Goal: Task Accomplishment & Management: Use online tool/utility

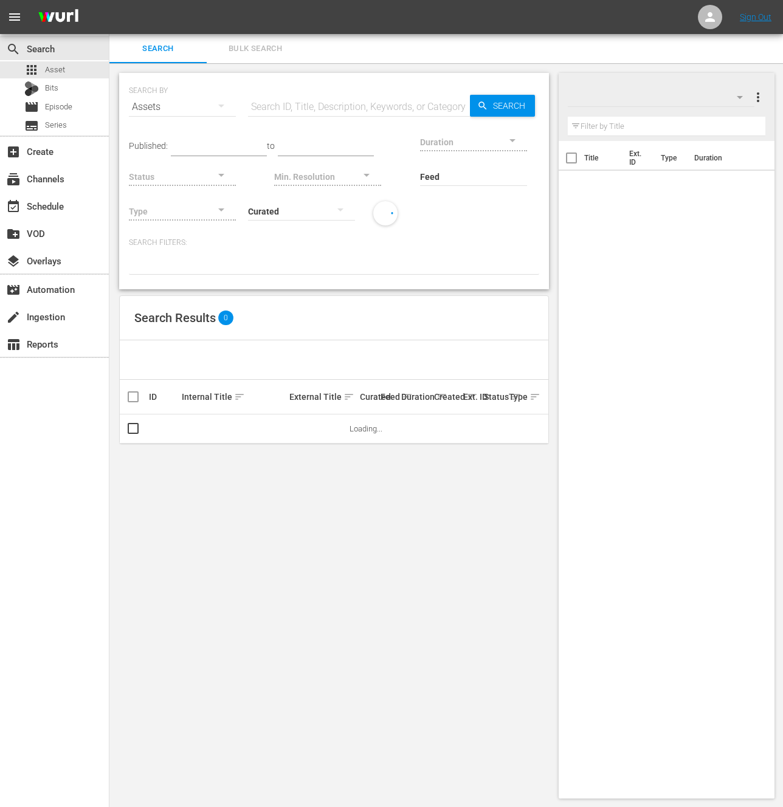
click at [22, 201] on div "event_available Schedule" at bounding box center [34, 204] width 68 height 11
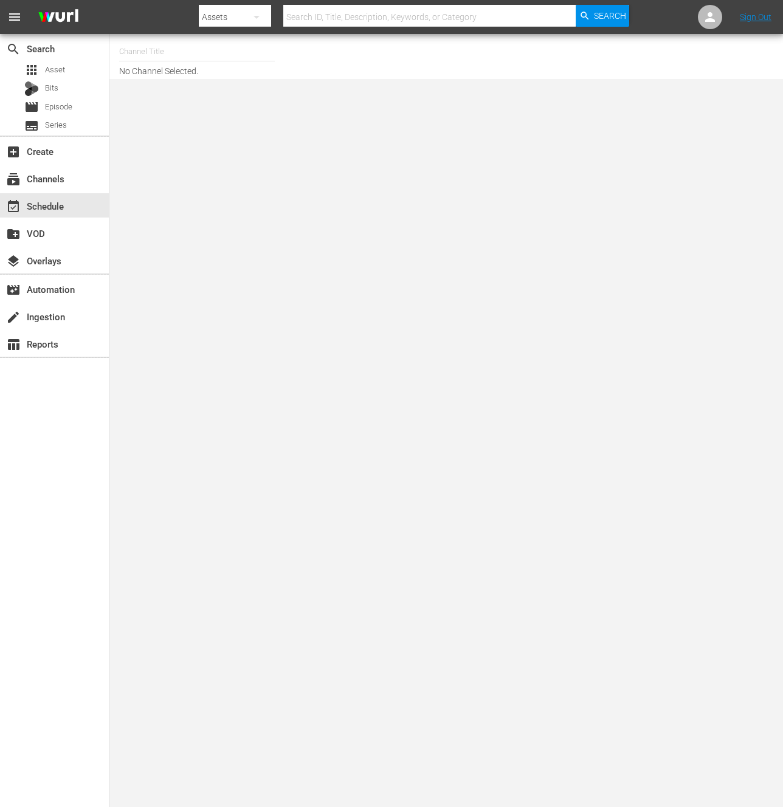
click at [173, 58] on input "text" at bounding box center [197, 51] width 156 height 29
type input "j"
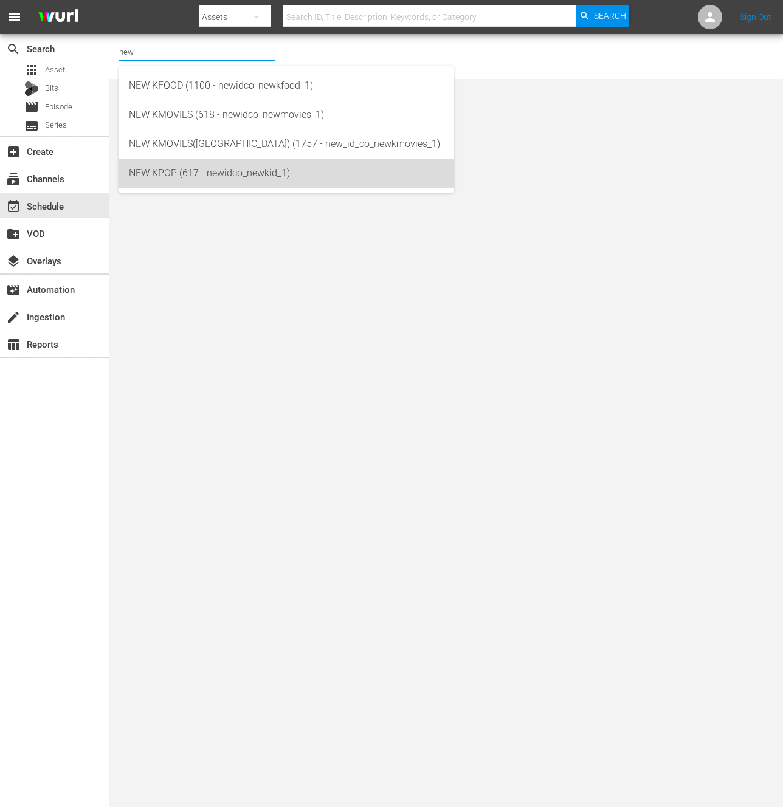
click at [148, 183] on div "NEW KPOP (617 - newidco_newkid_1)" at bounding box center [286, 173] width 315 height 29
type input "NEW KPOP (617 - newidco_newkid_1)"
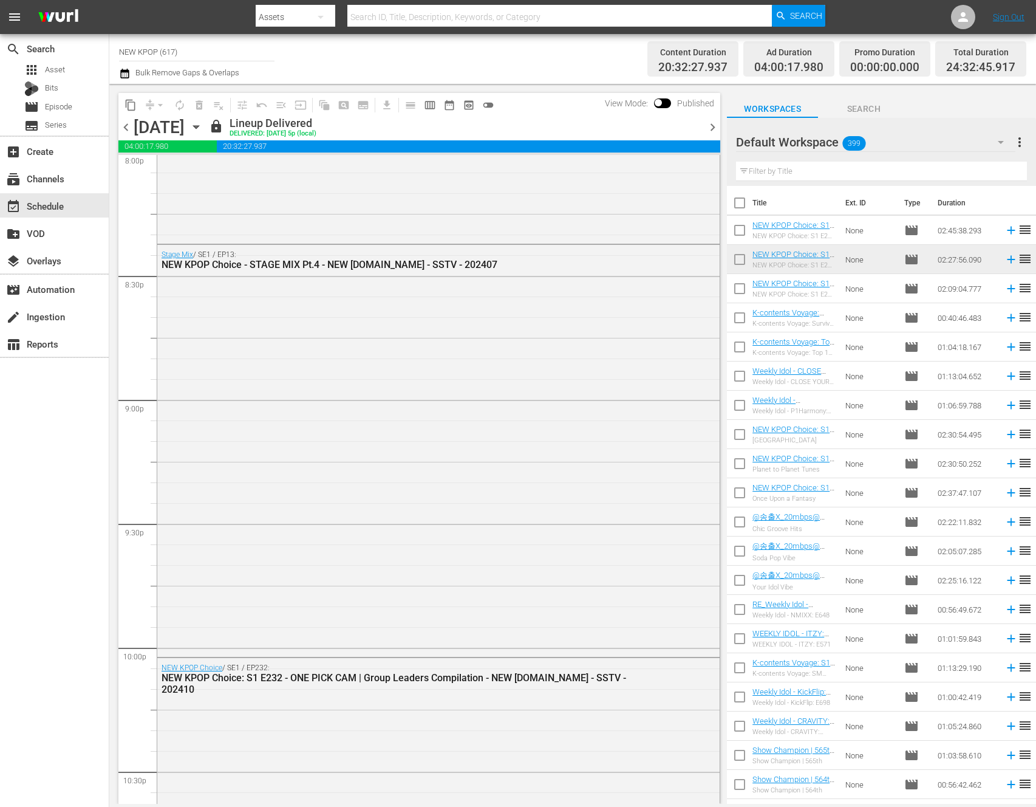
scroll to position [5469, 0]
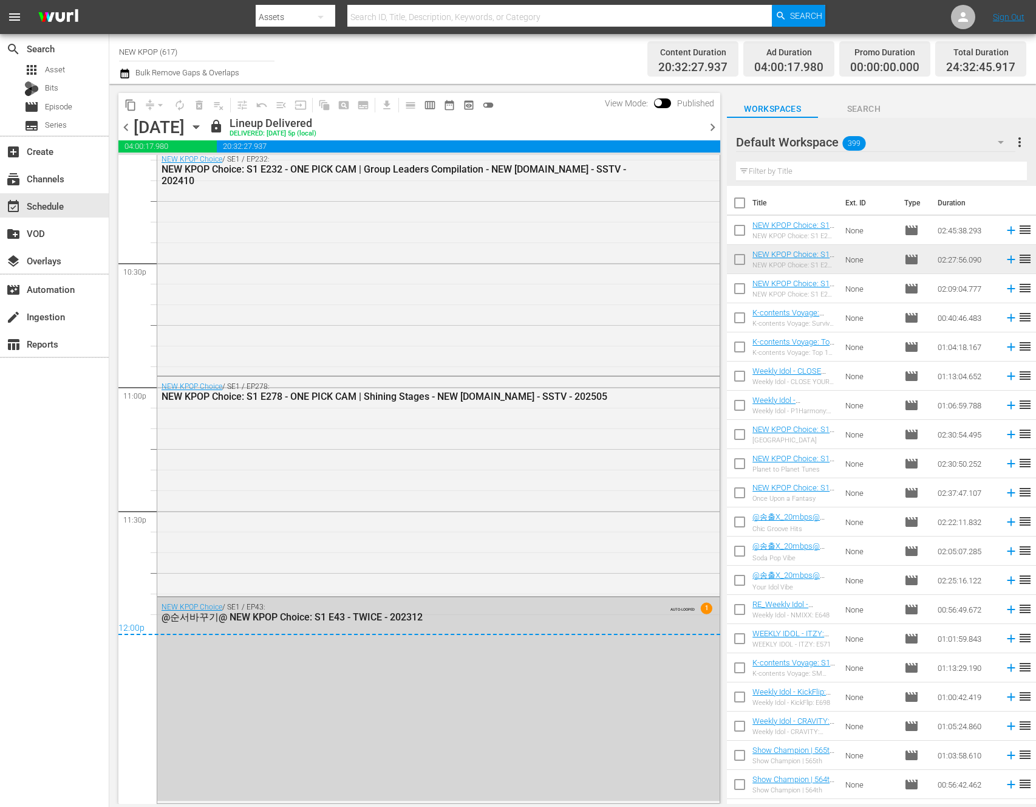
click at [711, 120] on span "chevron_right" at bounding box center [712, 127] width 15 height 15
click at [710, 125] on span "chevron_right" at bounding box center [712, 127] width 15 height 15
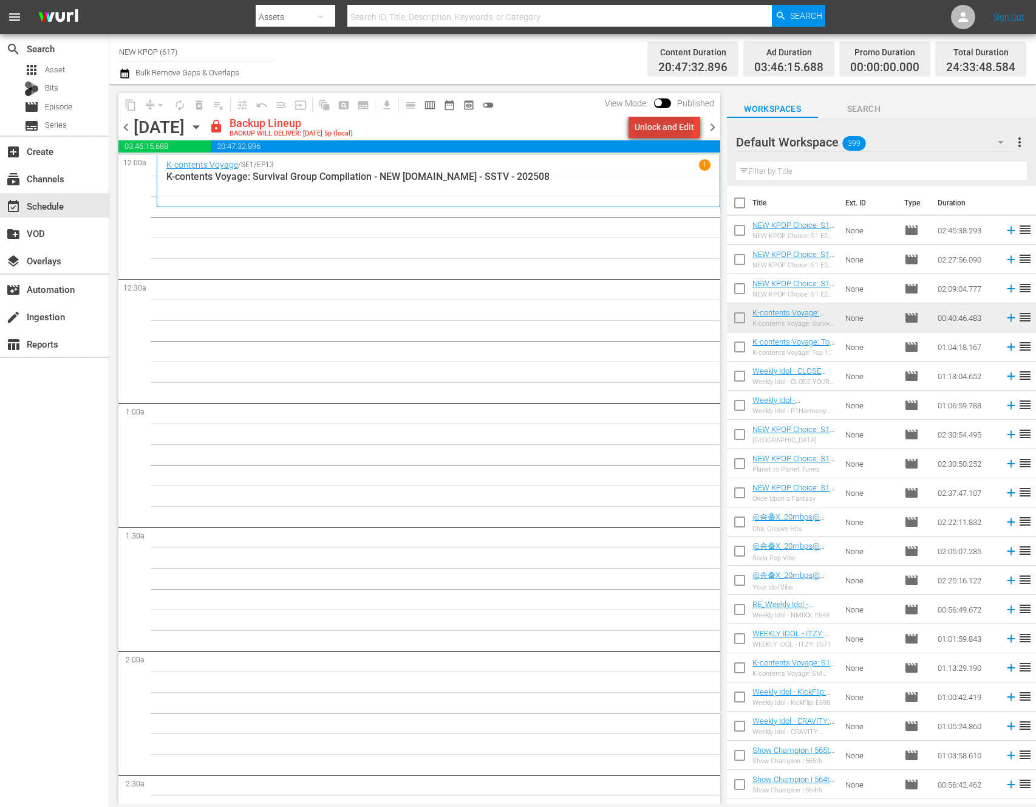
click at [666, 123] on div "Unlock and Edit" at bounding box center [665, 127] width 60 height 22
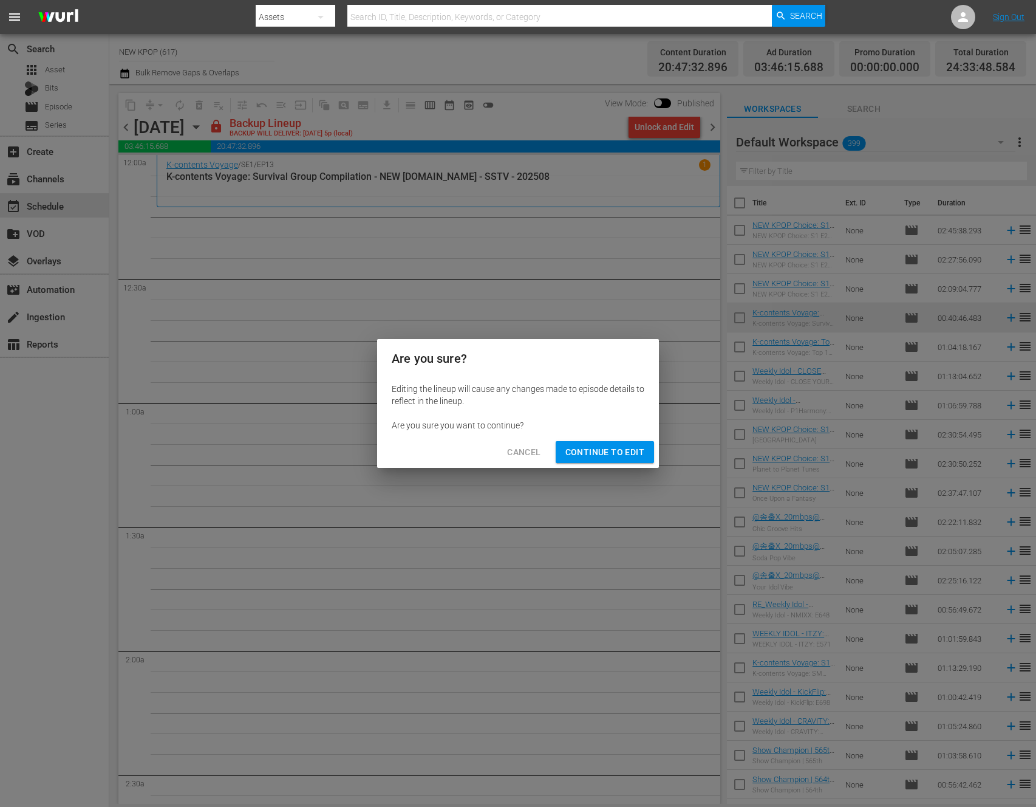
click at [594, 440] on div "Cancel Continue to Edit" at bounding box center [518, 452] width 282 height 32
click at [569, 454] on span "Continue to Edit" at bounding box center [605, 452] width 79 height 15
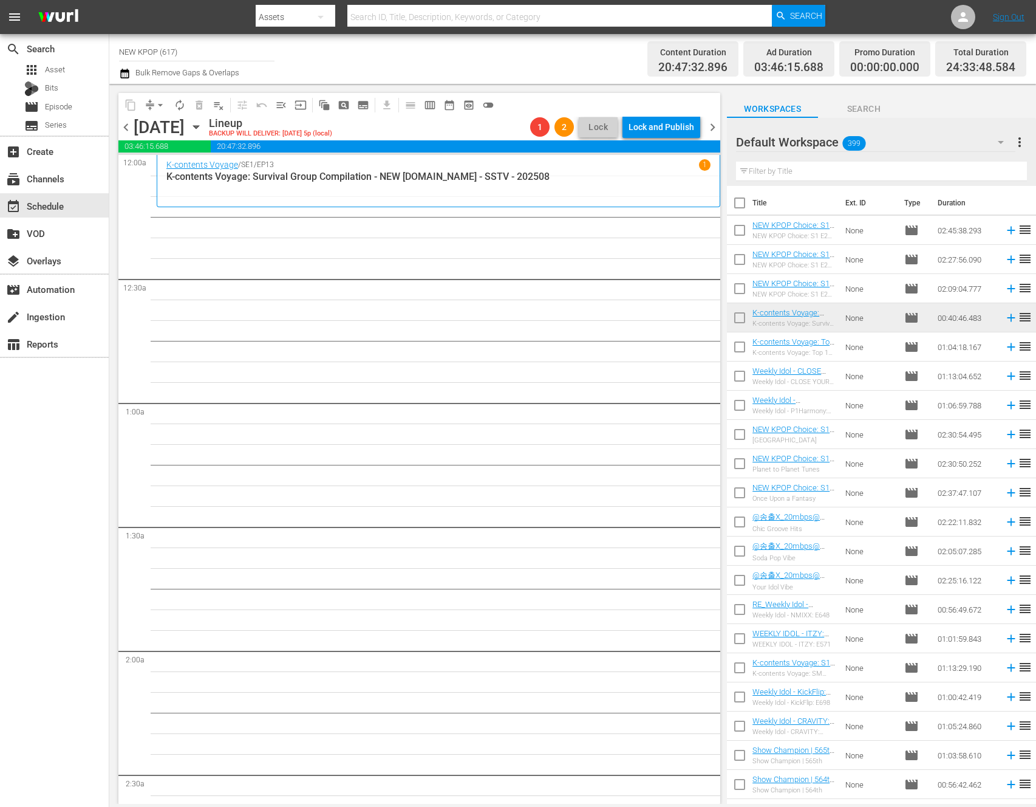
click at [453, 187] on div "K-contents Voyage / SE1 / EP13 1 K-contents Voyage: Survival Group Compilation …" at bounding box center [438, 180] width 544 height 43
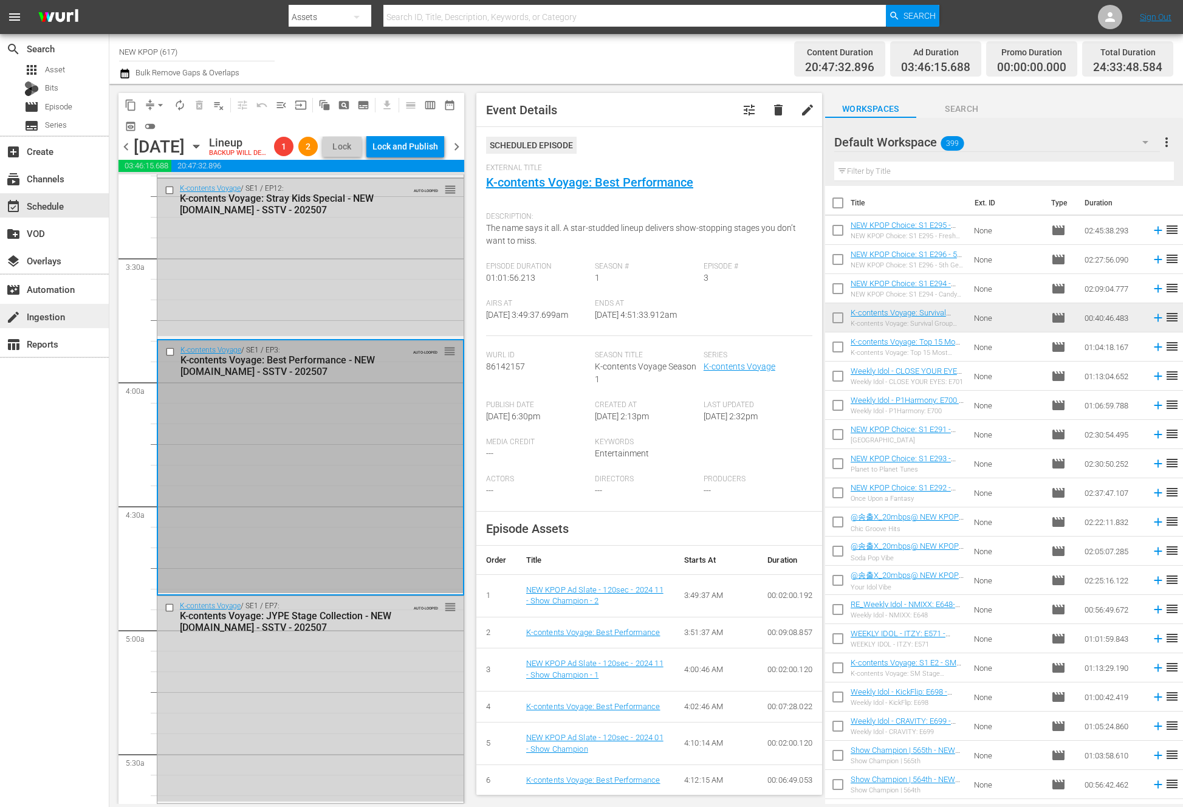
scroll to position [18, 0]
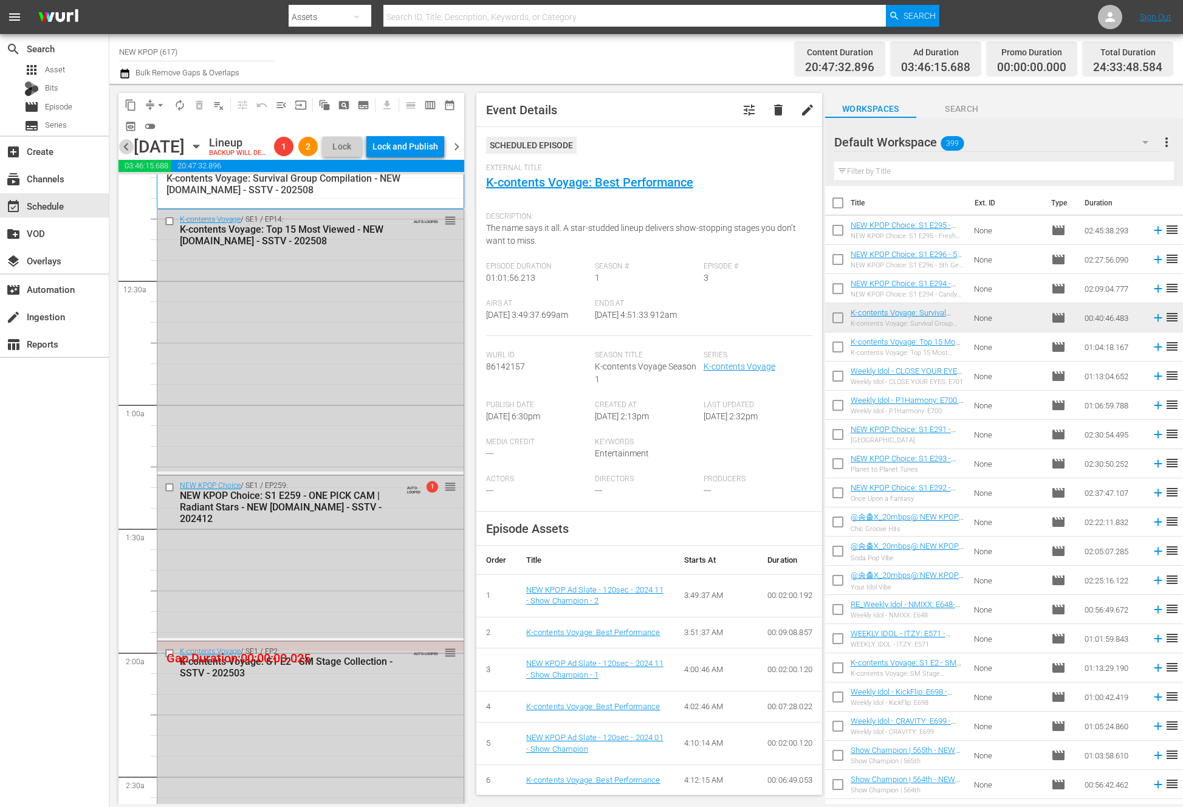
click at [125, 154] on span "chevron_left" at bounding box center [125, 146] width 15 height 15
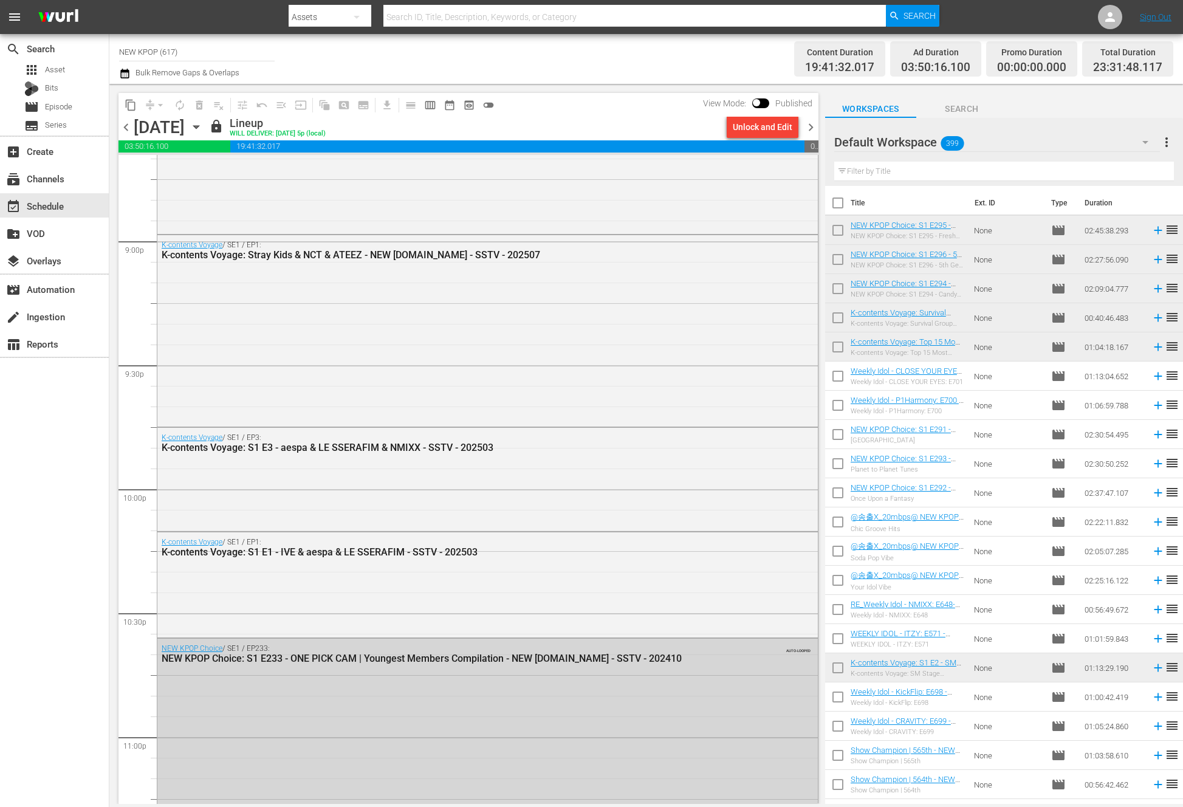
scroll to position [5353, 0]
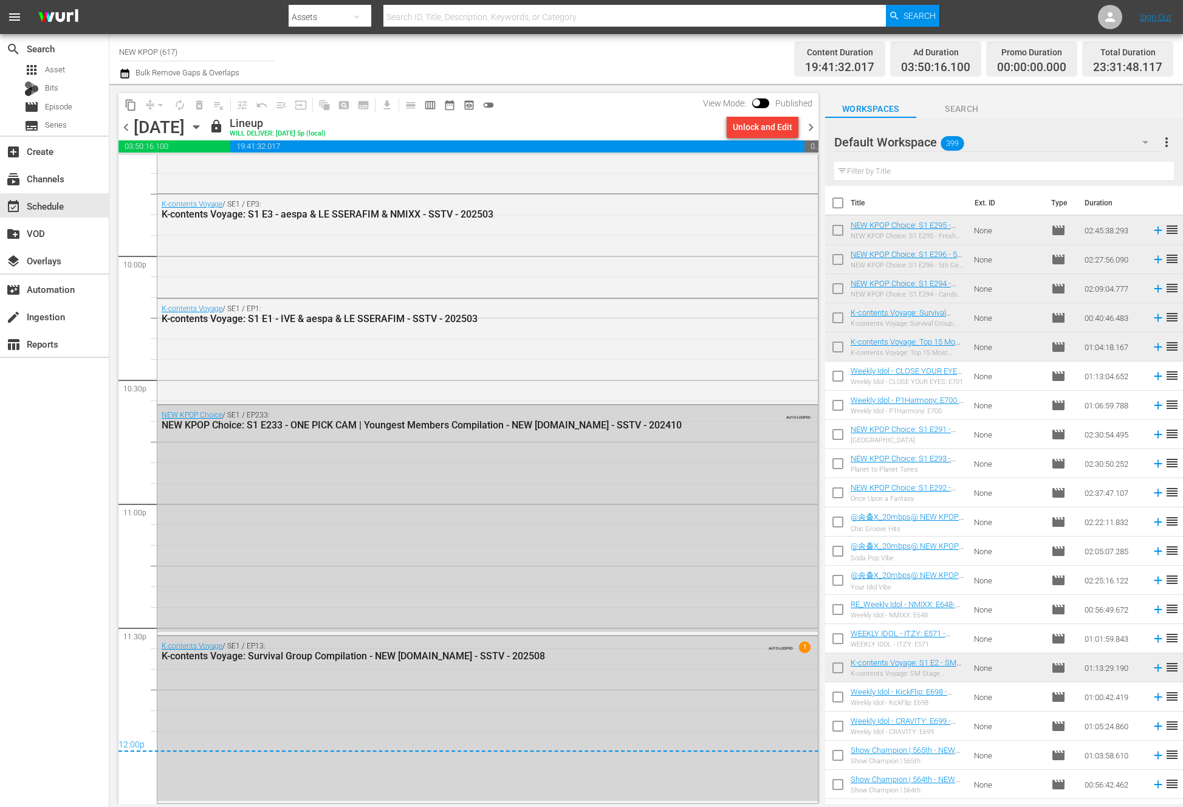
click at [386, 599] on div "NEW KPOP Choice / SE1 / EP233: NEW KPOP Choice: S1 E233 - ONE PICK CAM | Younge…" at bounding box center [487, 518] width 660 height 227
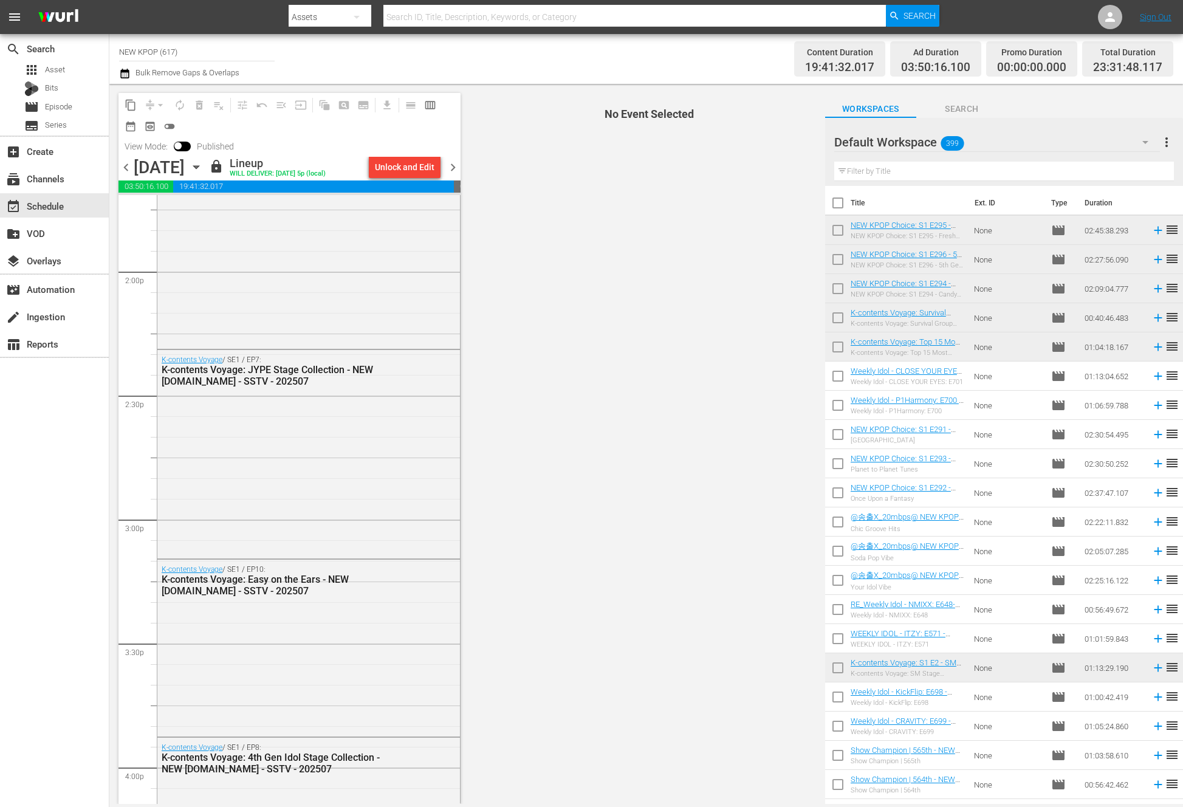
scroll to position [1936, 0]
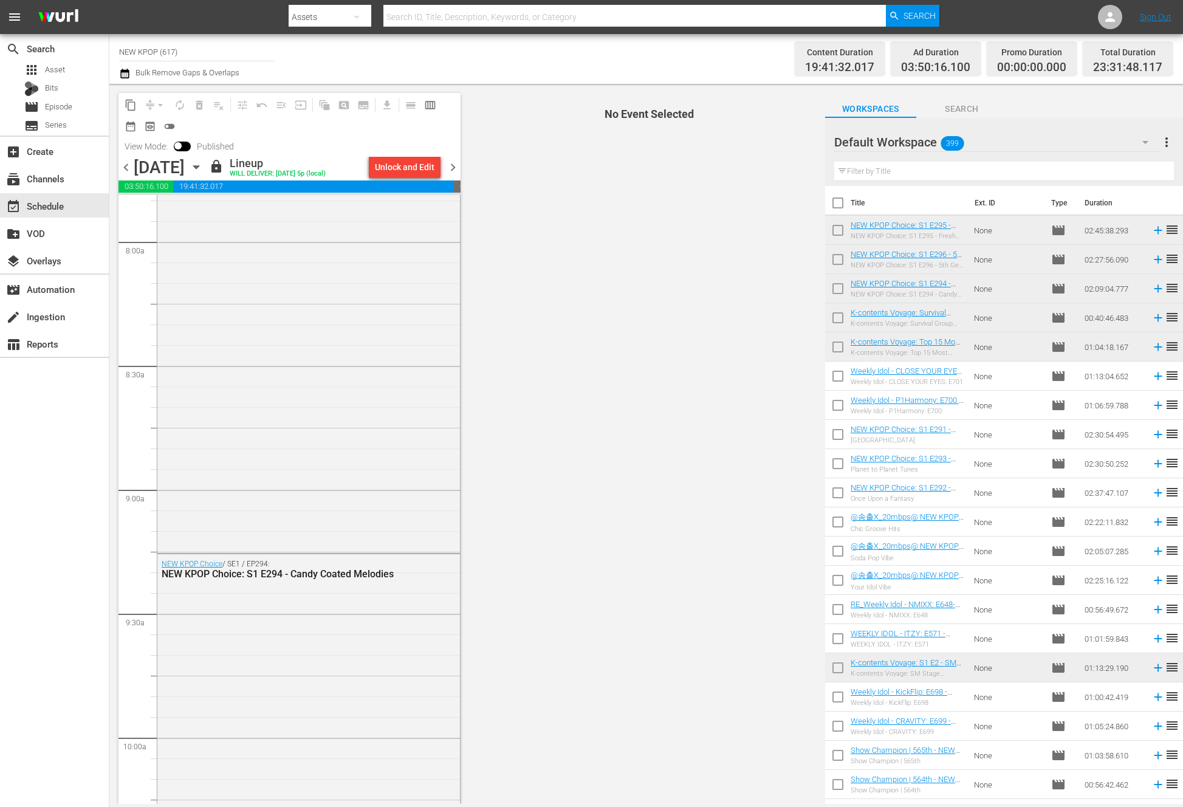
click at [450, 159] on div "chevron_left [DATE] [DATE] lock Lineup WILL DELIVER: [DATE] 5p (local) Unlock a…" at bounding box center [289, 169] width 342 height 24
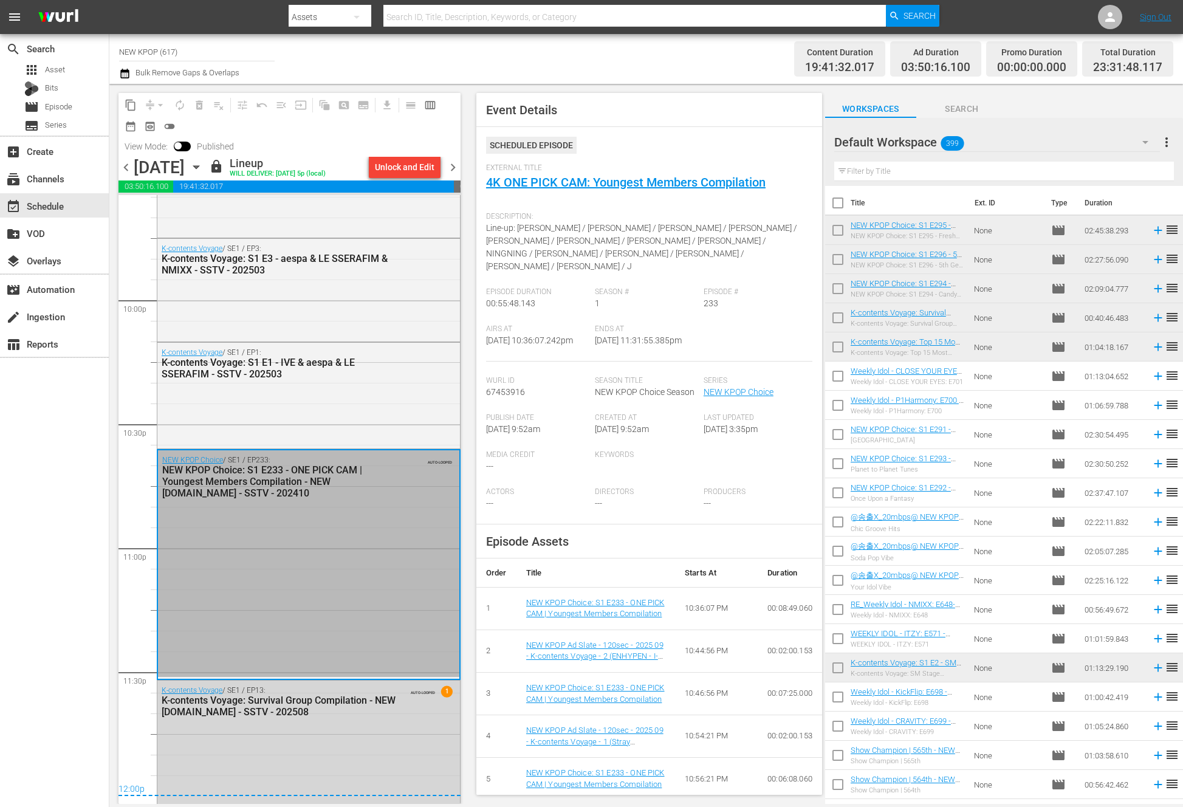
scroll to position [5392, 0]
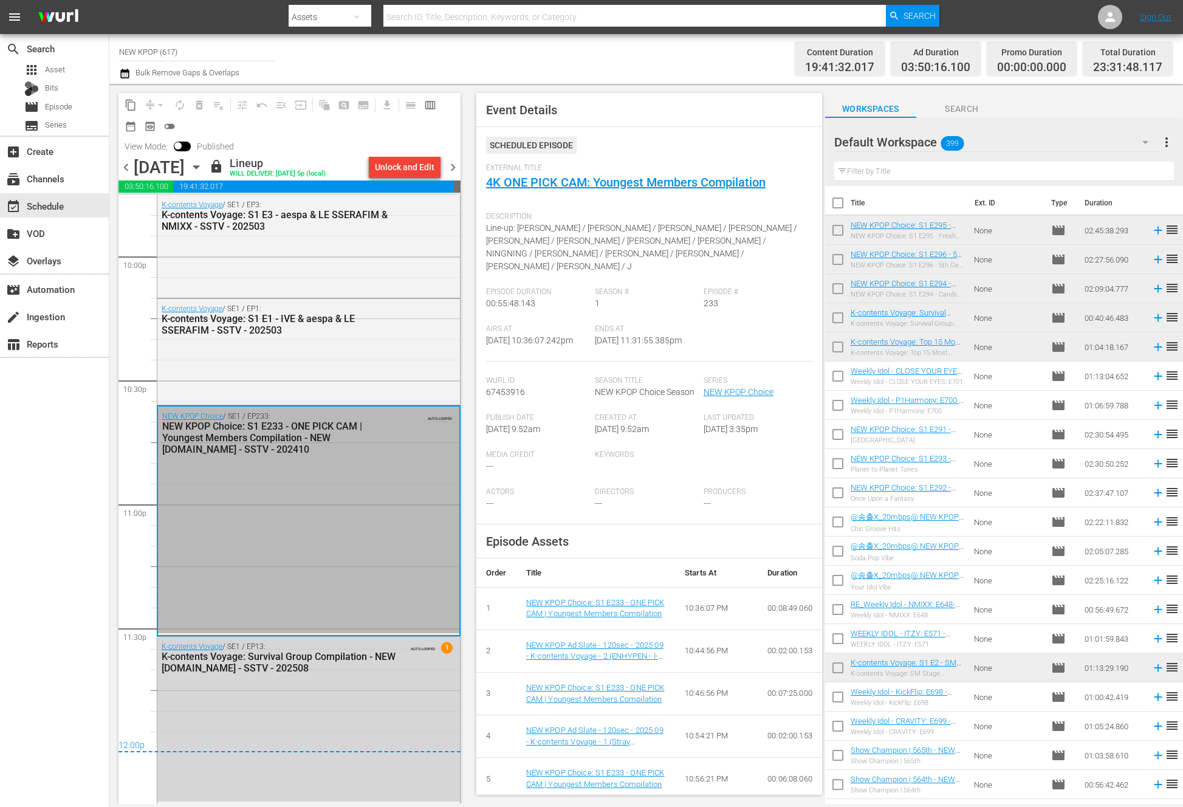
click at [450, 166] on span "chevron_right" at bounding box center [452, 167] width 15 height 15
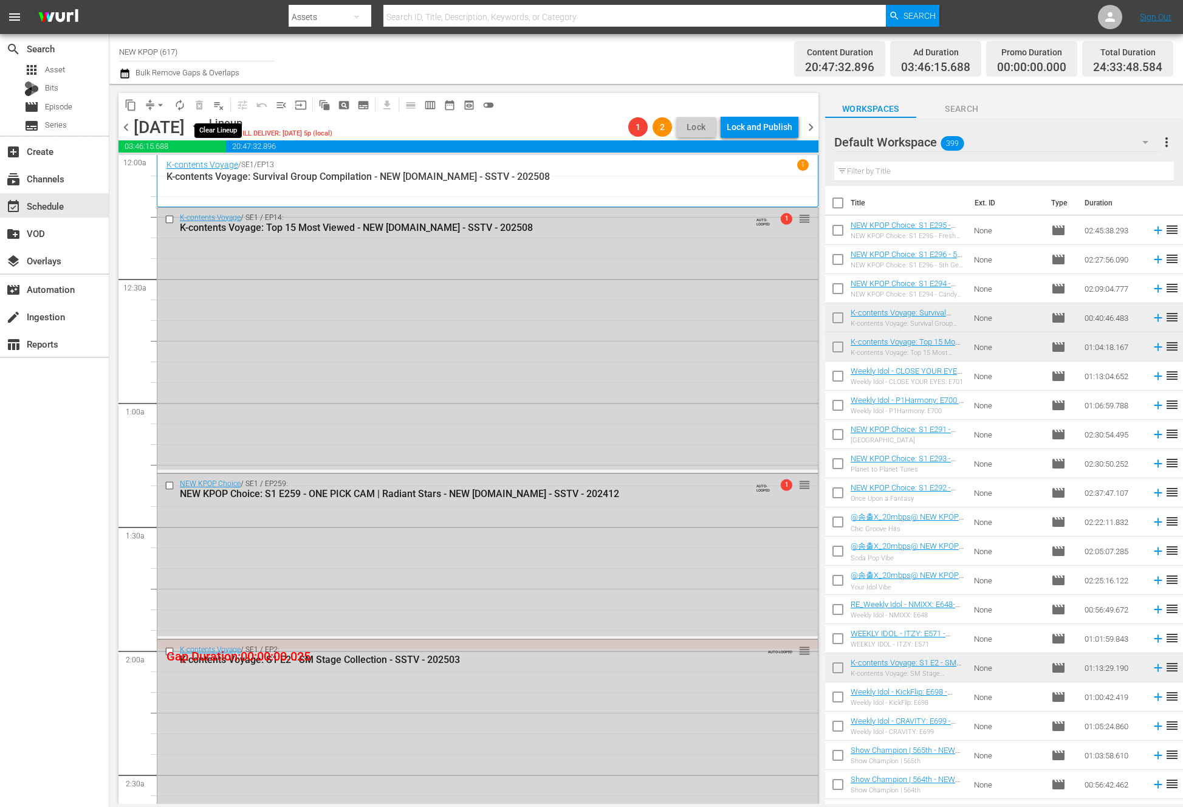
click at [223, 101] on span "playlist_remove_outlined" at bounding box center [219, 105] width 12 height 12
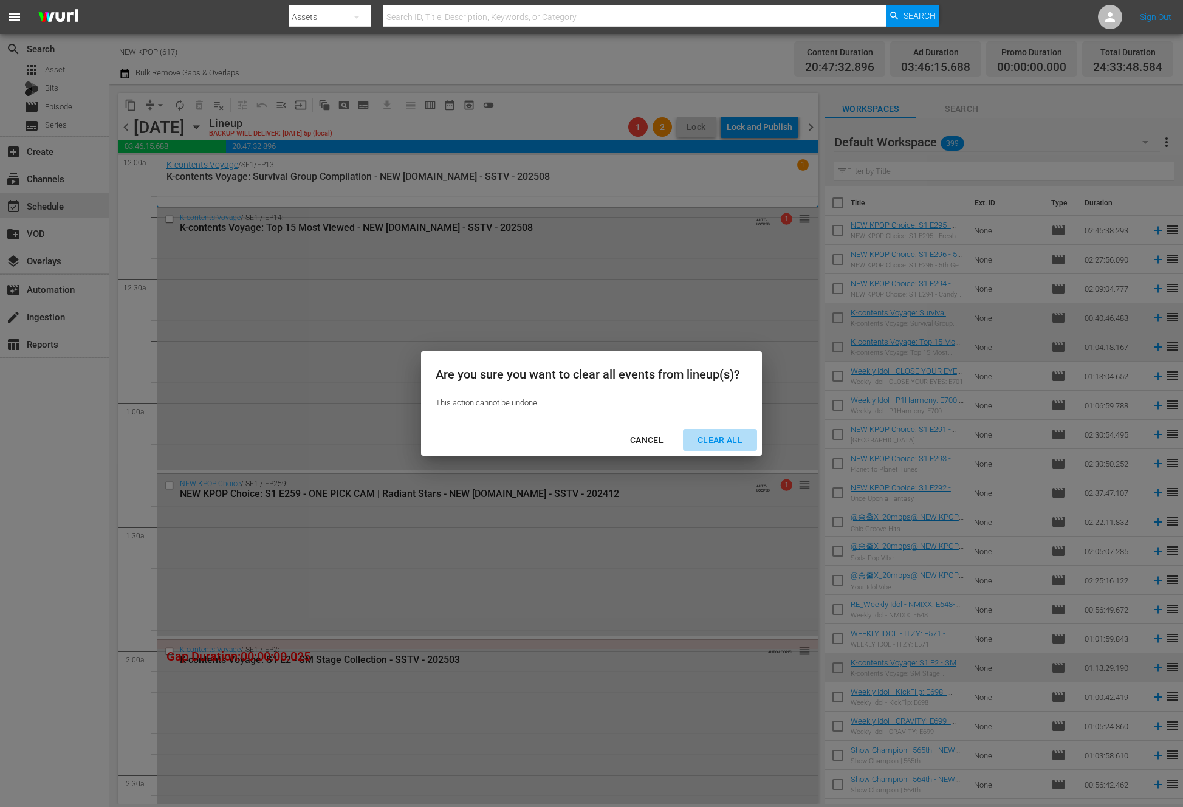
click at [710, 429] on button "Clear All" at bounding box center [720, 440] width 74 height 22
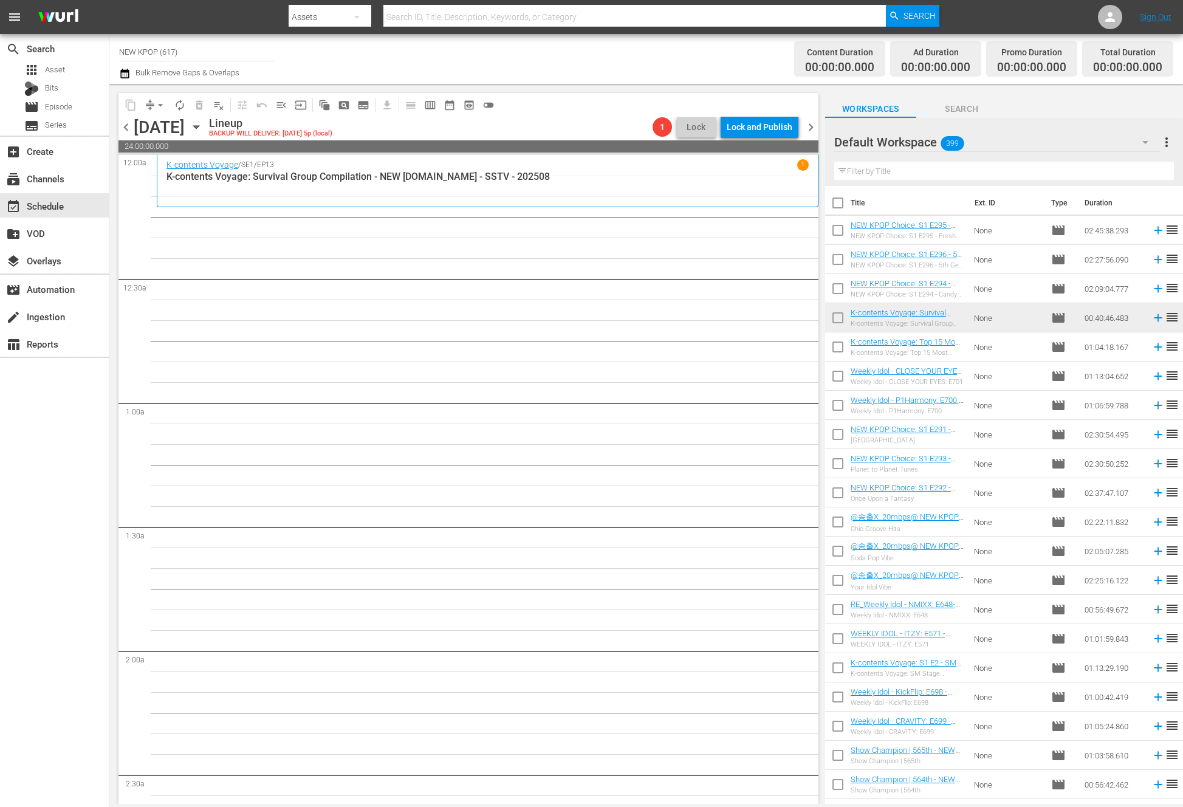
click at [782, 178] on input "text" at bounding box center [1004, 171] width 340 height 19
type input "new kpop choice"
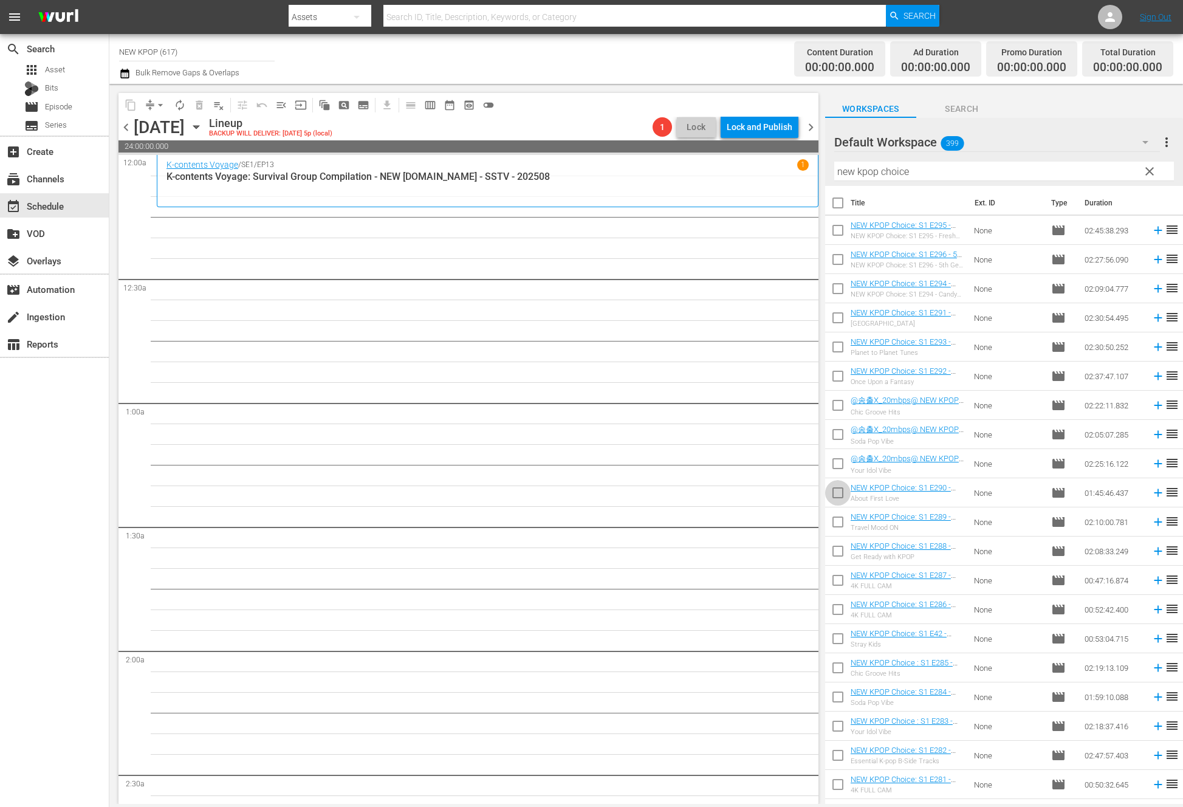
click at [782, 496] on input "checkbox" at bounding box center [838, 495] width 26 height 26
checkbox input "true"
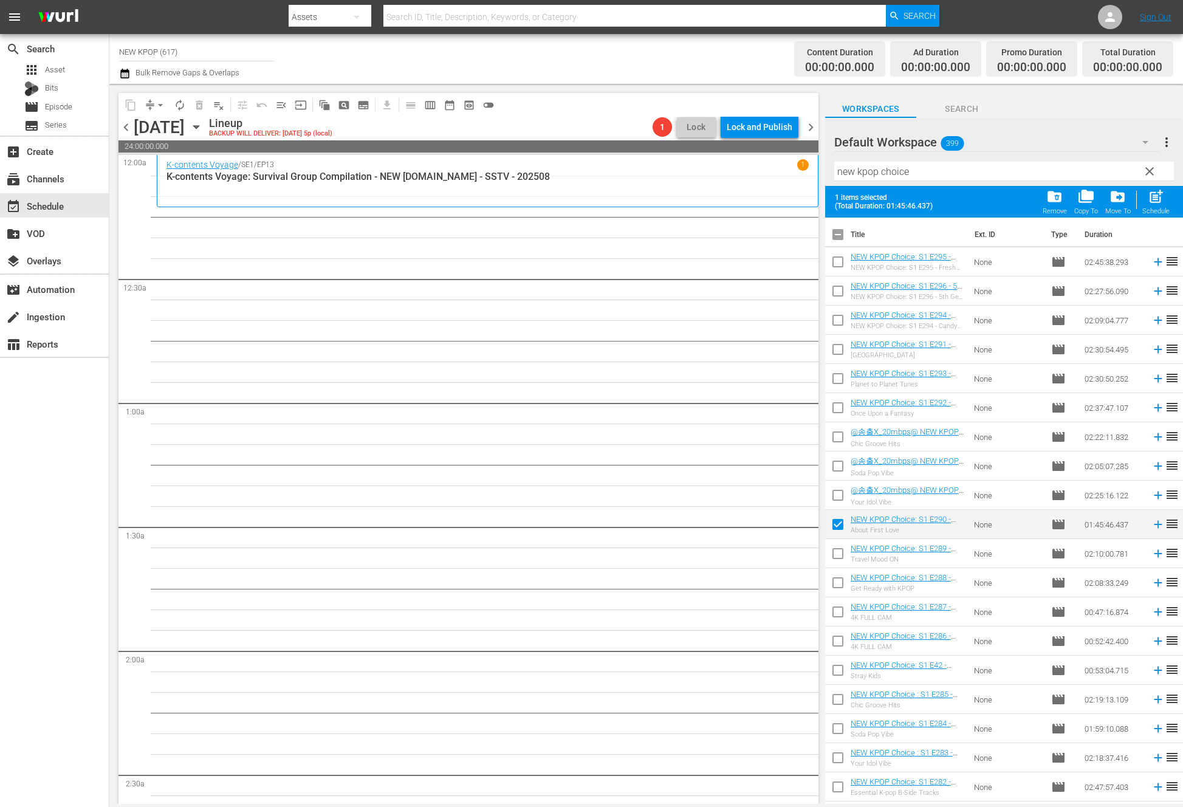
click at [782, 558] on input "checkbox" at bounding box center [838, 556] width 26 height 26
checkbox input "true"
click at [782, 591] on input "checkbox" at bounding box center [838, 585] width 26 height 26
checkbox input "true"
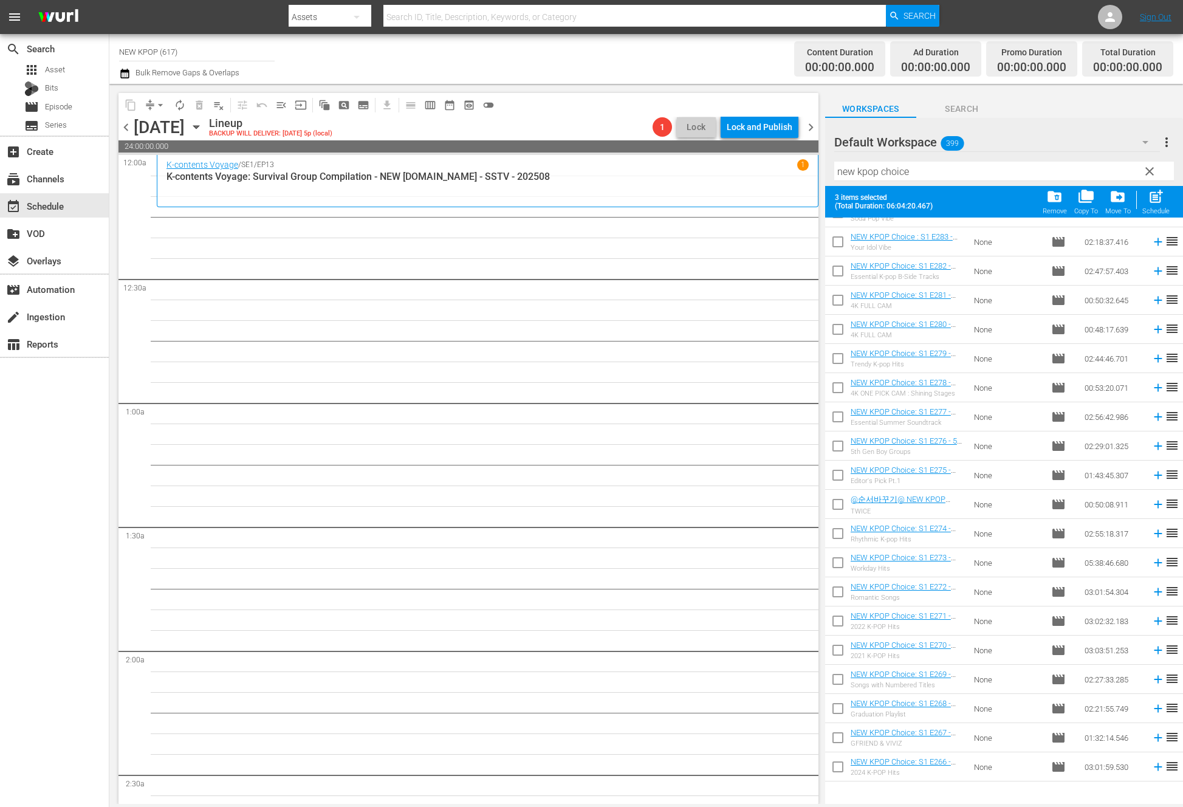
scroll to position [521, 0]
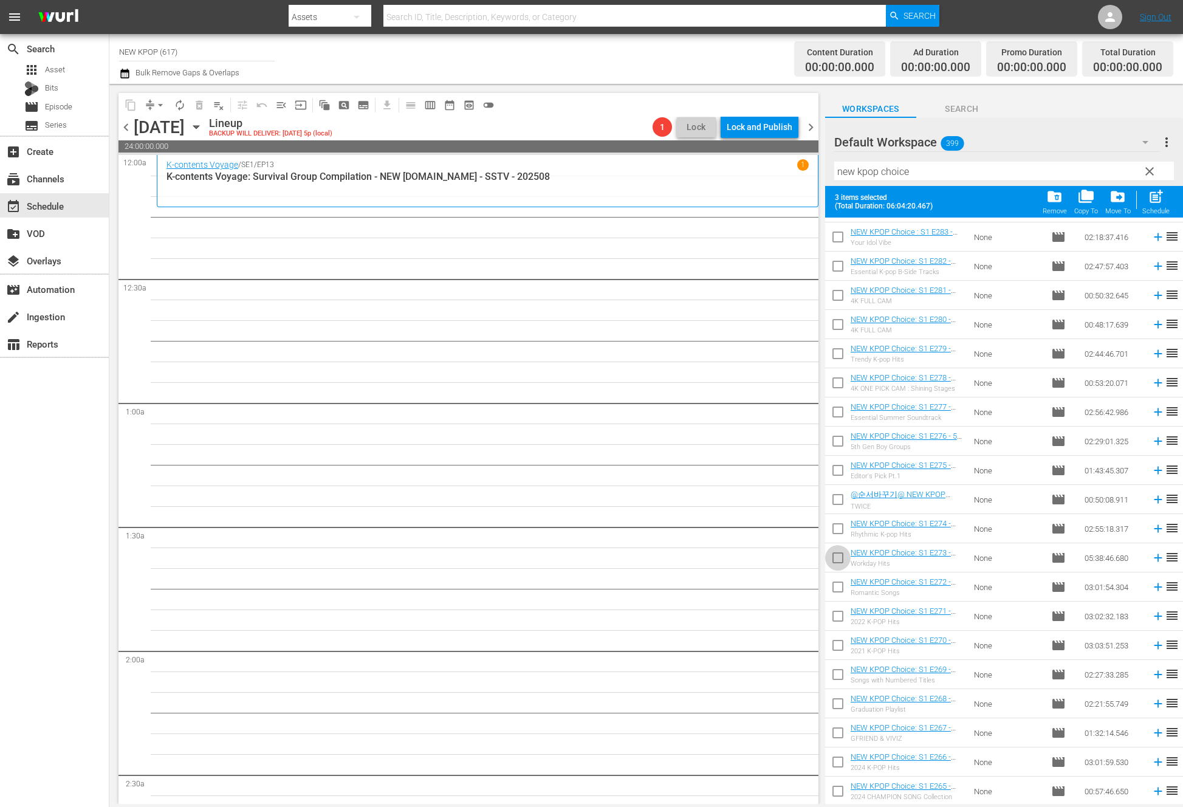
click at [782, 554] on input "checkbox" at bounding box center [838, 560] width 26 height 26
checkbox input "true"
click at [782, 473] on input "checkbox" at bounding box center [838, 473] width 26 height 26
checkbox input "true"
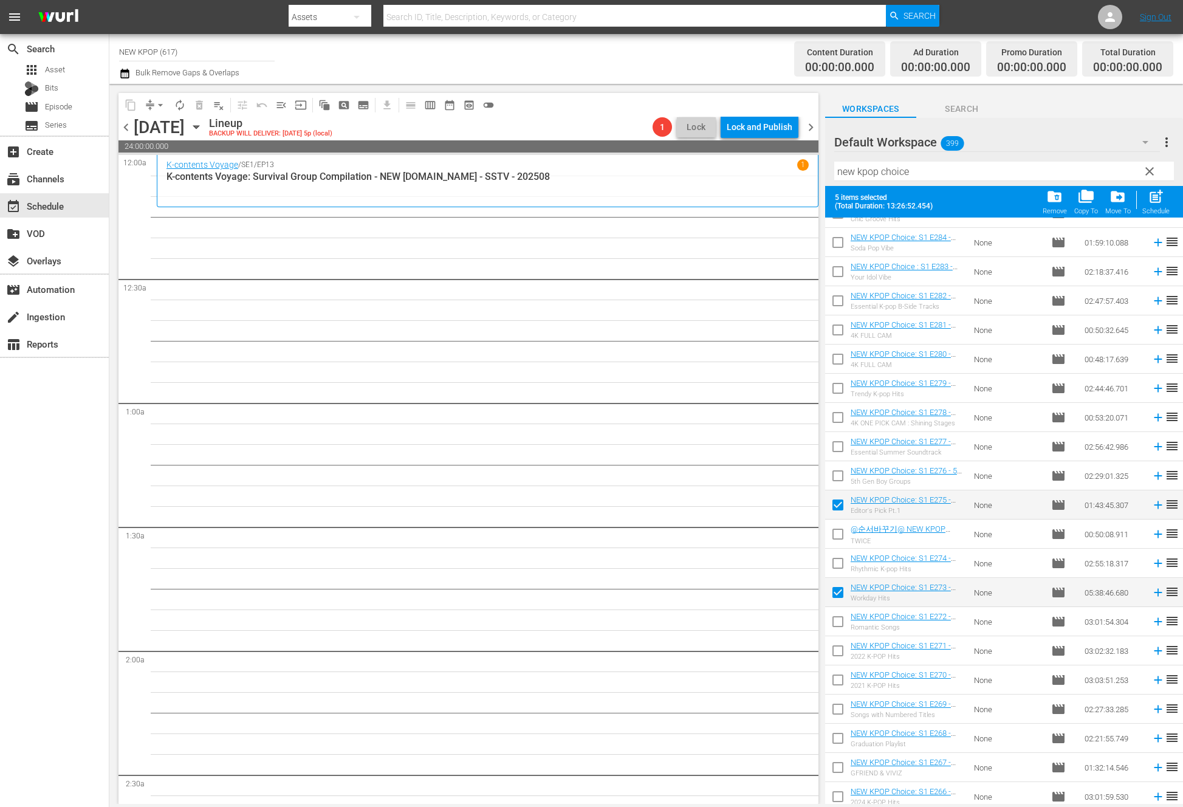
scroll to position [484, 0]
click at [782, 239] on input "checkbox" at bounding box center [838, 248] width 26 height 26
checkbox input "true"
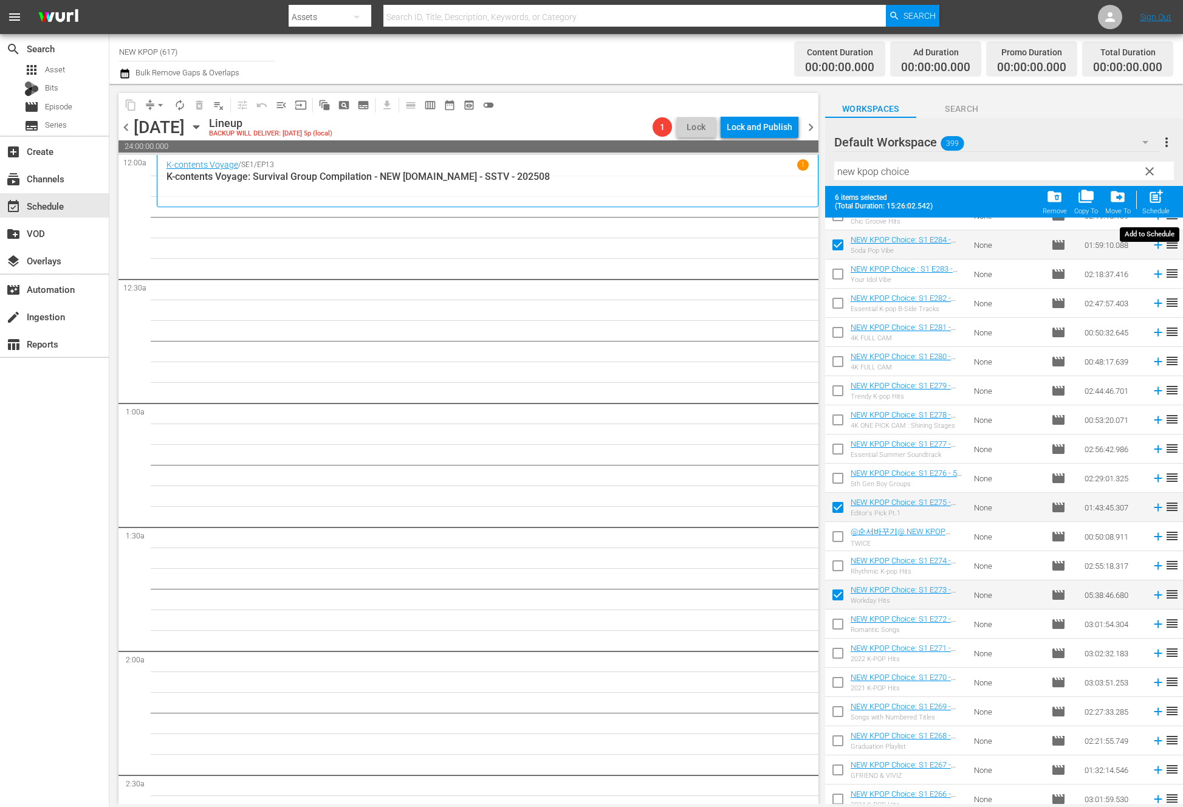
click at [782, 200] on span "post_add" at bounding box center [1156, 196] width 16 height 16
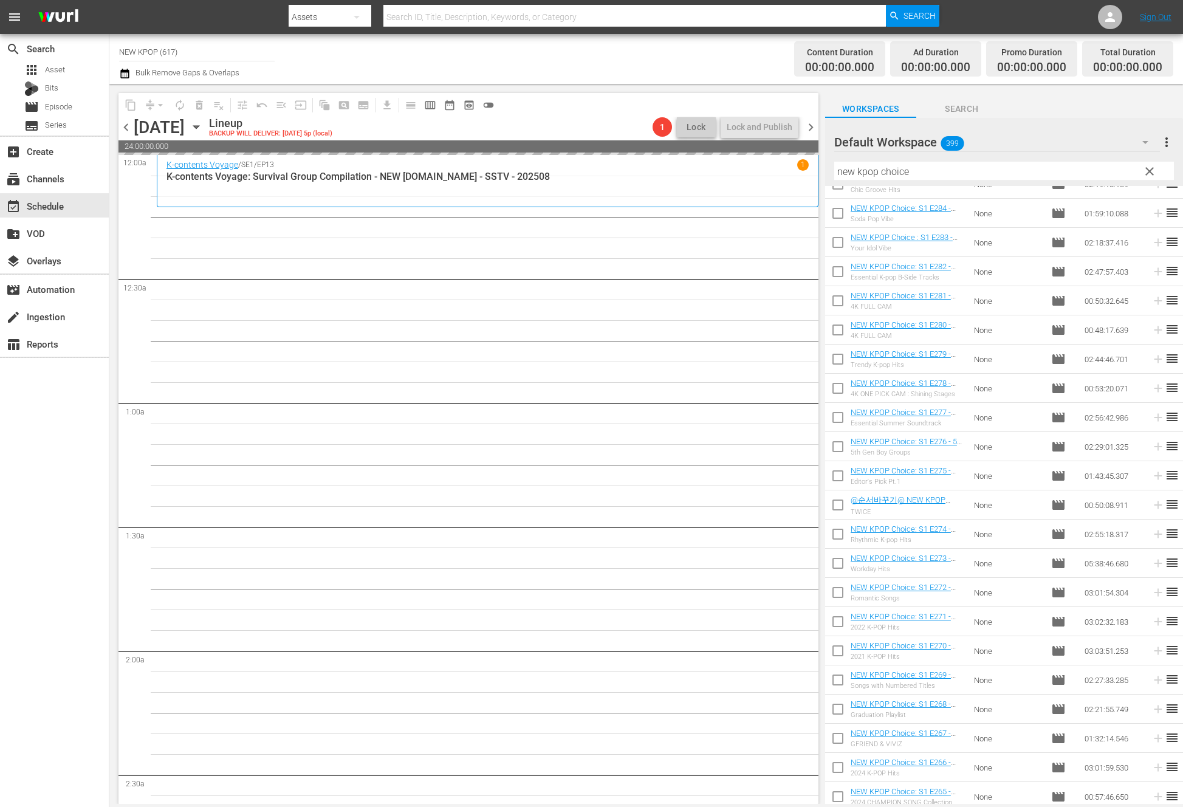
checkbox input "false"
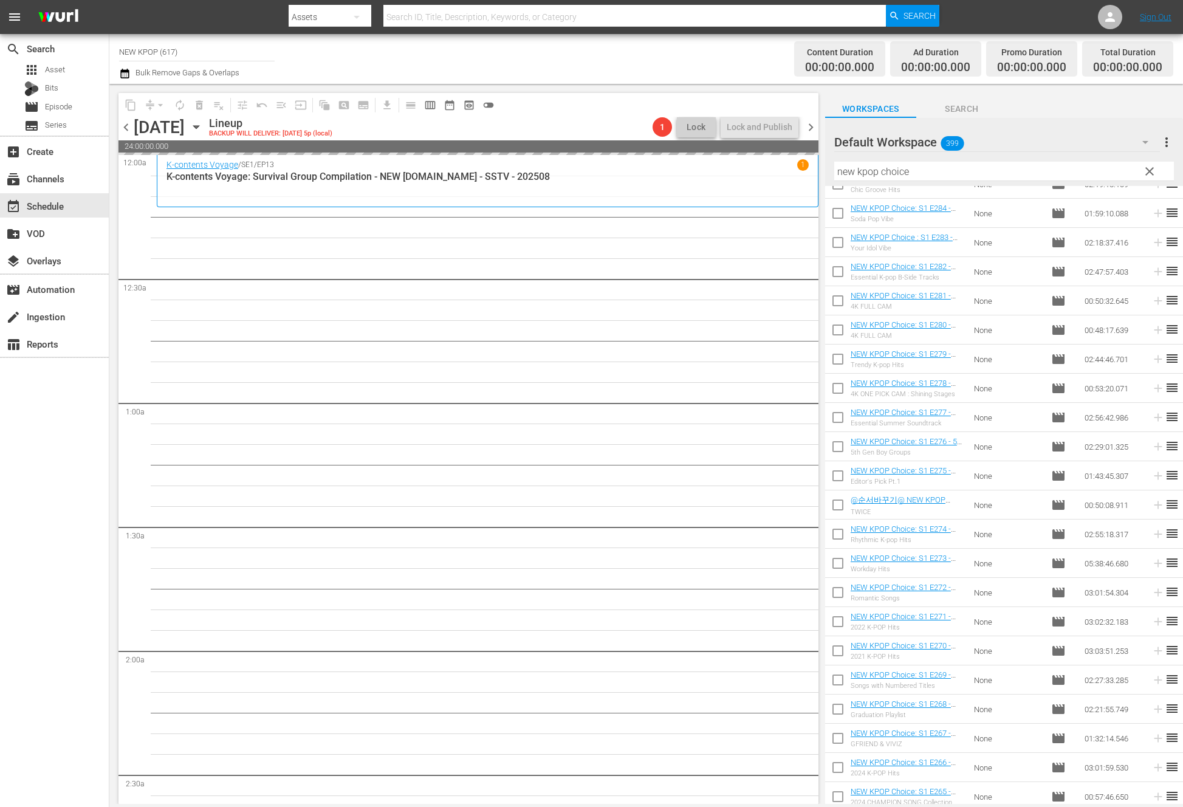
checkbox input "false"
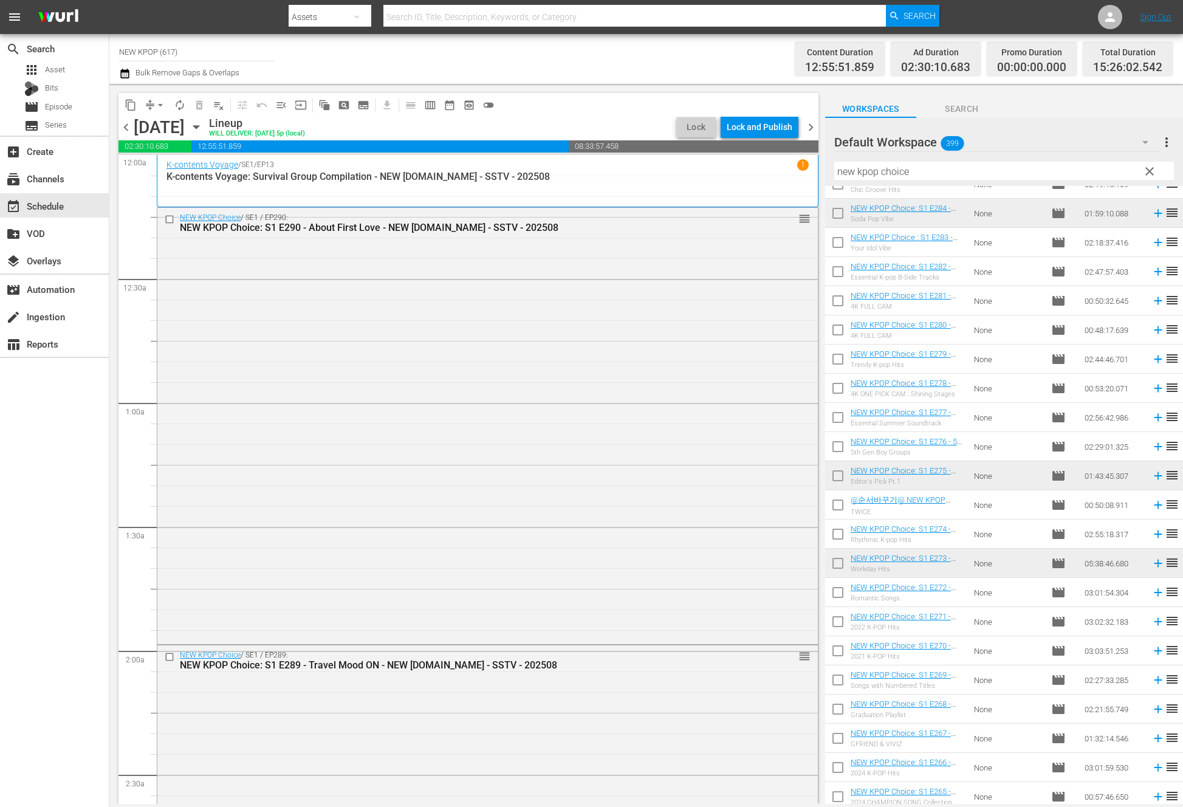
click at [529, 309] on div "NEW KPOP Choice / SE1 / EP290: NEW KPOP Choice: S1 E290 - About First Love - NE…" at bounding box center [487, 424] width 660 height 433
click at [782, 179] on span "No Event Selected" at bounding box center [829, 127] width 9 height 104
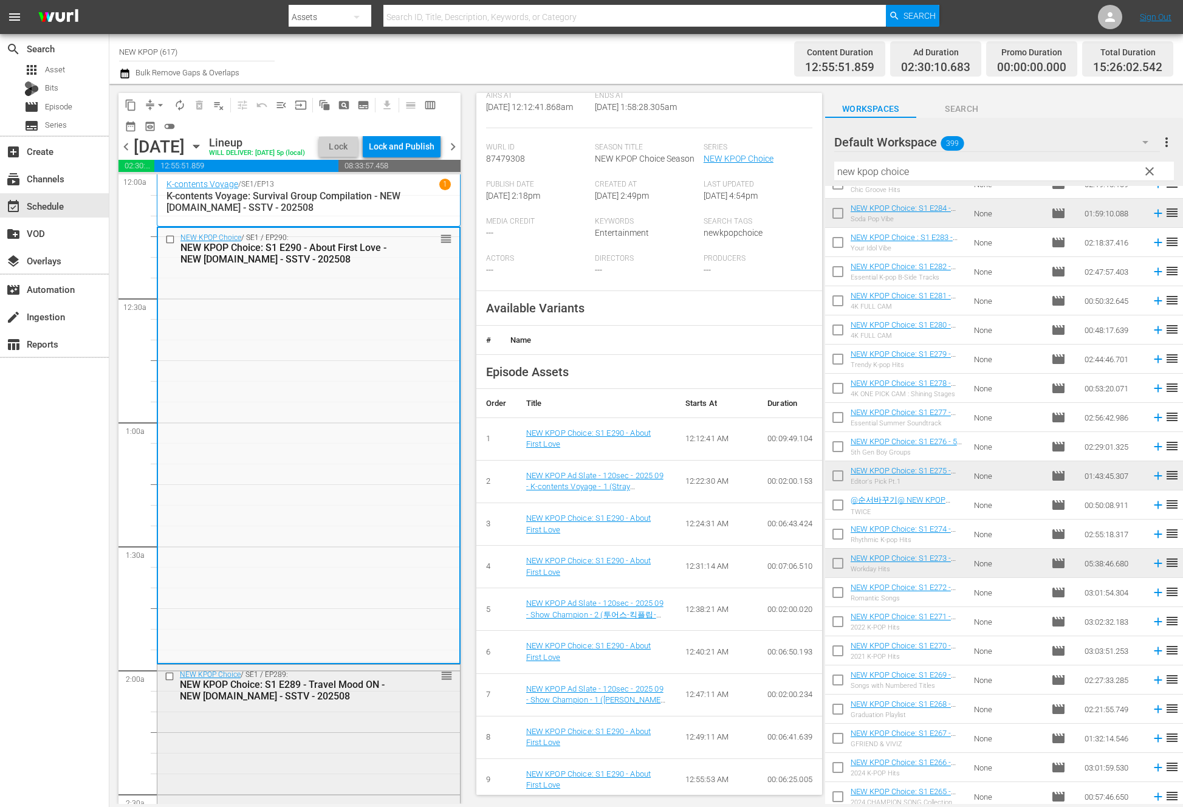
scroll to position [258, 0]
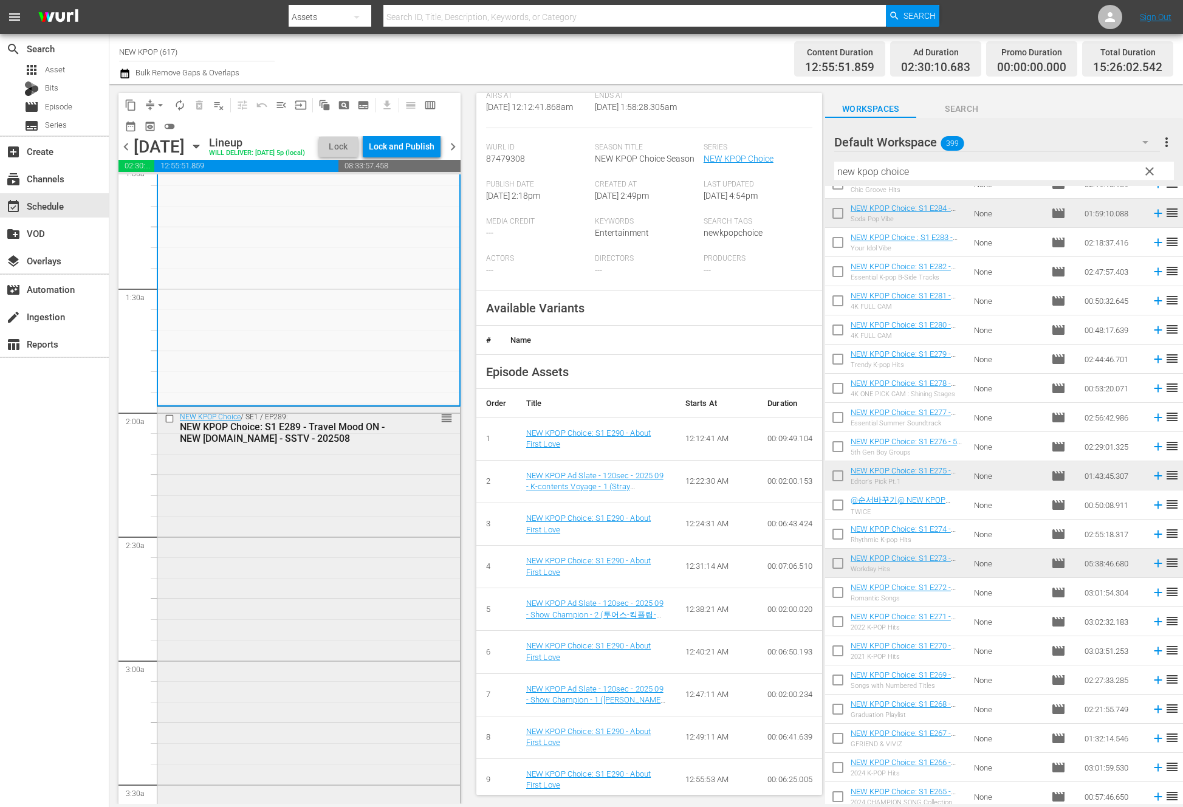
click at [313, 653] on div "NEW KPOP Choice / SE1 / EP289: NEW KPOP Choice: S1 E289 - Travel Mood ON - NEW …" at bounding box center [308, 673] width 303 height 533
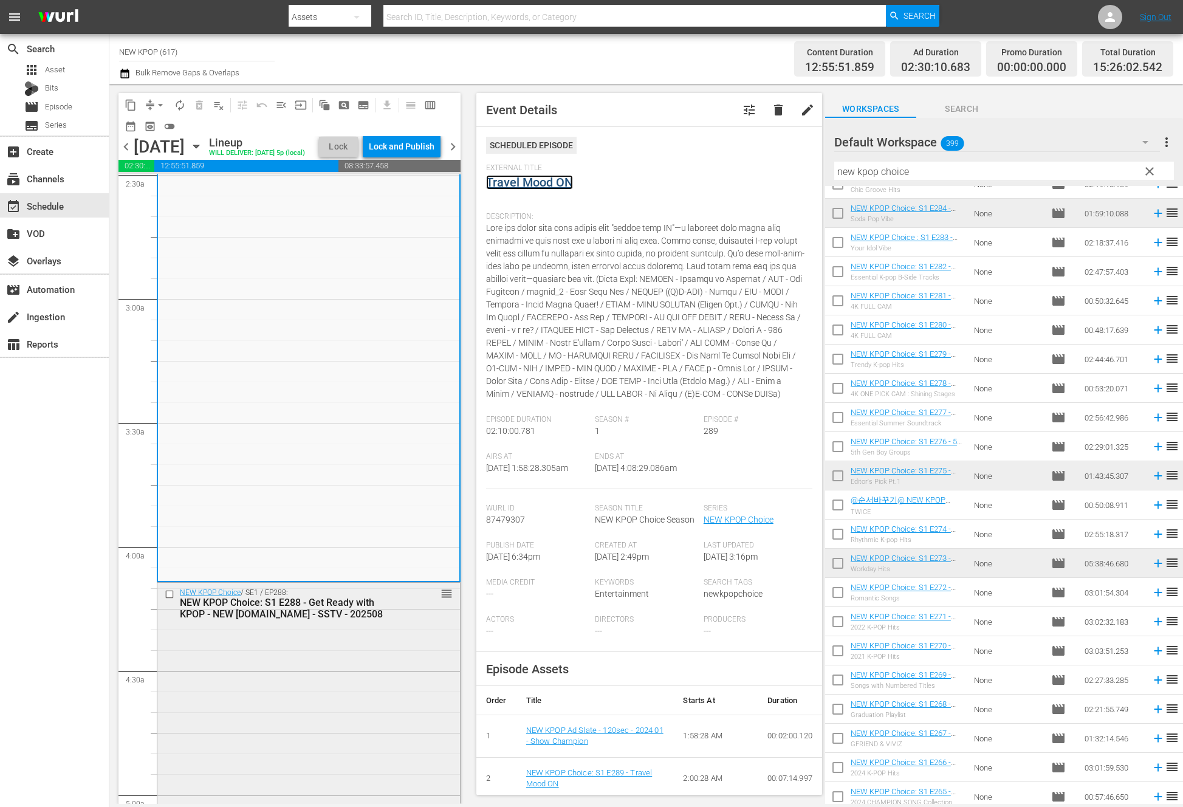
scroll to position [620, 0]
click at [395, 618] on div "NEW KPOP Choice: S1 E288 - Get Ready with KPOP - NEW [DOMAIN_NAME] - SSTV - 202…" at bounding box center [289, 606] width 219 height 23
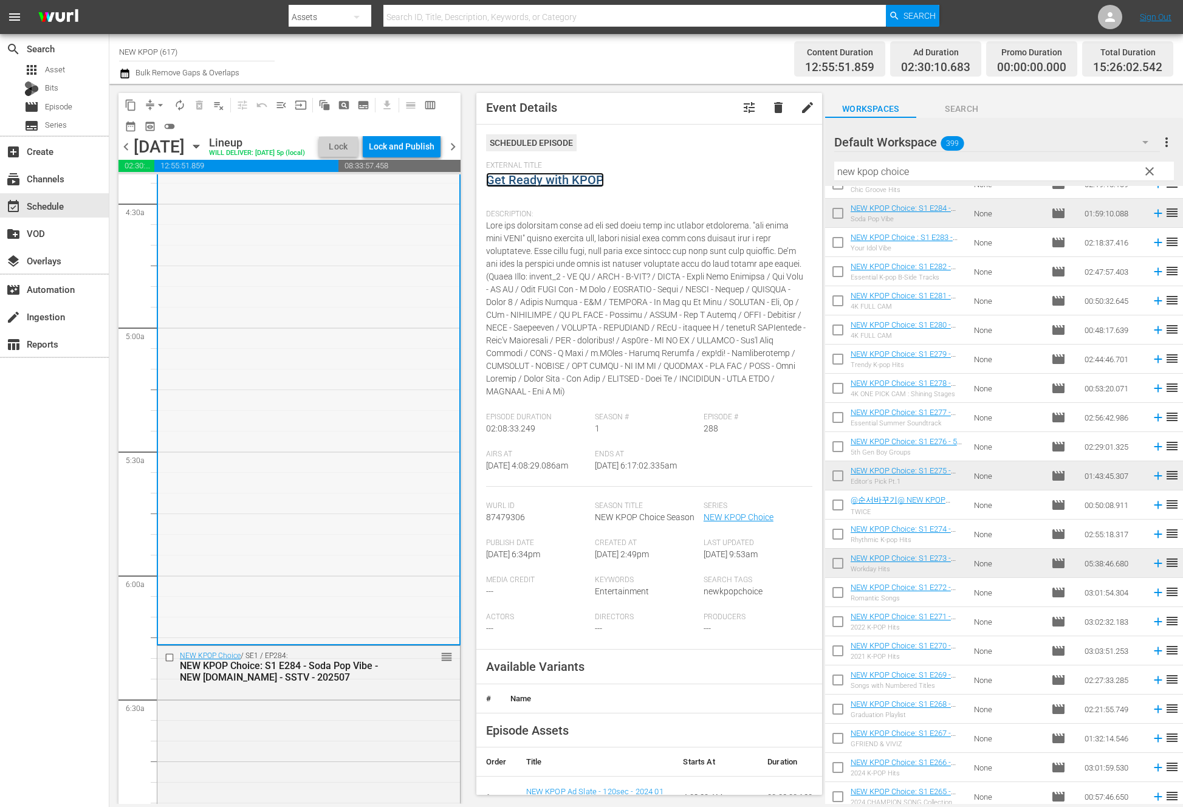
scroll to position [1089, 0]
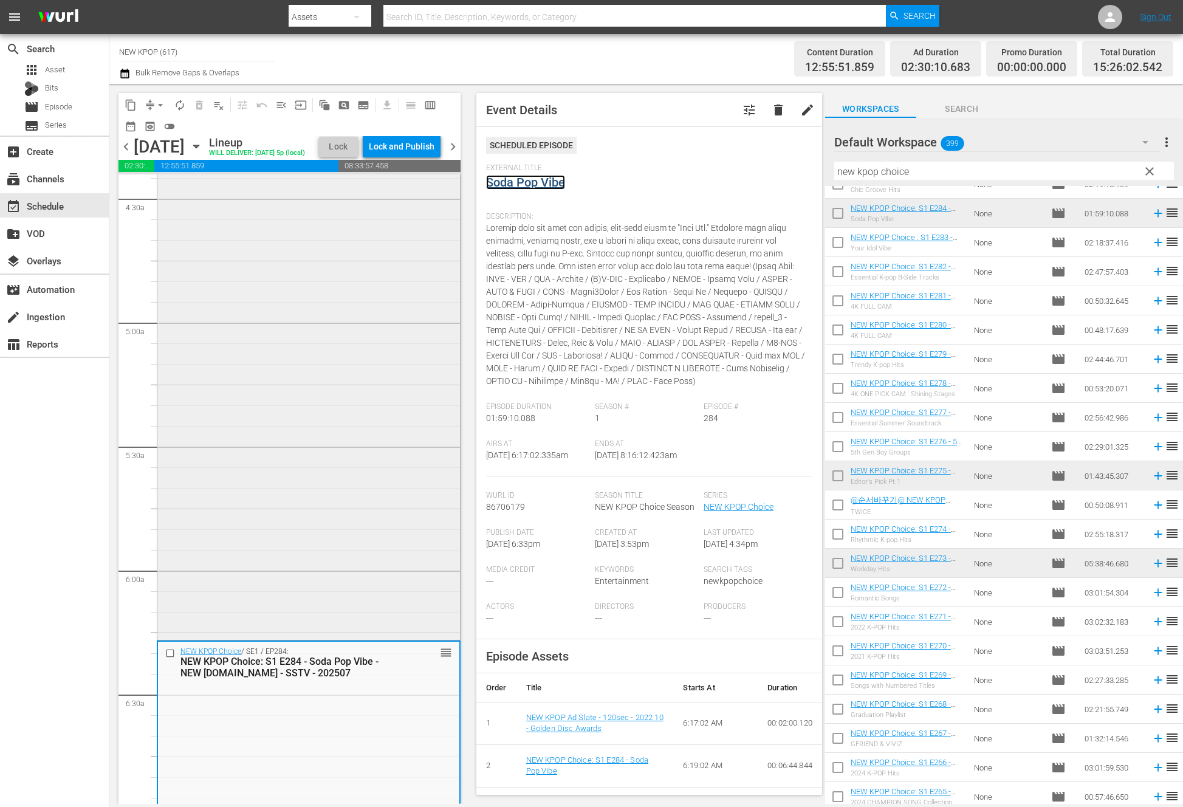
scroll to position [1555, 0]
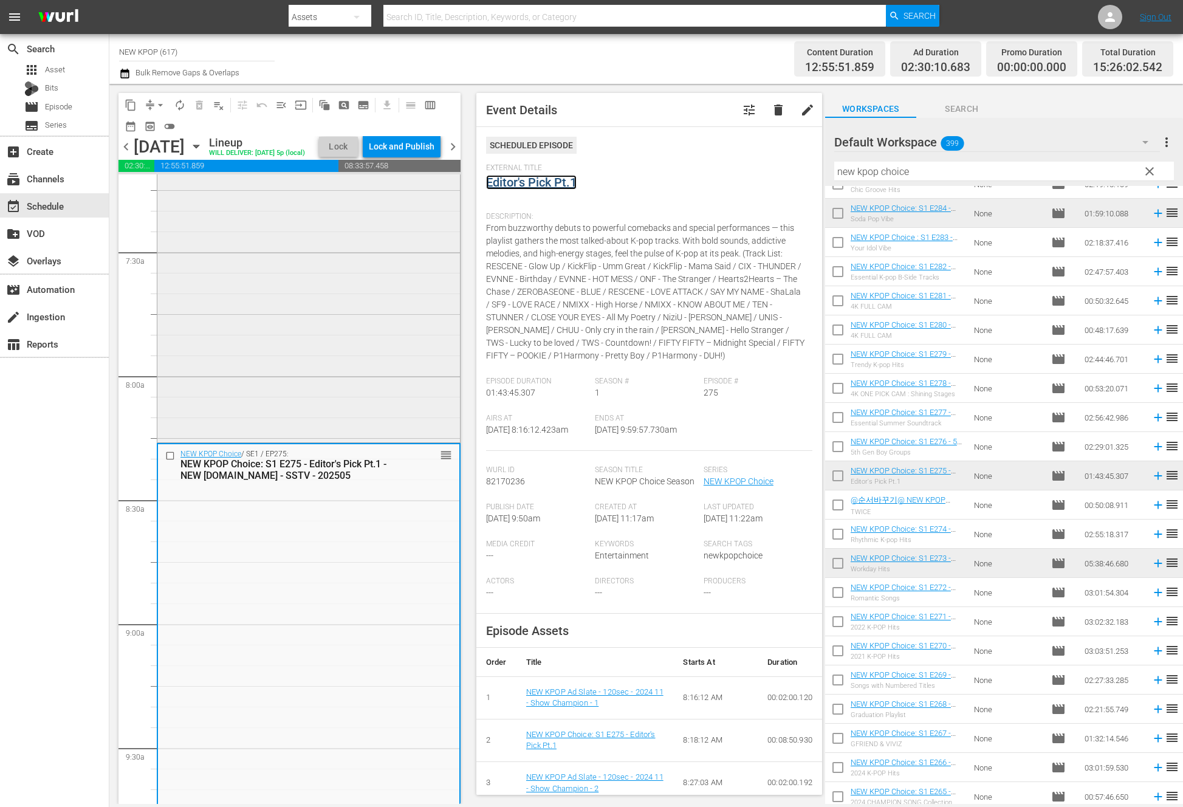
scroll to position [2011, 0]
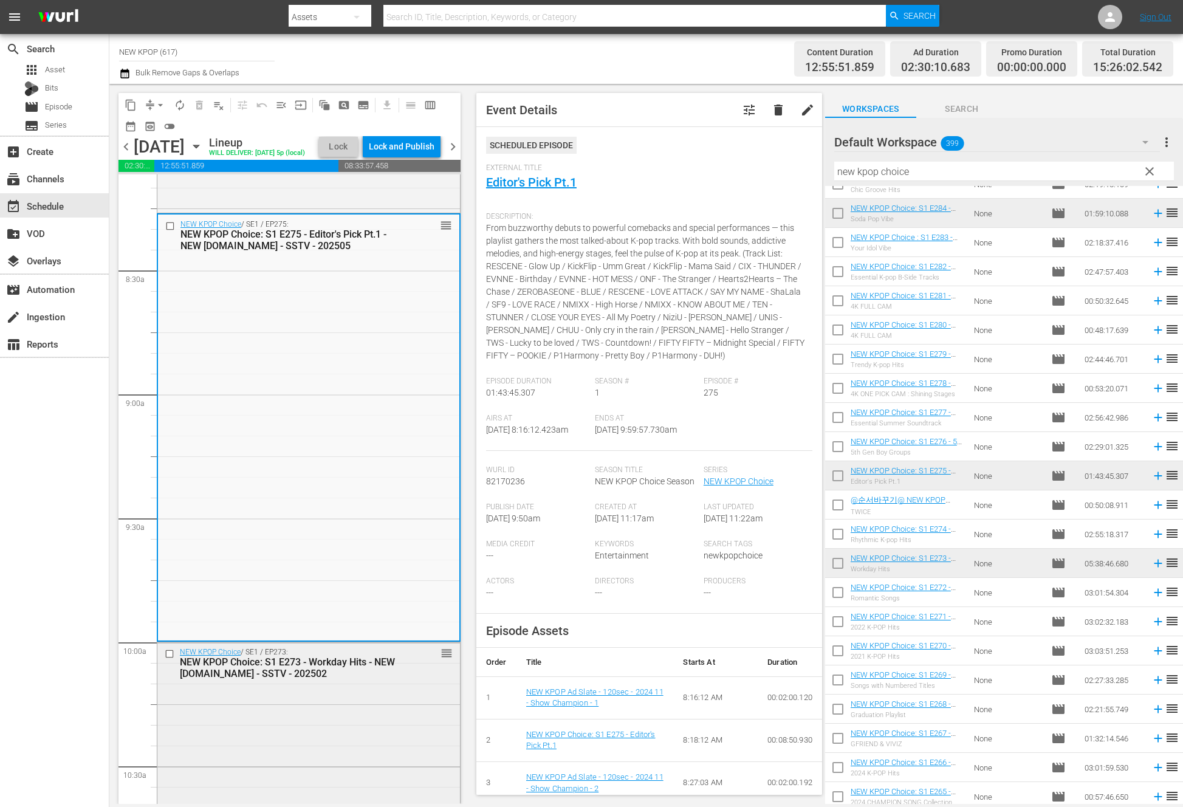
click at [270, 679] on div "NEW KPOP Choice: S1 E273 - Workday Hits - NEW [DOMAIN_NAME] - SSTV - 202502" at bounding box center [289, 667] width 219 height 23
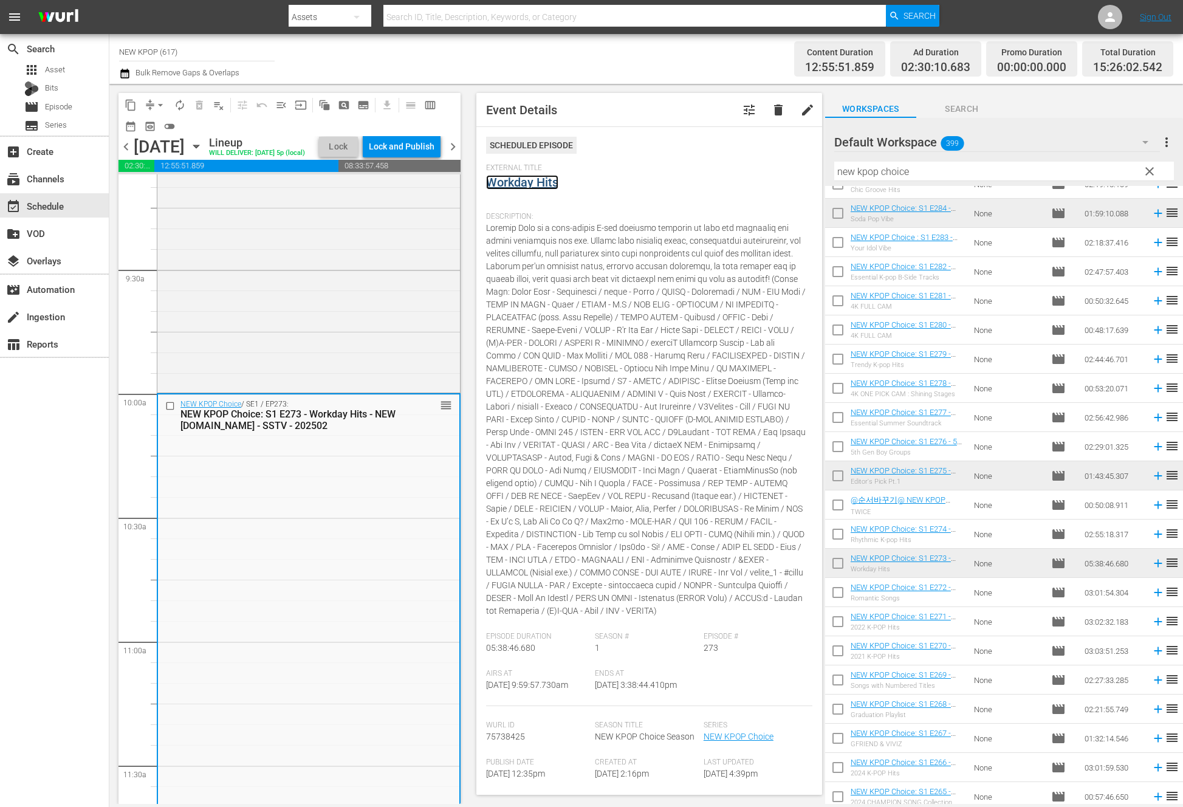
scroll to position [1645, 0]
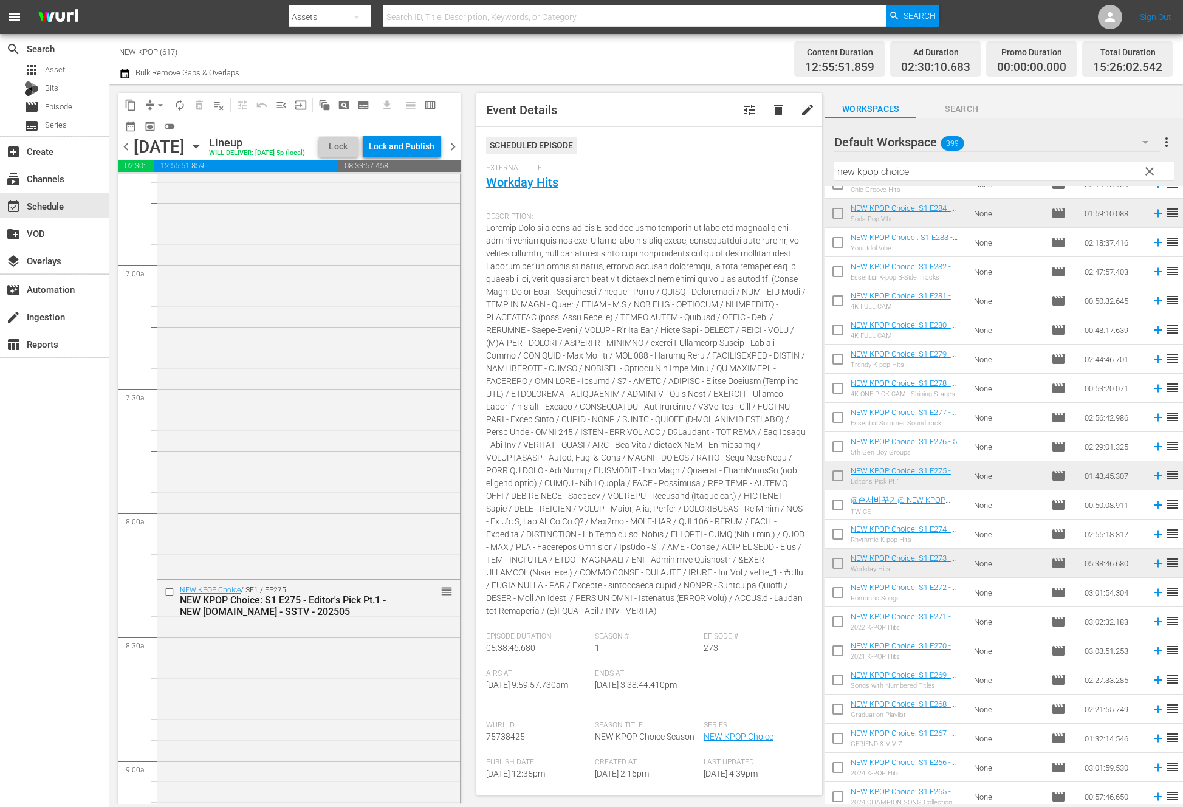
click at [279, 387] on div "NEW KPOP Choice / SE1 / EP284: NEW KPOP Choice: S1 E284 - Soda Pop Vibe - NEW K…" at bounding box center [308, 331] width 303 height 488
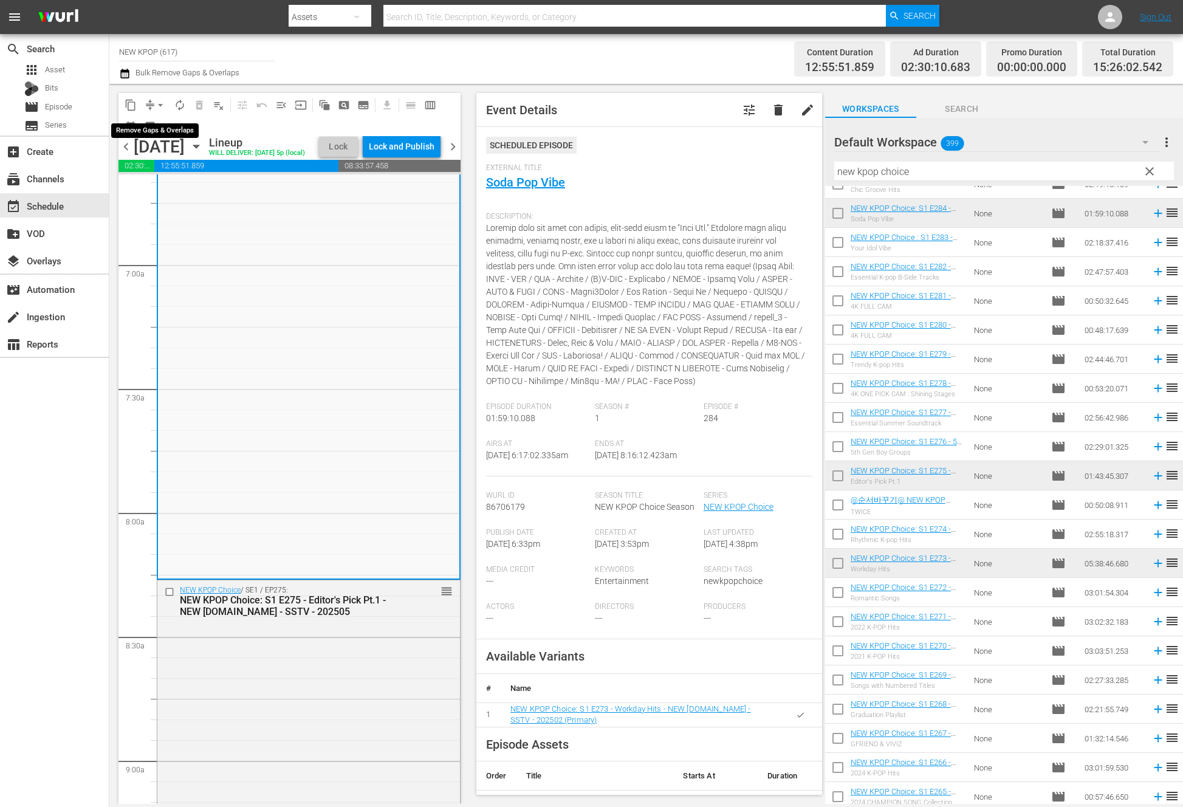
click at [159, 103] on span "arrow_drop_down" at bounding box center [160, 105] width 12 height 12
click at [166, 173] on li "Align to End of Previous Day" at bounding box center [161, 170] width 128 height 20
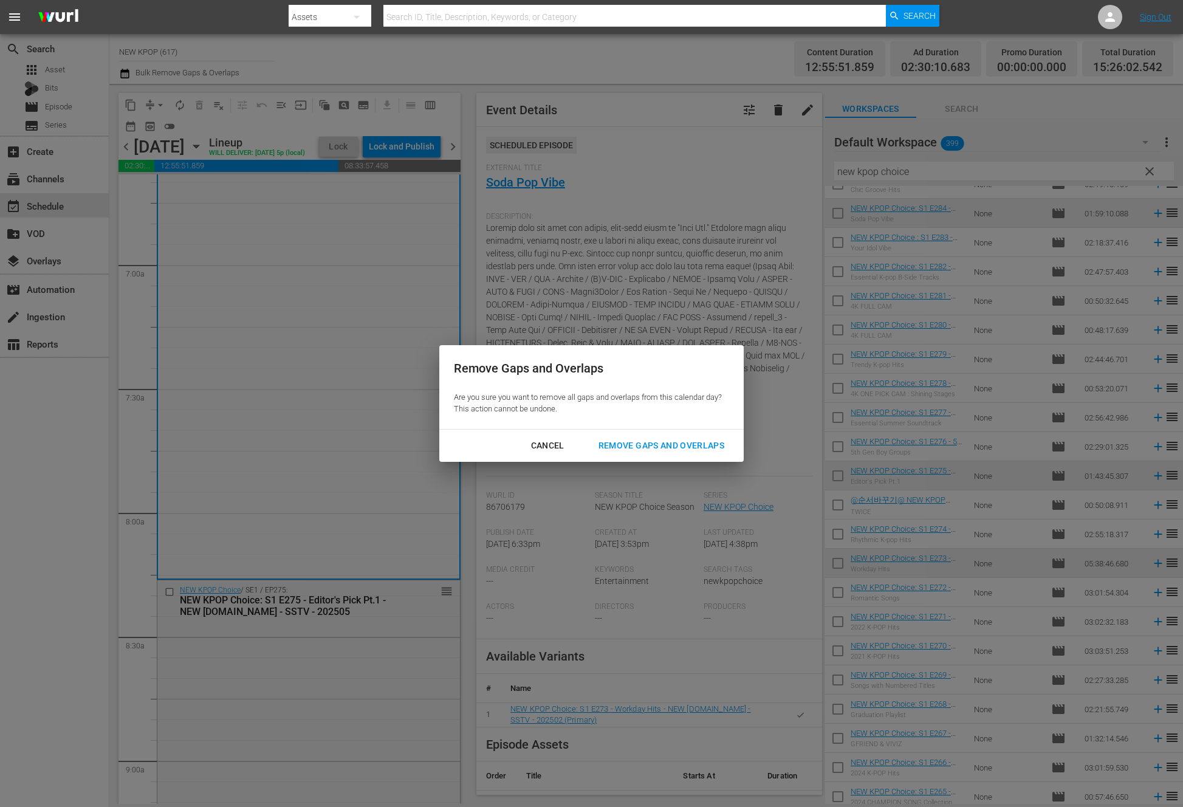
click at [699, 439] on div "Remove Gaps and Overlaps" at bounding box center [661, 445] width 145 height 15
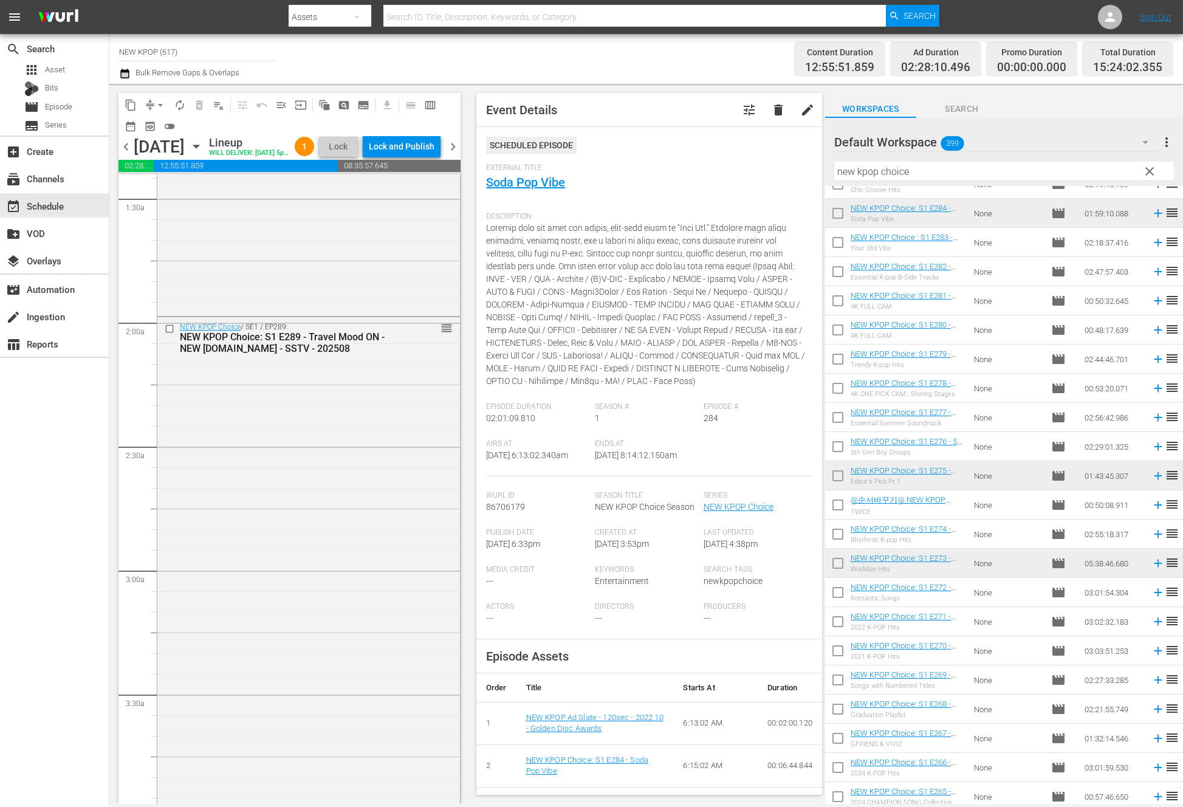
scroll to position [0, 0]
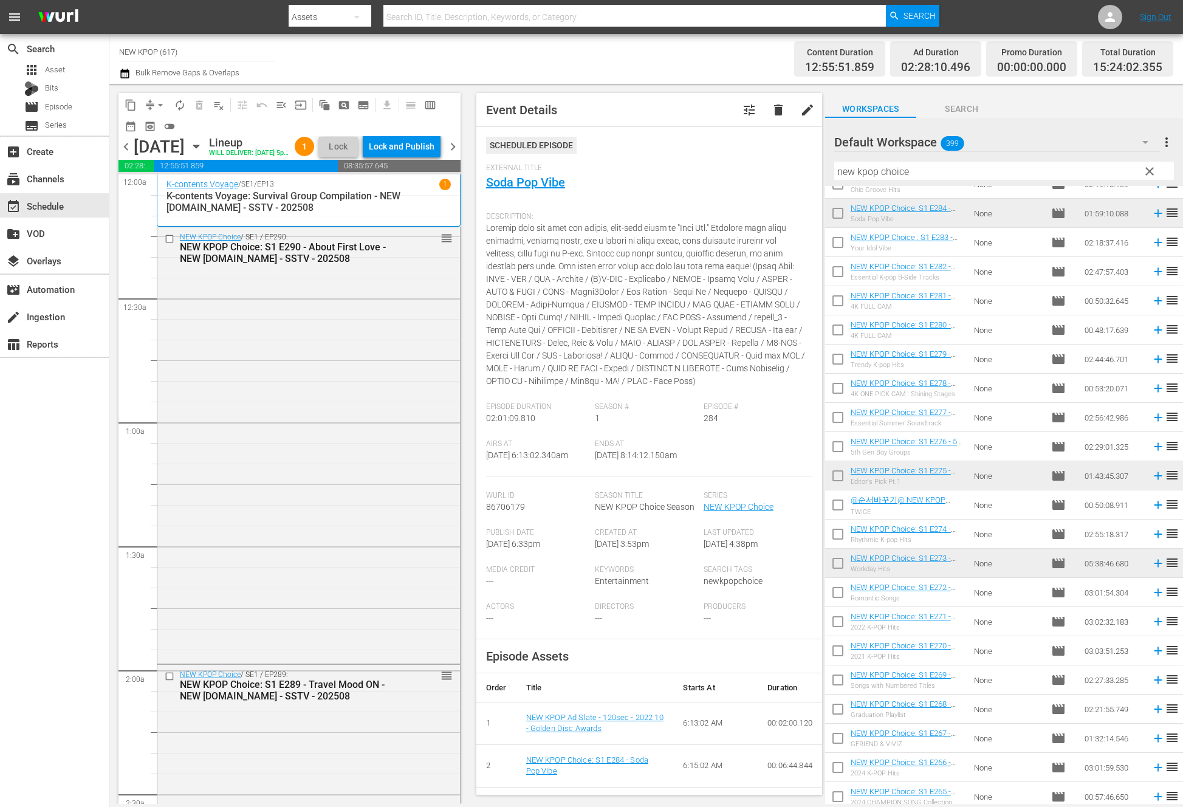
click at [339, 558] on div "NEW KPOP Choice / SE1 / EP290: NEW KPOP Choice: S1 E290 - About First Love - NE…" at bounding box center [308, 443] width 303 height 433
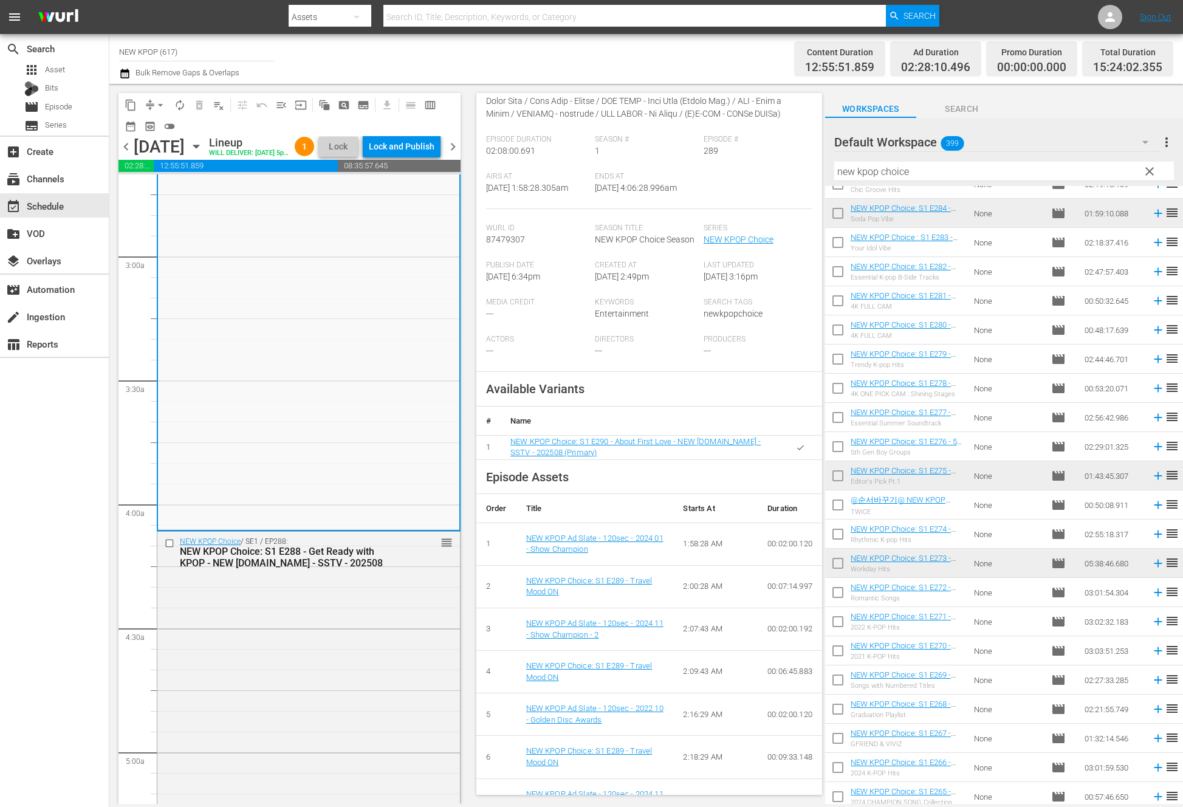
scroll to position [831, 0]
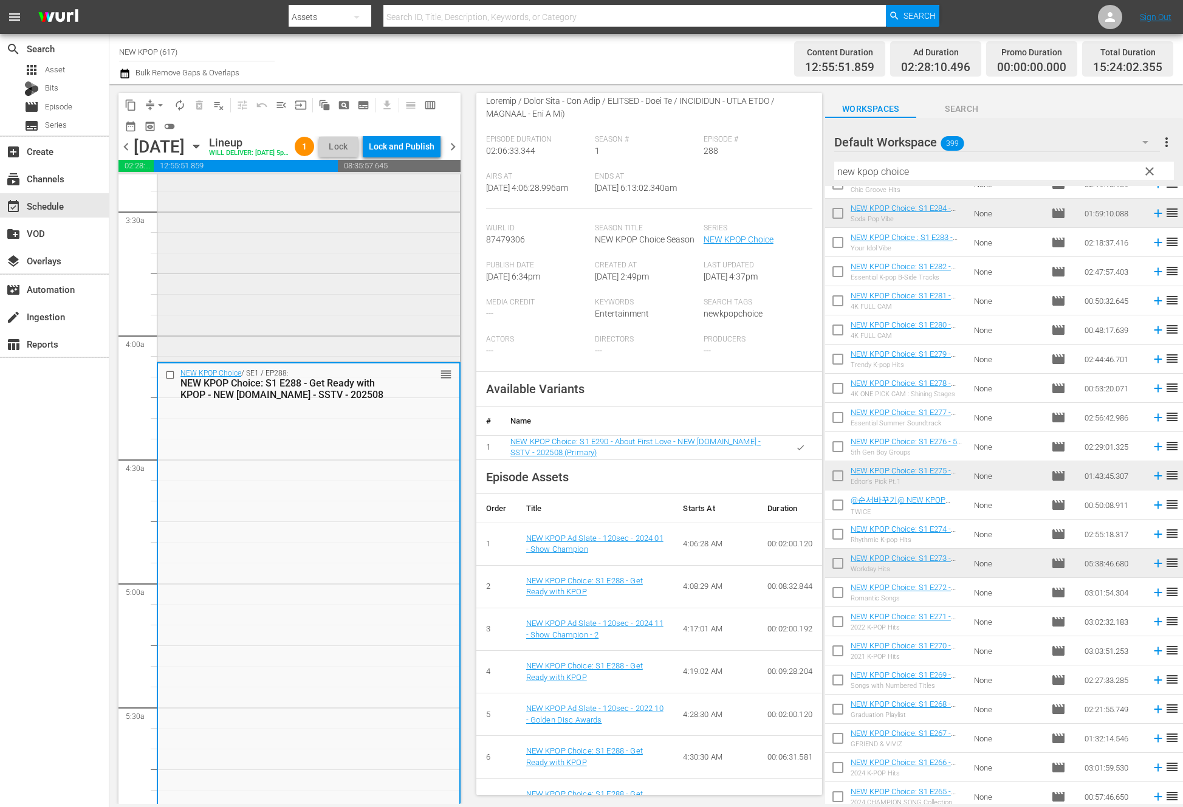
click at [316, 329] on div "NEW KPOP Choice / SE1 / EP289: NEW KPOP Choice: S1 E289 - Travel Mood ON - NEW …" at bounding box center [308, 96] width 303 height 525
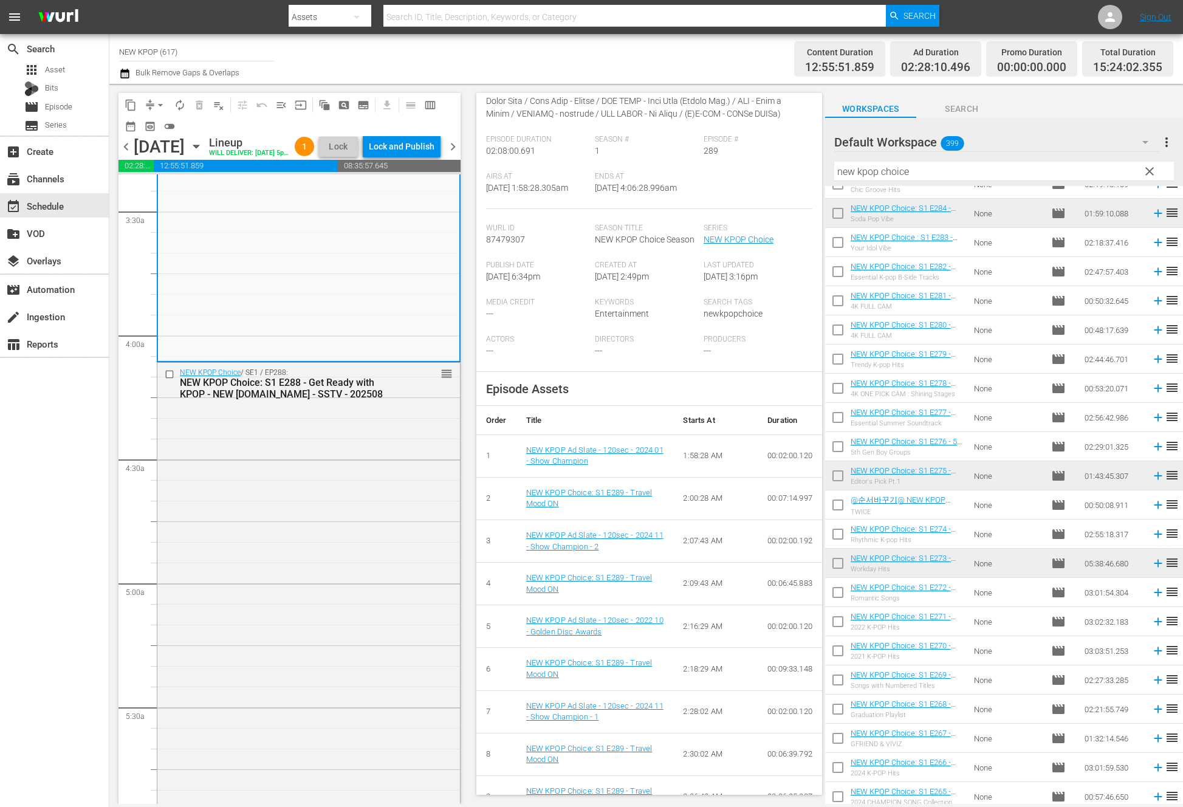
scroll to position [0, 0]
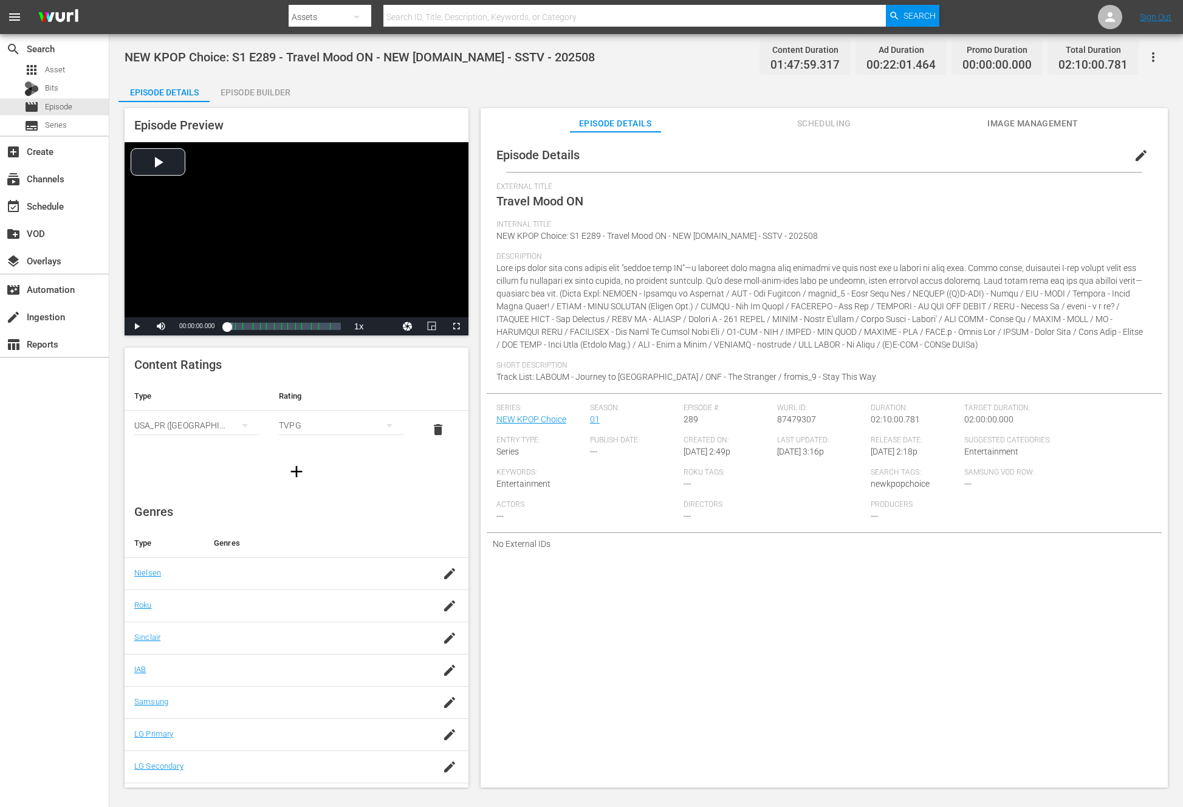
click at [230, 85] on div "Episode Builder" at bounding box center [255, 92] width 91 height 29
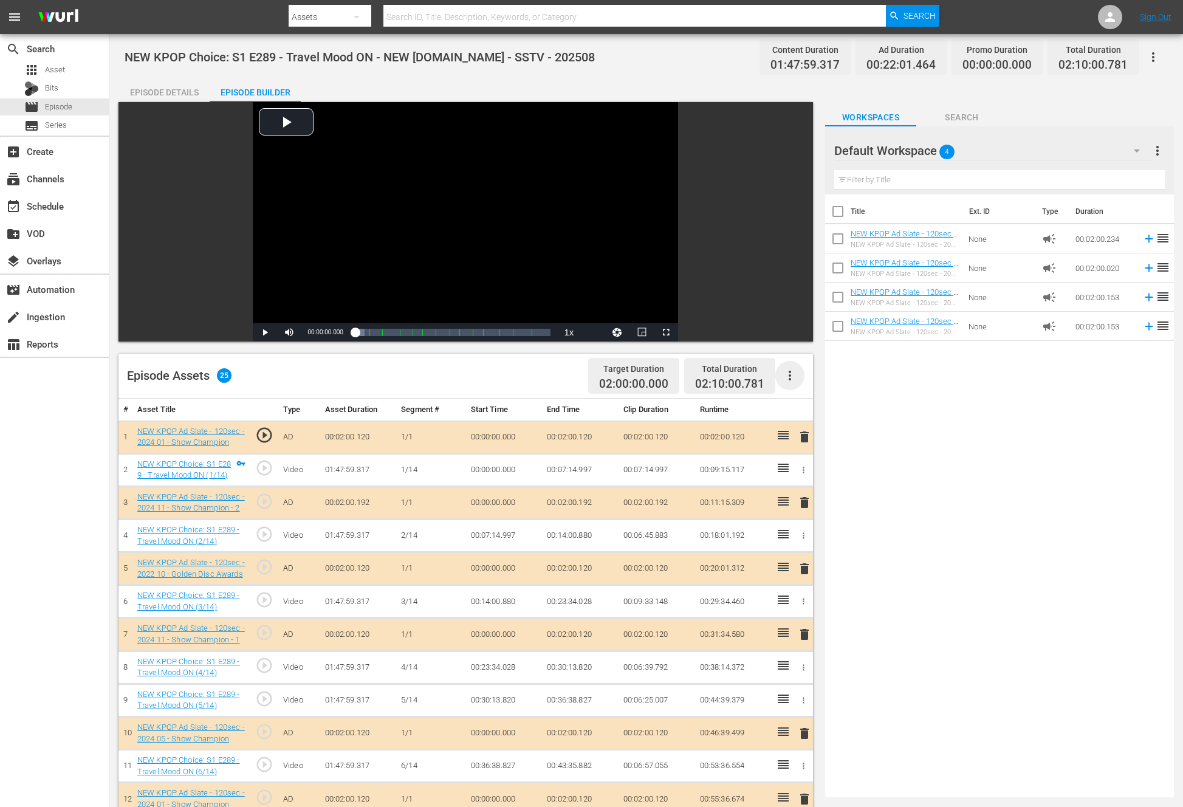
click at [791, 374] on icon "button" at bounding box center [790, 375] width 15 height 15
click at [790, 405] on div "Clear Ads" at bounding box center [826, 409] width 83 height 29
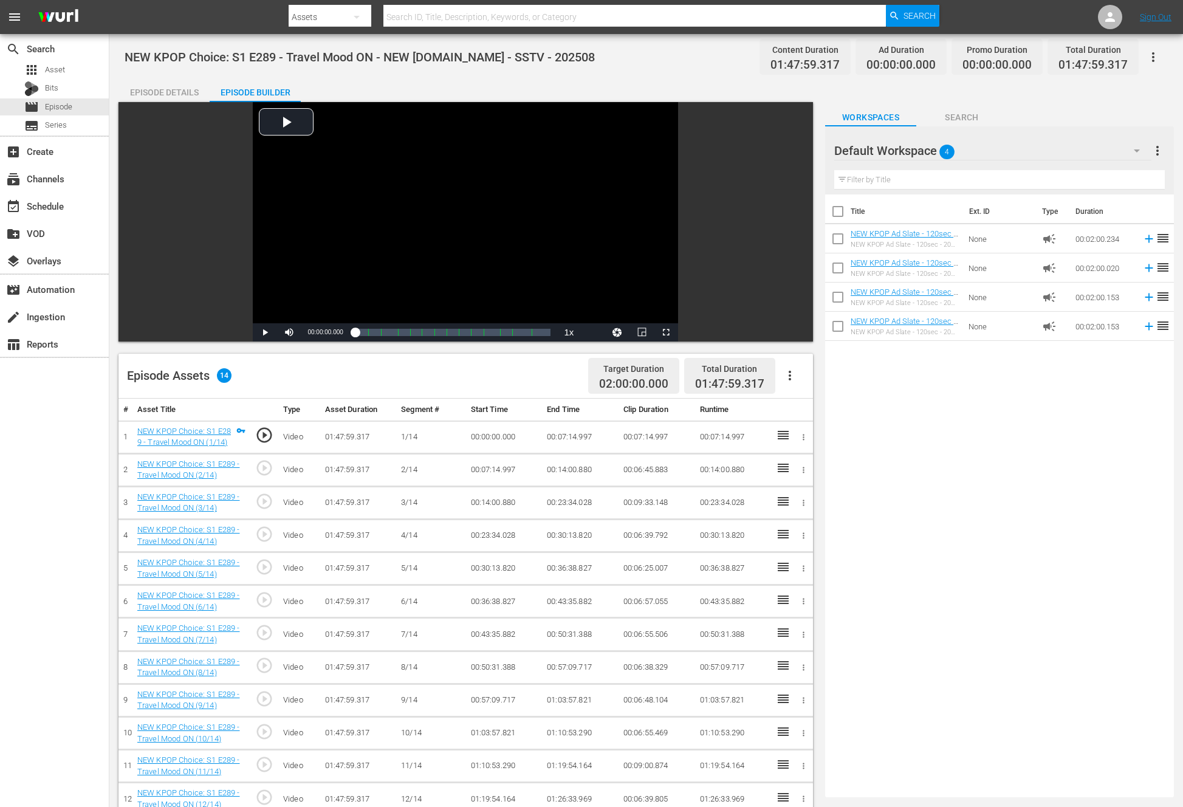
click at [793, 368] on button "button" at bounding box center [789, 375] width 29 height 29
click at [946, 516] on div "Title Ext. ID Type Duration NEW KPOP Ad Slate - 120sec - 2025 09 - Show Champio…" at bounding box center [999, 493] width 349 height 598
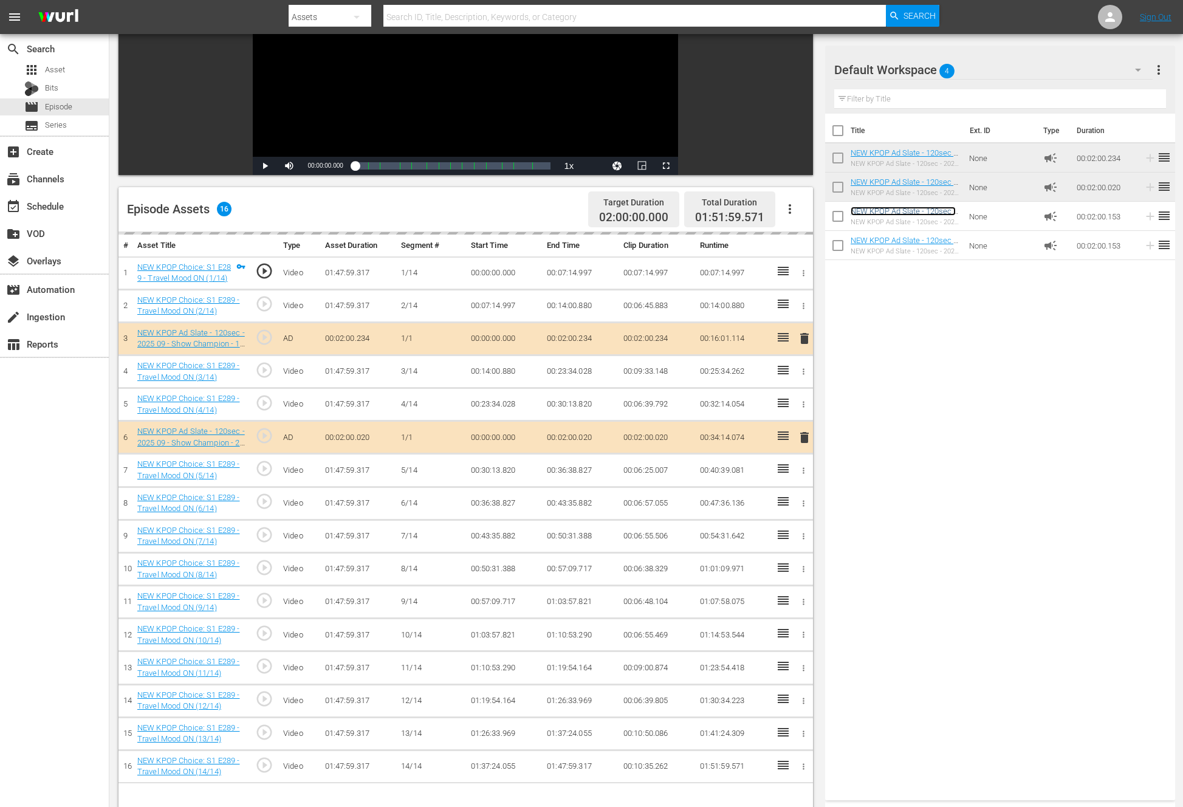
scroll to position [290, 0]
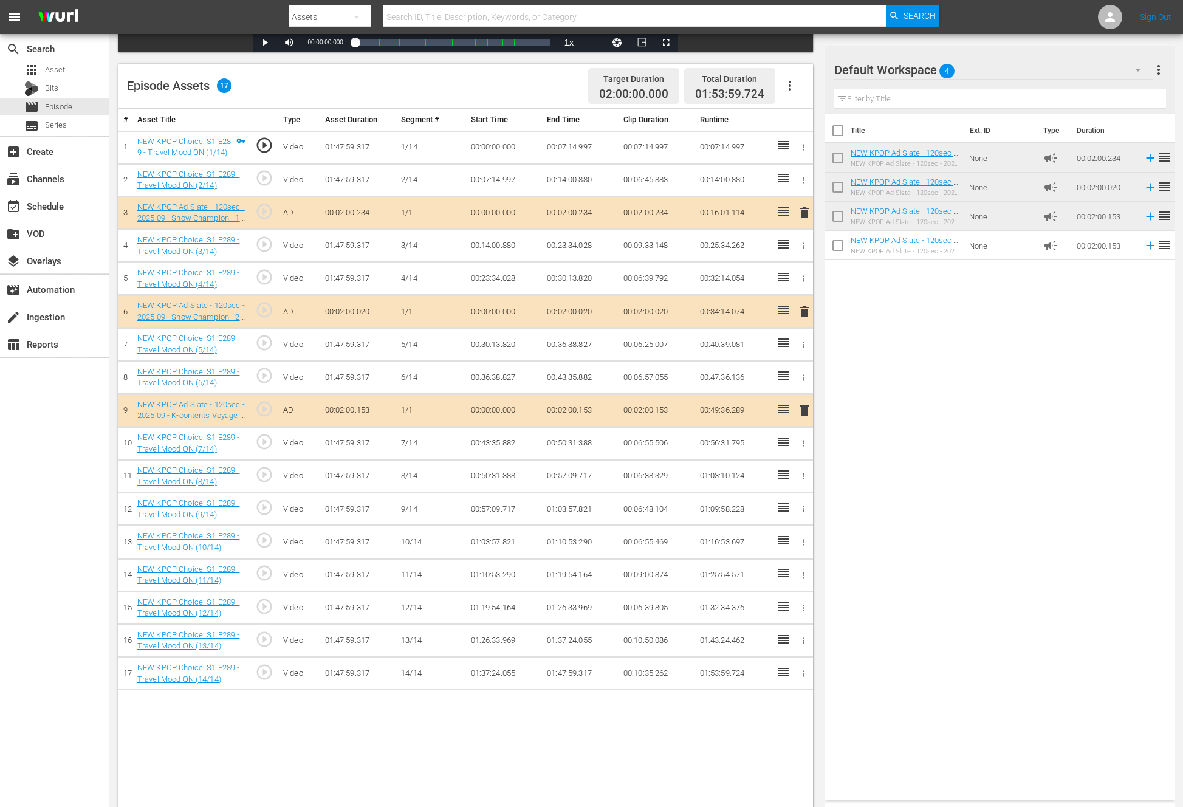
click at [920, 362] on div "Title Ext. ID Type Duration NEW KPOP Ad Slate - 120sec - 2025 09 - Show Champio…" at bounding box center [1000, 455] width 350 height 682
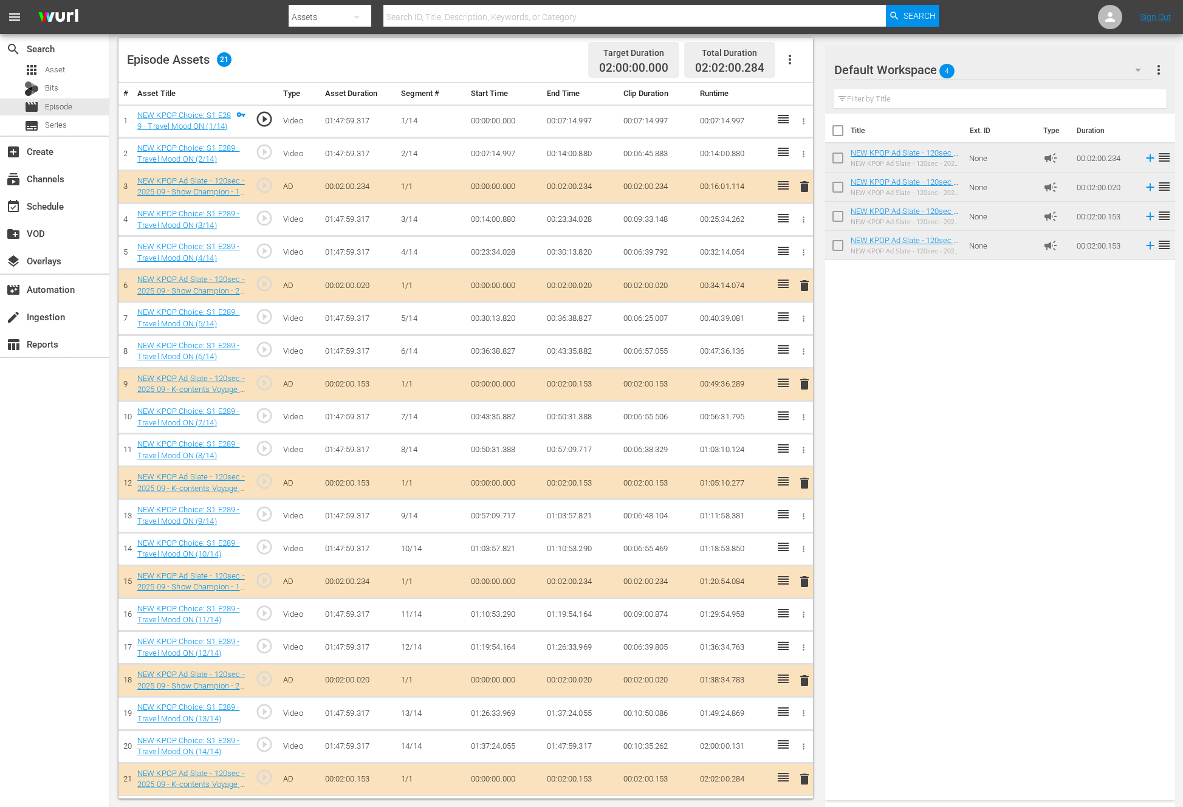
scroll to position [0, 0]
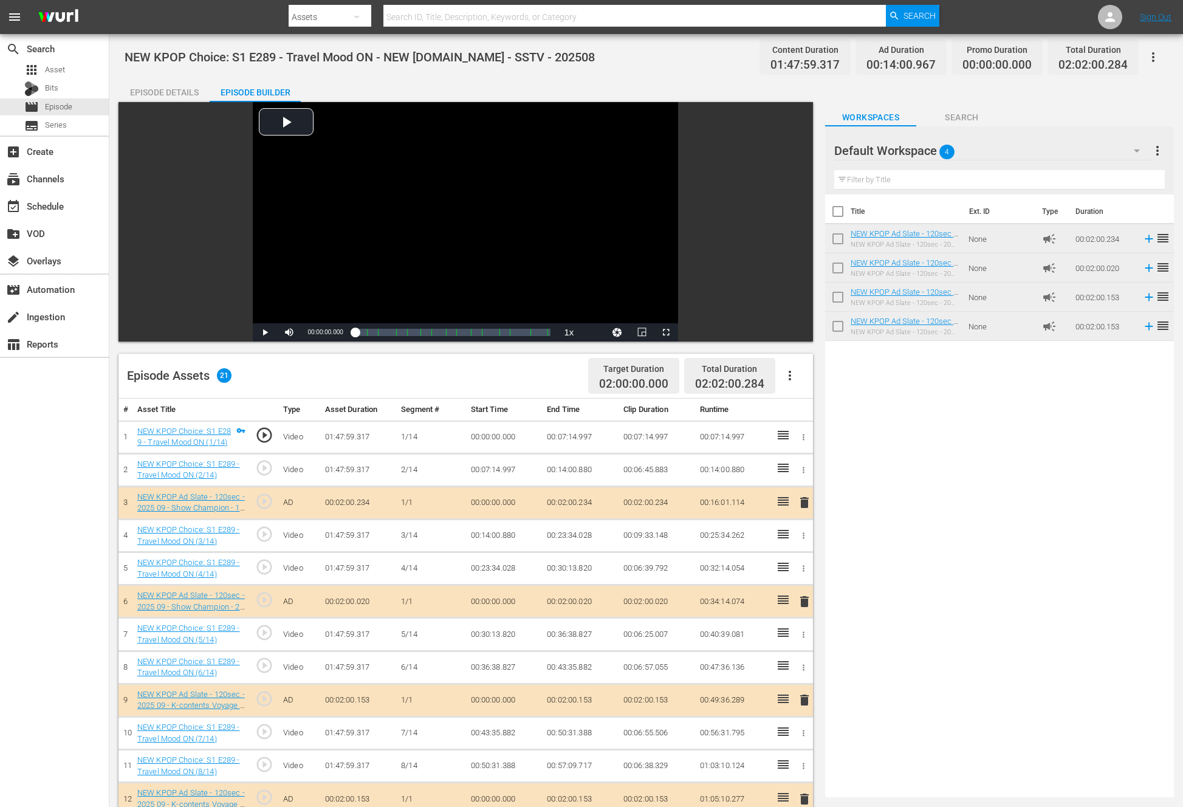
click at [858, 471] on div "Title Ext. ID Type Duration NEW KPOP Ad Slate - 120sec - 2025 09 - Show Champio…" at bounding box center [999, 493] width 349 height 598
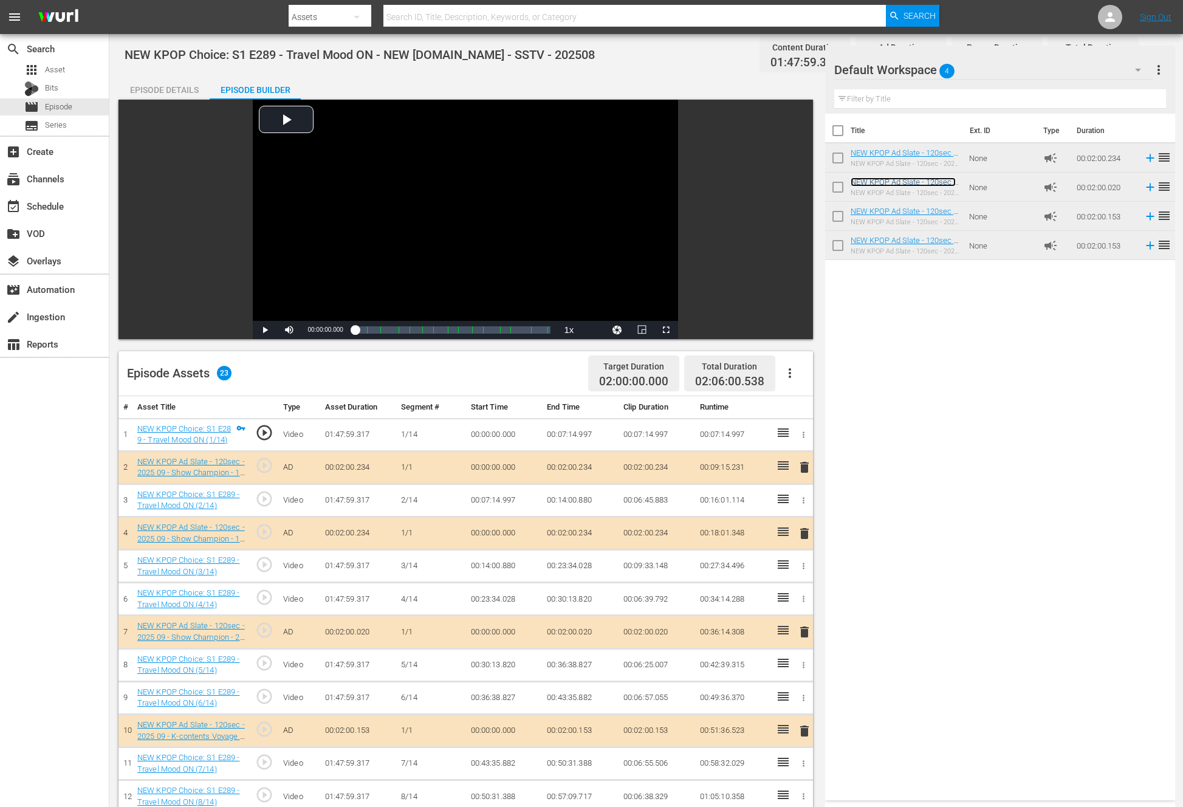
scroll to position [376, 0]
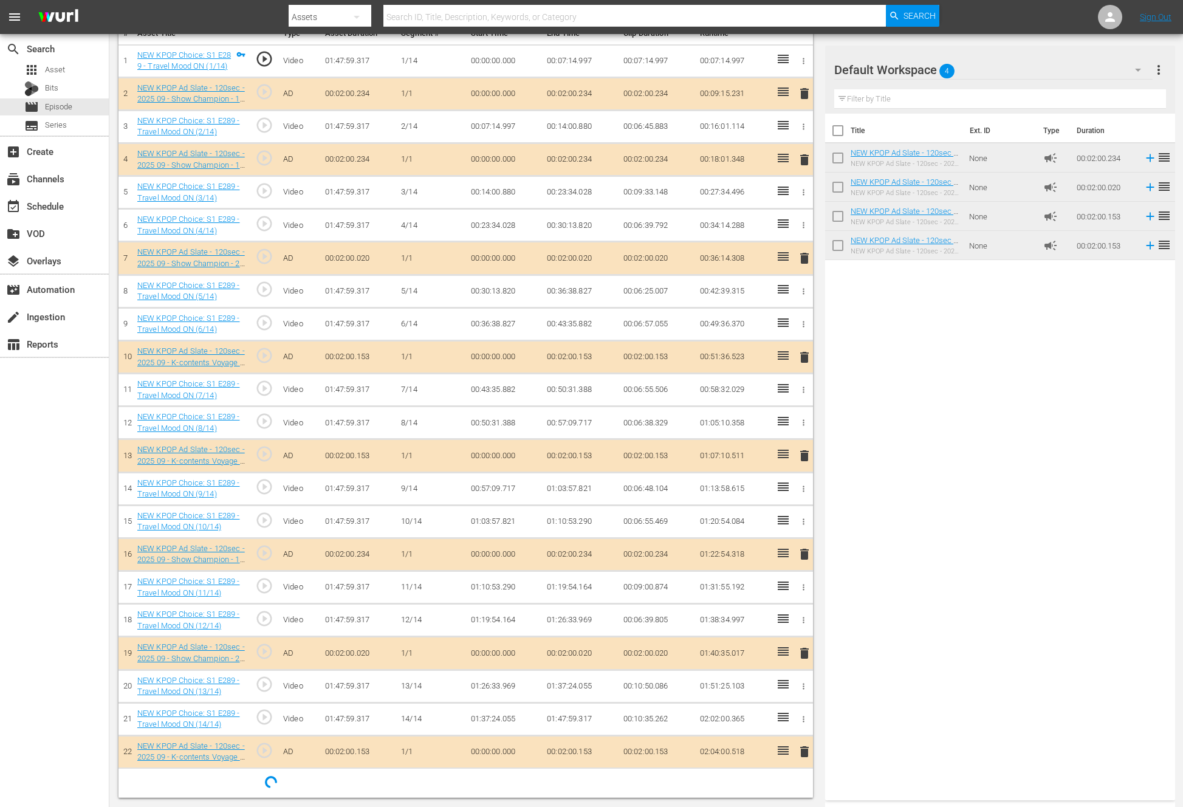
drag, startPoint x: 868, startPoint y: 178, endPoint x: 628, endPoint y: 19, distance: 287.6
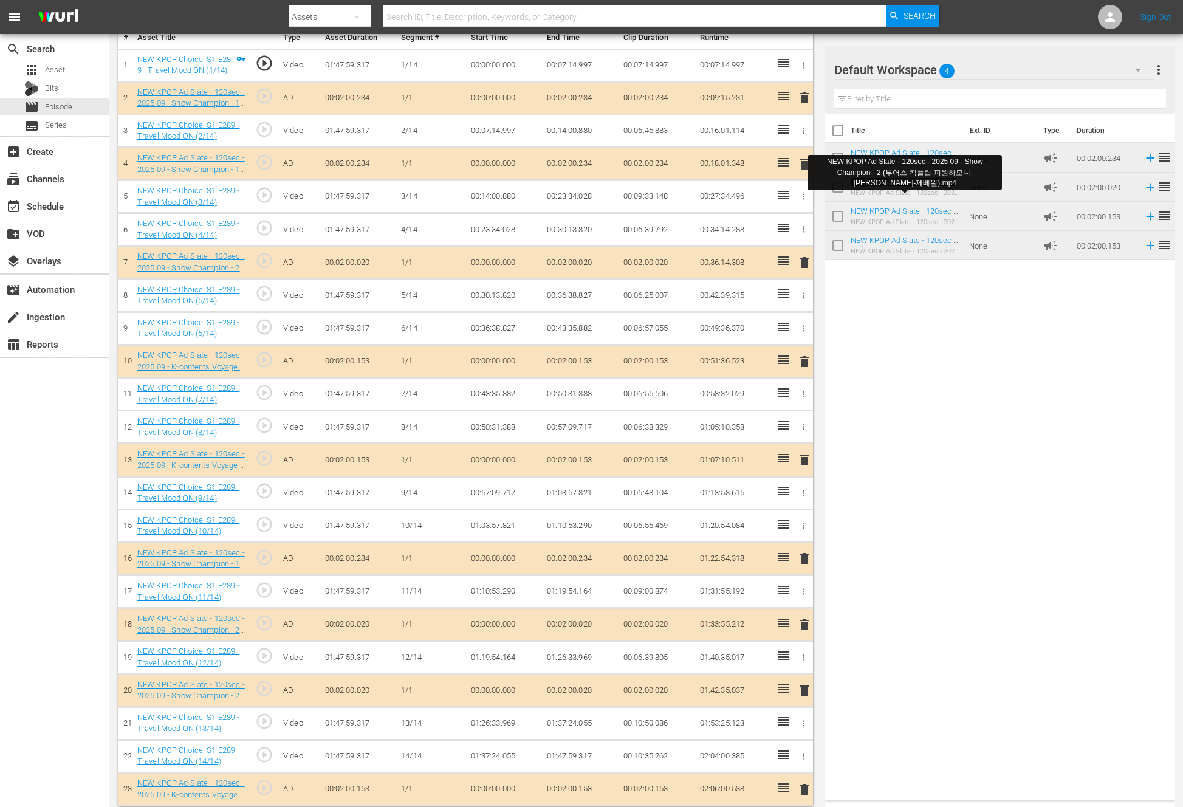
scroll to position [0, 0]
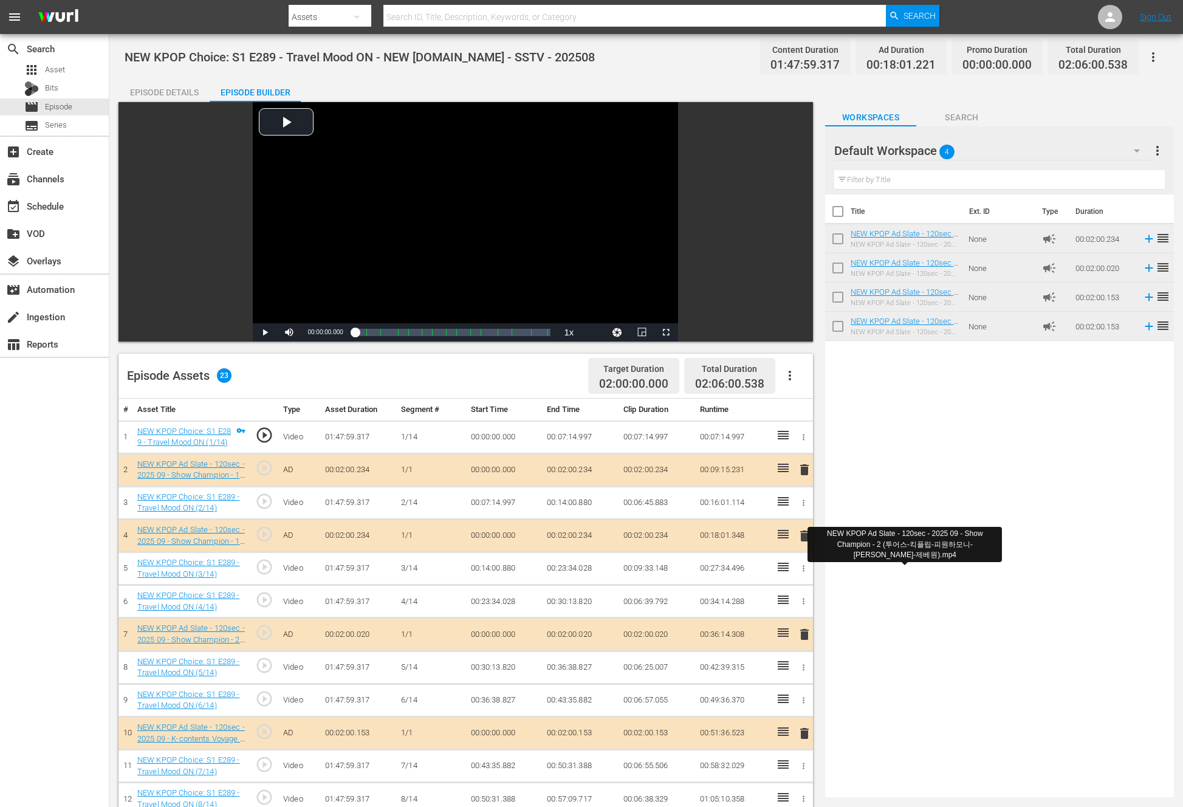
click at [890, 506] on div "Title Ext. ID Type Duration NEW KPOP Ad Slate - 120sec - 2025 09 - Show Champio…" at bounding box center [999, 493] width 349 height 598
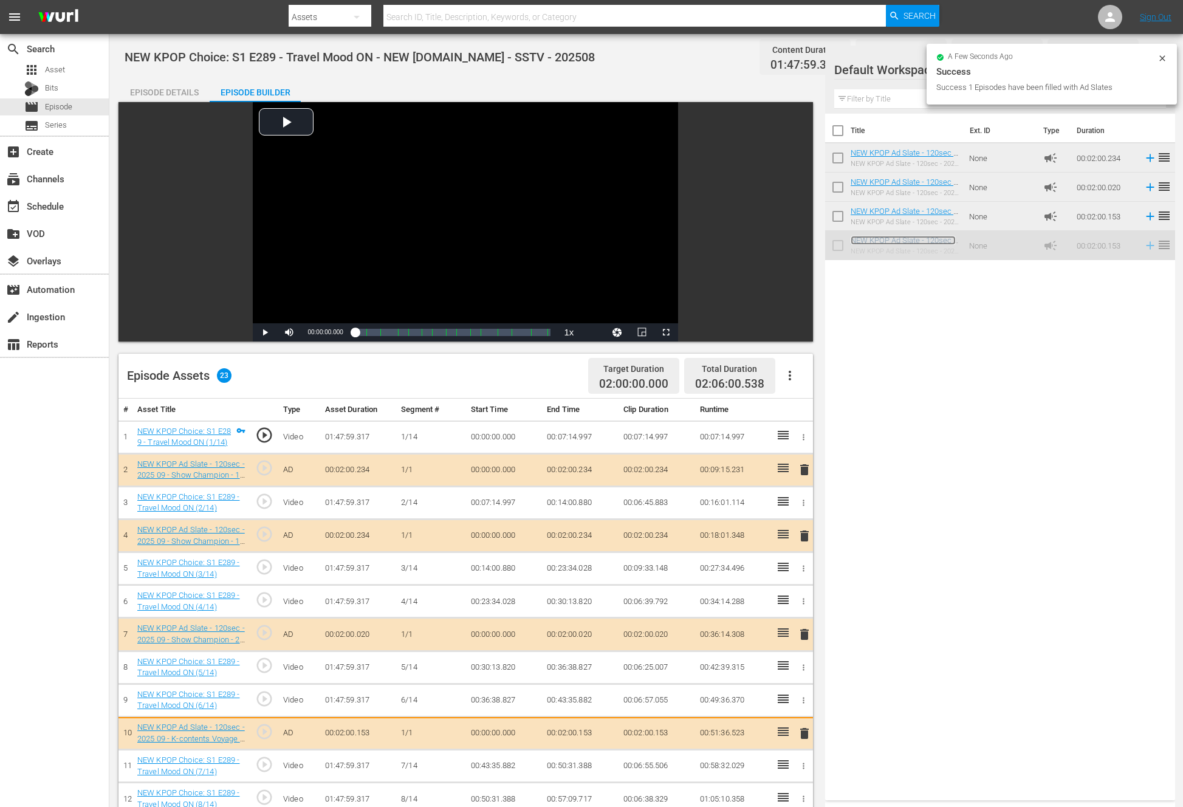
scroll to position [380, 0]
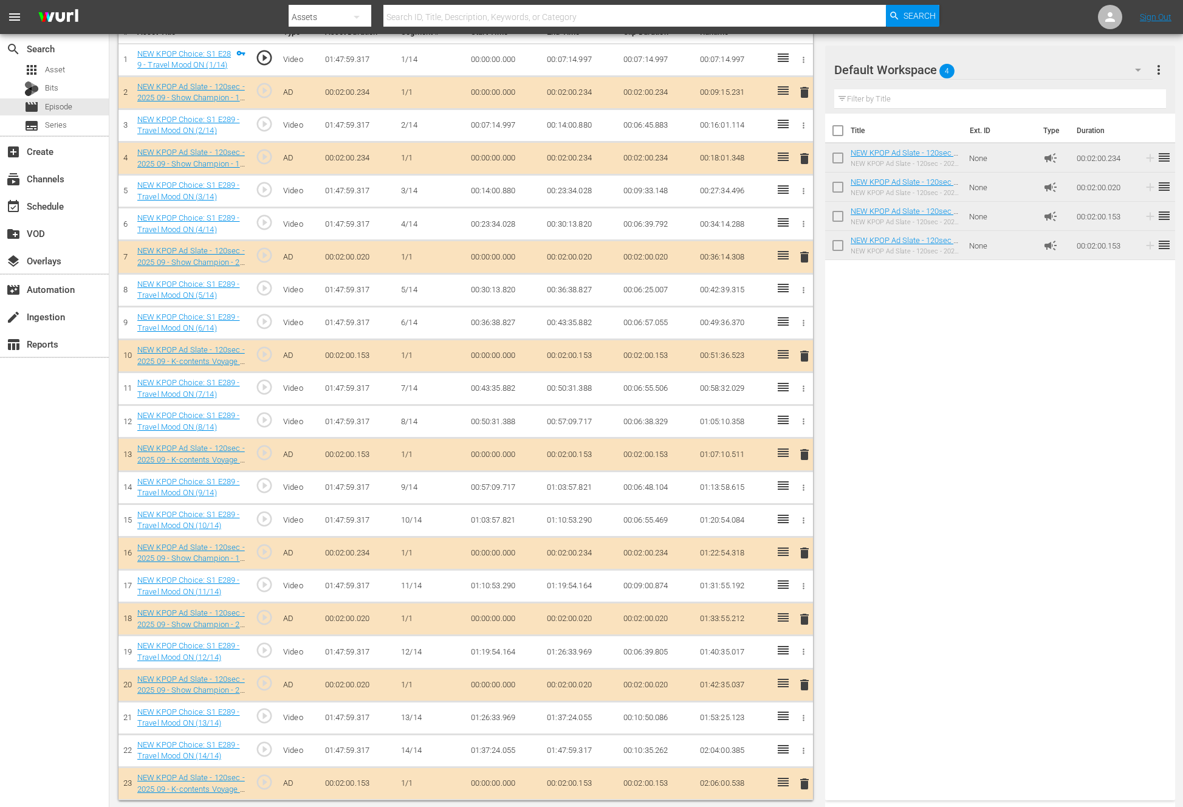
drag, startPoint x: 880, startPoint y: 324, endPoint x: 767, endPoint y: 417, distance: 146.4
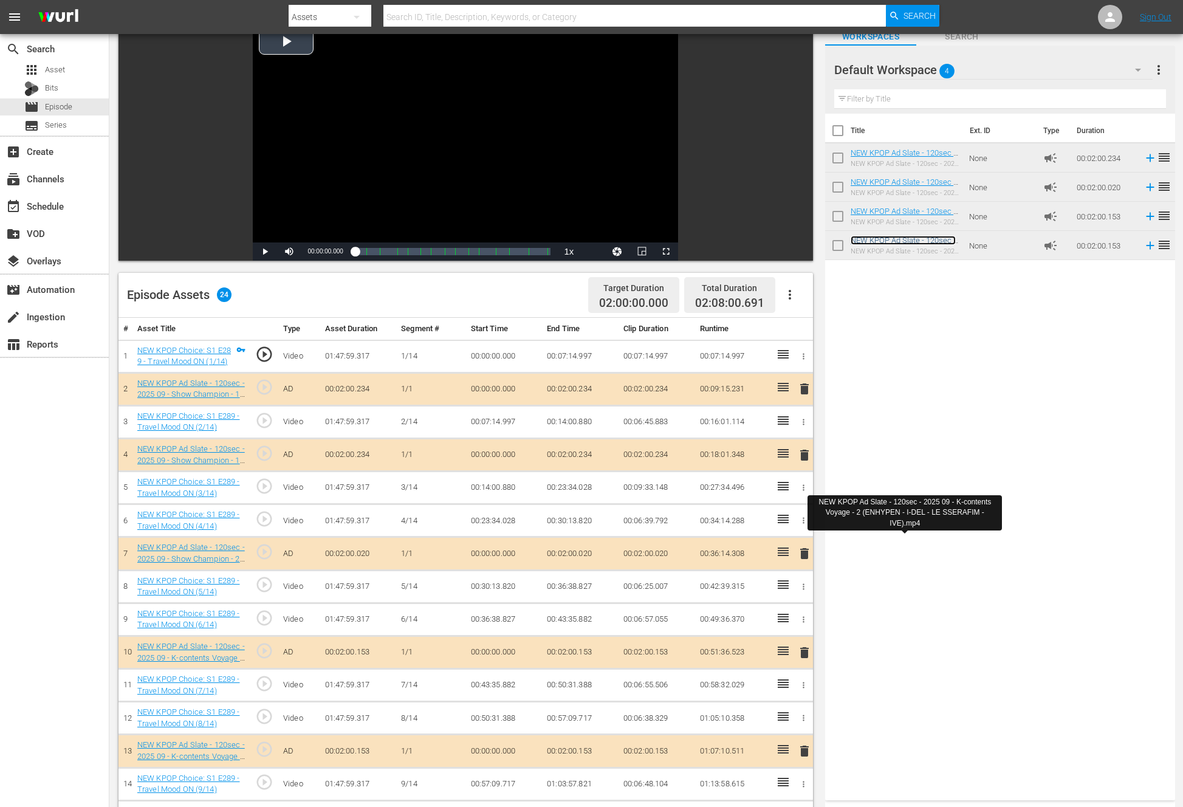
scroll to position [0, 0]
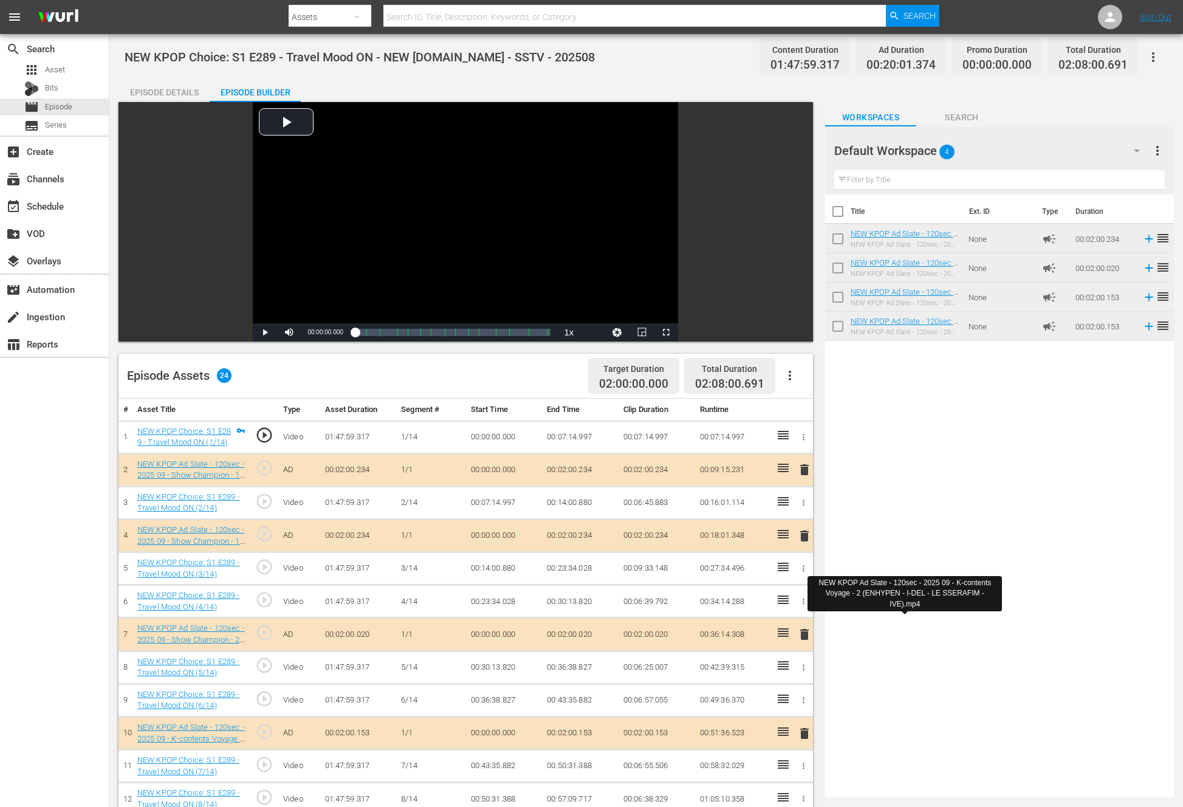
click at [181, 89] on div "Episode Details" at bounding box center [163, 92] width 91 height 29
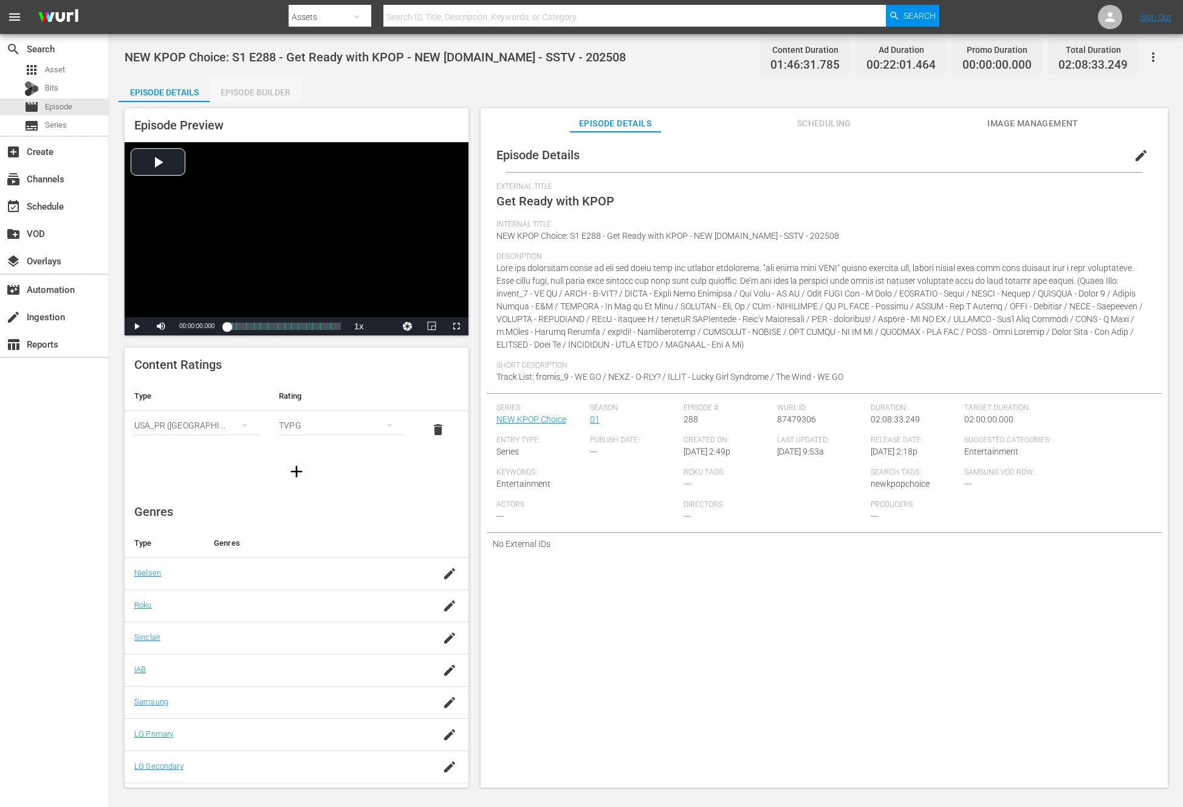
click at [238, 89] on div "Episode Builder" at bounding box center [255, 92] width 91 height 29
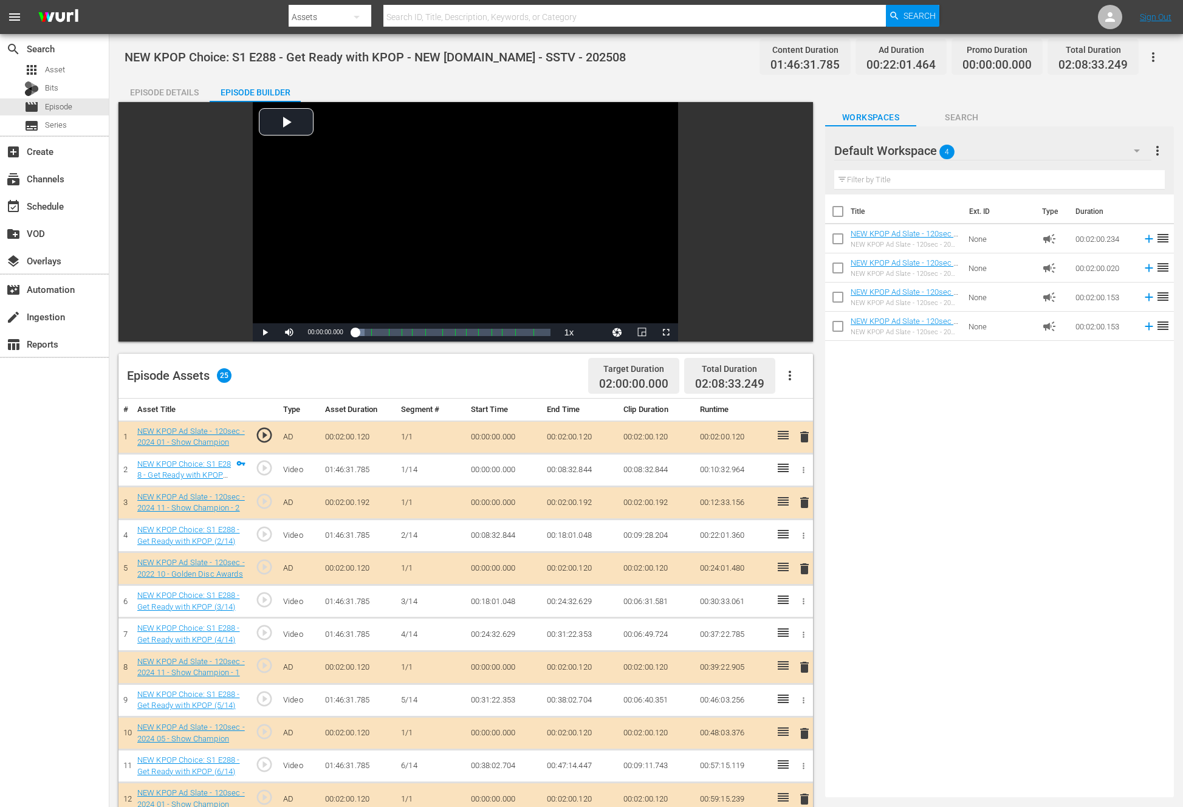
click at [787, 375] on icon "button" at bounding box center [790, 375] width 15 height 15
click at [800, 409] on div "Clear Ads" at bounding box center [826, 409] width 83 height 29
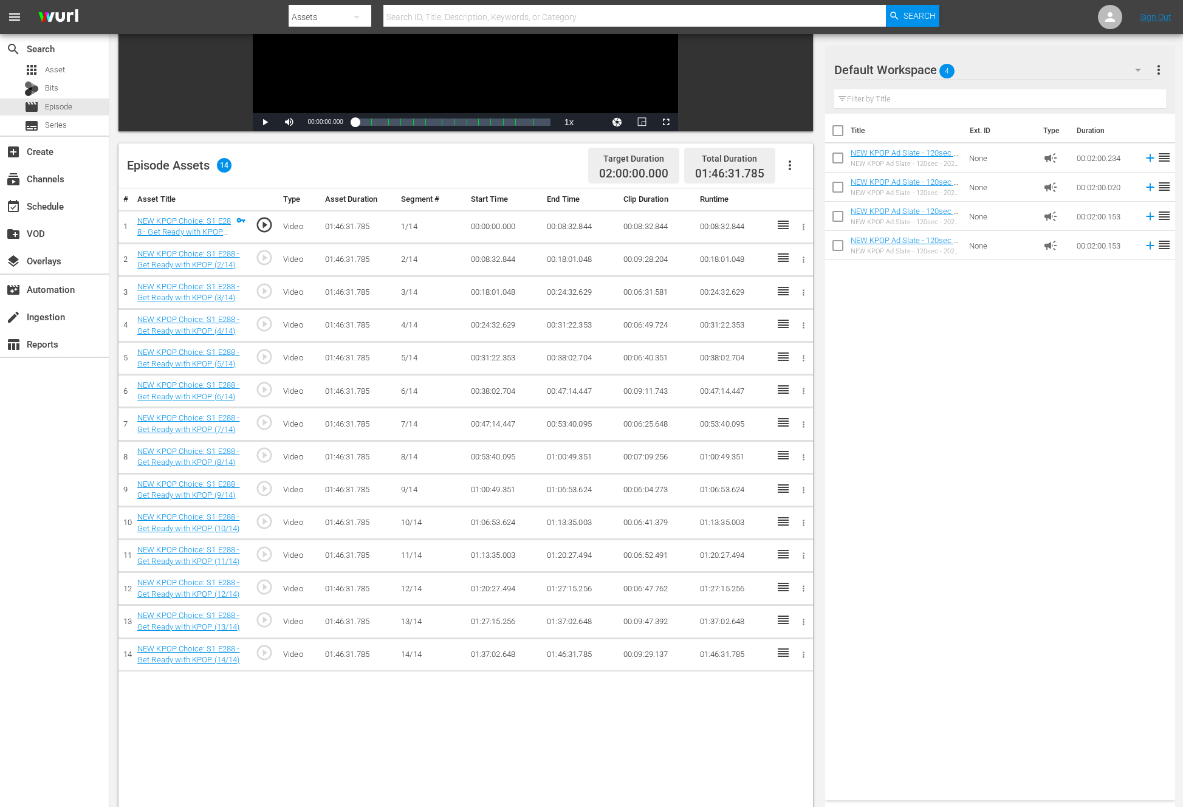
scroll to position [211, 0]
click at [795, 160] on icon "button" at bounding box center [790, 164] width 15 height 15
click at [795, 160] on div "Fill with Ads" at bounding box center [826, 168] width 83 height 29
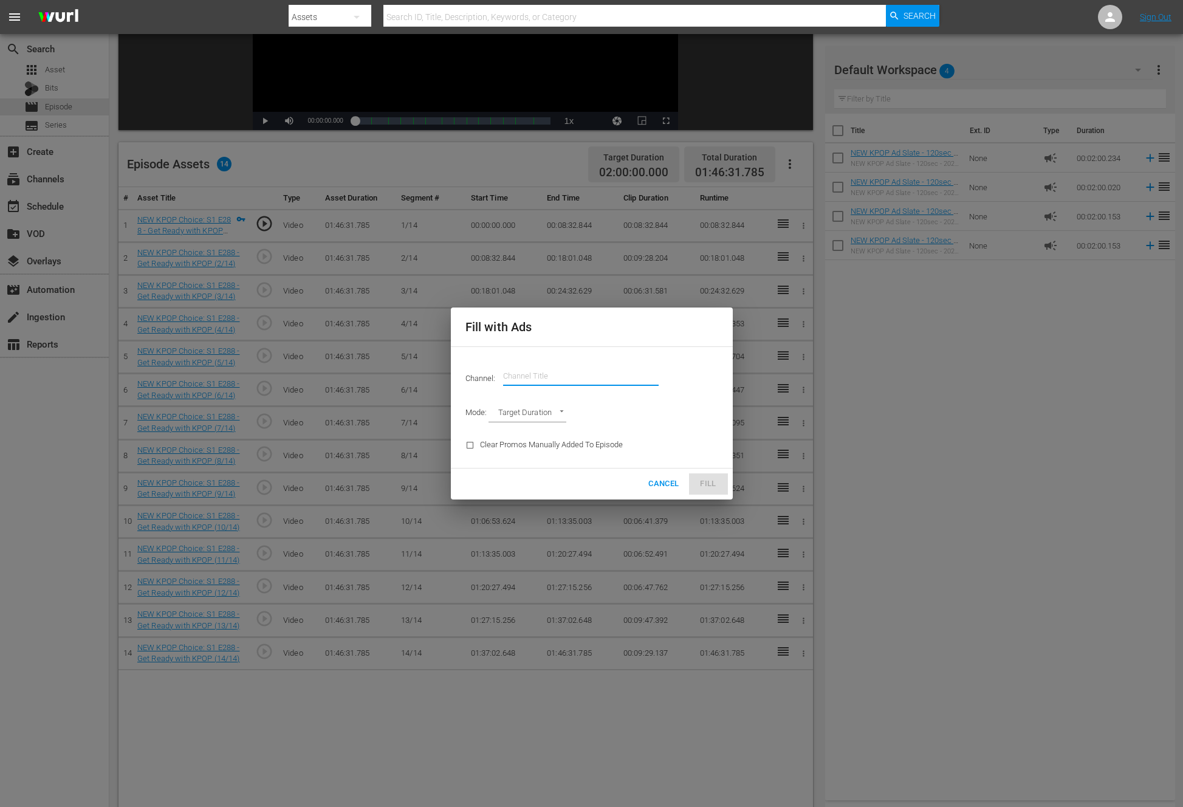
click at [544, 378] on input "text" at bounding box center [581, 375] width 156 height 29
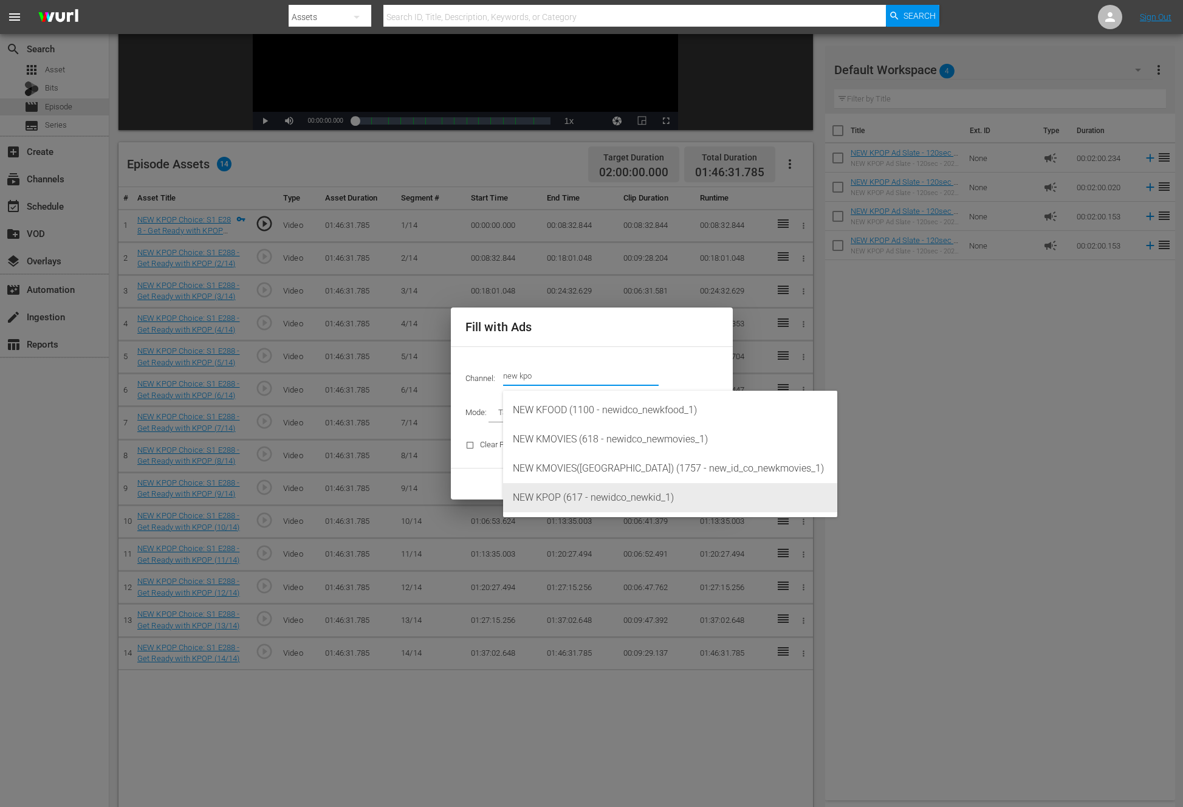
click at [565, 502] on div "NEW KPOP (617 - newidco_newkid_1)" at bounding box center [670, 497] width 315 height 29
type input "NEW KPOP (617)"
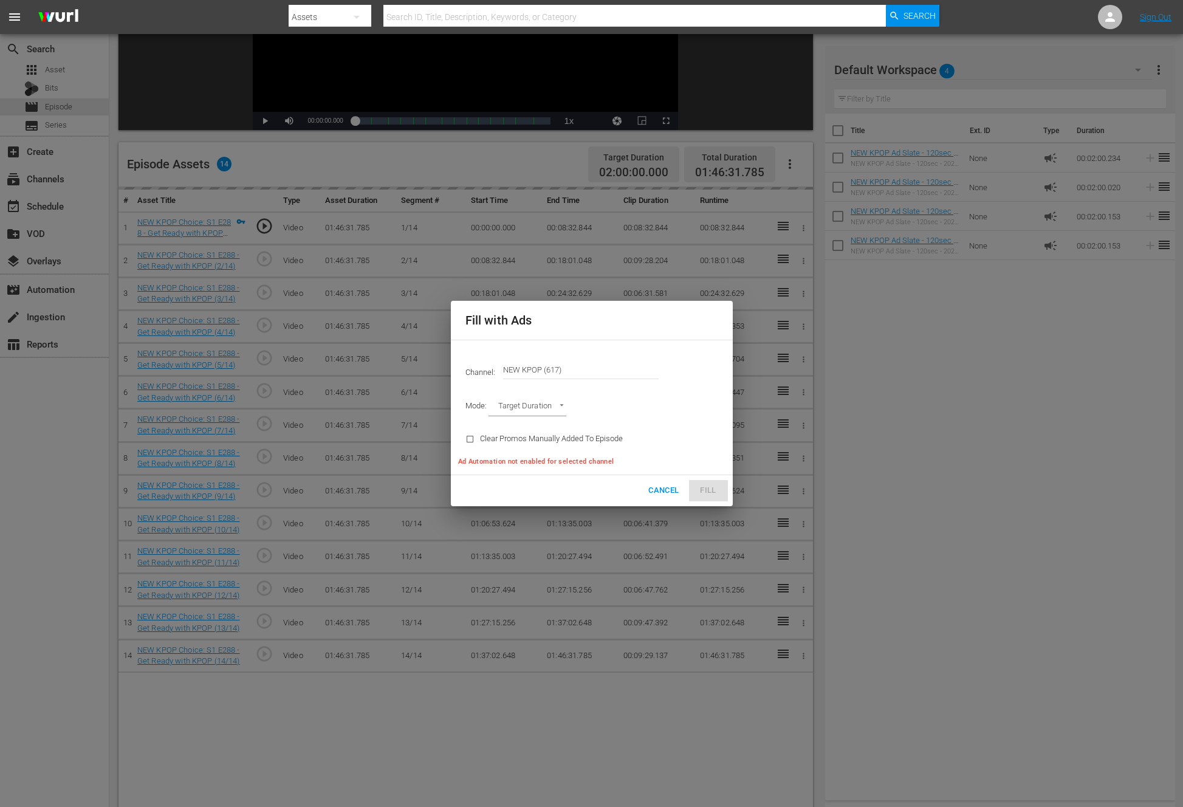
click at [545, 404] on body "menu Search By Assets Search ID, Title, Description, Keywords, or Category Sear…" at bounding box center [591, 192] width 1183 height 807
click at [543, 428] on li "Ad Break Duration" at bounding box center [532, 427] width 89 height 20
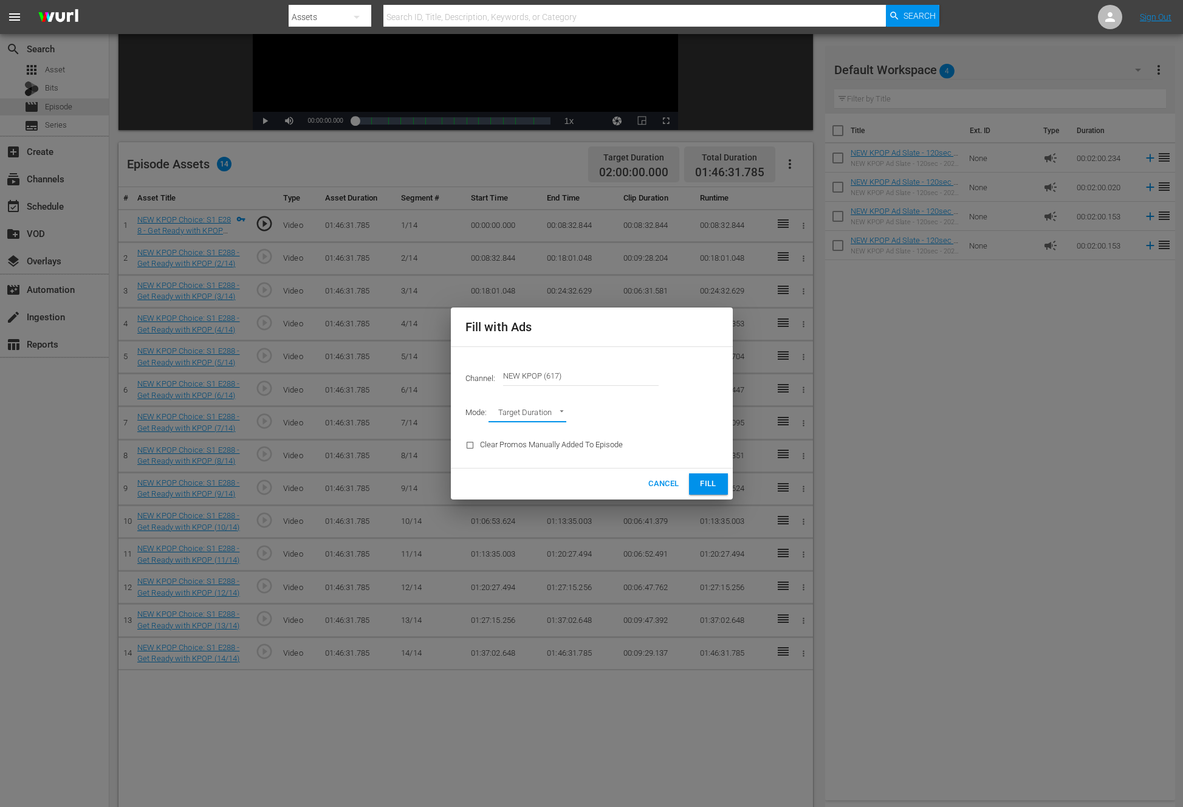
click at [543, 410] on body "menu Search By Assets Search ID, Title, Description, Keywords, or Category Sear…" at bounding box center [591, 192] width 1183 height 807
click at [542, 430] on li "Ad Break Duration" at bounding box center [532, 434] width 89 height 20
type input "AD_BREAK_DURATION"
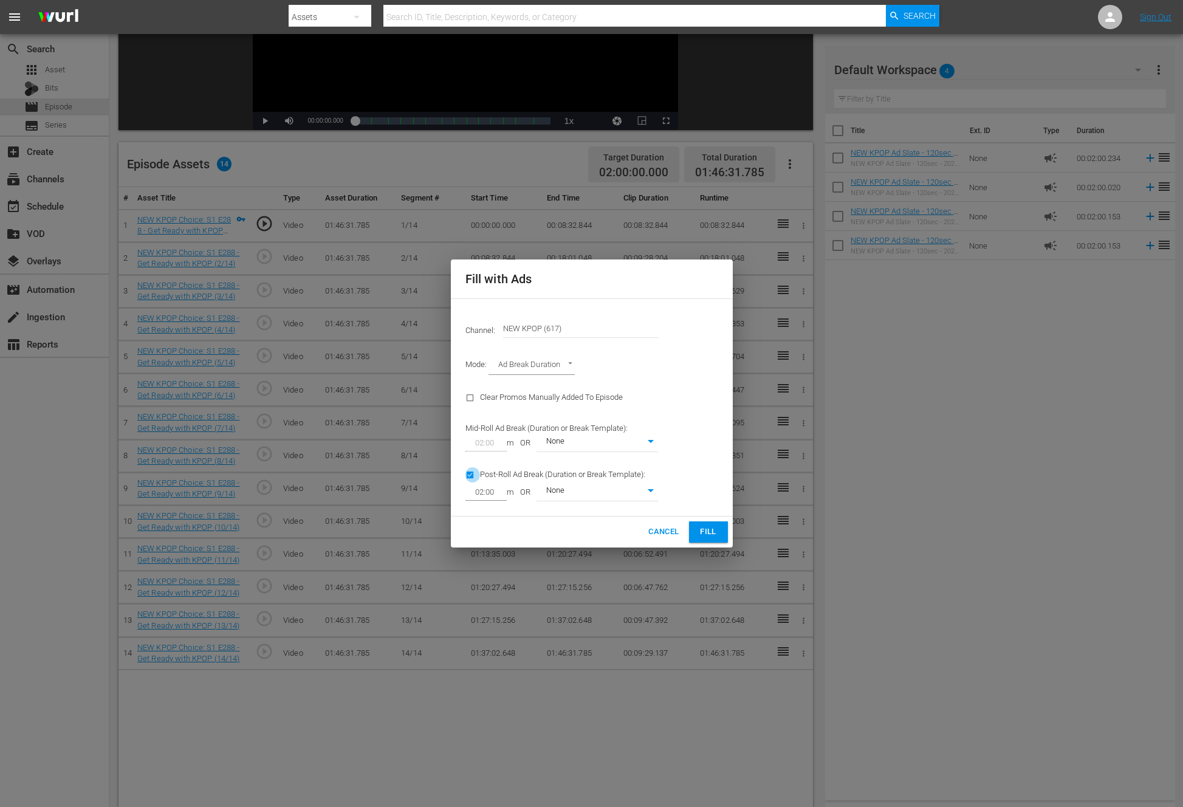
click at [470, 473] on input "checkbox" at bounding box center [472, 477] width 15 height 16
checkbox input "false"
click at [707, 525] on span "Fill" at bounding box center [708, 532] width 19 height 14
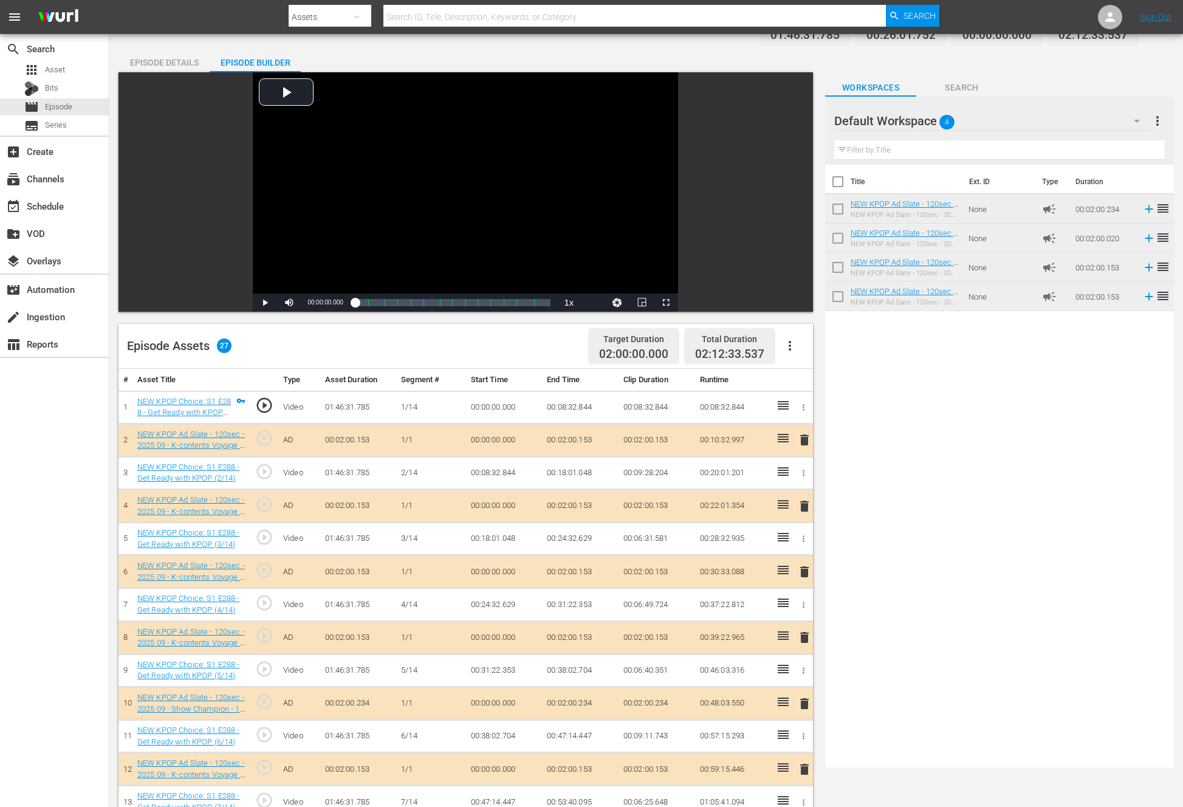
scroll to position [0, 0]
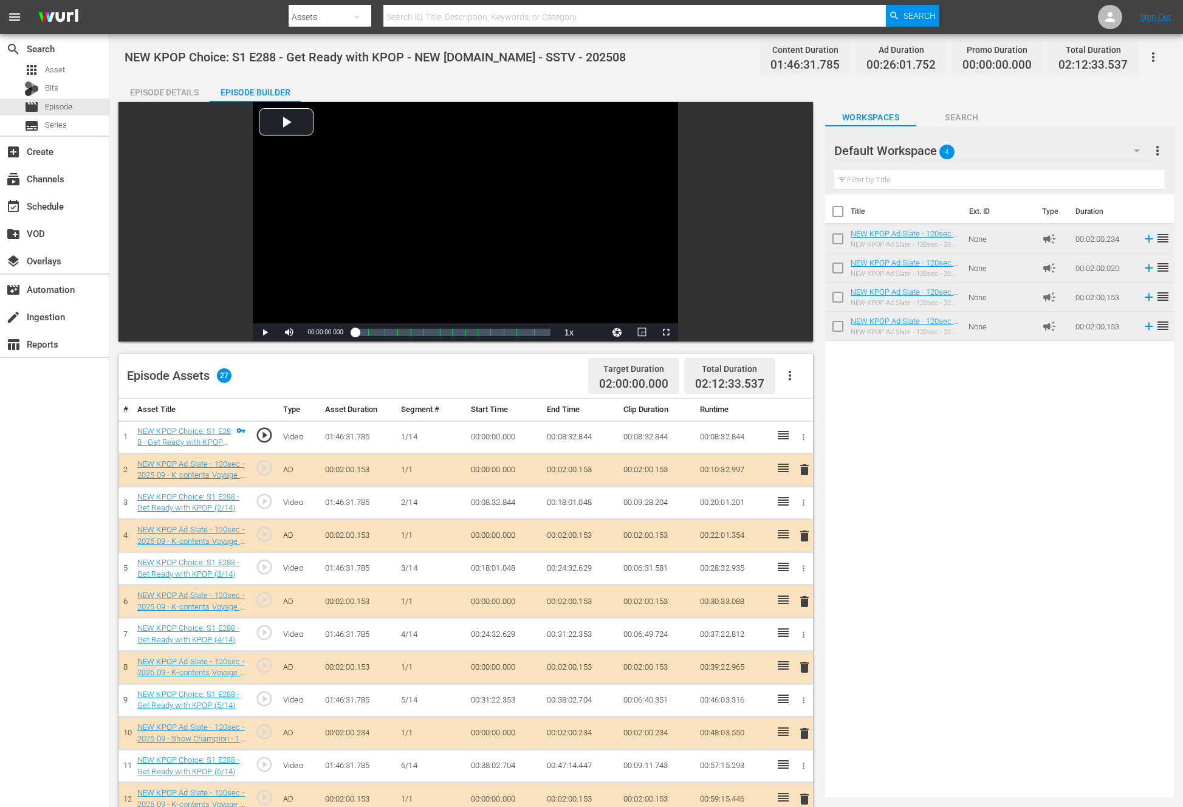
click at [952, 506] on div "Title Ext. ID Type Duration NEW KPOP Ad Slate - 120sec - 2025 09 - Show Champio…" at bounding box center [999, 493] width 349 height 598
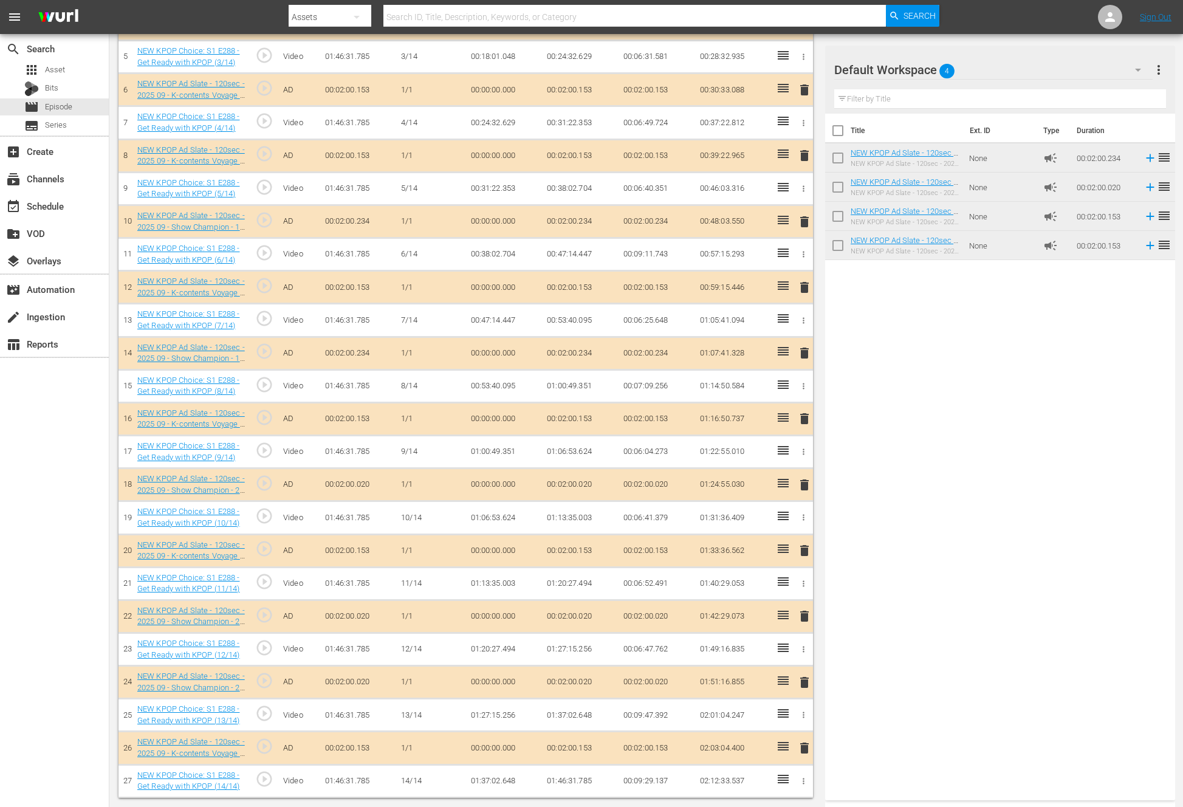
click at [801, 749] on span "delete" at bounding box center [804, 748] width 15 height 15
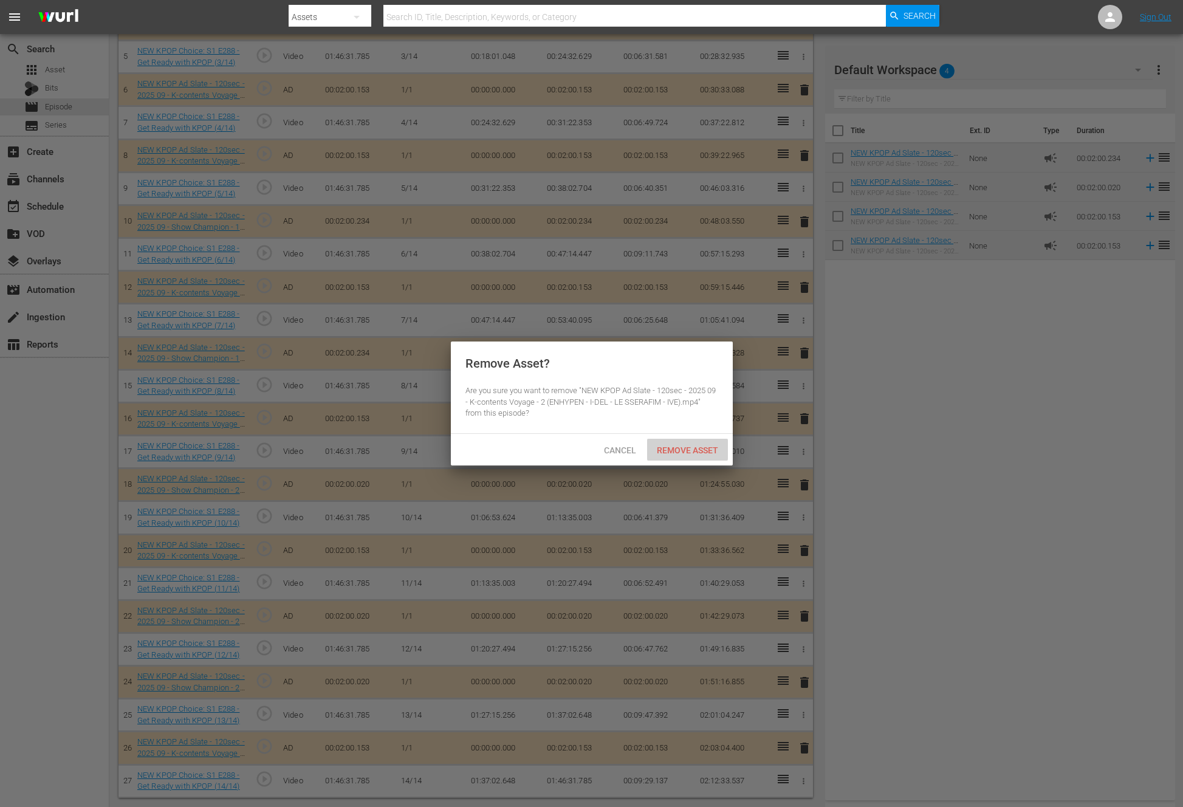
click at [699, 448] on span "Remove Asset" at bounding box center [687, 450] width 81 height 10
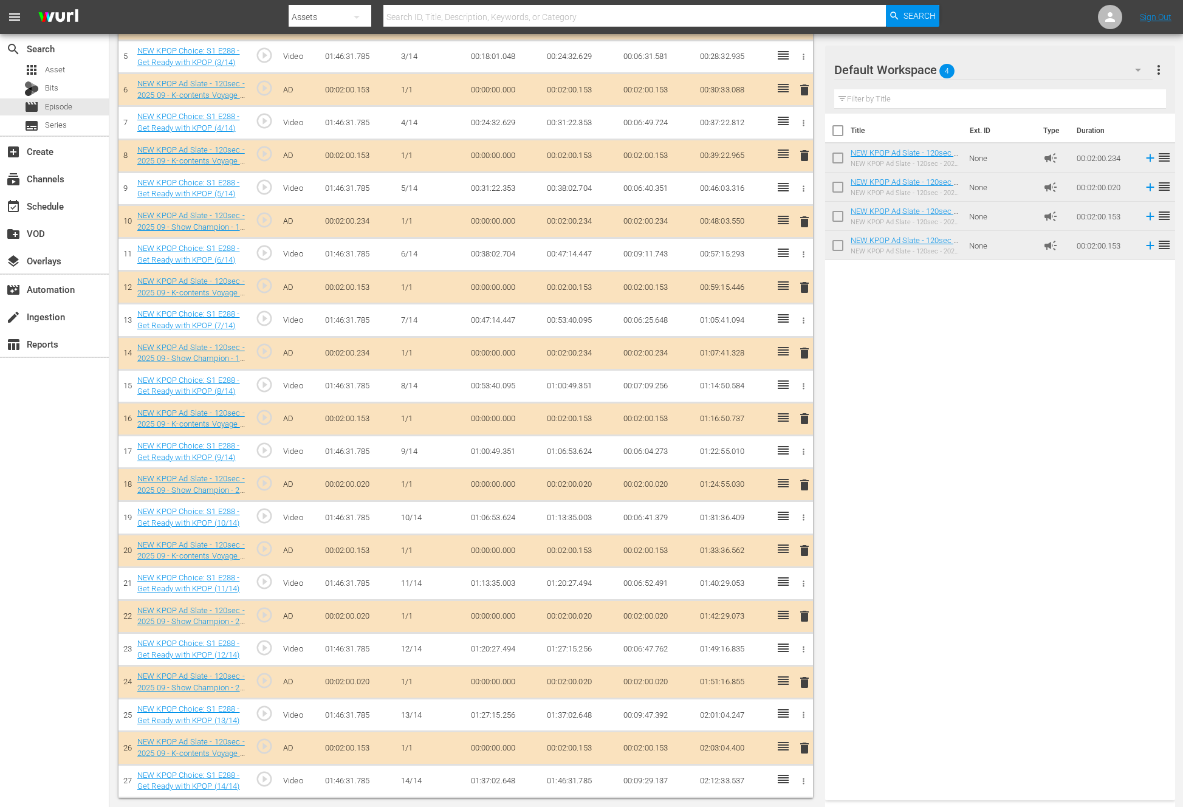
scroll to position [479, 0]
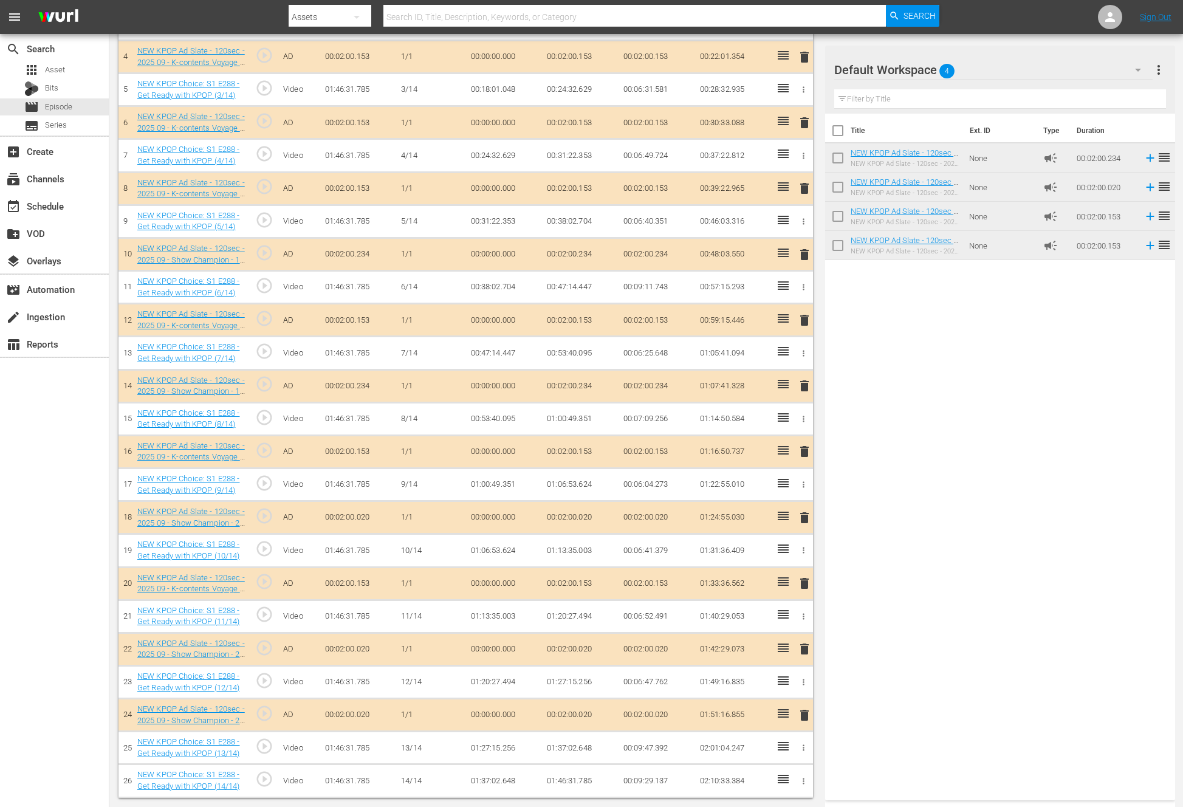
click at [804, 713] on span "delete" at bounding box center [804, 715] width 15 height 15
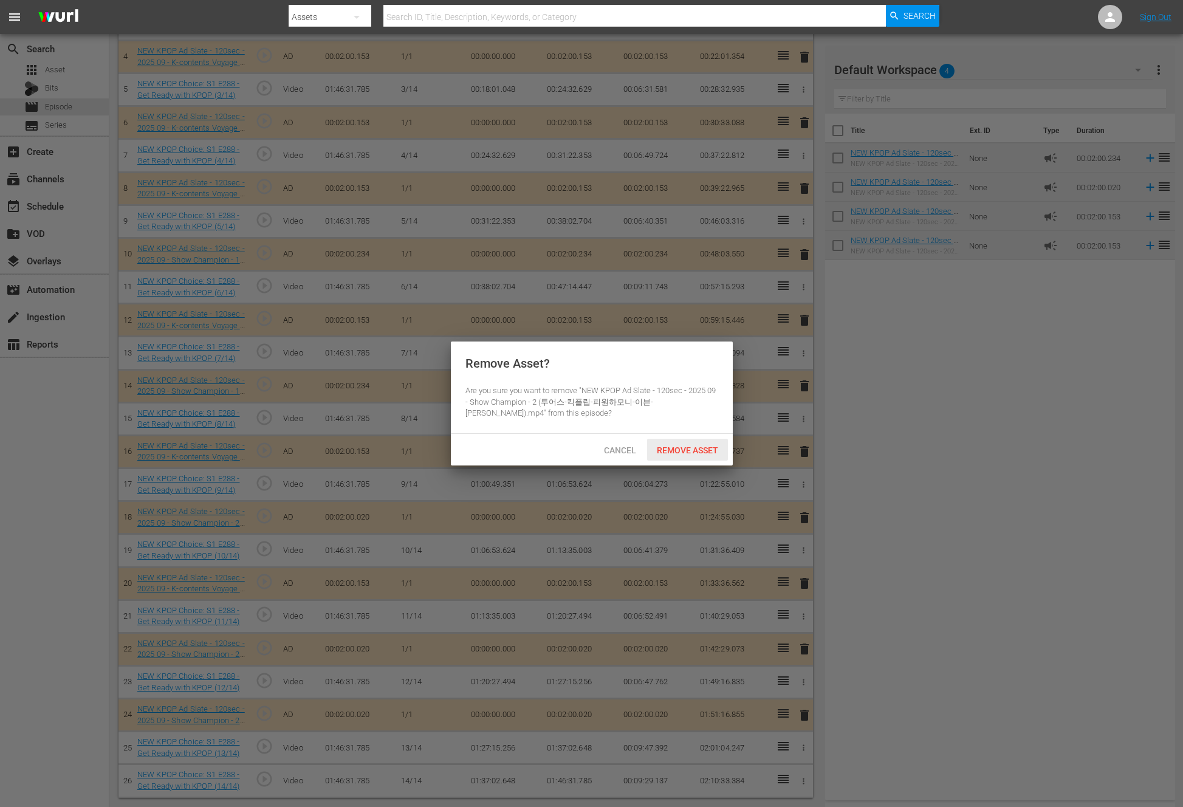
click at [691, 448] on span "Remove Asset" at bounding box center [687, 450] width 81 height 10
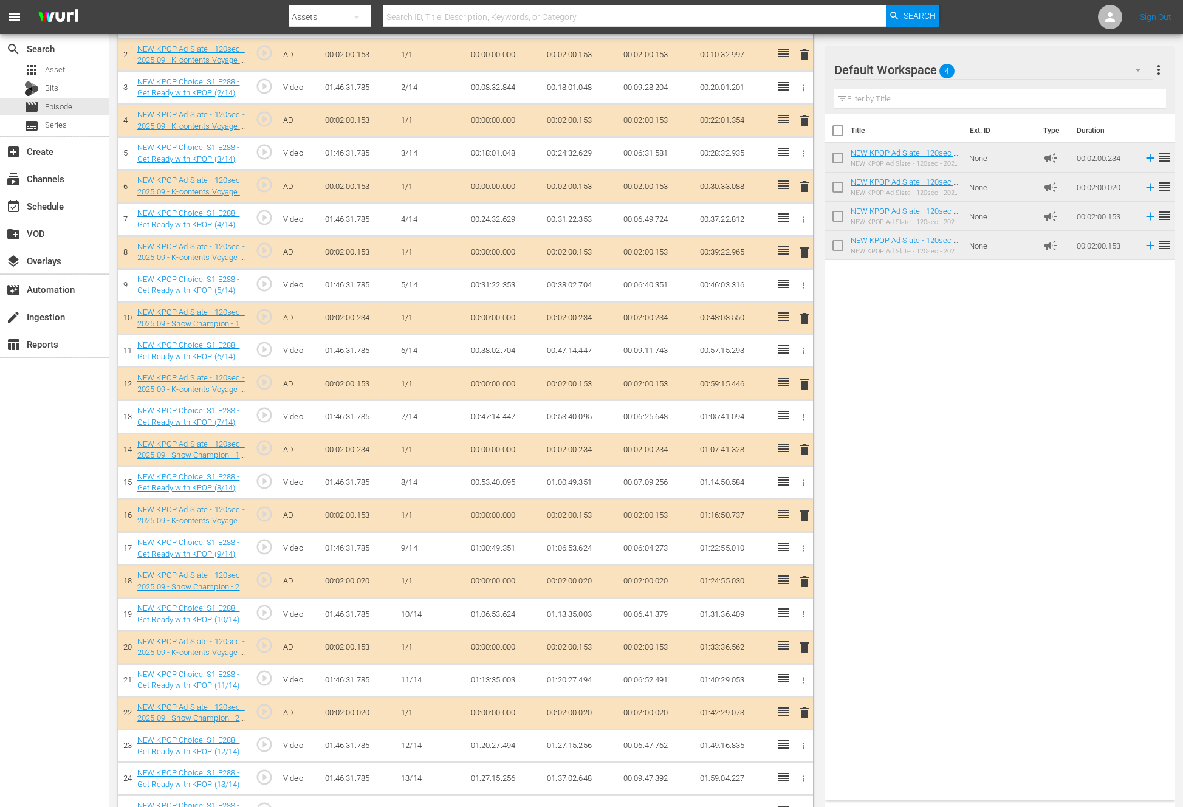
scroll to position [446, 0]
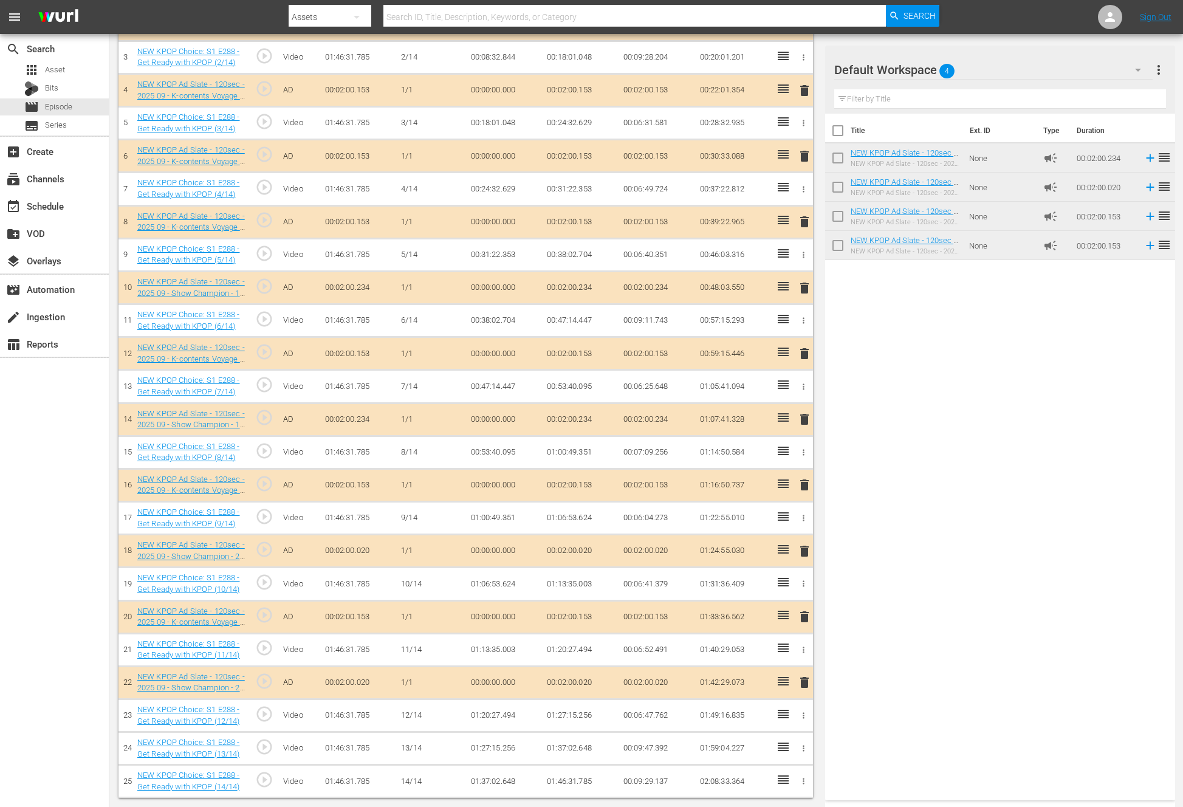
click at [802, 683] on span "delete" at bounding box center [804, 682] width 15 height 15
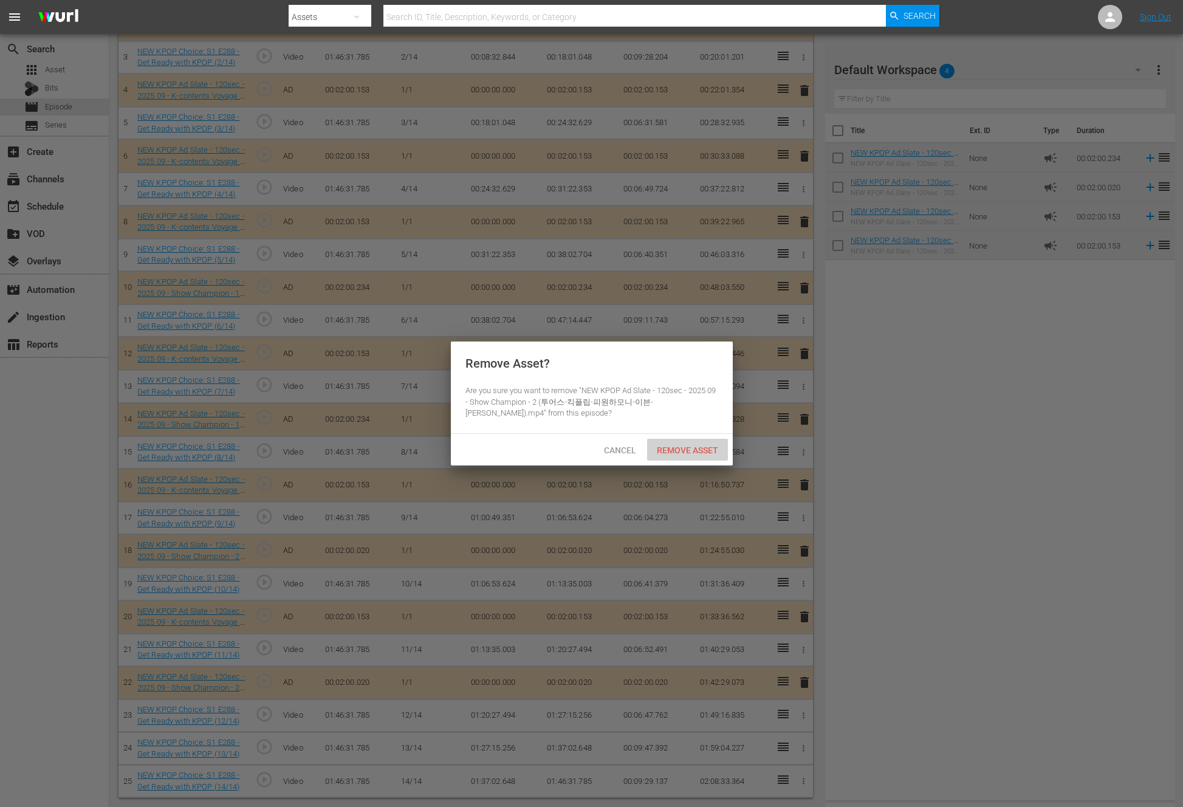
click at [705, 449] on span "Remove Asset" at bounding box center [687, 450] width 81 height 10
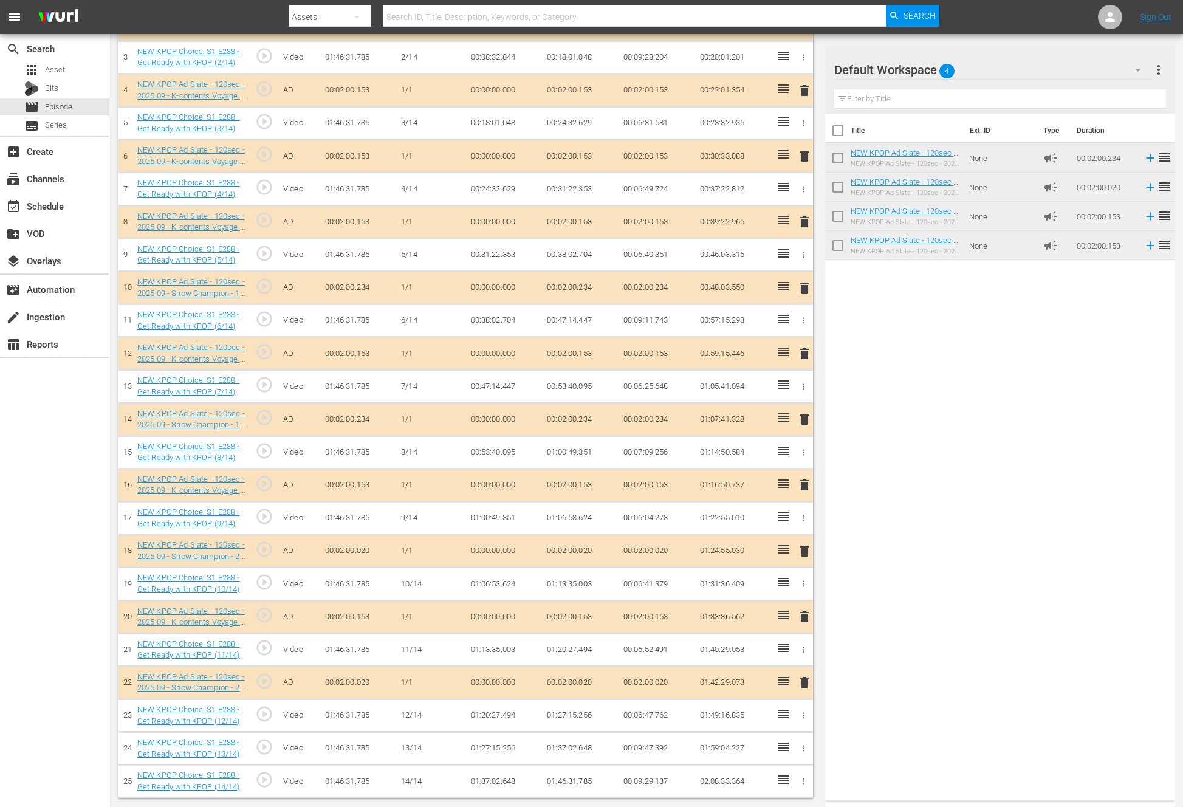
click at [1027, 564] on div "Title Ext. ID Type Duration NEW KPOP Ad Slate - 120sec - 2025 09 - Show Champio…" at bounding box center [1000, 455] width 350 height 682
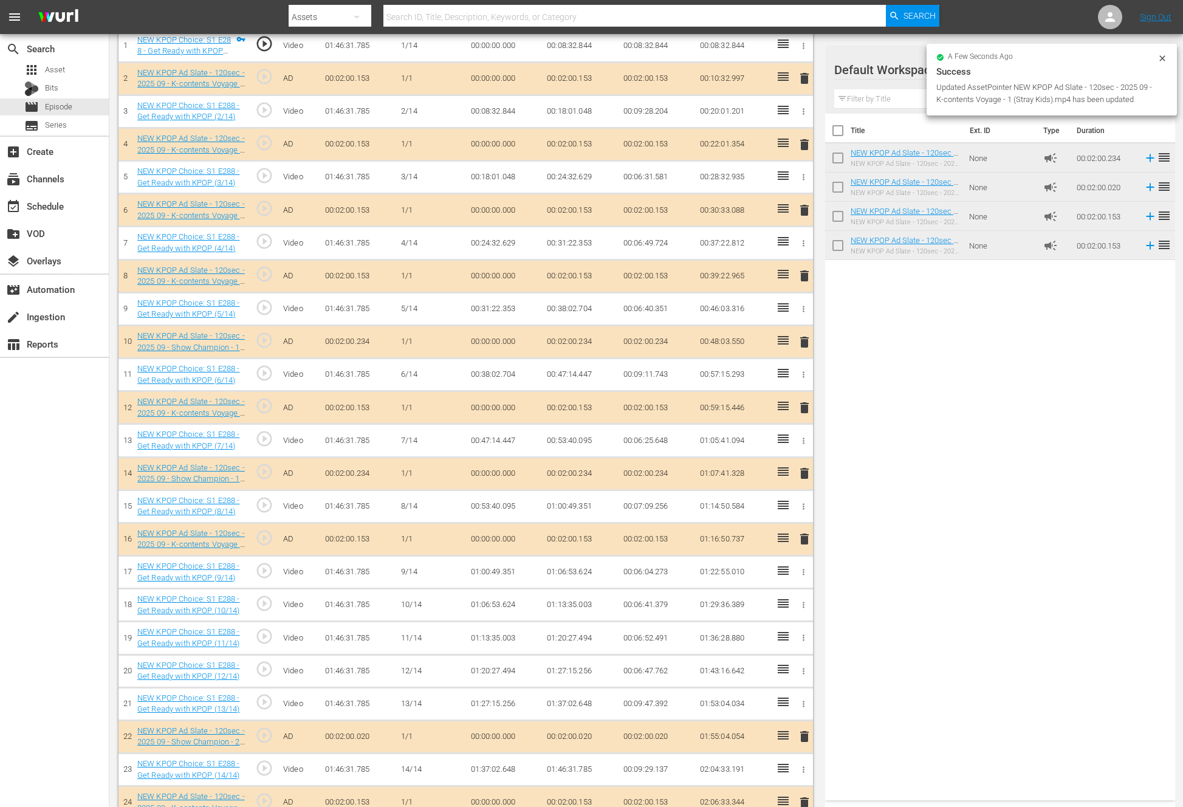
scroll to position [413, 0]
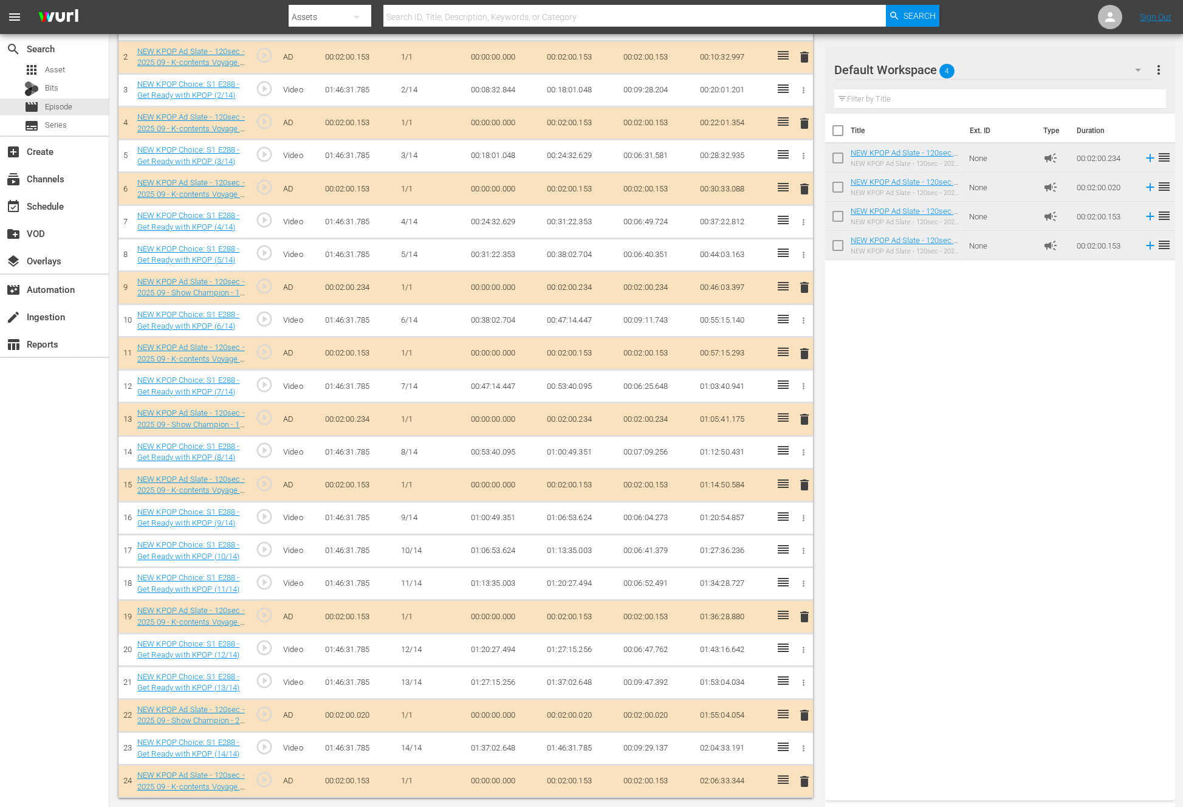
click at [894, 368] on div "Title Ext. ID Type Duration NEW KPOP Ad Slate - 120sec - 2025 09 - Show Champio…" at bounding box center [1000, 455] width 350 height 682
click at [891, 436] on div "Title Ext. ID Type Duration NEW KPOP Ad Slate - 120sec - 2025 09 - Show Champio…" at bounding box center [1000, 455] width 350 height 682
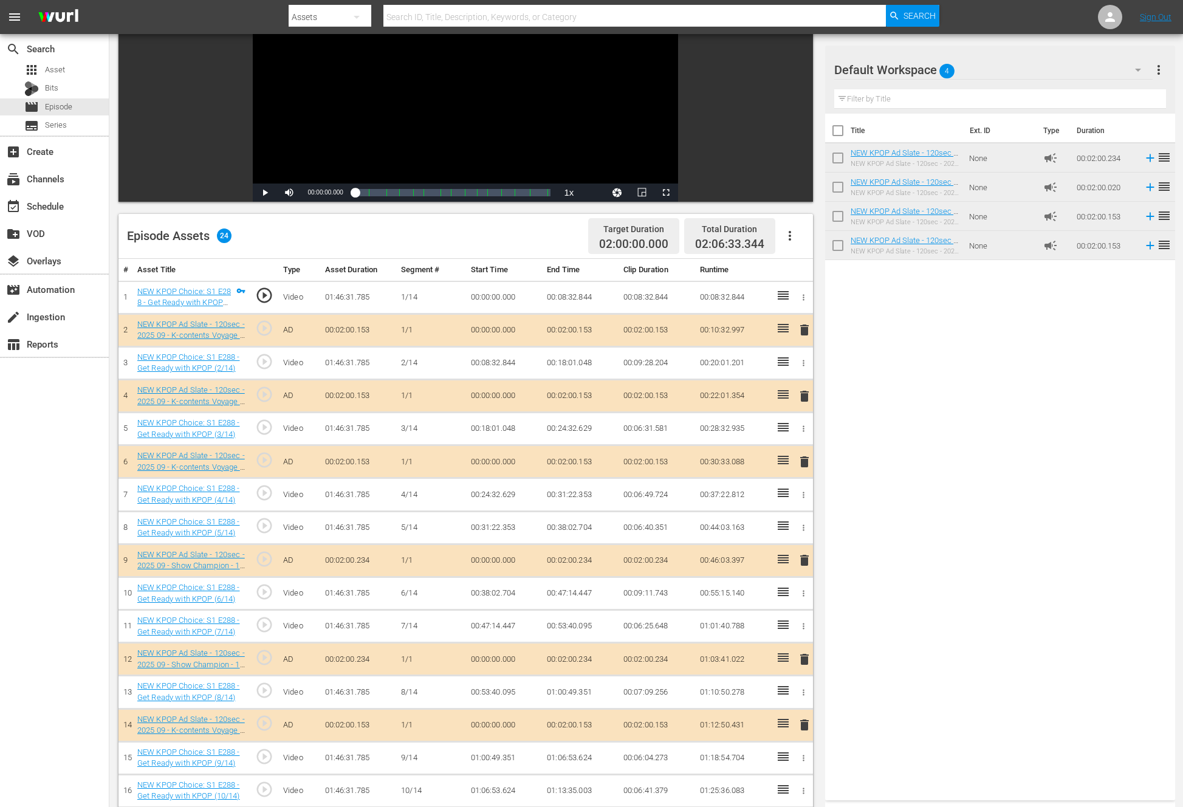
scroll to position [0, 0]
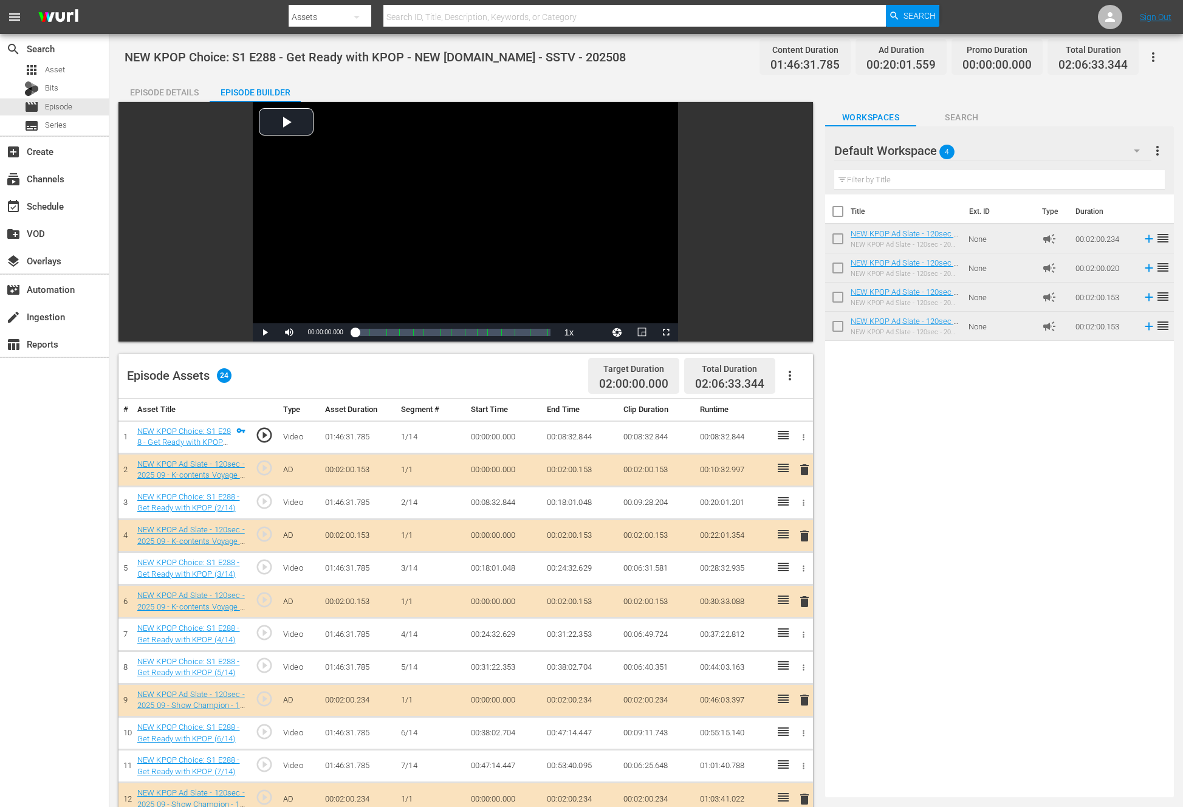
click at [175, 90] on div "Episode Details" at bounding box center [163, 92] width 91 height 29
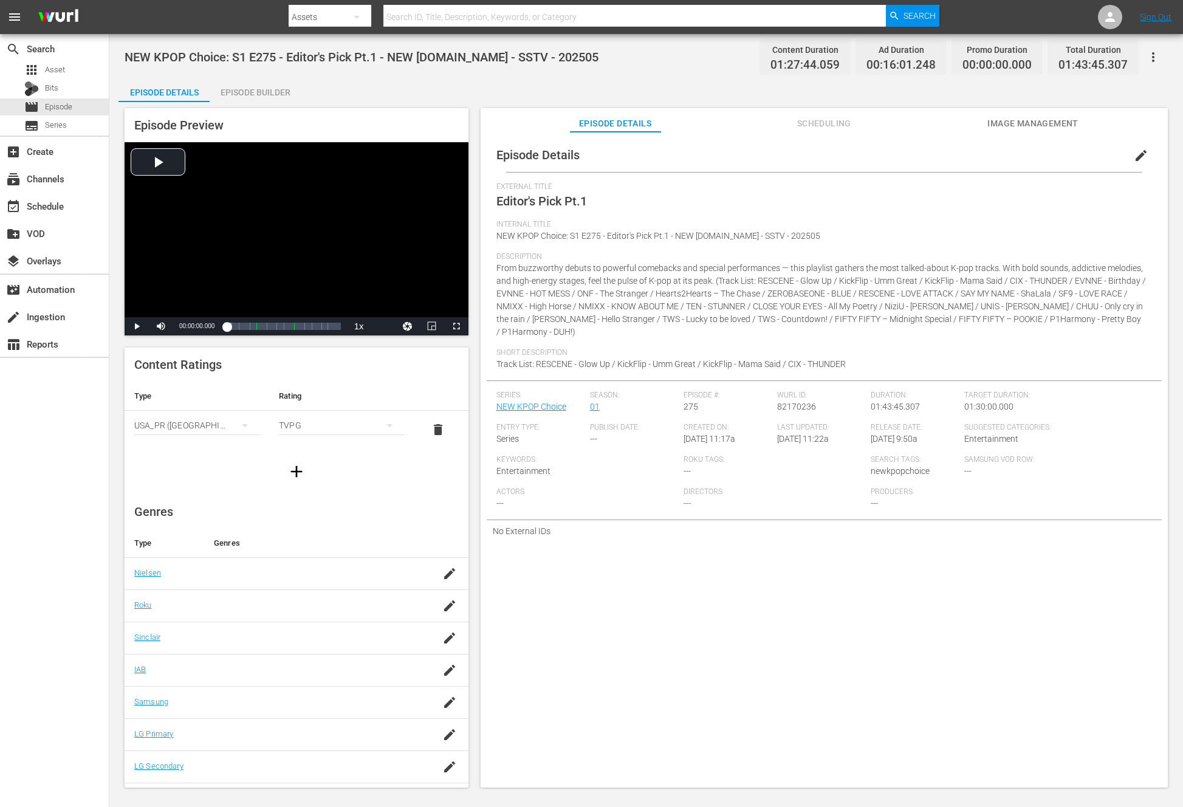
click at [274, 100] on div "Episode Builder" at bounding box center [255, 92] width 91 height 29
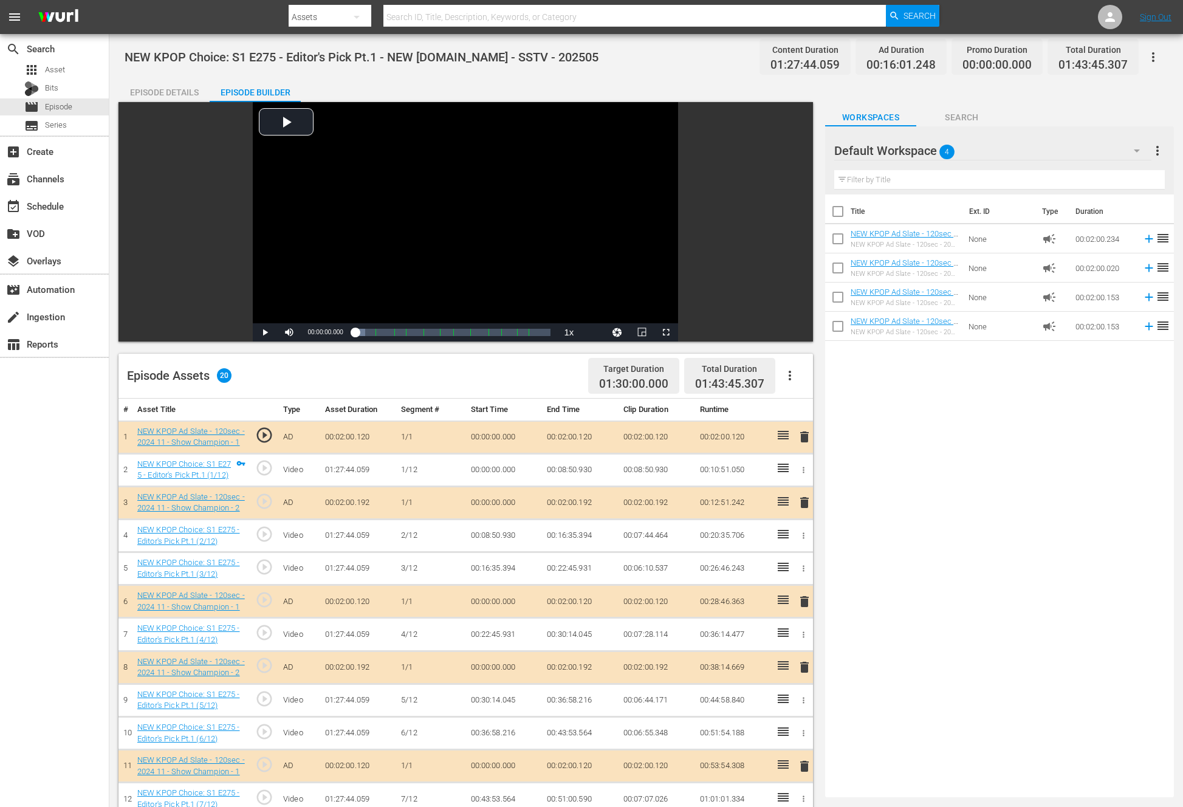
click at [794, 372] on icon "button" at bounding box center [790, 375] width 15 height 15
click at [844, 409] on div "Clear Ads" at bounding box center [826, 409] width 83 height 29
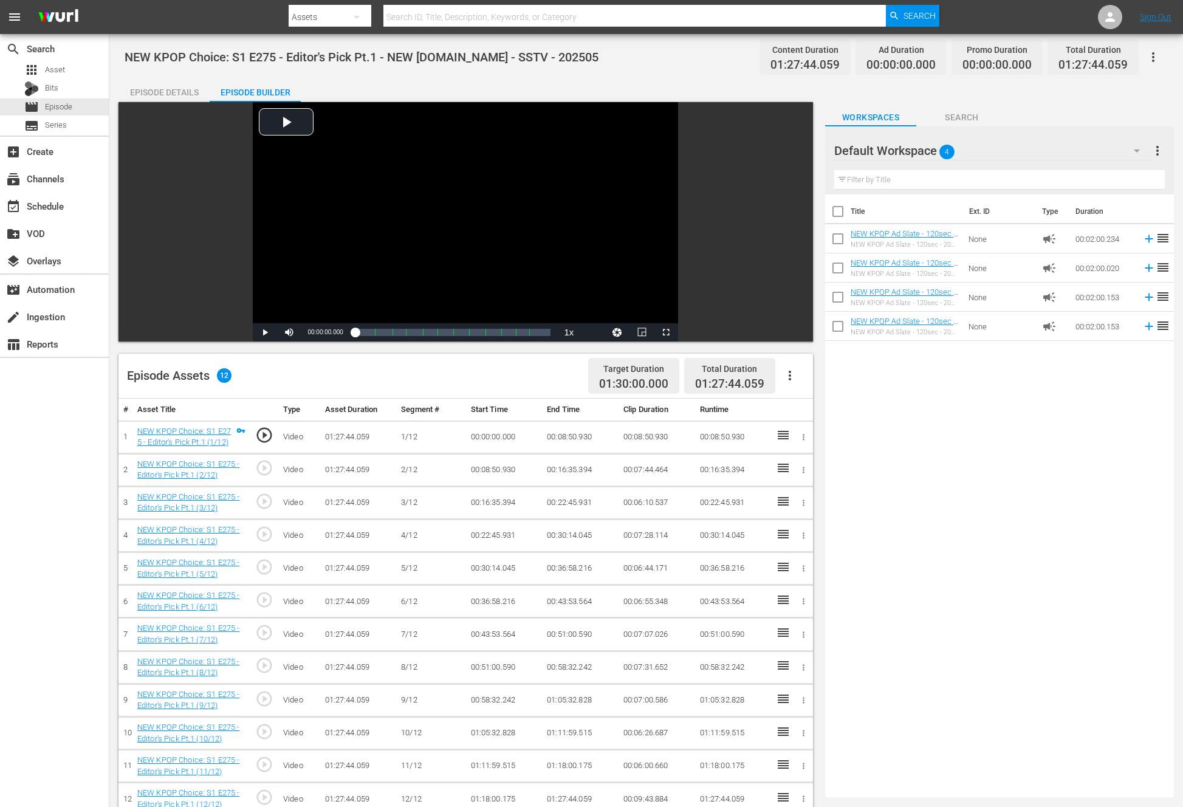
click at [789, 379] on icon "button" at bounding box center [790, 376] width 2 height 10
click at [789, 379] on div "Fill with Ads" at bounding box center [826, 380] width 83 height 29
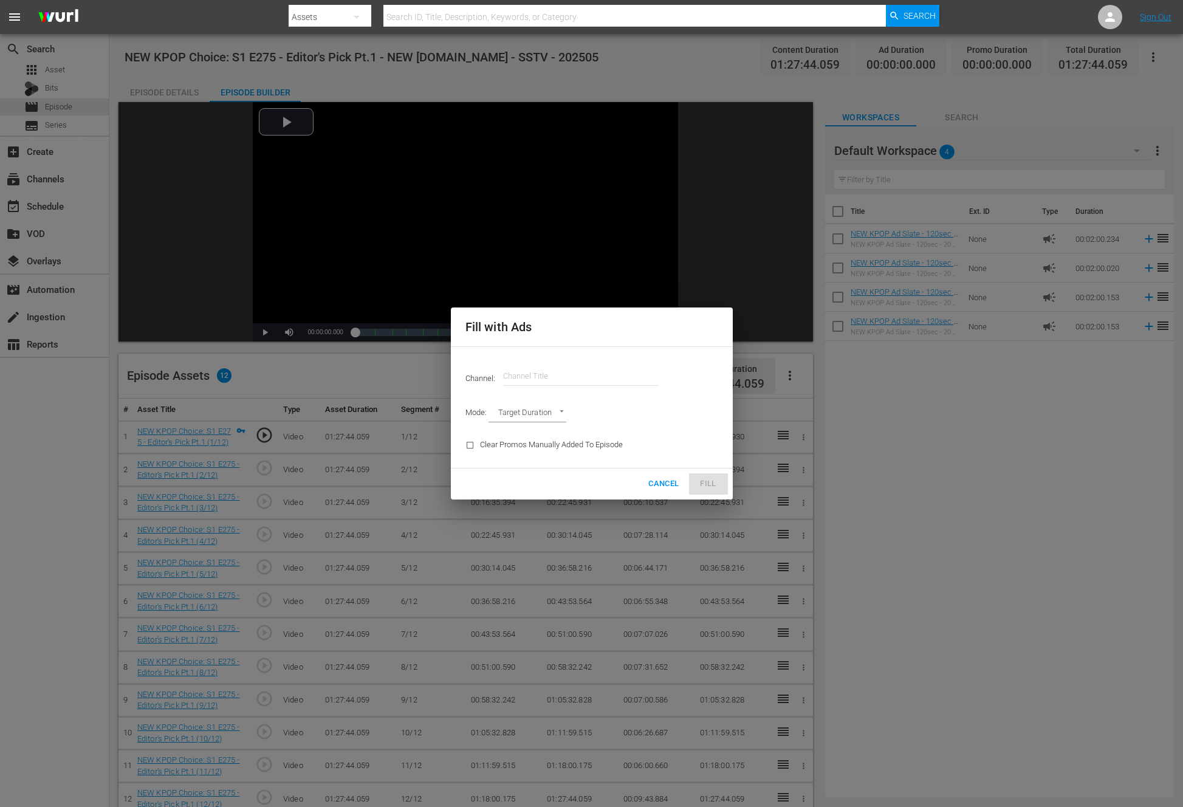
click at [628, 391] on div "Channel: Channel Title" at bounding box center [591, 376] width 267 height 44
click at [533, 371] on input "text" at bounding box center [581, 375] width 156 height 29
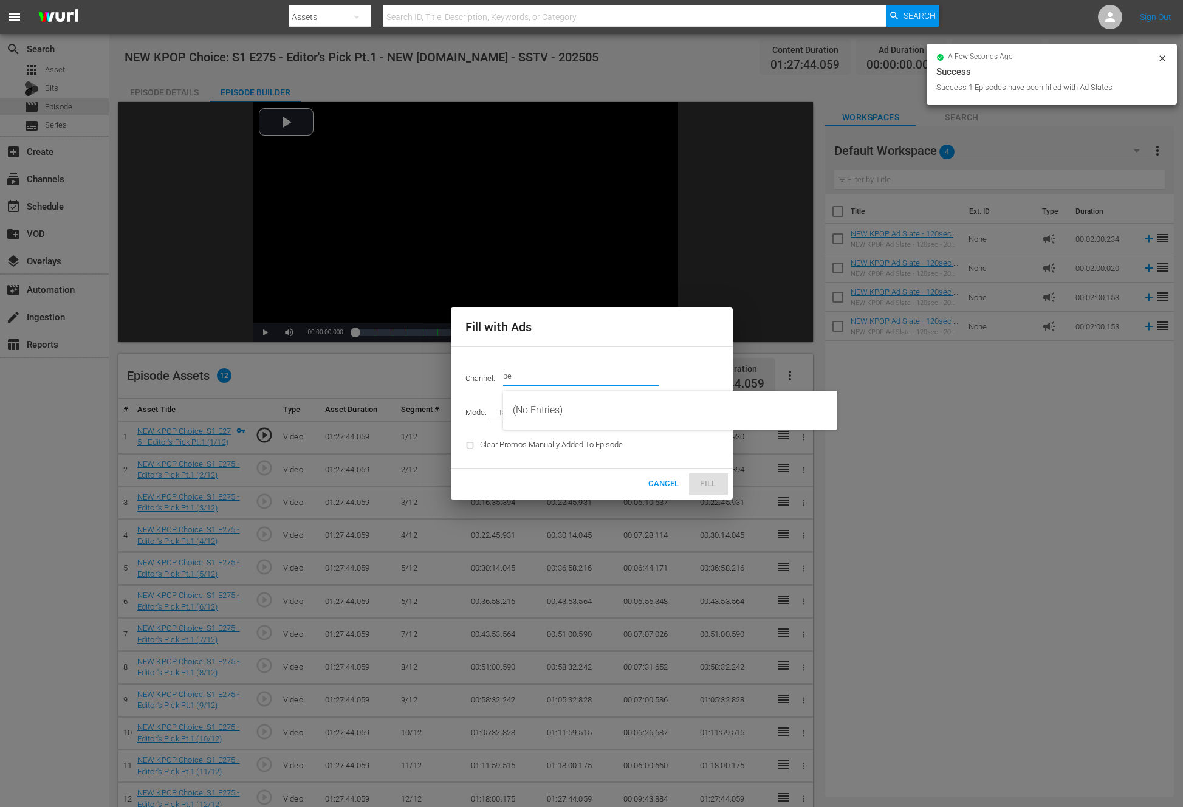
type input "b"
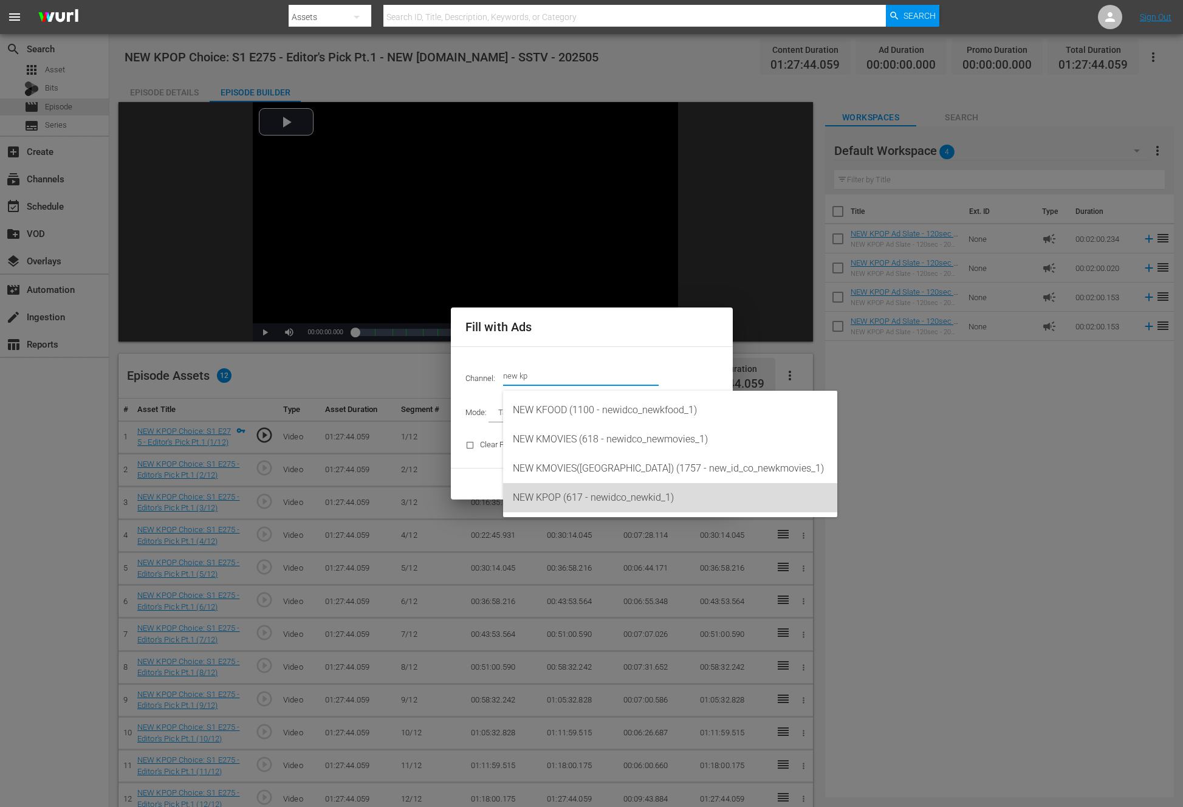
click at [539, 495] on div "NEW KPOP (617 - newidco_newkid_1)" at bounding box center [670, 497] width 315 height 29
type input "NEW KPOP (617)"
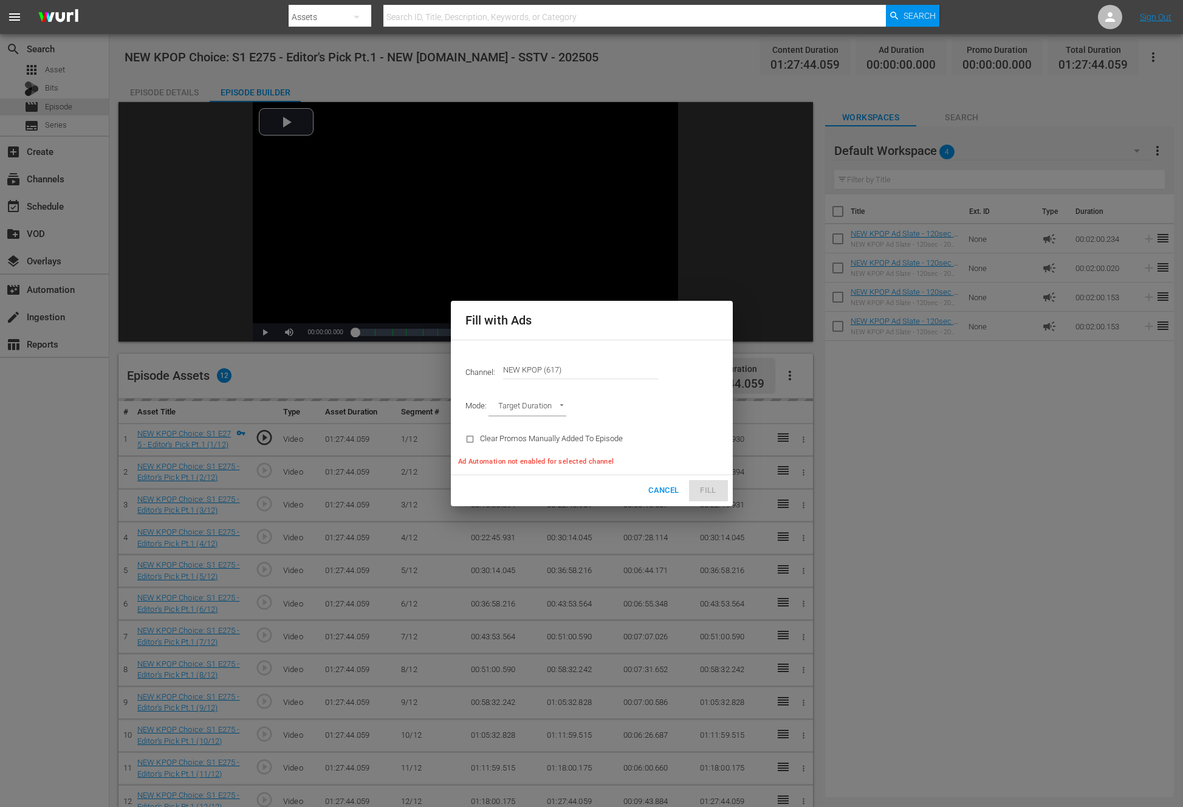
click at [533, 403] on body "menu Search By Assets Search ID, Title, Description, Keywords, or Category Sear…" at bounding box center [591, 403] width 1183 height 807
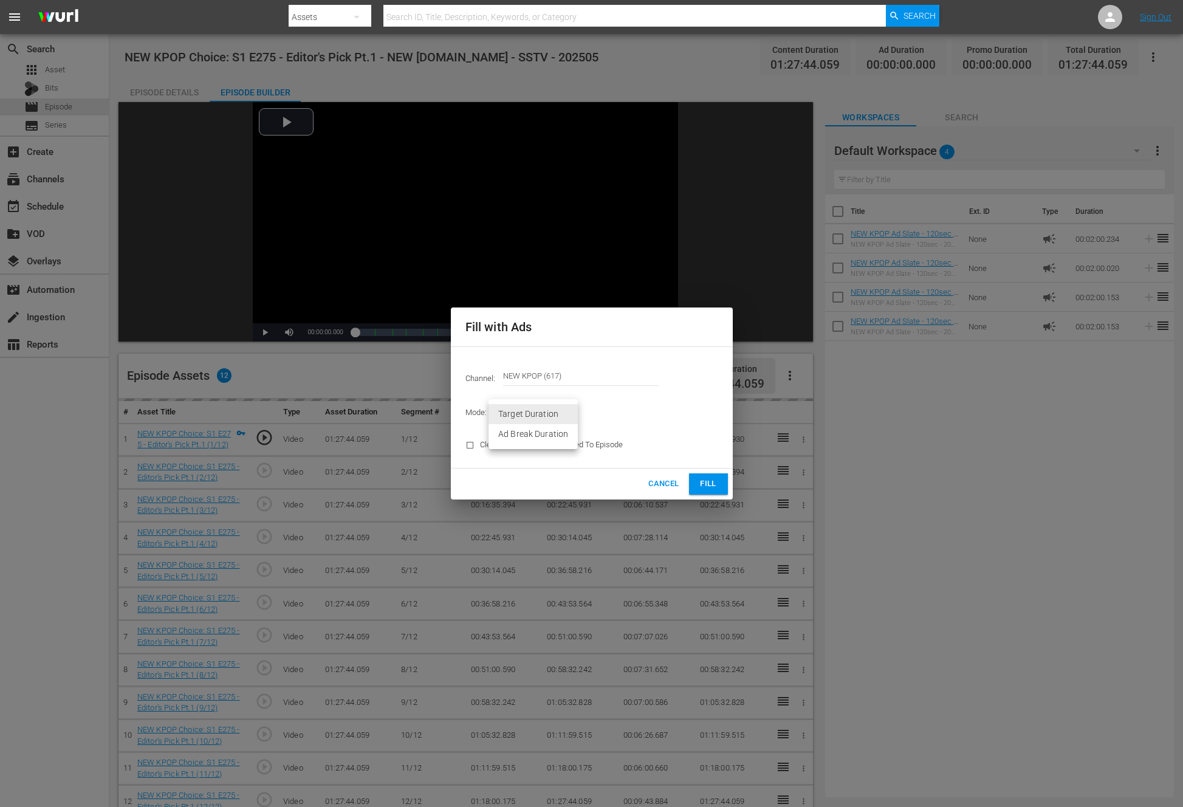
click at [519, 431] on li "Ad Break Duration" at bounding box center [532, 434] width 89 height 20
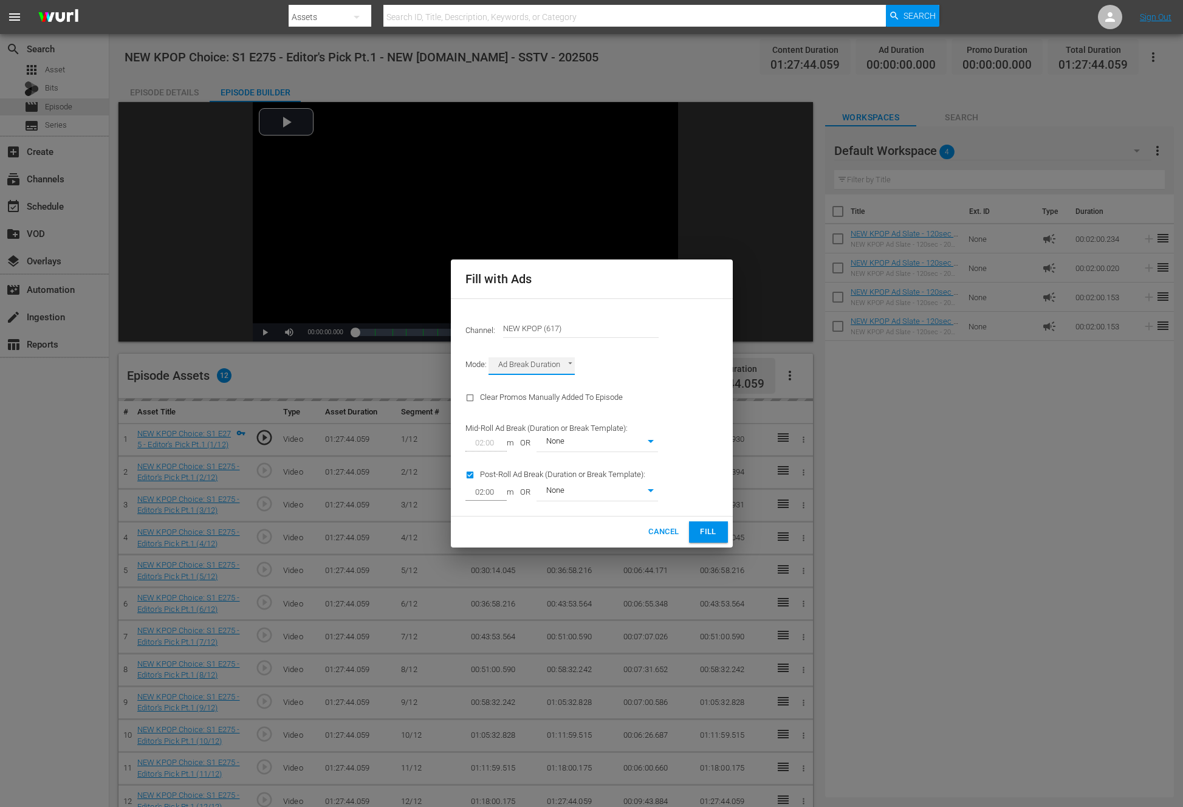
type input "AD_BREAK_DURATION"
click at [468, 471] on input "checkbox" at bounding box center [472, 477] width 15 height 16
checkbox input "false"
click at [702, 527] on span "Fill" at bounding box center [708, 532] width 19 height 14
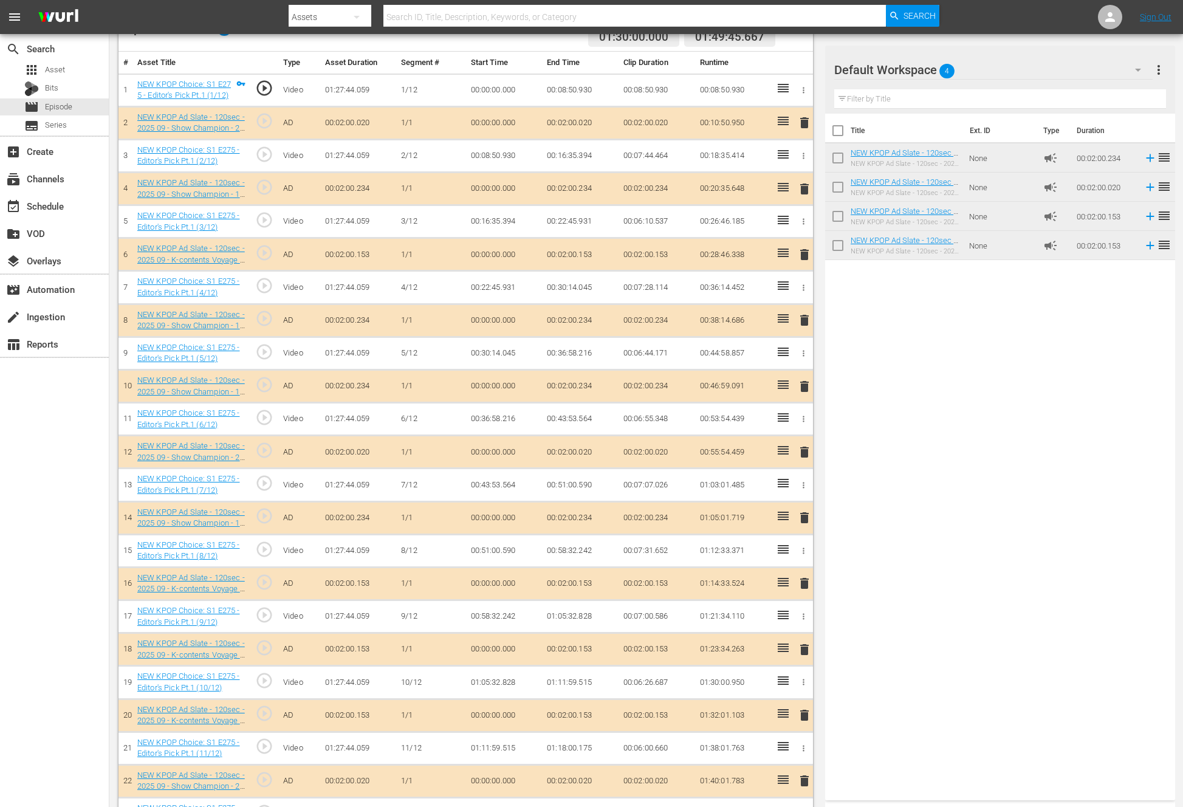
scroll to position [380, 0]
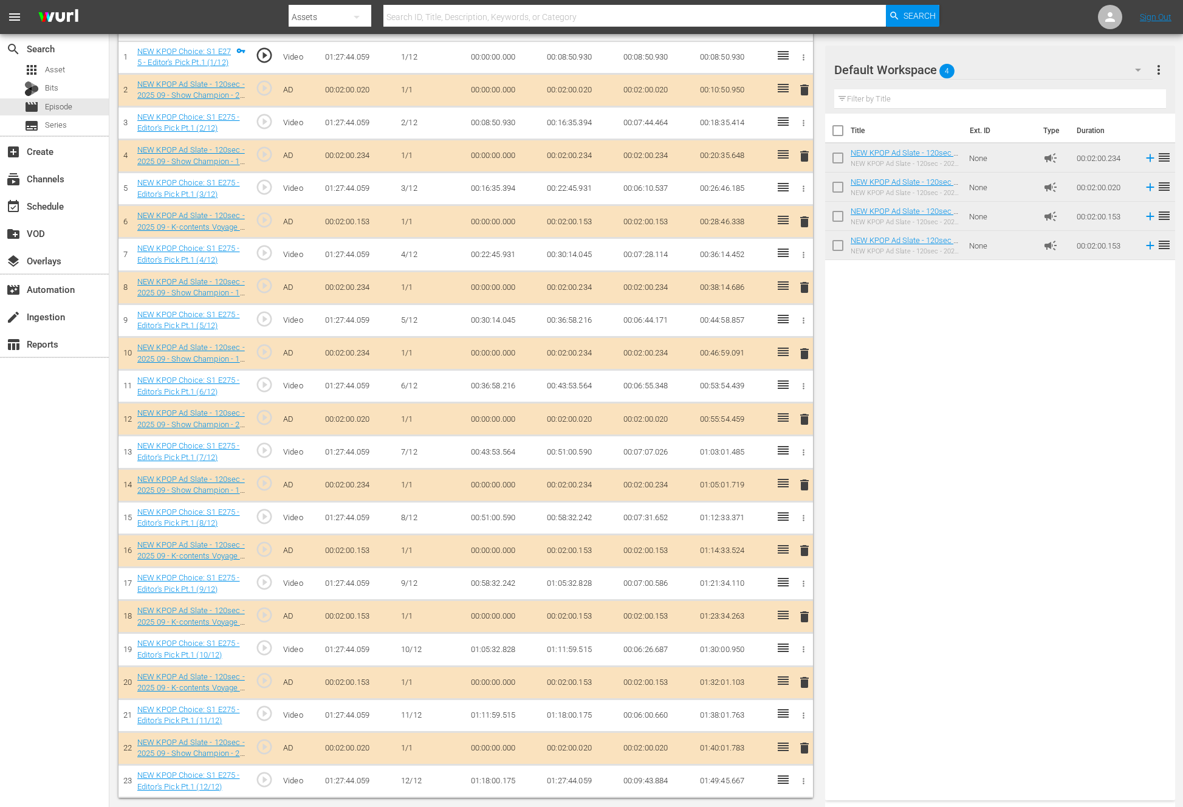
click at [798, 416] on span "delete" at bounding box center [804, 419] width 15 height 15
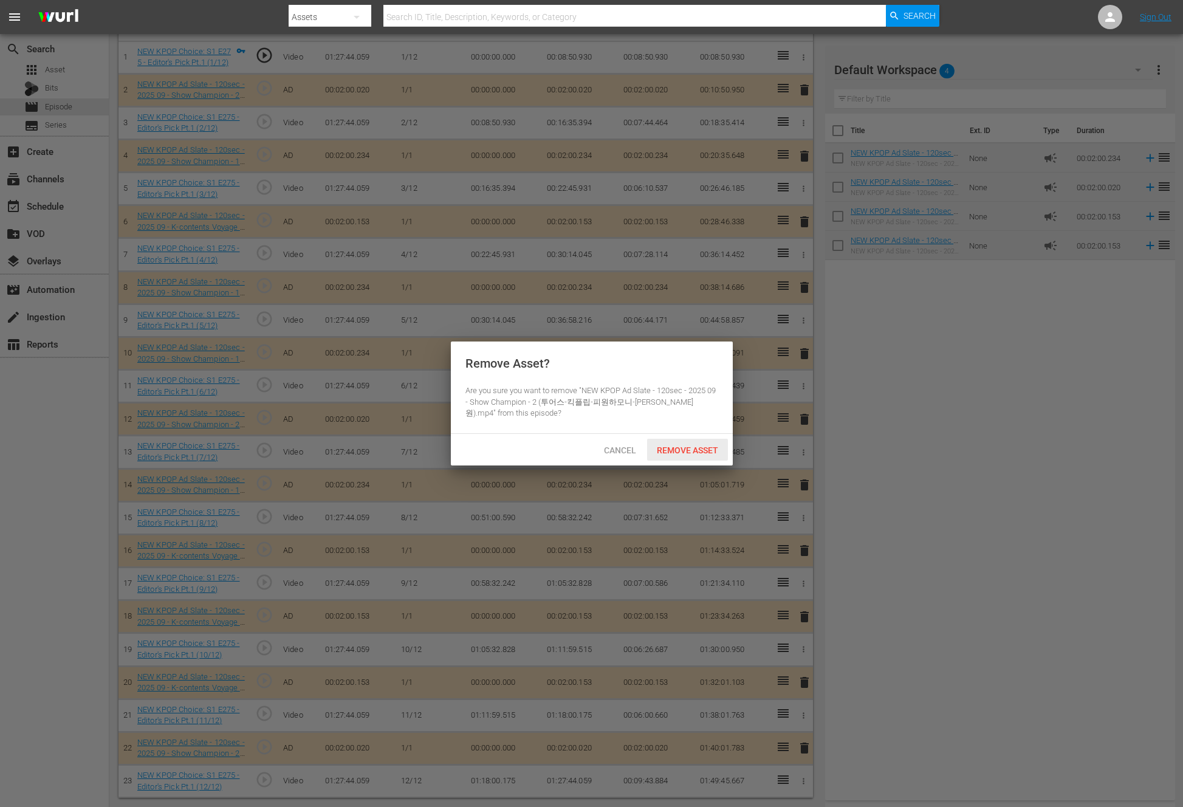
click at [715, 448] on span "Remove Asset" at bounding box center [687, 450] width 81 height 10
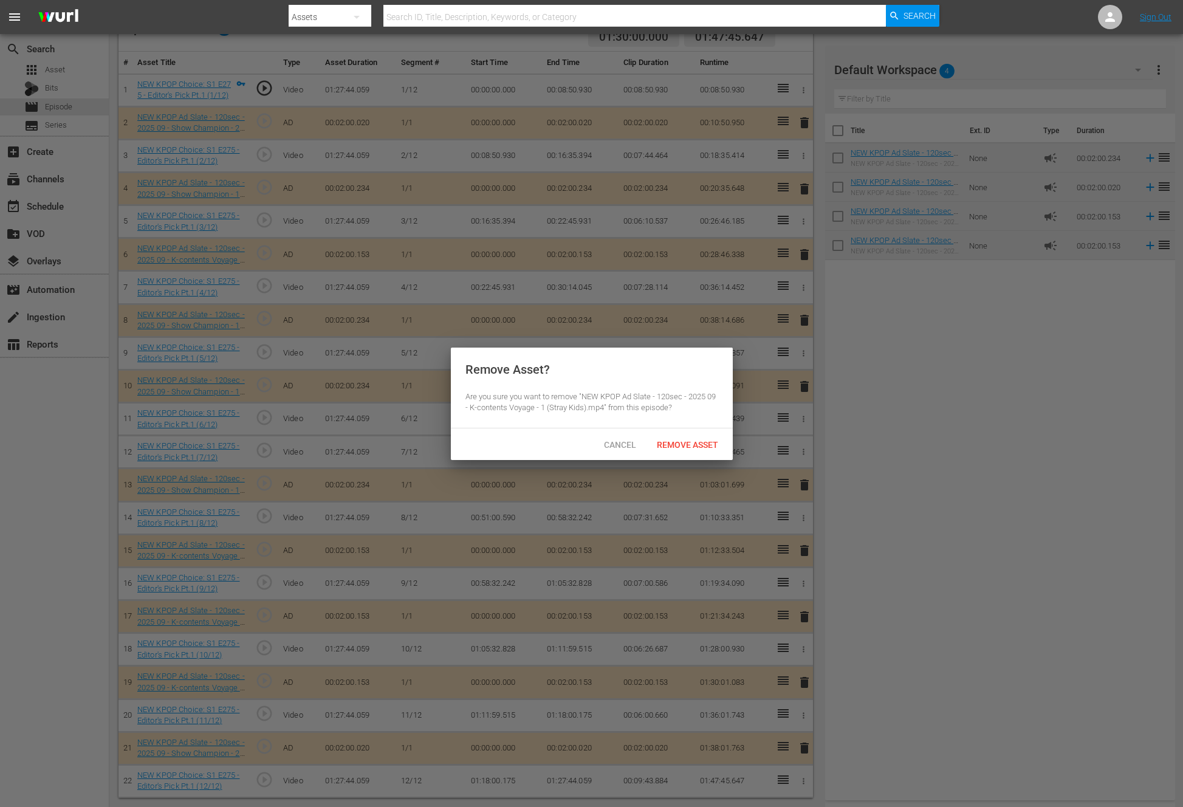
scroll to position [347, 0]
click at [708, 440] on span "Remove Asset" at bounding box center [687, 445] width 81 height 10
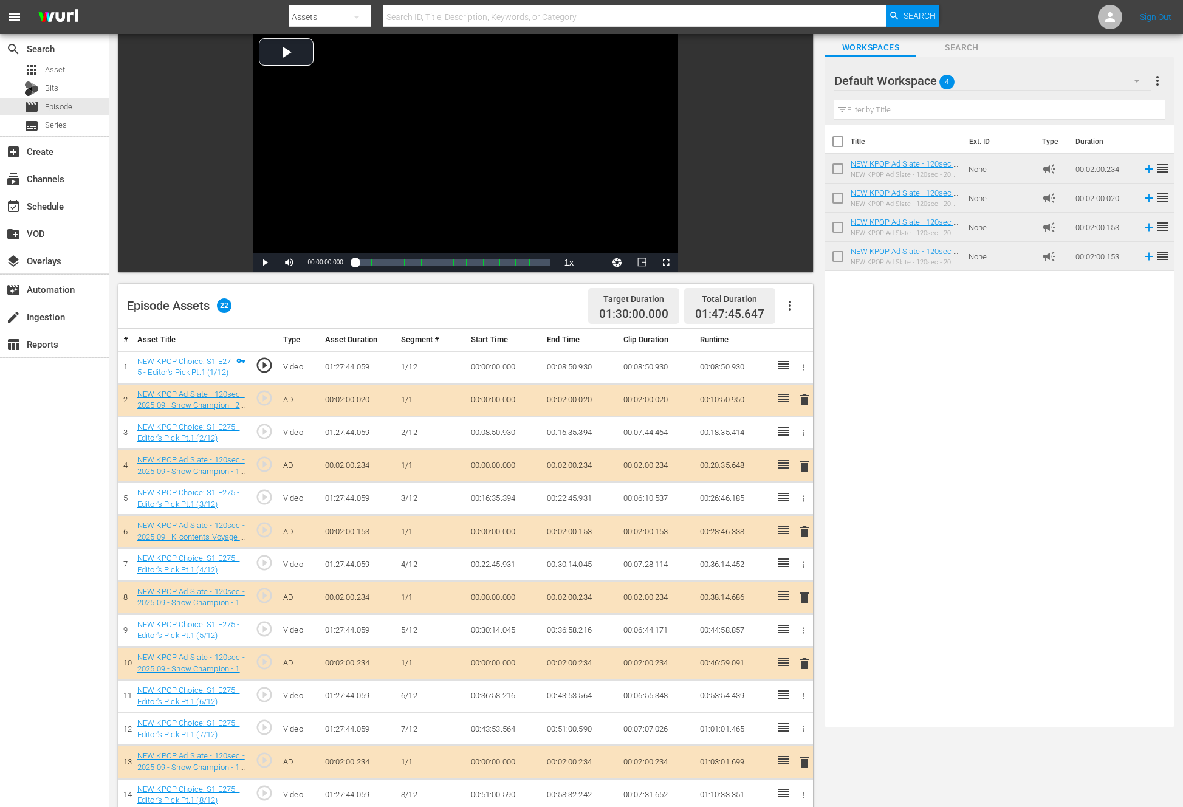
scroll to position [0, 0]
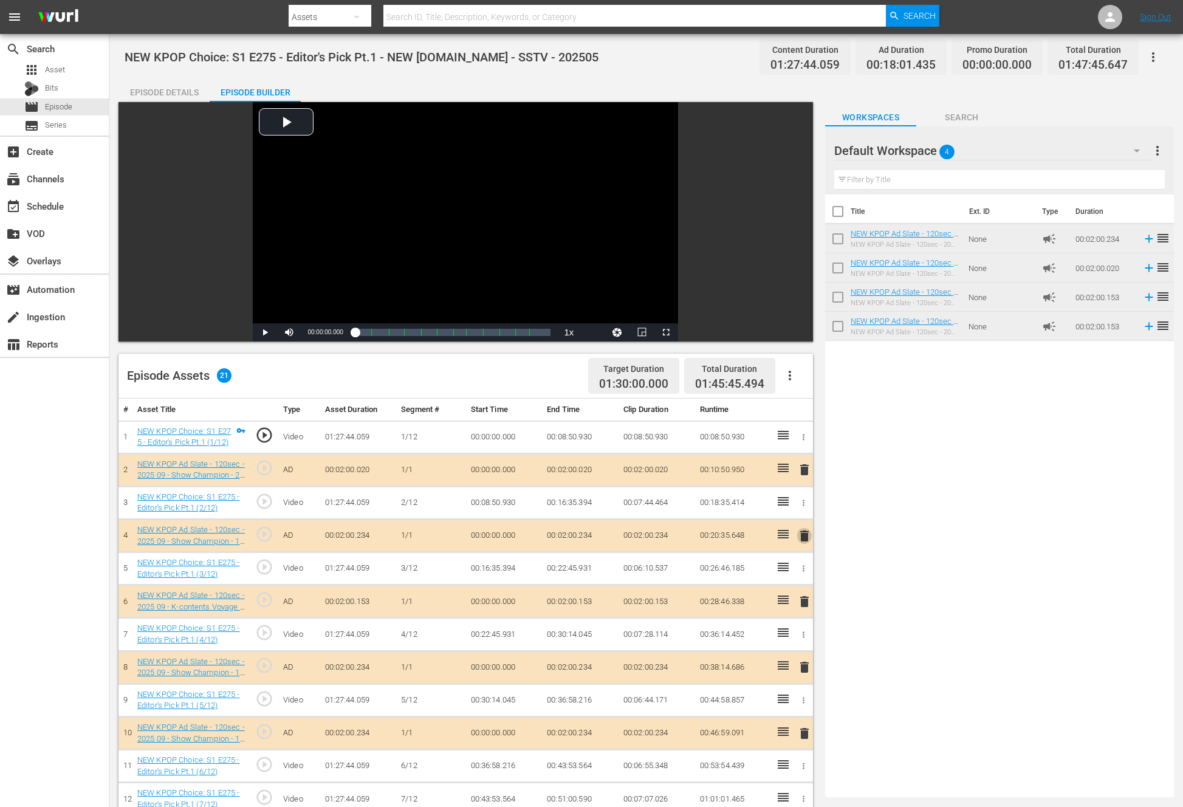
click at [804, 537] on span "delete" at bounding box center [804, 536] width 15 height 15
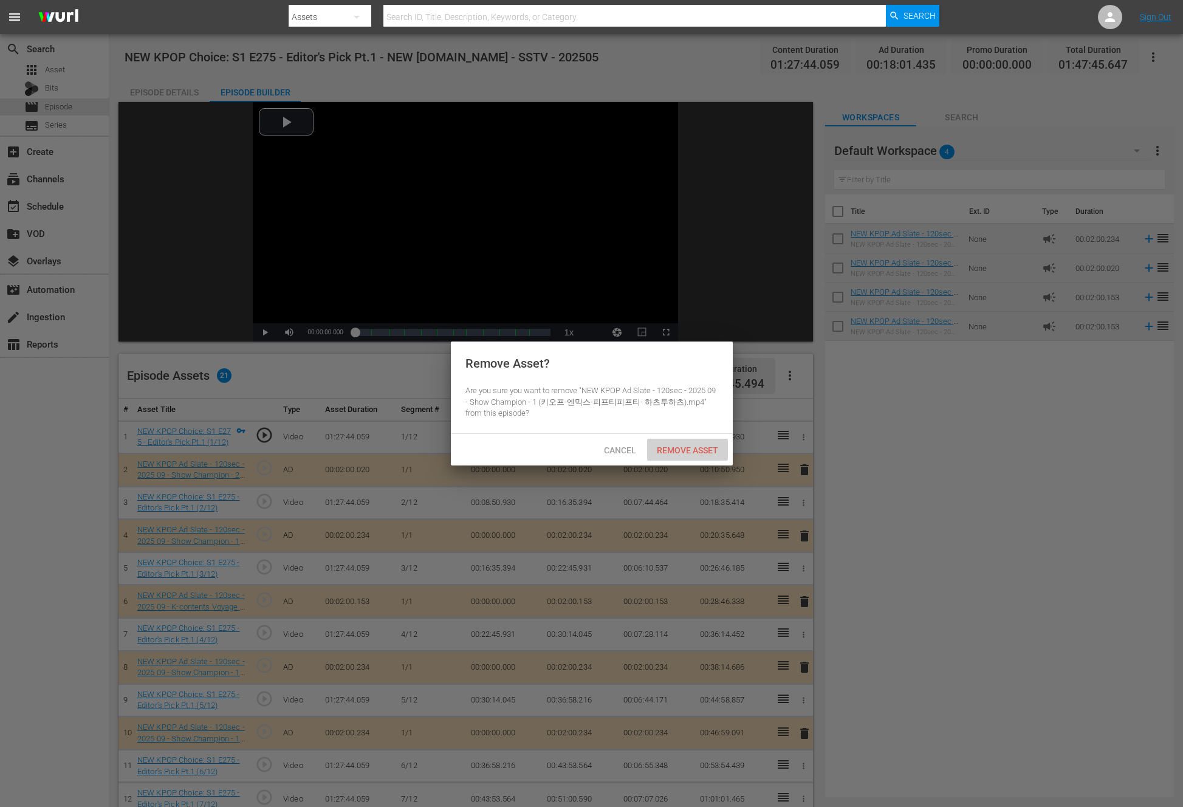
click at [696, 439] on div "Remove Asset" at bounding box center [687, 450] width 81 height 22
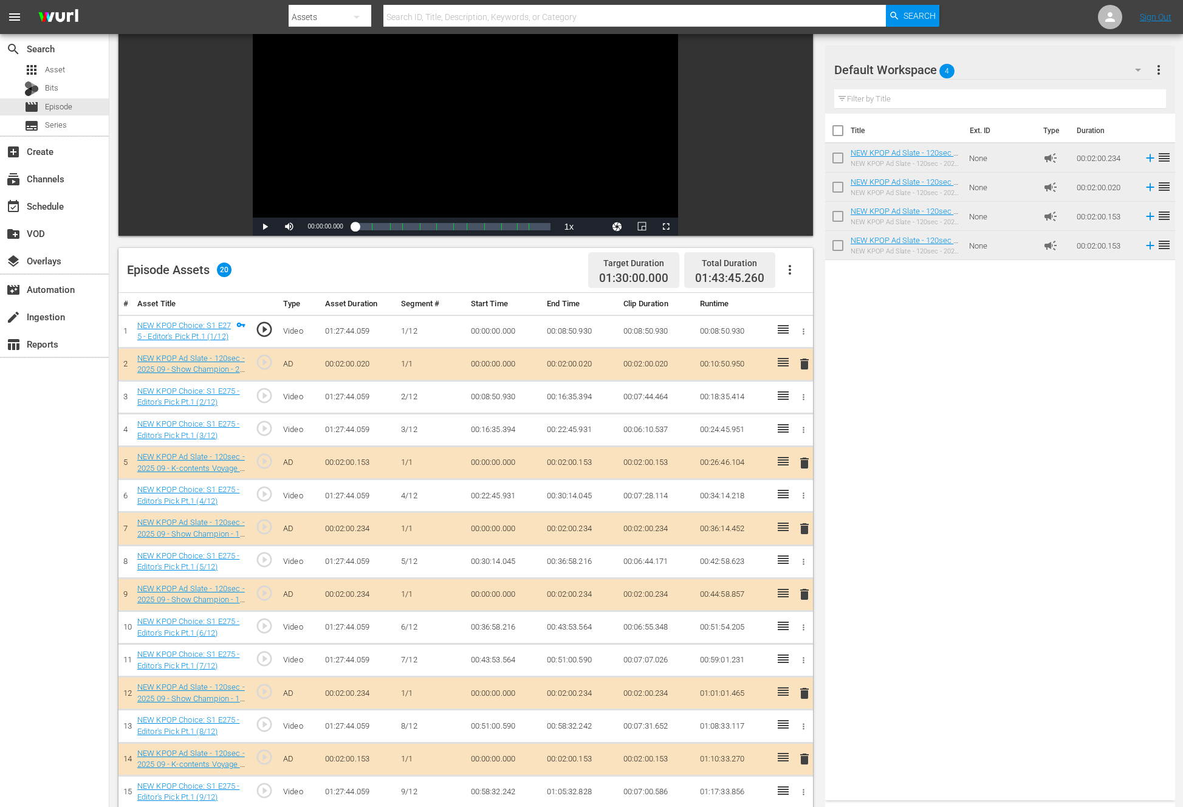
scroll to position [316, 0]
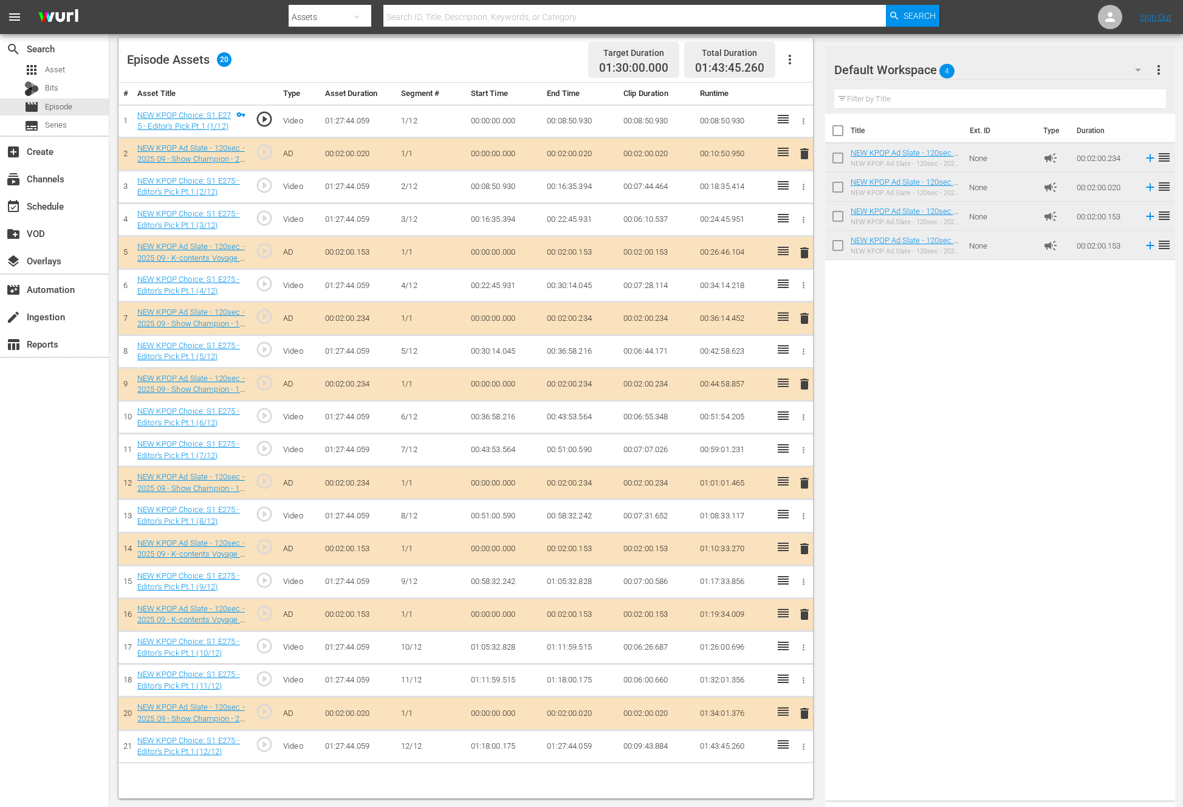
click at [952, 391] on div "Title Ext. ID Type Duration NEW KPOP Ad Slate - 120sec - 2025 09 - Show Champio…" at bounding box center [1000, 455] width 350 height 682
click at [782, 317] on icon at bounding box center [783, 316] width 15 height 15
click at [767, 545] on td "01:10:33.270" at bounding box center [733, 548] width 77 height 33
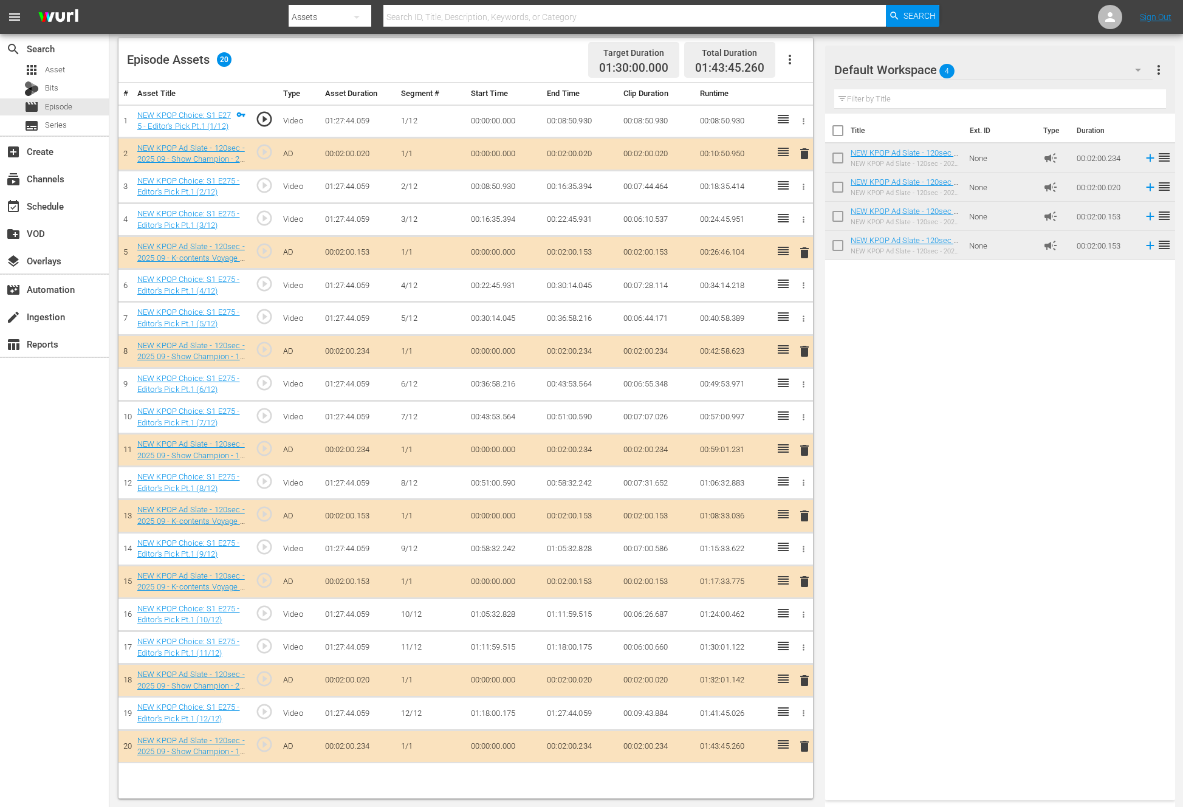
drag, startPoint x: 787, startPoint y: 321, endPoint x: 979, endPoint y: 2, distance: 372.6
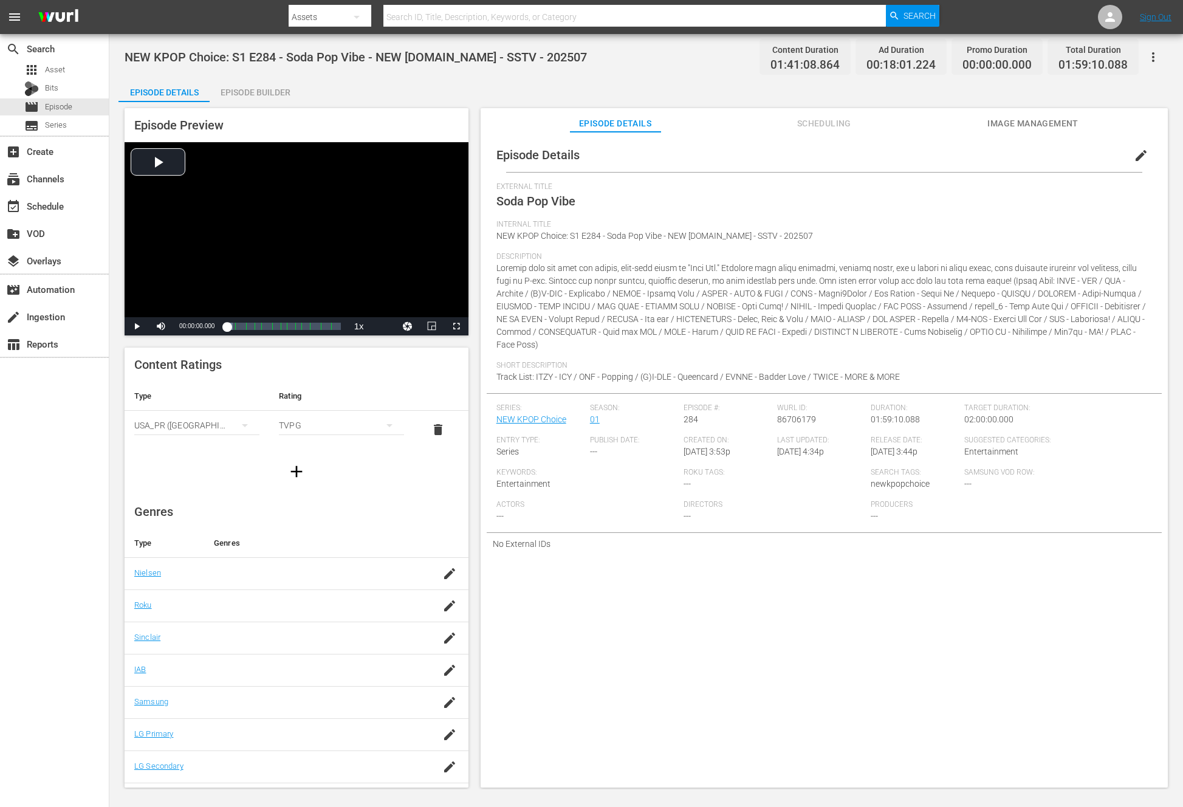
click at [255, 89] on div "Episode Builder" at bounding box center [255, 92] width 91 height 29
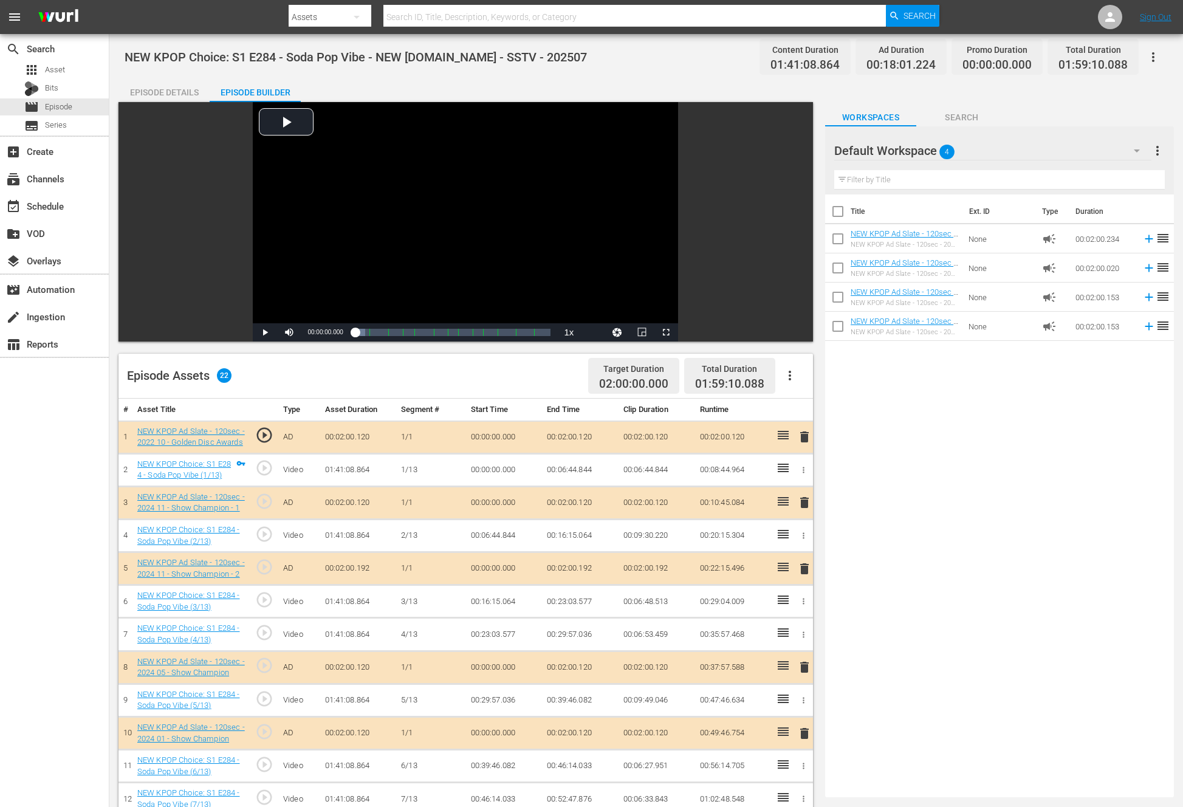
click at [791, 370] on icon "button" at bounding box center [790, 375] width 15 height 15
click at [806, 420] on div "Clear Ads" at bounding box center [826, 409] width 83 height 29
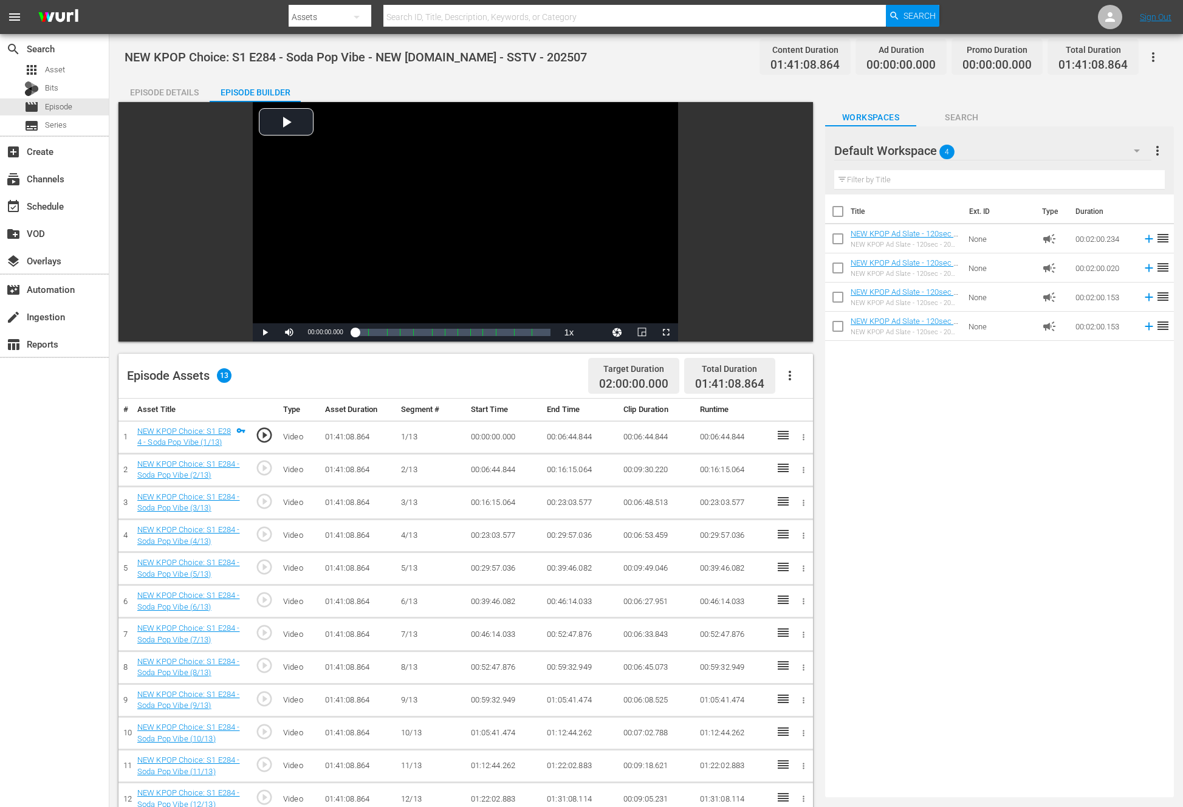
click at [800, 377] on button "button" at bounding box center [789, 375] width 29 height 29
click at [810, 383] on div "Fill with Ads" at bounding box center [826, 380] width 83 height 29
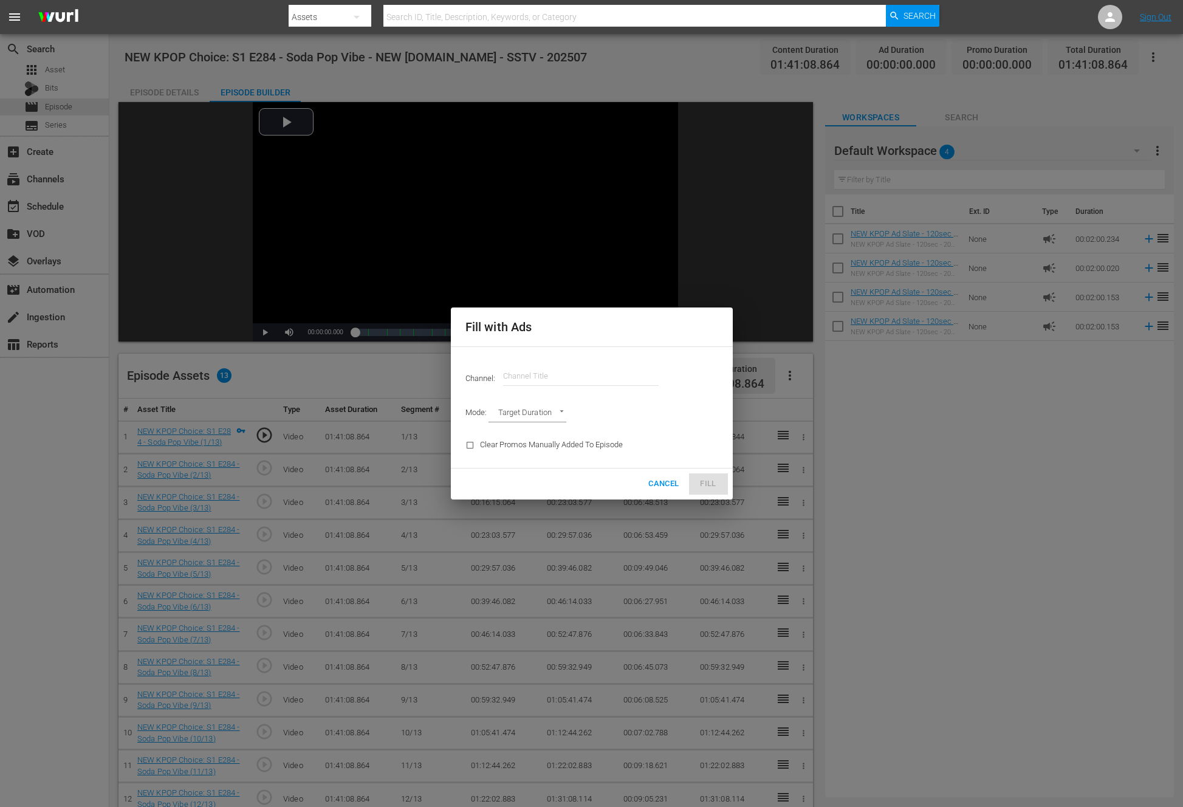
click at [610, 377] on input "text" at bounding box center [581, 375] width 156 height 29
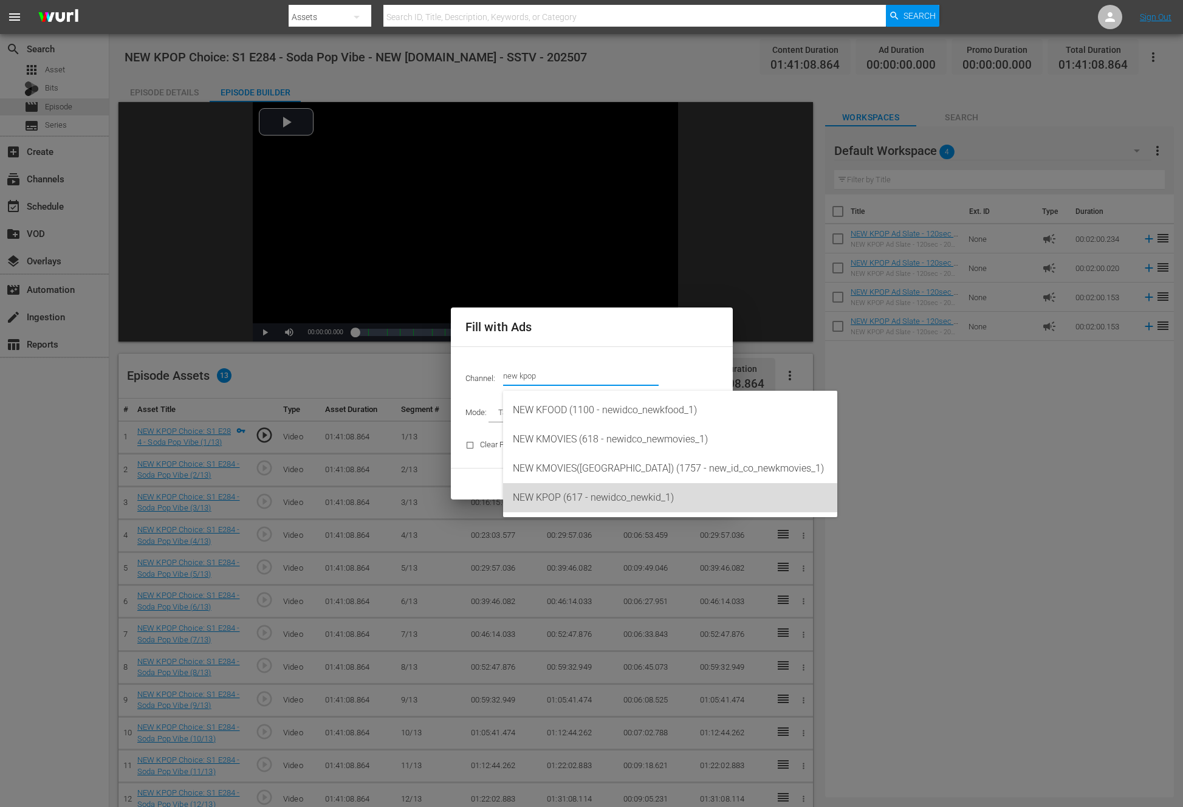
click at [555, 494] on div "NEW KPOP (617 - newidco_newkid_1)" at bounding box center [670, 497] width 315 height 29
type input "NEW KPOP (617)"
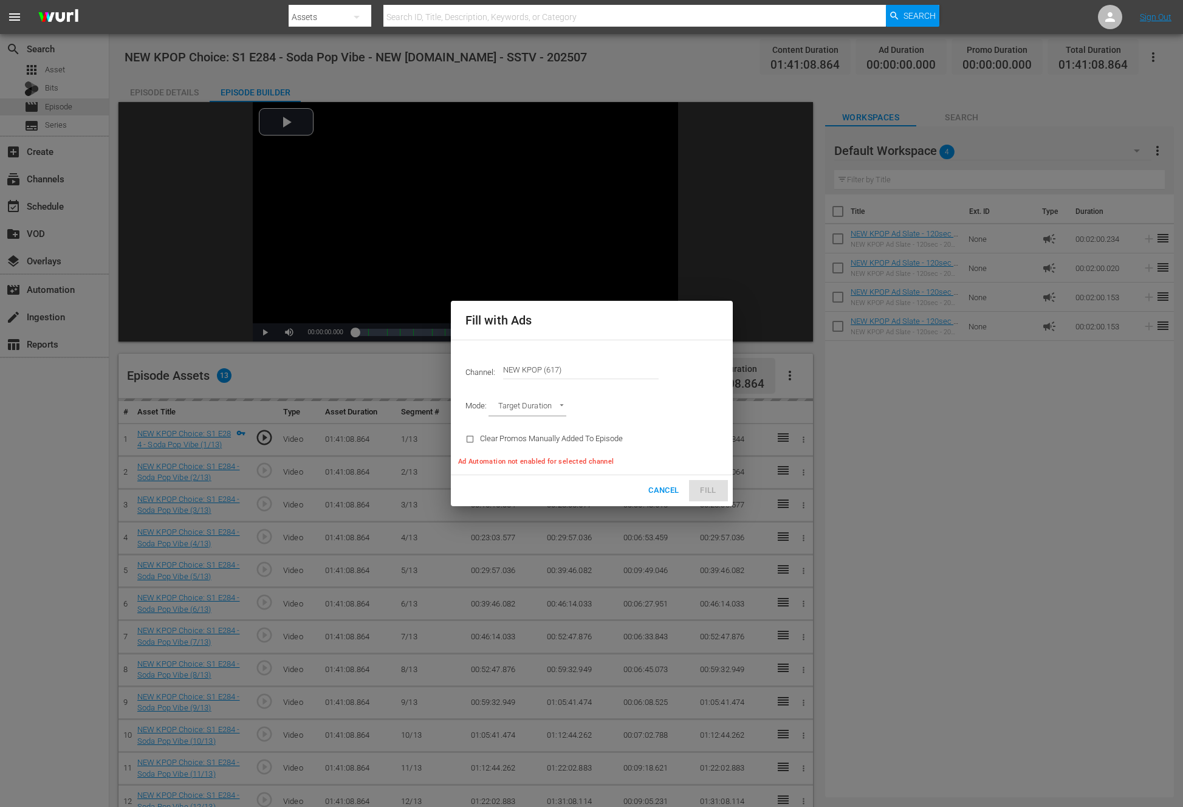
click at [526, 405] on body "menu Search By Assets Search ID, Title, Description, Keywords, or Category Sear…" at bounding box center [591, 403] width 1183 height 807
click at [519, 432] on li "Ad Break Duration" at bounding box center [532, 427] width 89 height 20
type input "AD_BREAK_DURATION"
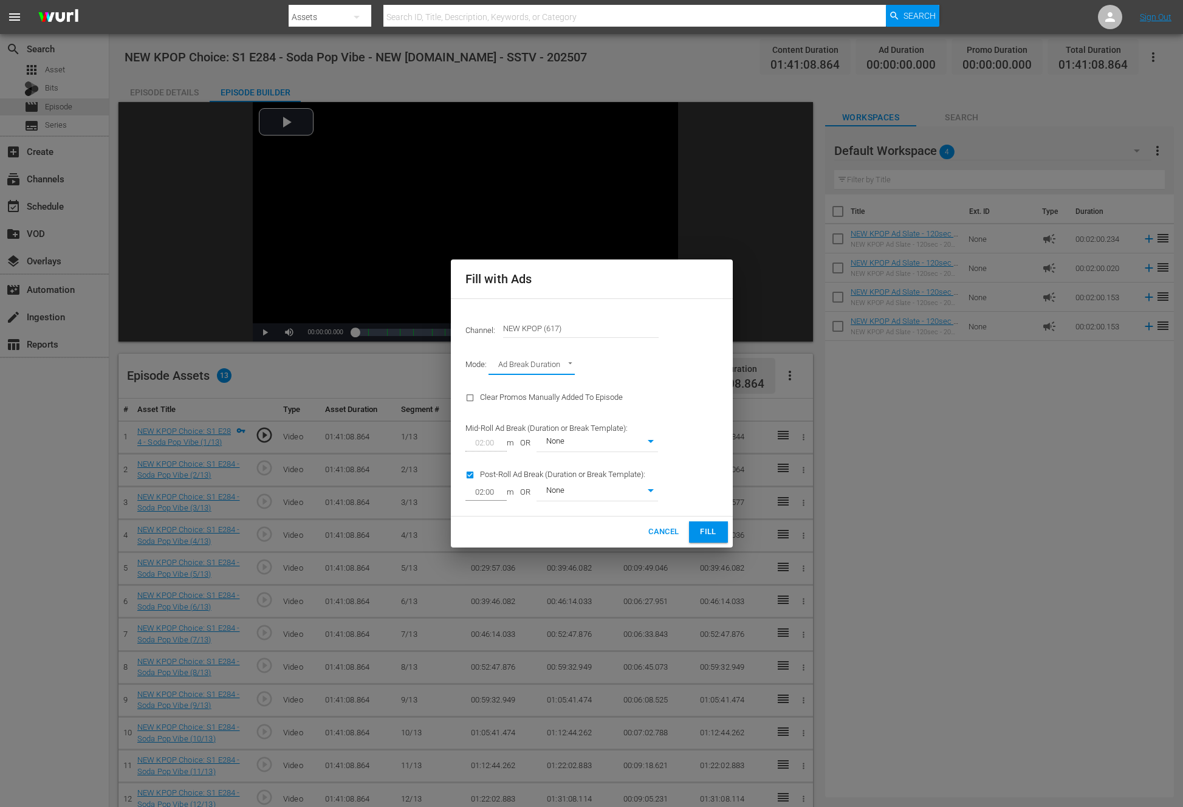
click at [473, 471] on input "checkbox" at bounding box center [472, 477] width 15 height 16
checkbox input "false"
click at [721, 538] on button "Fill" at bounding box center [708, 531] width 39 height 21
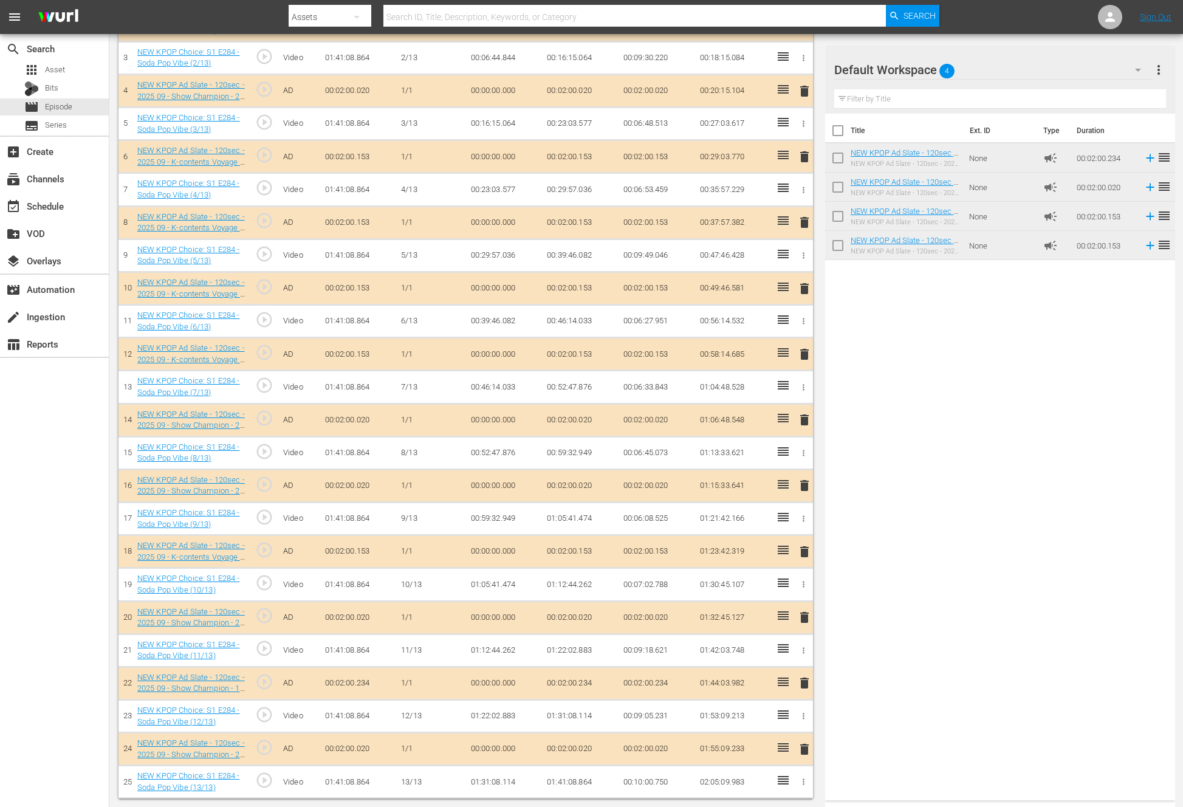
scroll to position [446, 0]
click at [803, 287] on span "delete" at bounding box center [804, 288] width 15 height 15
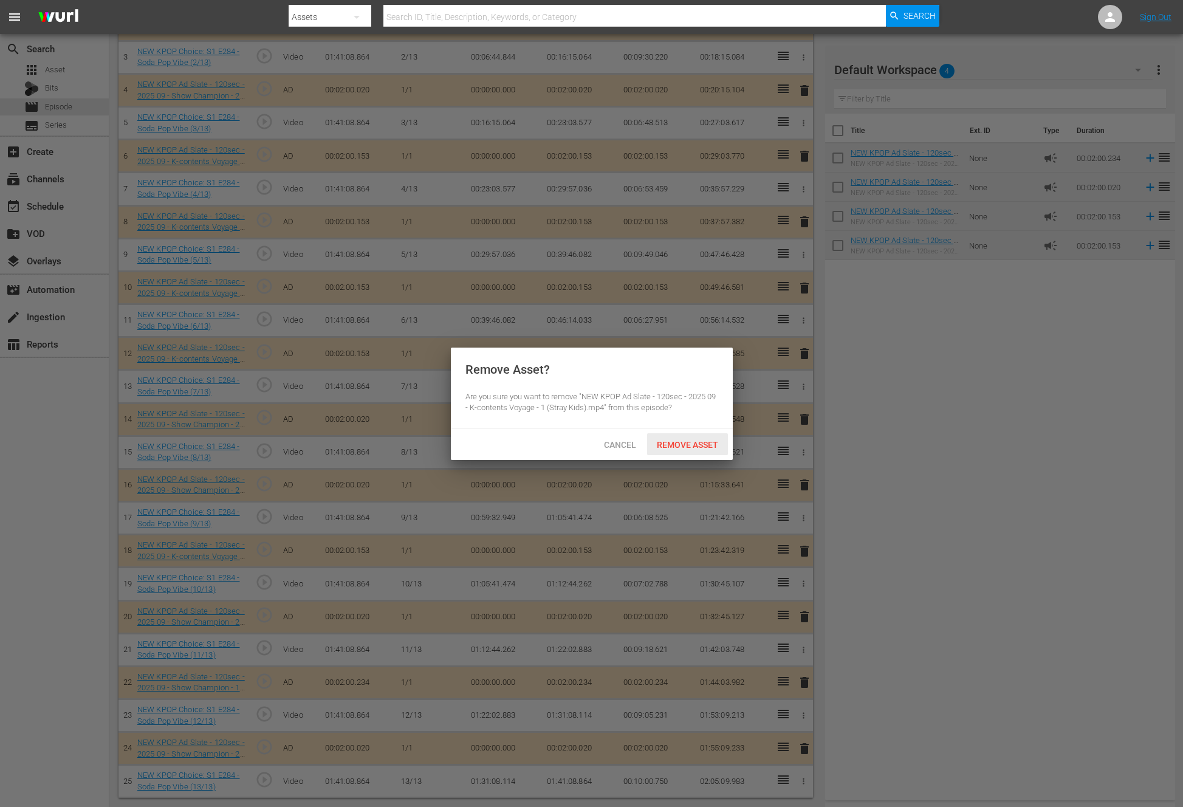
click at [687, 443] on span "Remove Asset" at bounding box center [687, 445] width 81 height 10
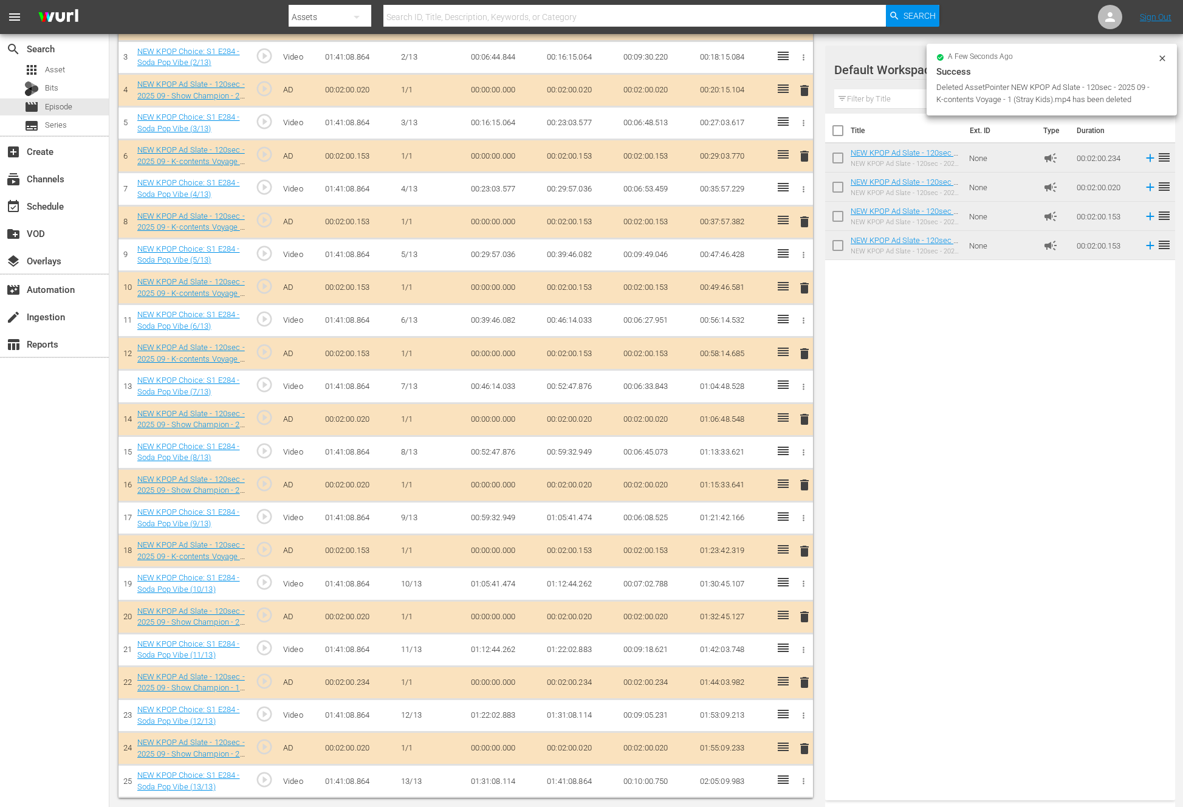
click at [800, 615] on span "delete" at bounding box center [804, 616] width 15 height 15
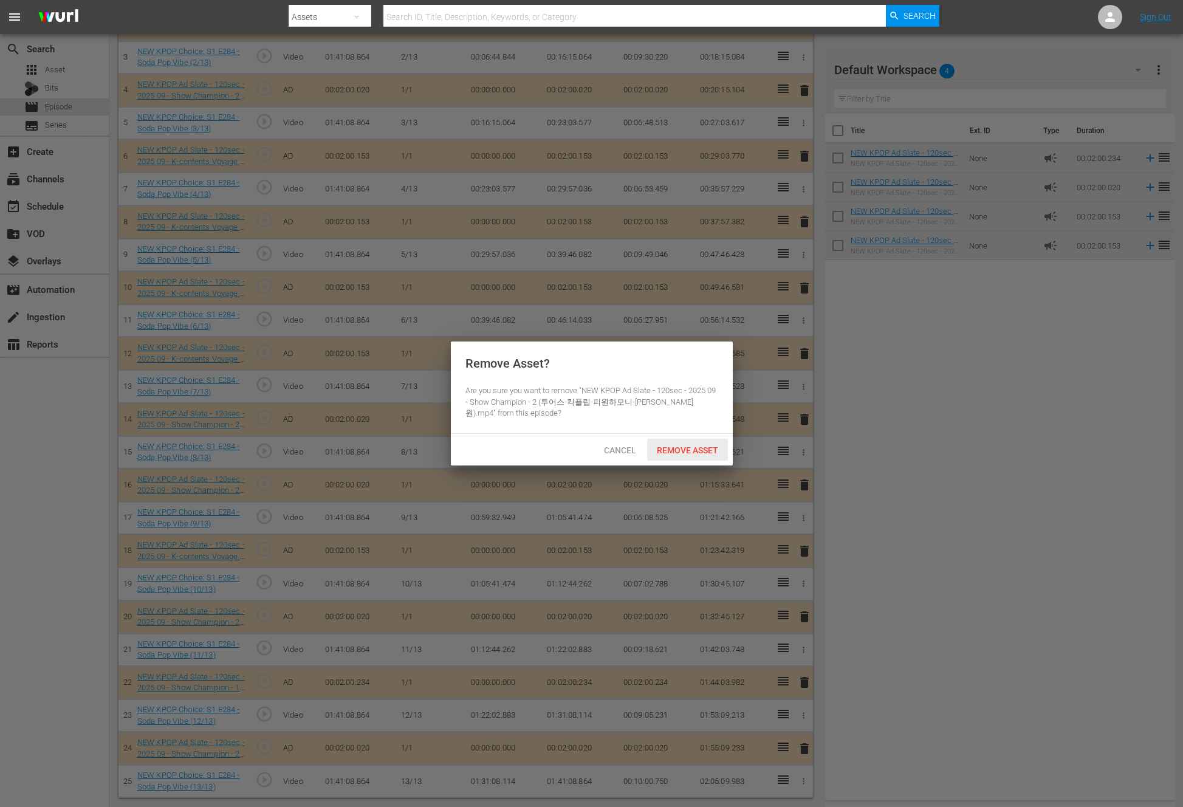
click at [676, 449] on span "Remove Asset" at bounding box center [687, 450] width 81 height 10
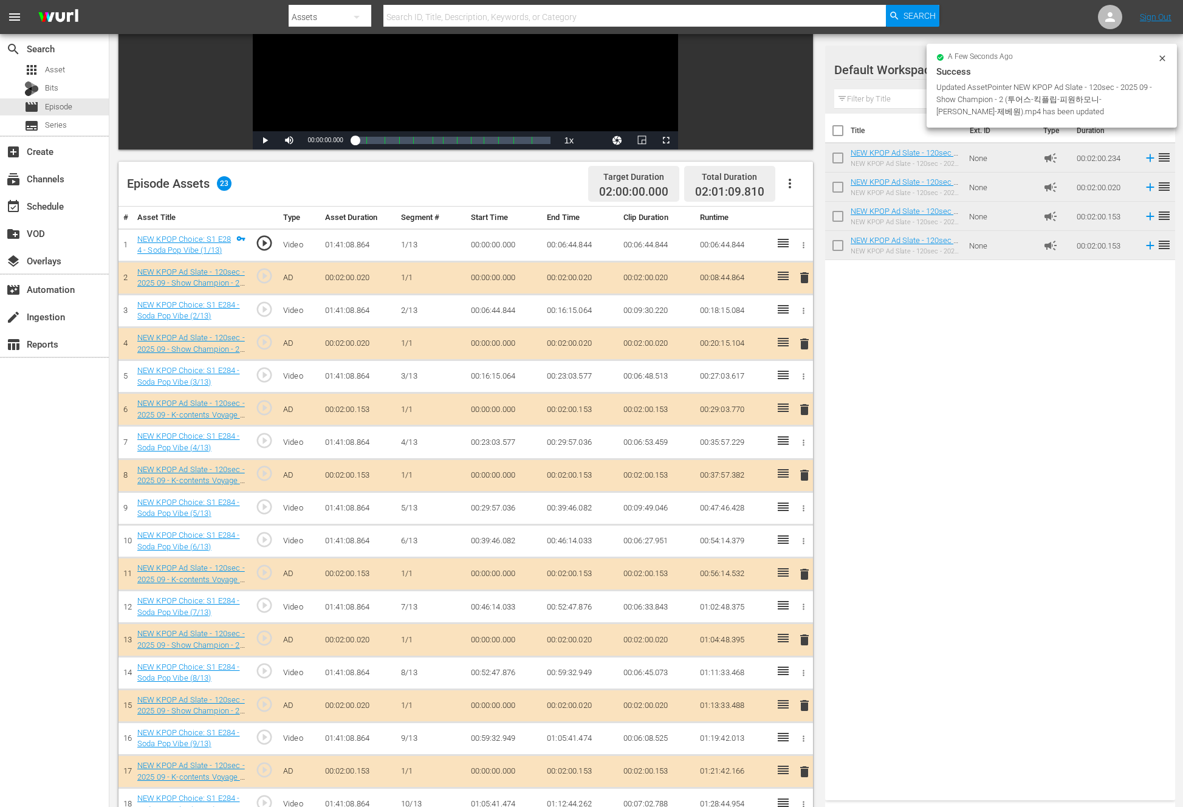
scroll to position [380, 0]
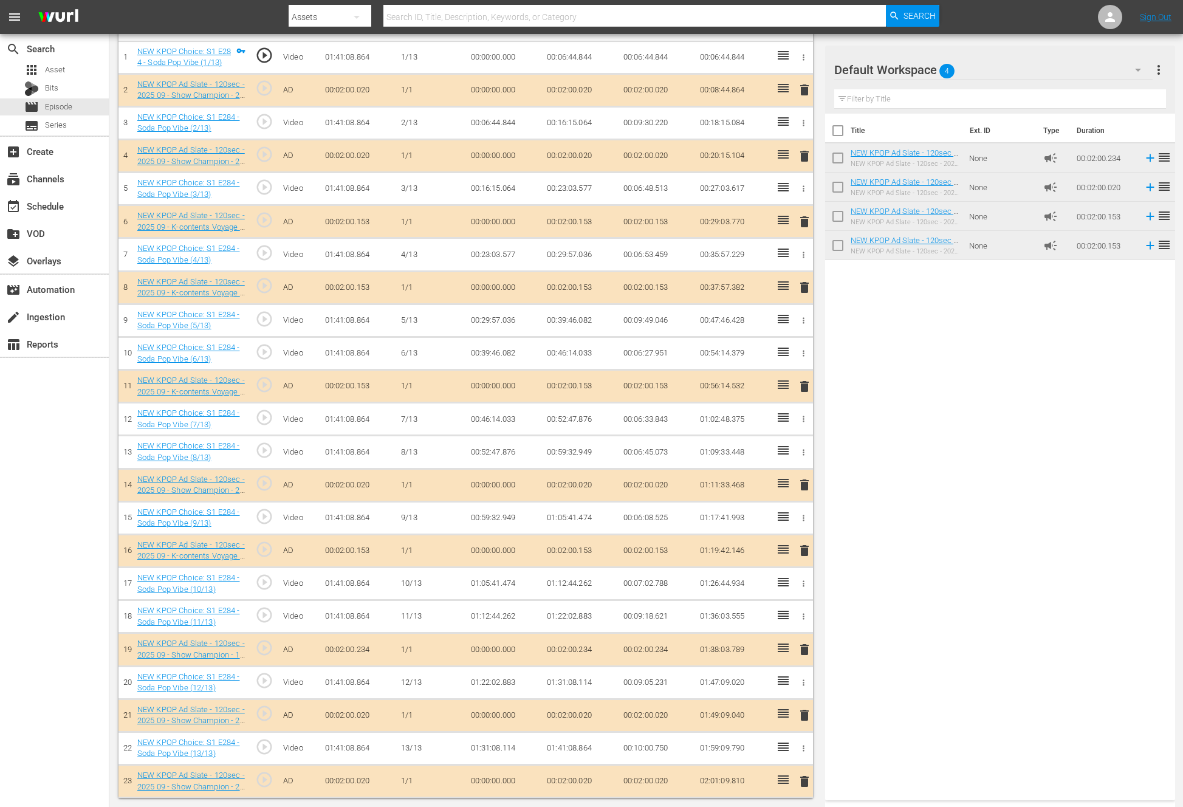
drag, startPoint x: 782, startPoint y: 451, endPoint x: 895, endPoint y: 2, distance: 463.6
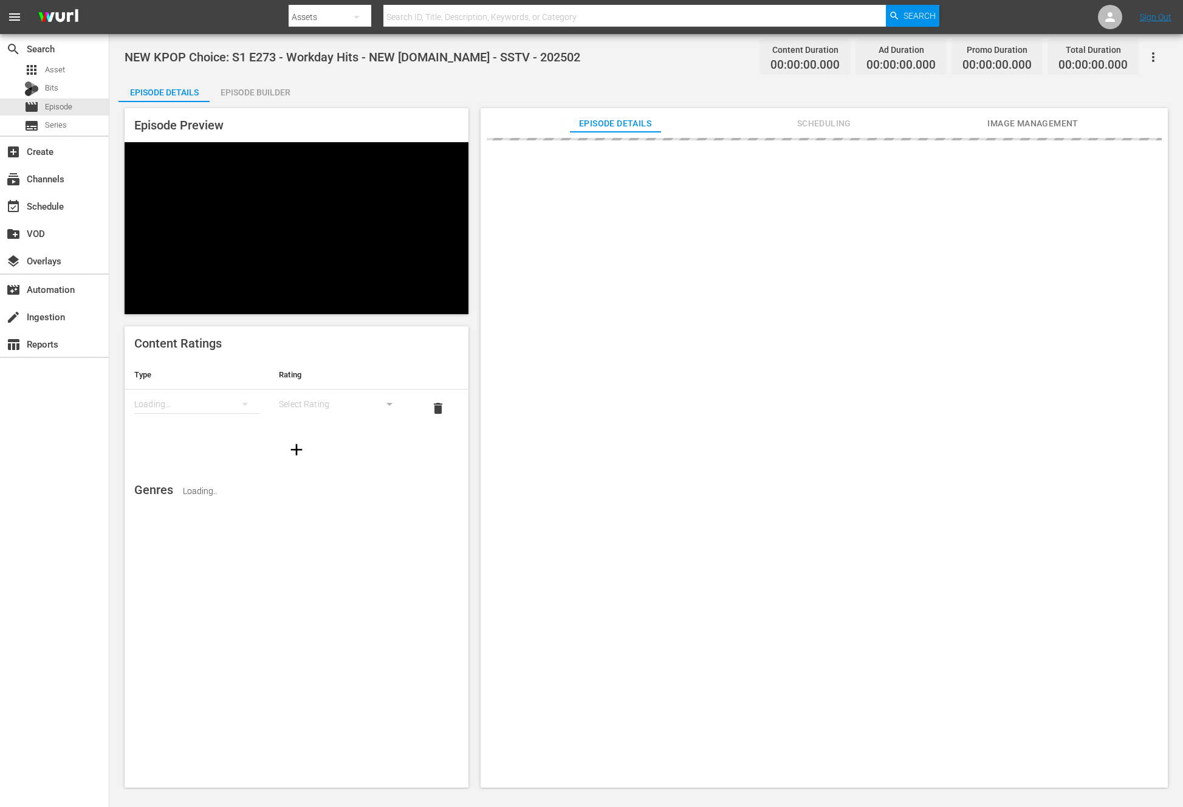
click at [238, 93] on div "Episode Builder" at bounding box center [255, 92] width 91 height 29
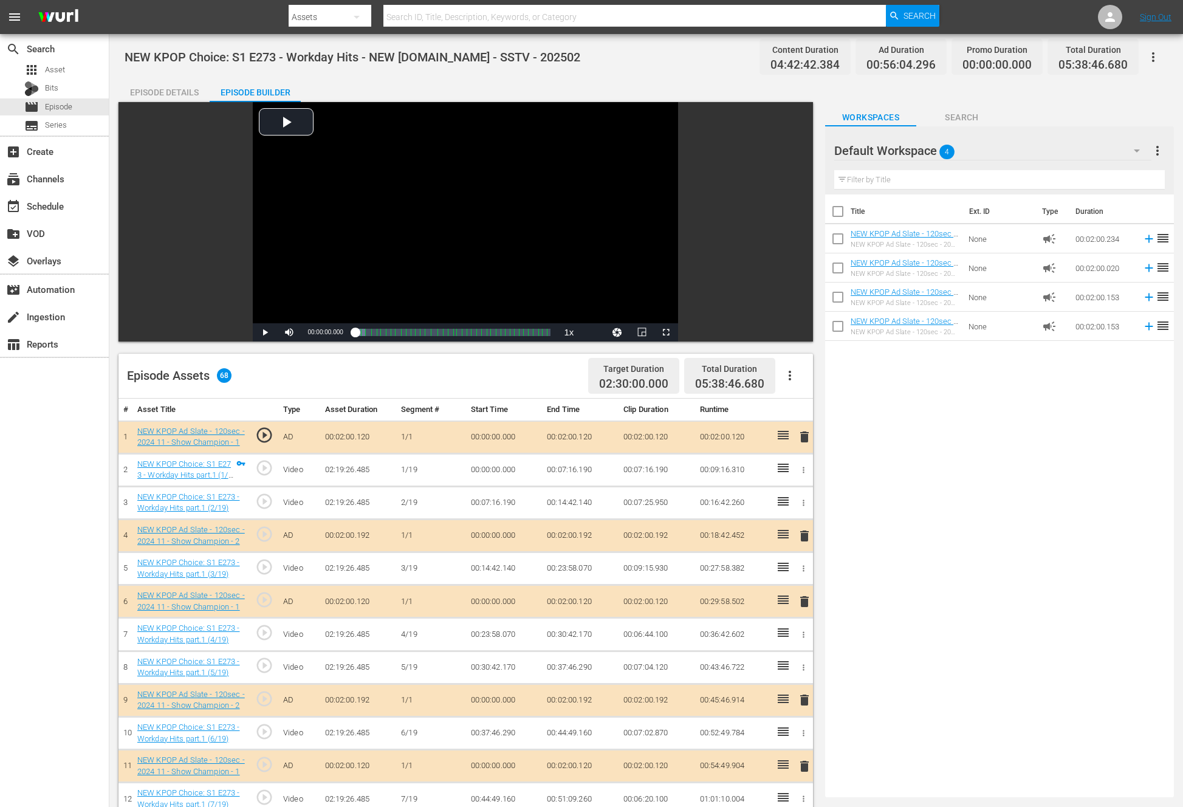
click at [800, 384] on button "button" at bounding box center [789, 375] width 29 height 29
click at [804, 410] on div "Clear Ads" at bounding box center [826, 409] width 83 height 29
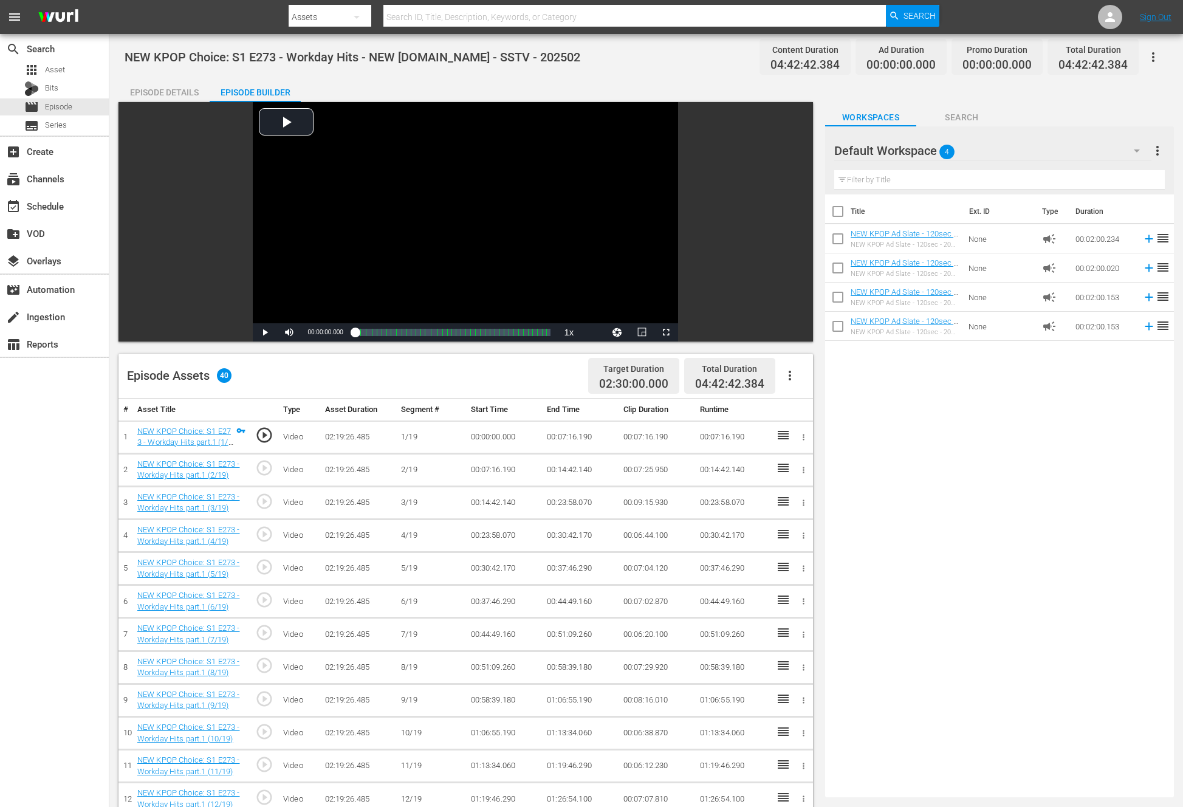
click at [794, 375] on icon "button" at bounding box center [790, 375] width 15 height 15
click at [795, 378] on div "Fill with Ads" at bounding box center [826, 380] width 83 height 29
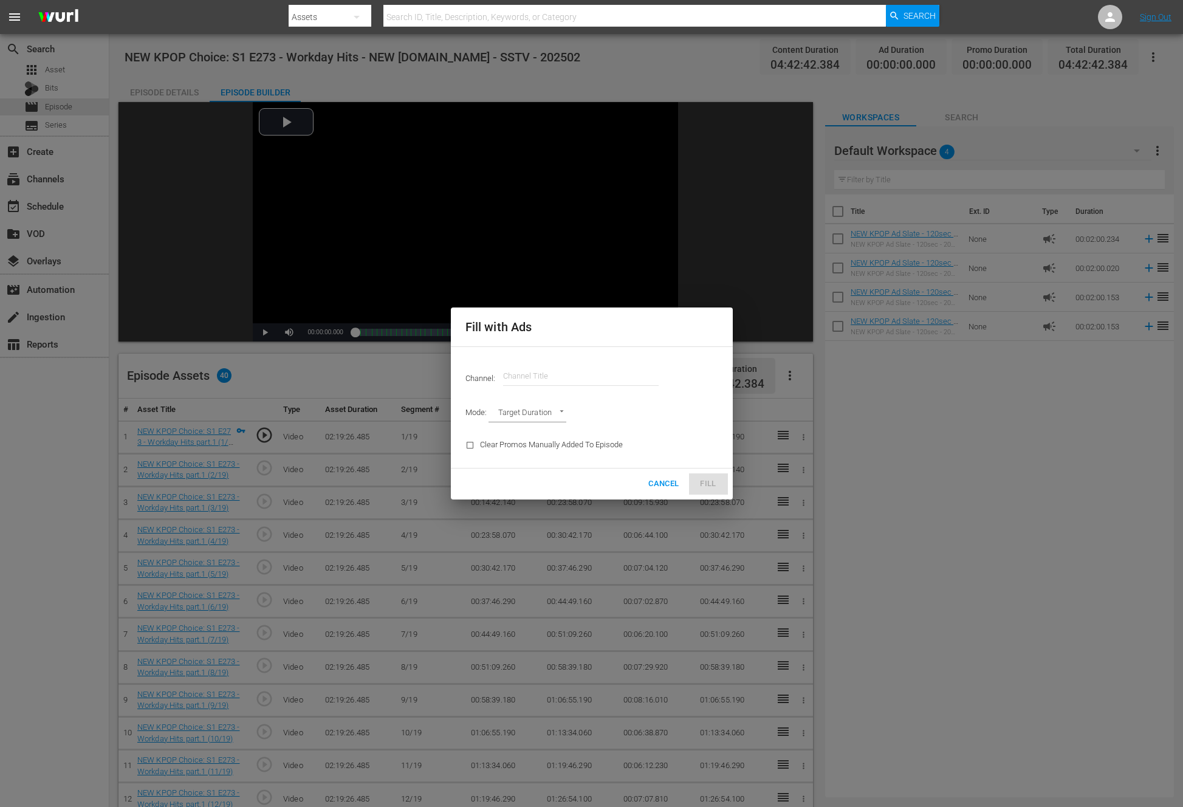
click at [587, 372] on input "text" at bounding box center [581, 375] width 156 height 29
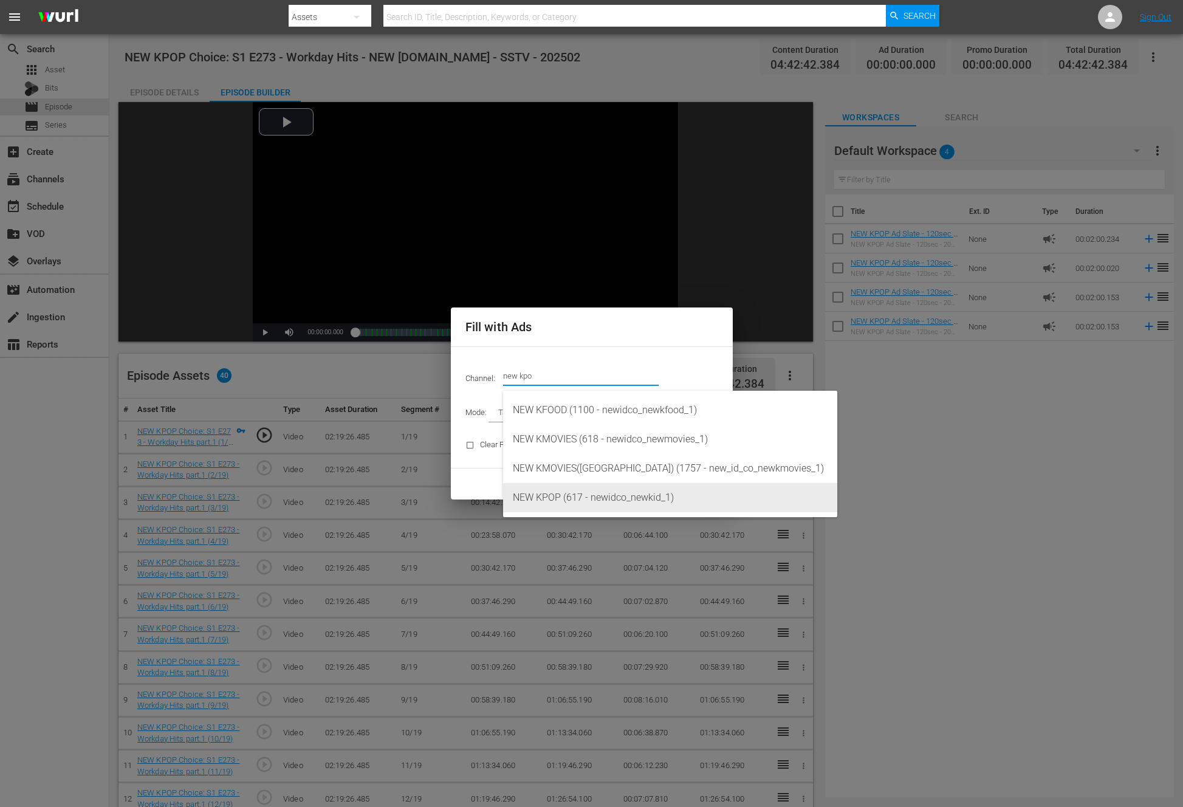
click at [558, 493] on div "NEW KPOP (617 - newidco_newkid_1)" at bounding box center [670, 497] width 315 height 29
type input "NEW KPOP (617)"
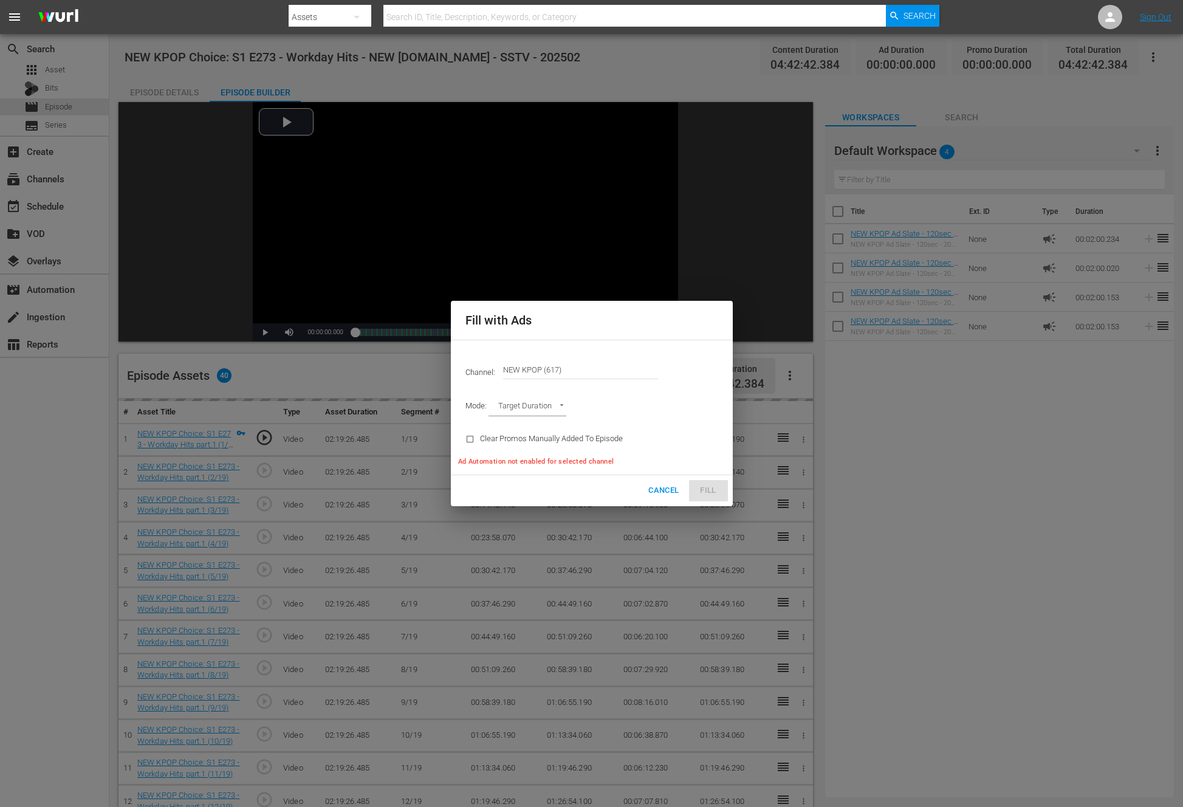
click at [519, 409] on body "menu Search By Assets Search ID, Title, Description, Keywords, or Category Sear…" at bounding box center [591, 403] width 1183 height 807
click at [516, 425] on li "Ad Break Duration" at bounding box center [532, 427] width 89 height 20
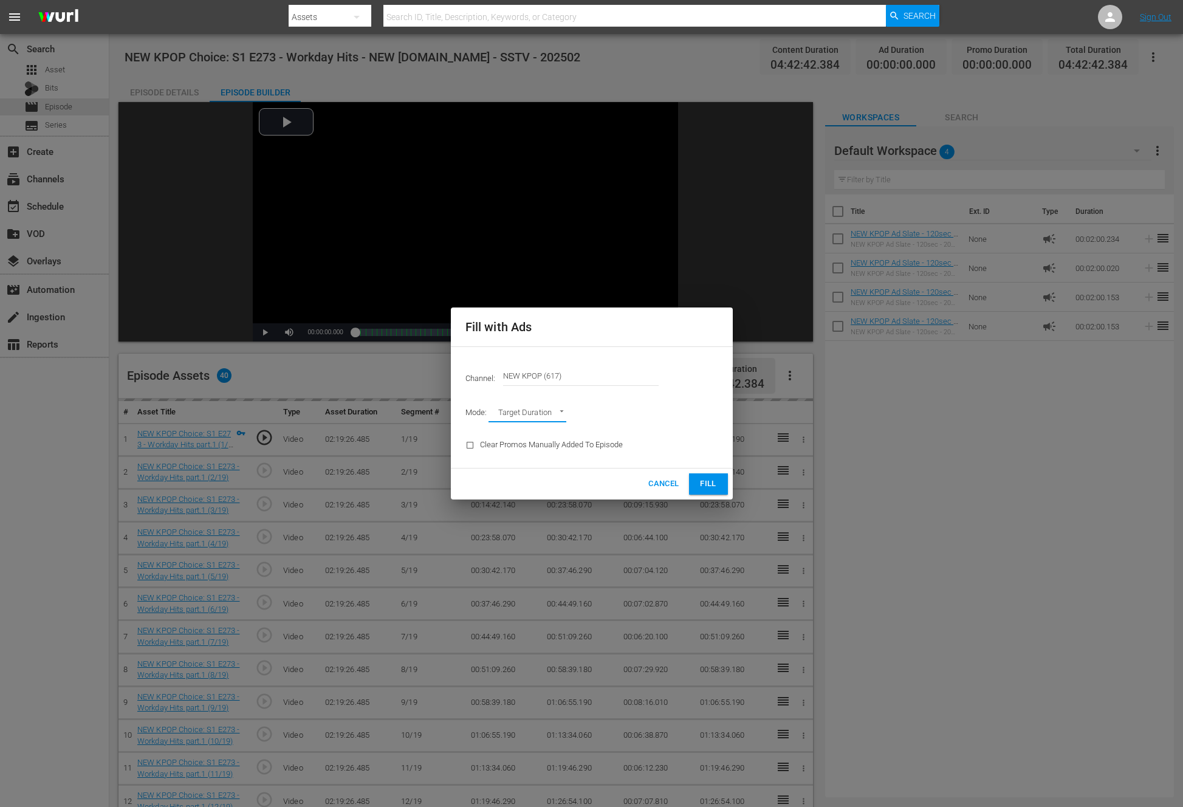
click at [521, 421] on body "menu Search By Assets Search ID, Title, Description, Keywords, or Category Sear…" at bounding box center [591, 403] width 1183 height 807
click at [511, 422] on body "menu Search By Assets Search ID, Title, Description, Keywords, or Category Sear…" at bounding box center [591, 403] width 1183 height 807
click at [514, 433] on ul "Target Duration Ad Break Duration" at bounding box center [532, 424] width 89 height 50
click at [519, 439] on li "Ad Break Duration" at bounding box center [532, 434] width 89 height 20
type input "AD_BREAK_DURATION"
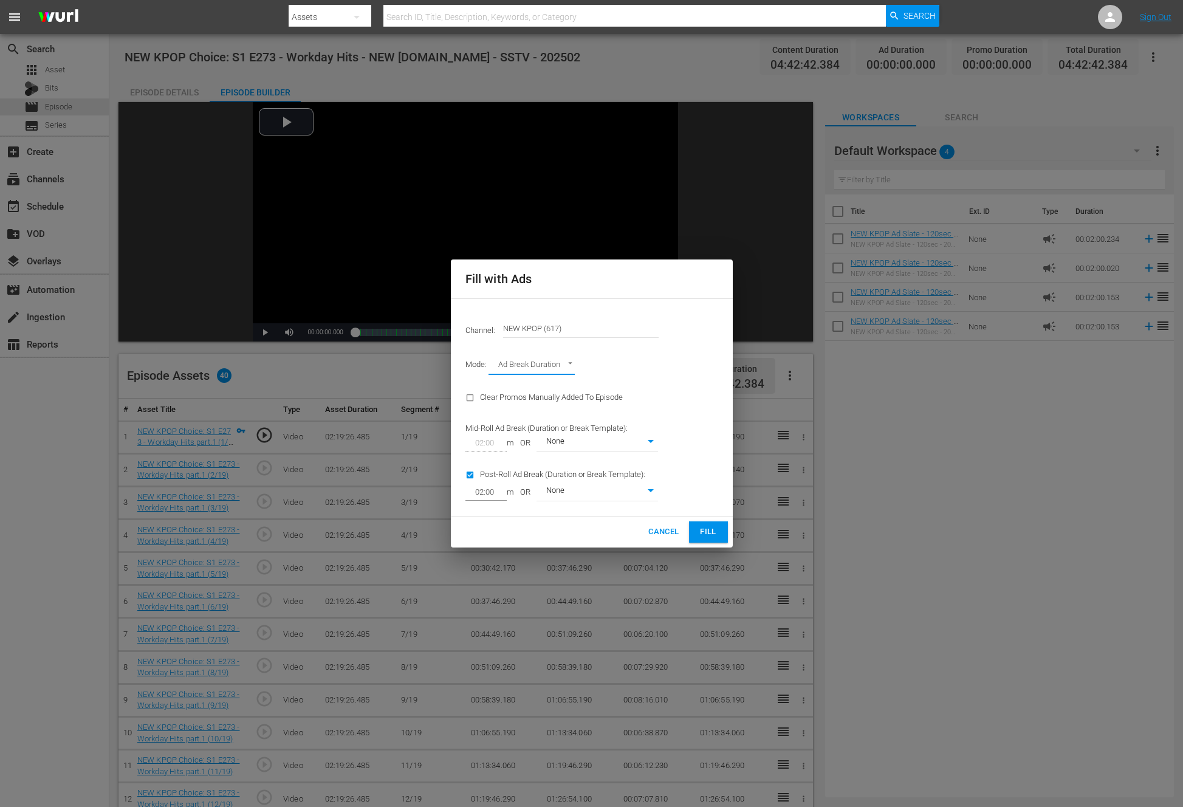
click at [467, 470] on input "checkbox" at bounding box center [472, 477] width 15 height 16
checkbox input "false"
click at [705, 529] on span "Fill" at bounding box center [708, 532] width 19 height 14
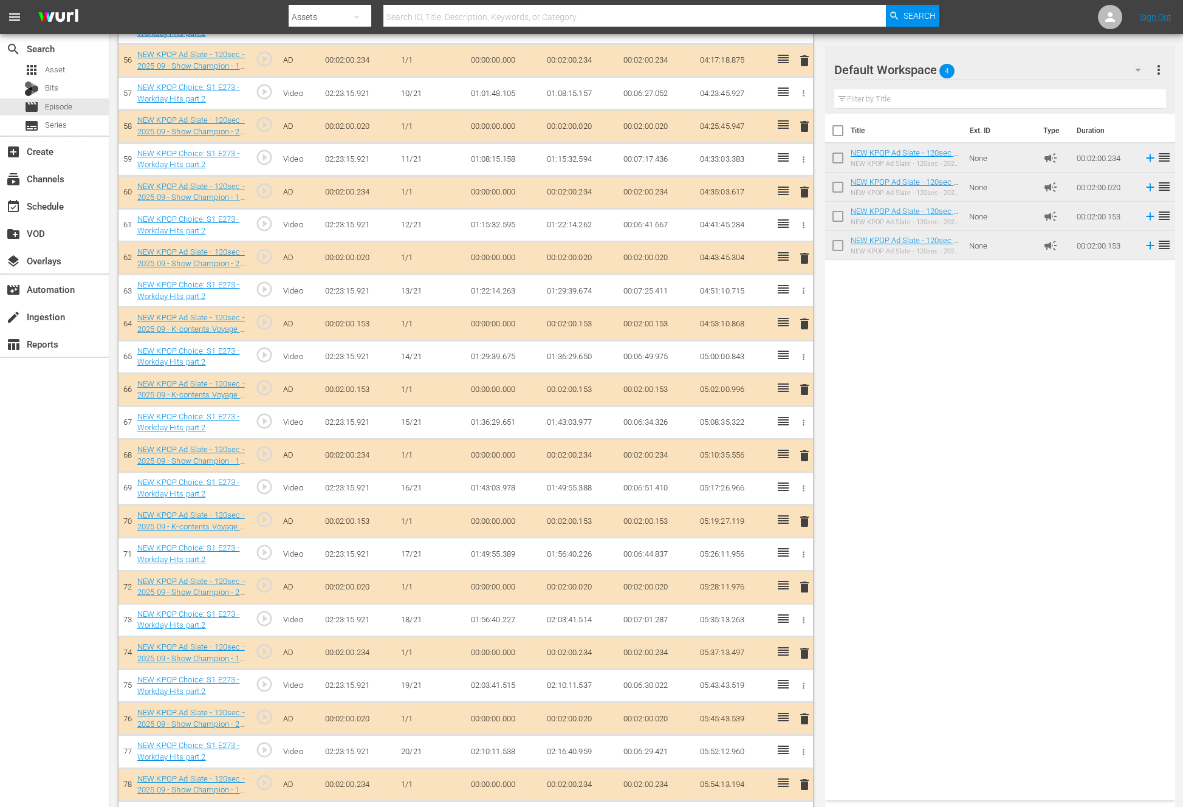
scroll to position [2223, 0]
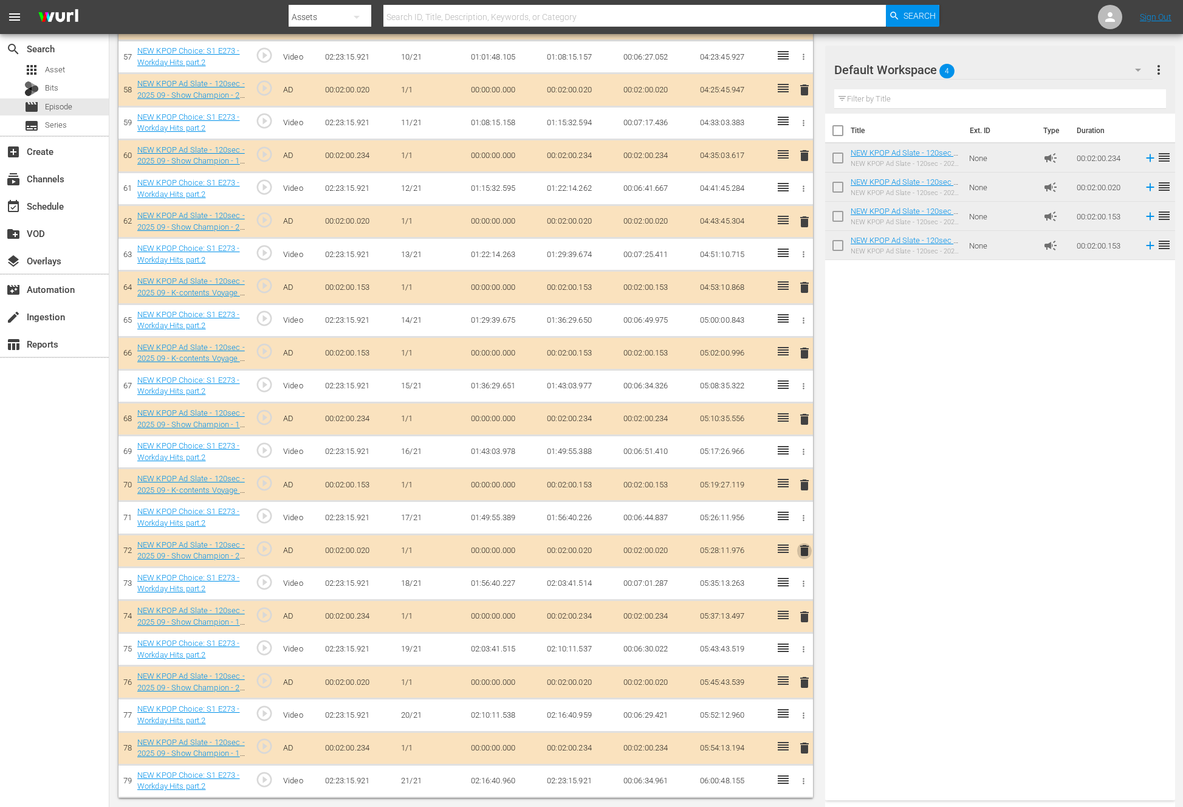
click at [801, 553] on span "delete" at bounding box center [804, 550] width 15 height 15
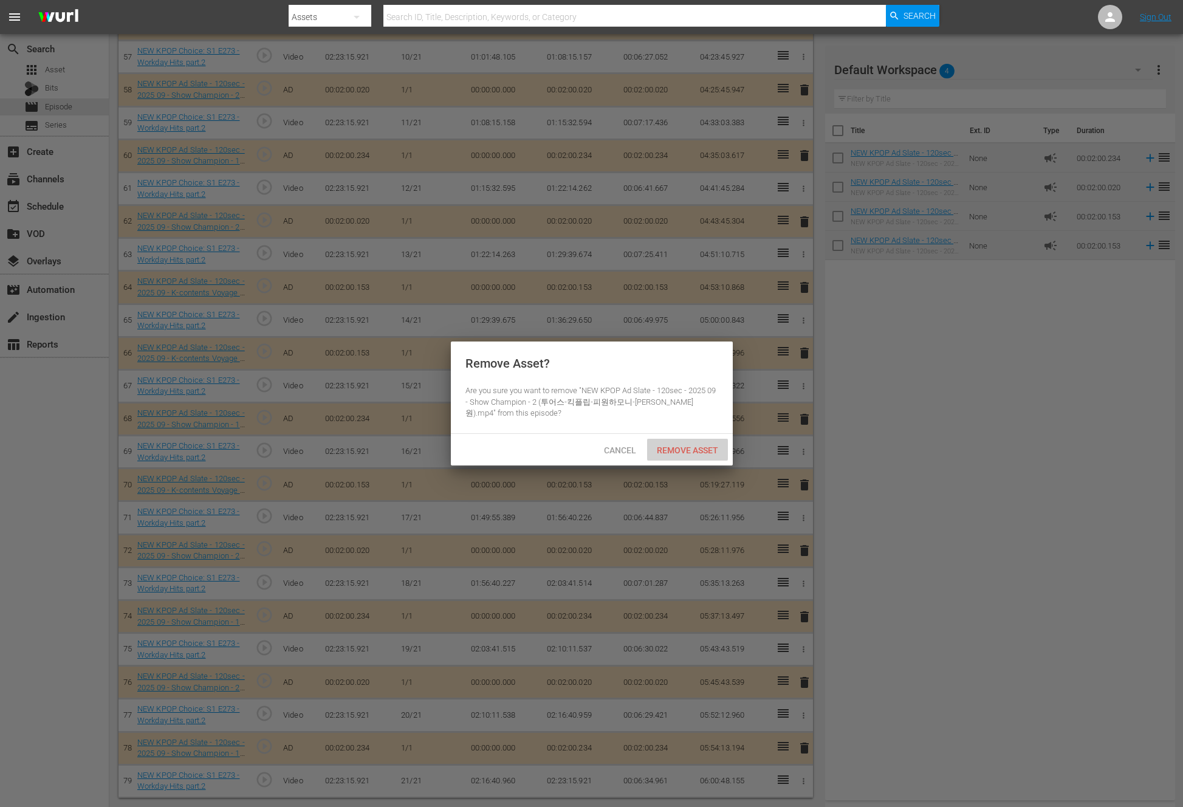
click at [682, 446] on span "Remove Asset" at bounding box center [687, 450] width 81 height 10
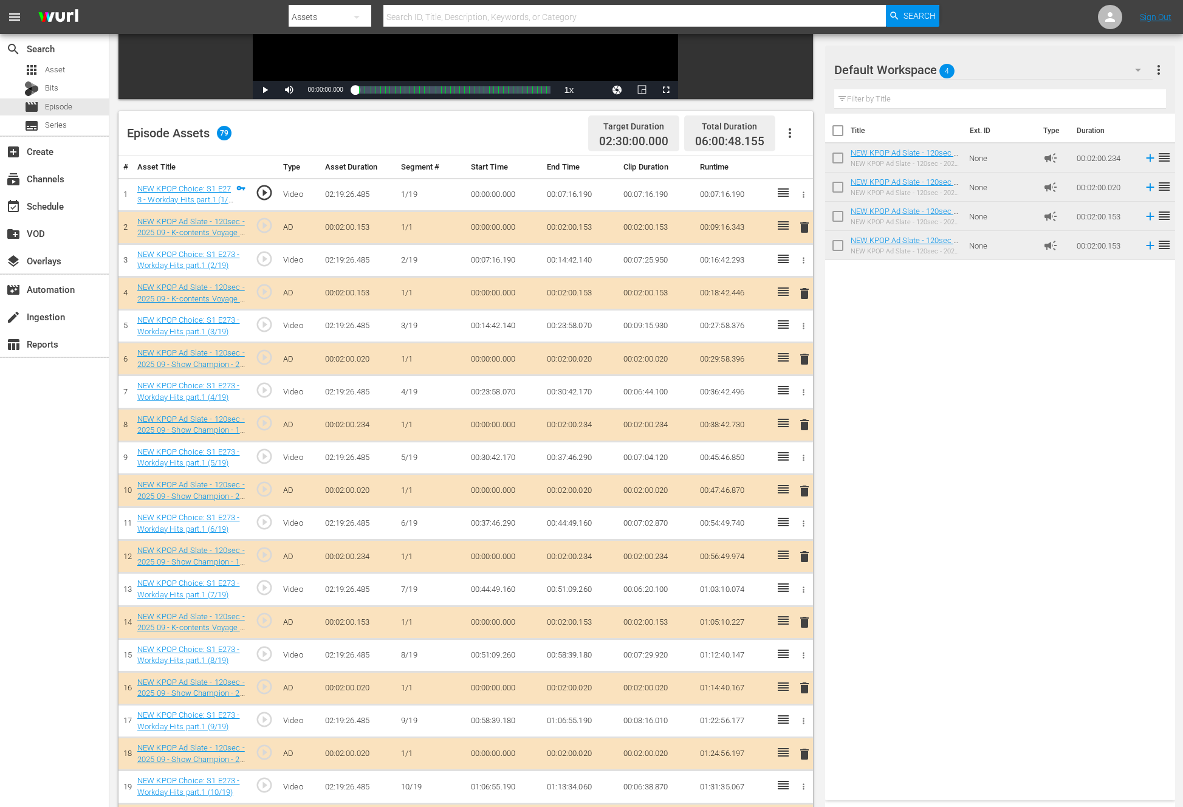
scroll to position [230, 0]
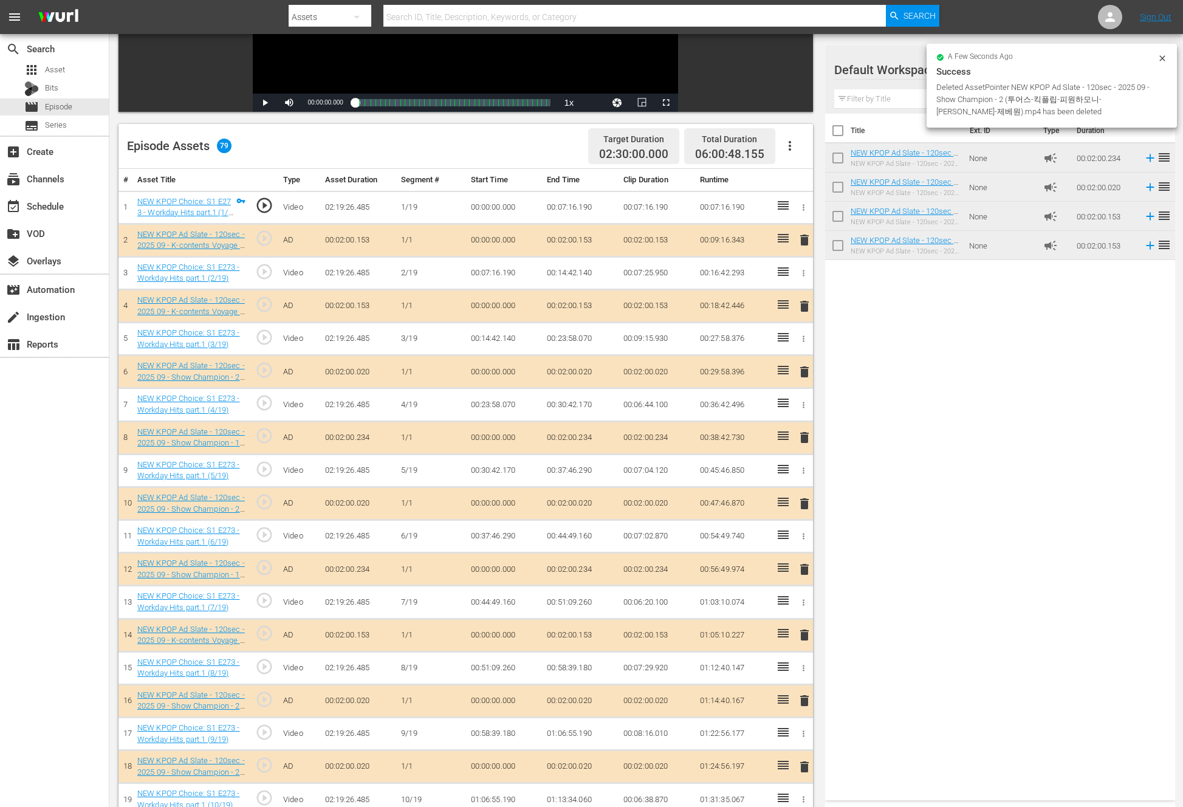
click at [804, 373] on span "delete" at bounding box center [804, 372] width 15 height 15
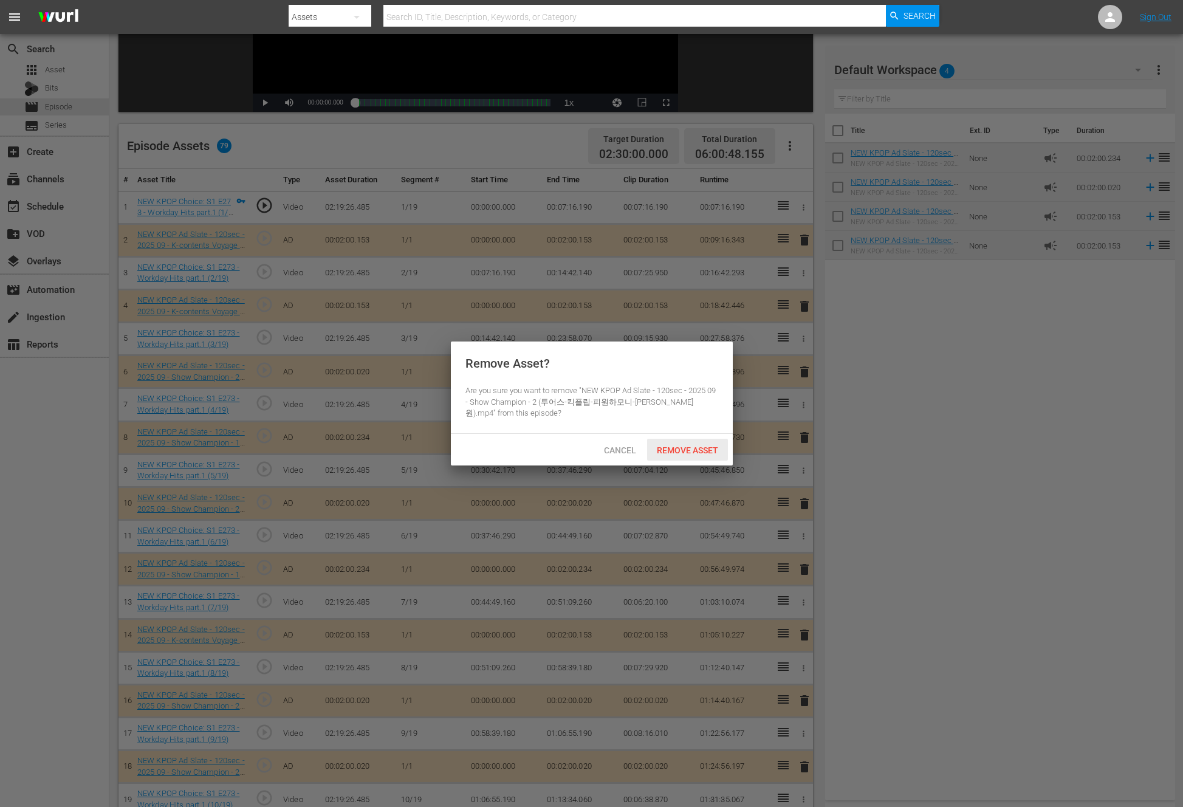
click at [700, 447] on span "Remove Asset" at bounding box center [687, 450] width 81 height 10
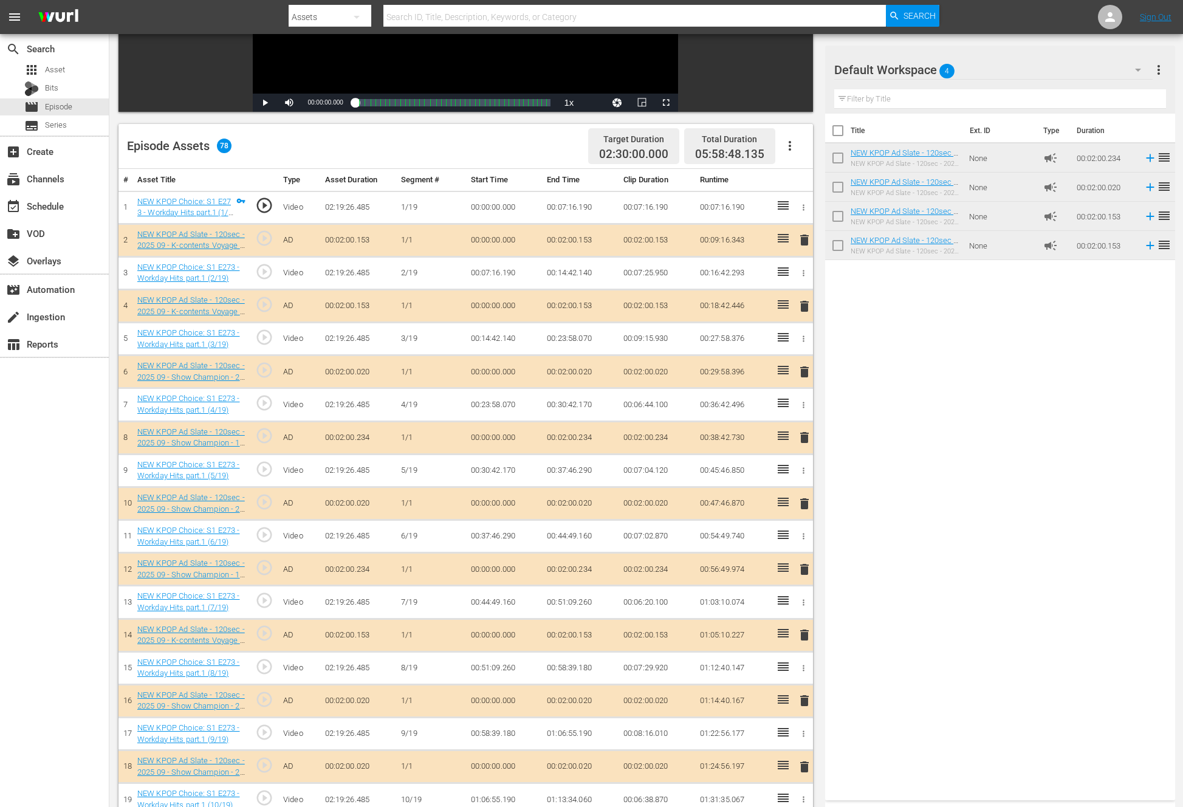
click at [805, 567] on span "delete" at bounding box center [804, 569] width 15 height 15
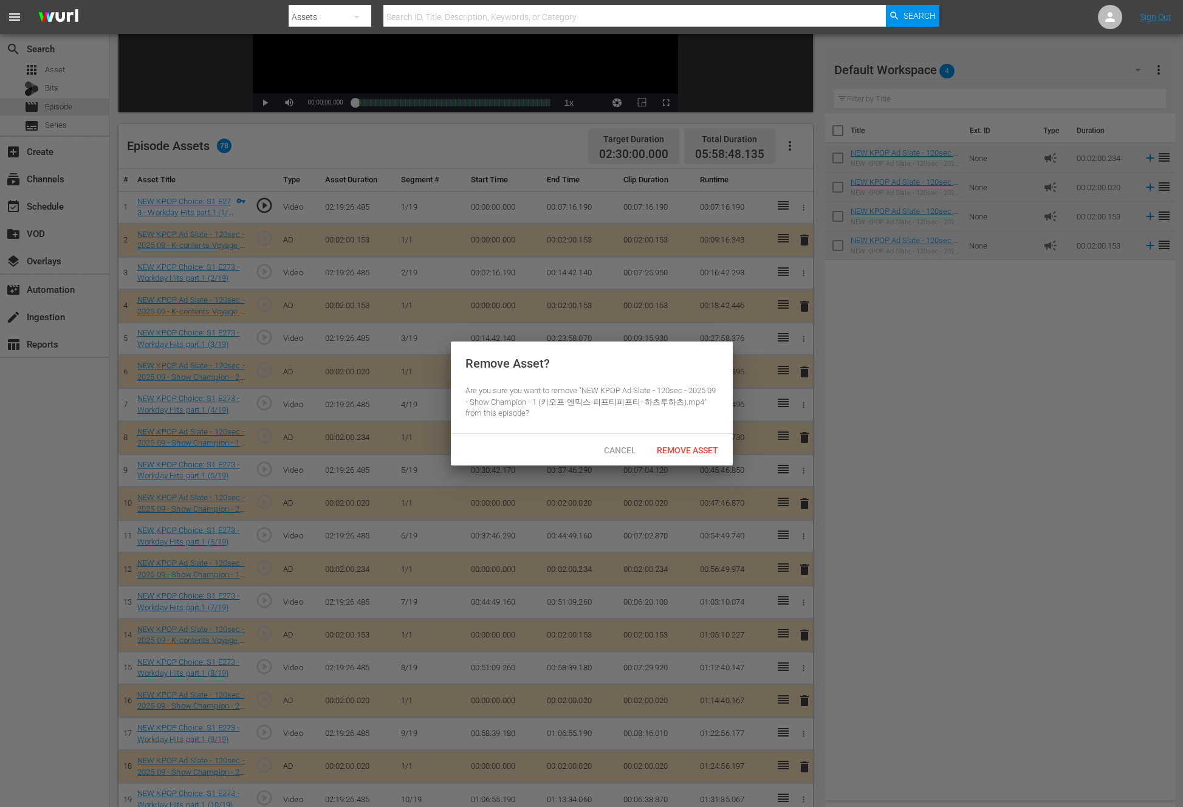
click at [679, 444] on div "Remove Asset" at bounding box center [687, 450] width 81 height 22
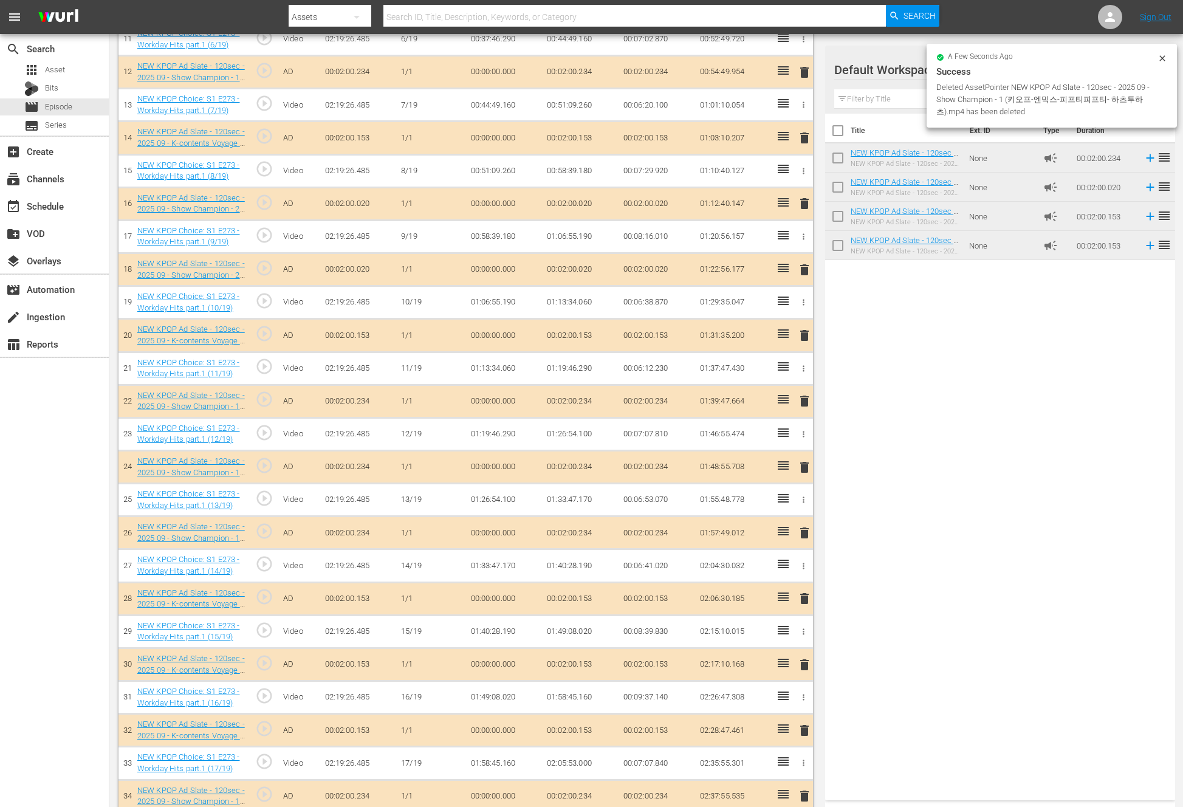
scroll to position [724, 0]
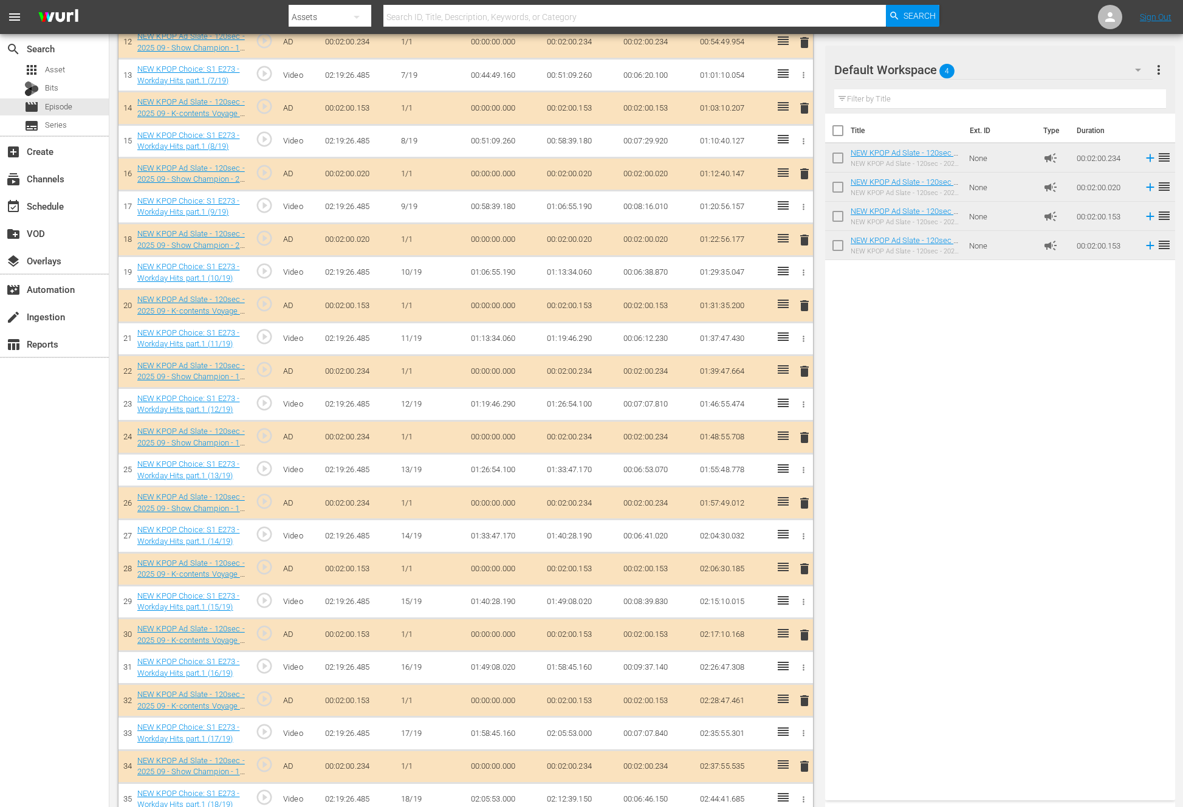
click at [805, 570] on span "delete" at bounding box center [804, 568] width 15 height 15
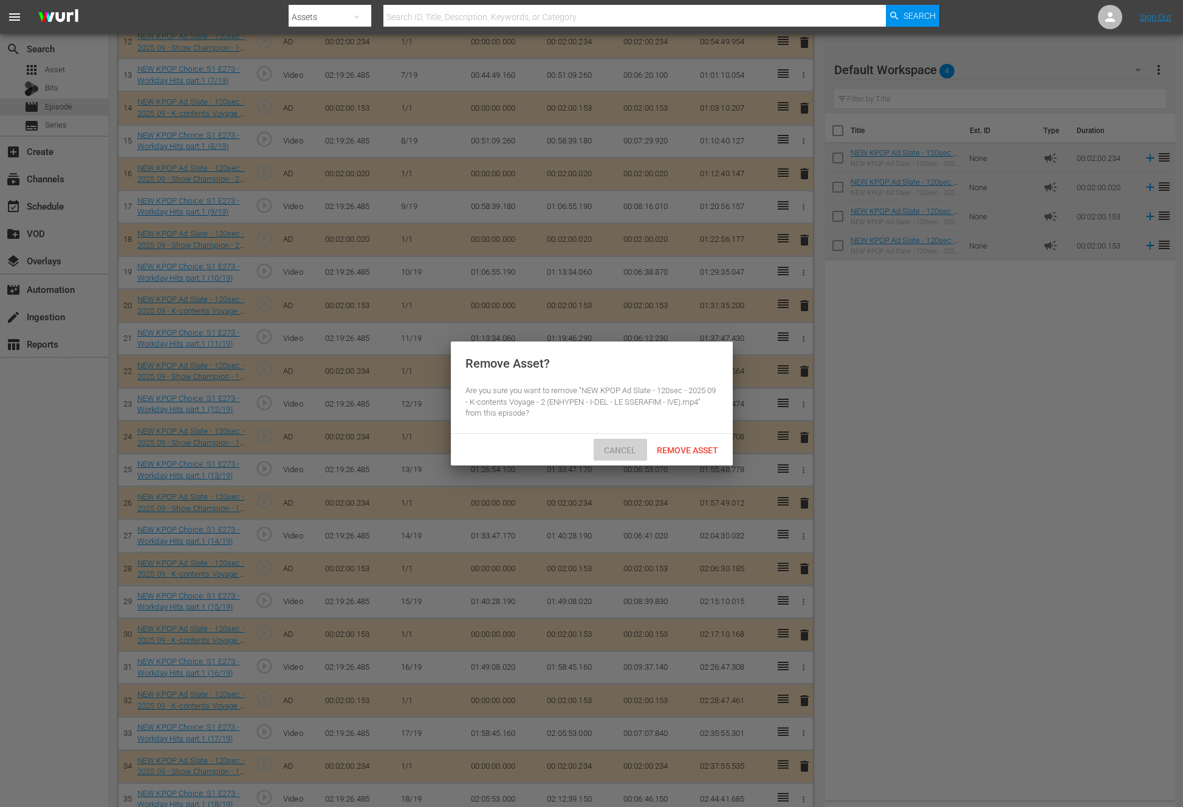
click at [602, 445] on span "Cancel" at bounding box center [620, 450] width 52 height 10
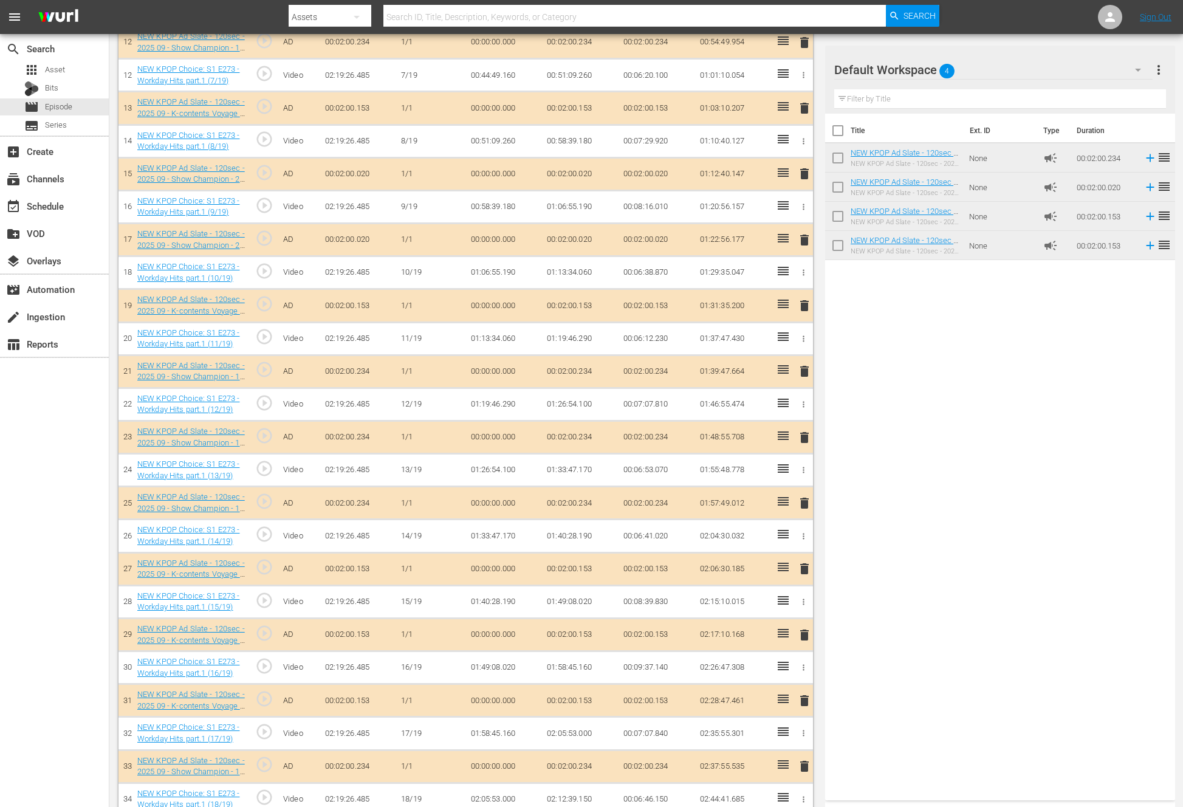
click at [814, 504] on div "Video Player is loading. Play Video Play Mute Current Time 00:00:00.000 / Durat…" at bounding box center [468, 804] width 701 height 2852
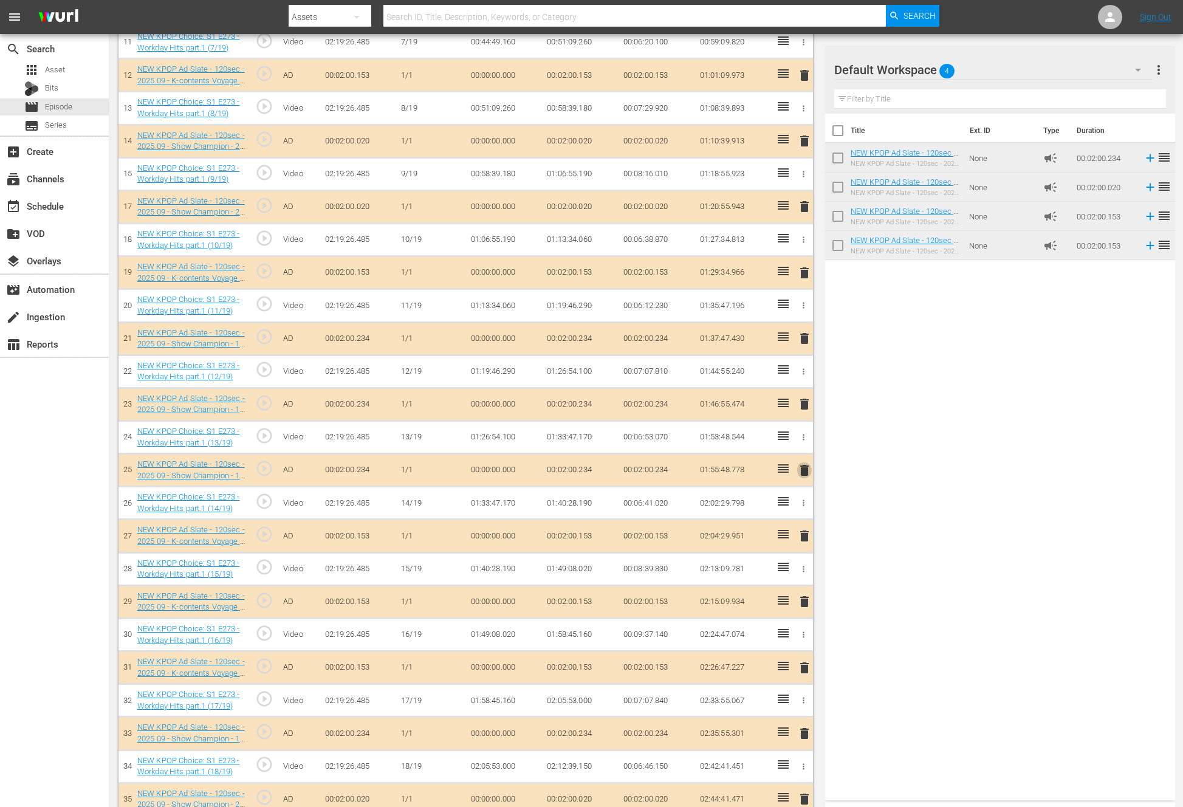
click at [804, 471] on span "delete" at bounding box center [804, 470] width 15 height 15
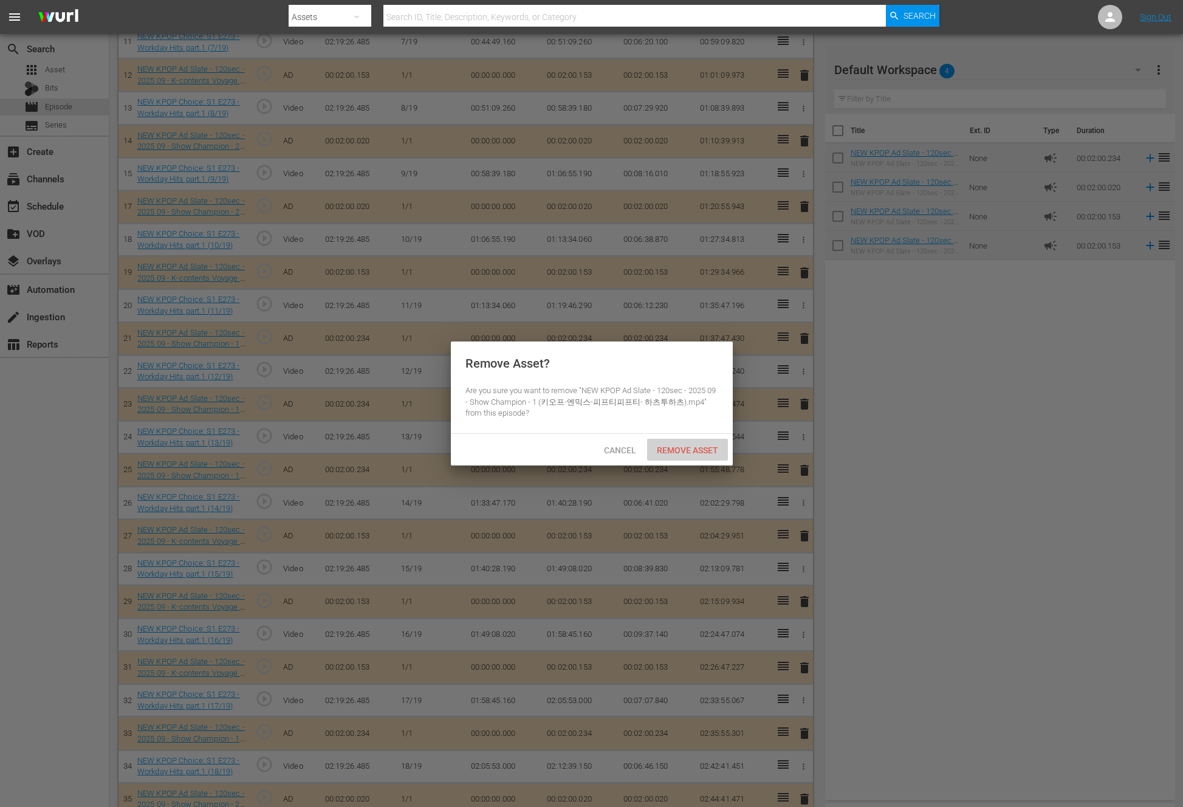
click at [700, 442] on div "Remove Asset" at bounding box center [687, 450] width 81 height 22
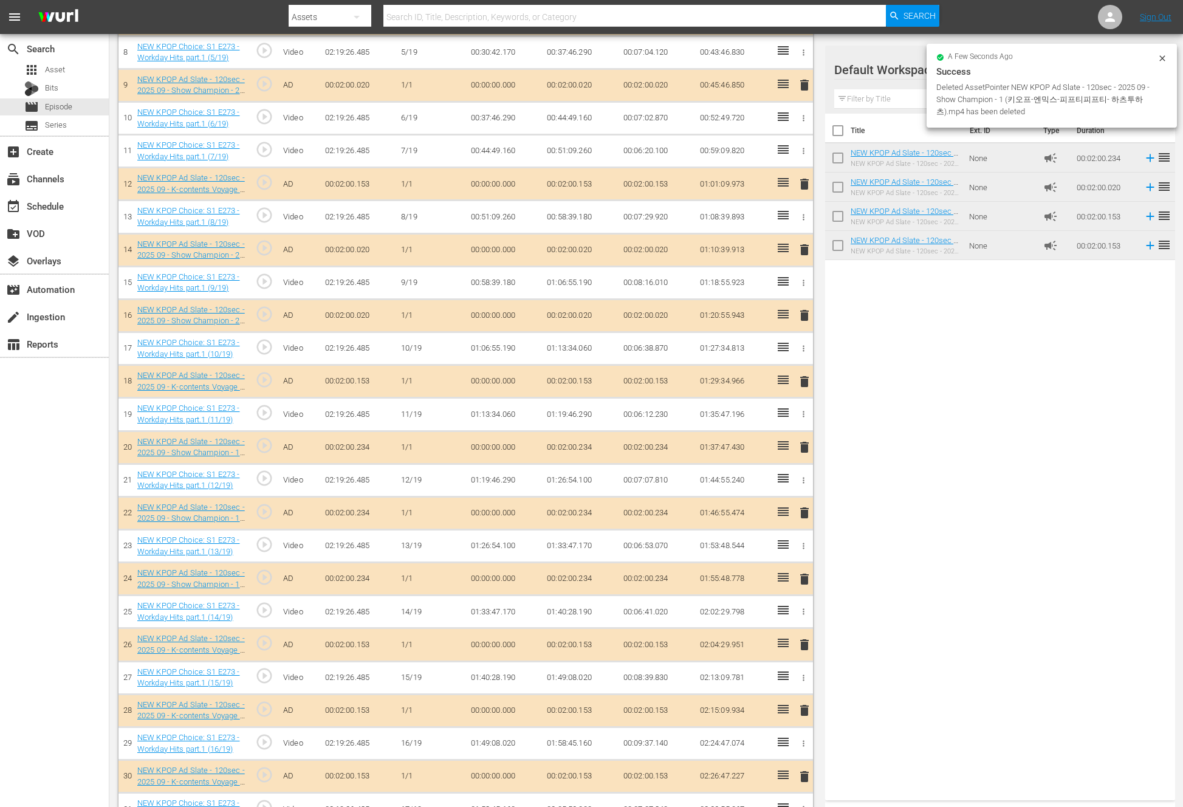
scroll to position [2124, 0]
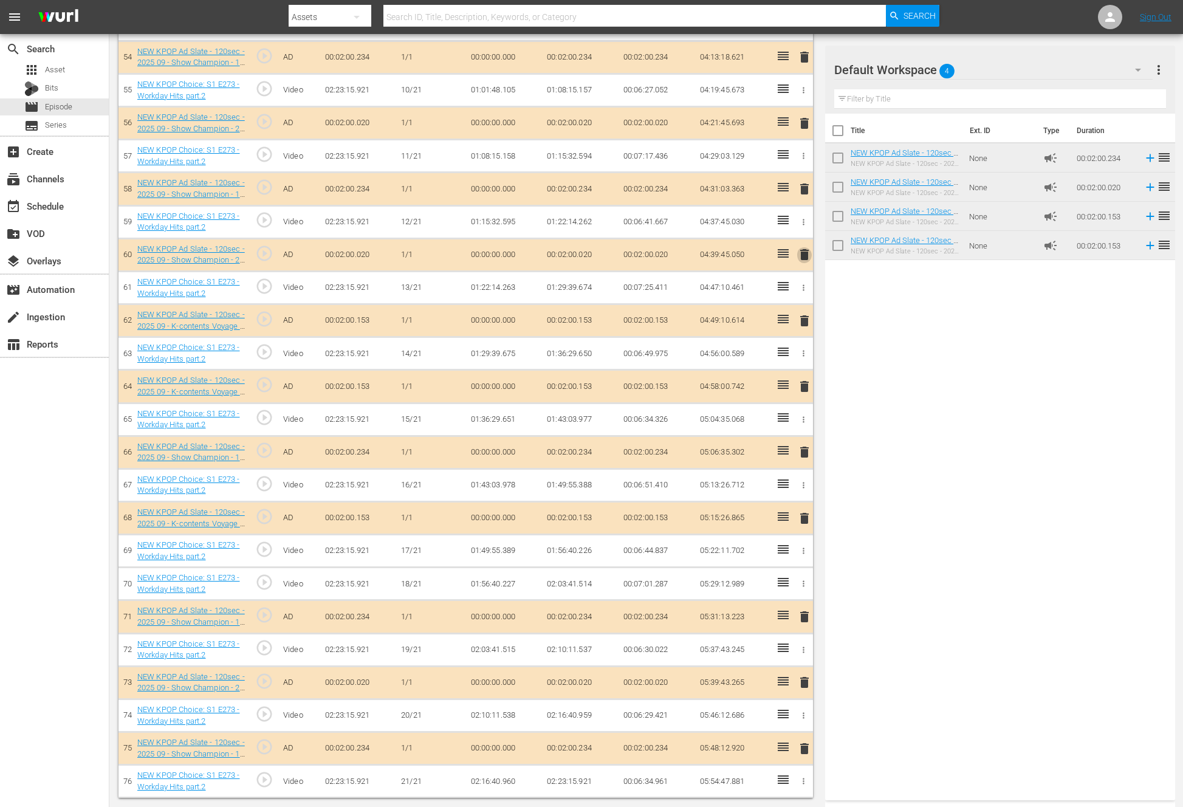
click at [804, 252] on span "delete" at bounding box center [804, 254] width 15 height 15
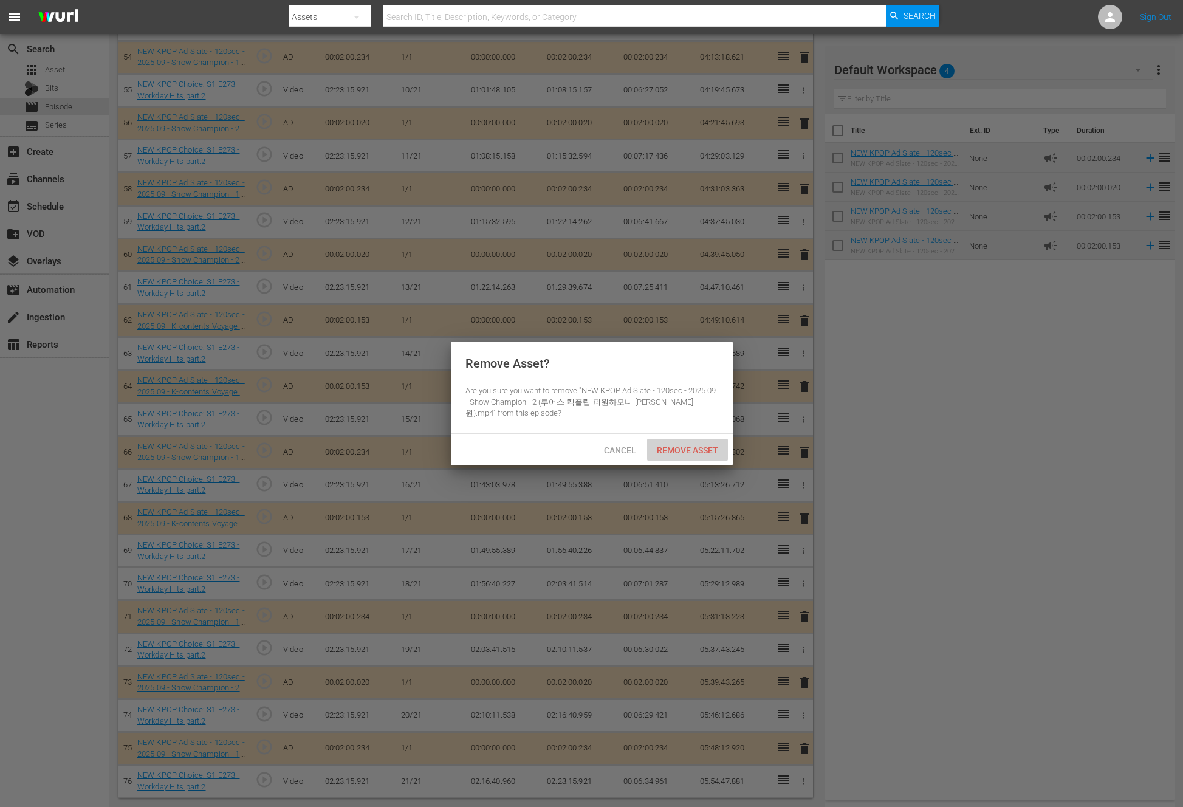
click at [655, 443] on div "Remove Asset" at bounding box center [687, 450] width 81 height 22
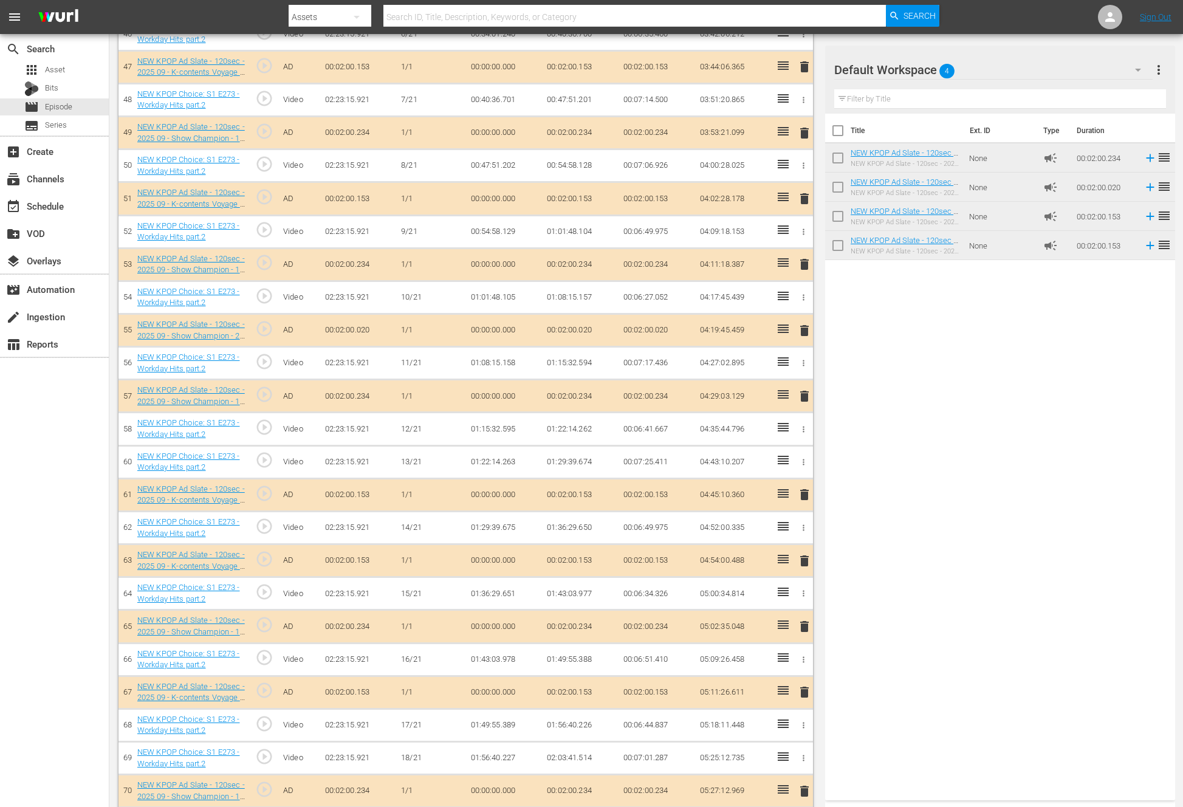
scroll to position [1790, 0]
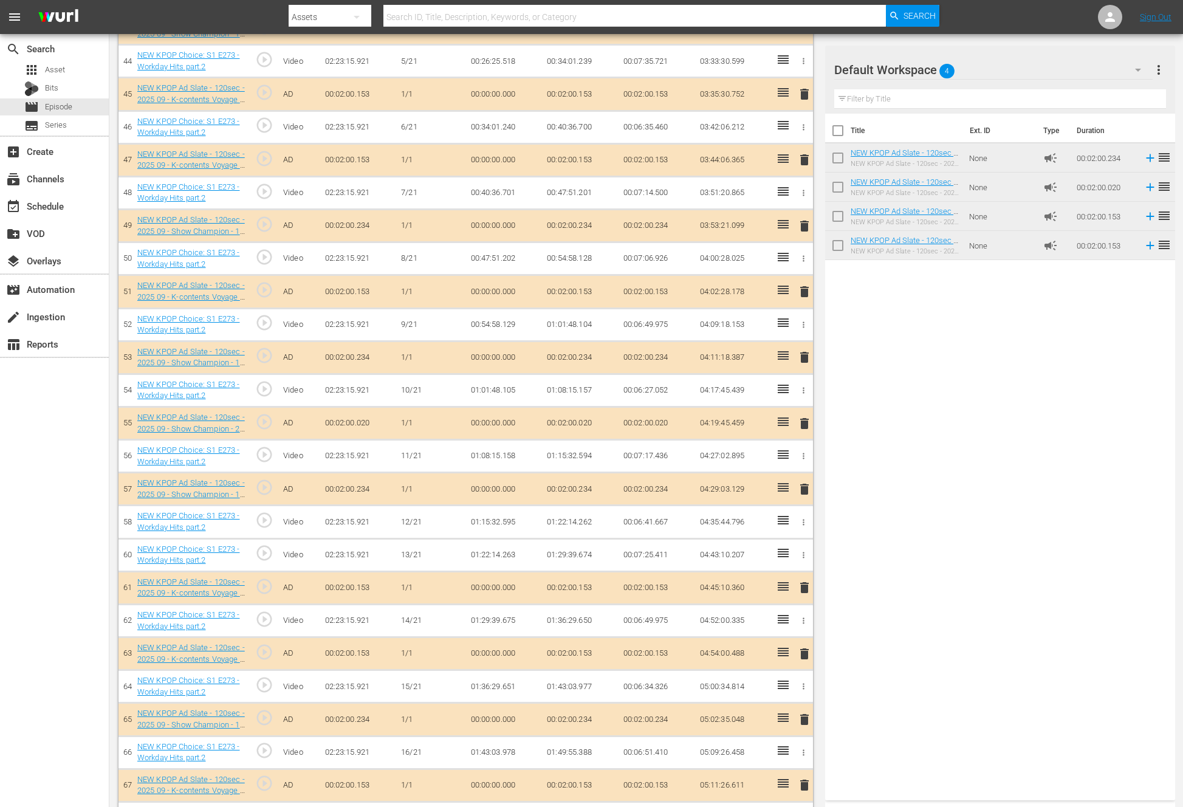
click at [802, 287] on span "delete" at bounding box center [804, 291] width 15 height 15
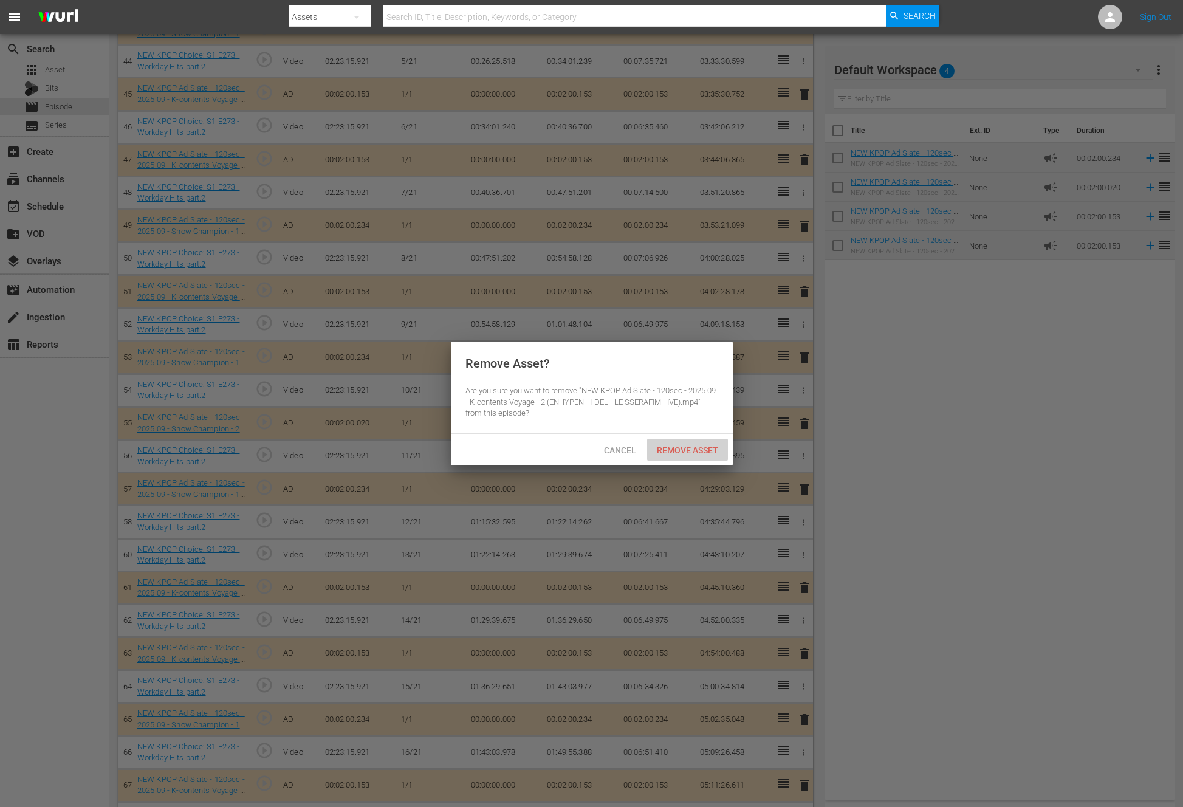
click at [681, 445] on span "Remove Asset" at bounding box center [687, 450] width 81 height 10
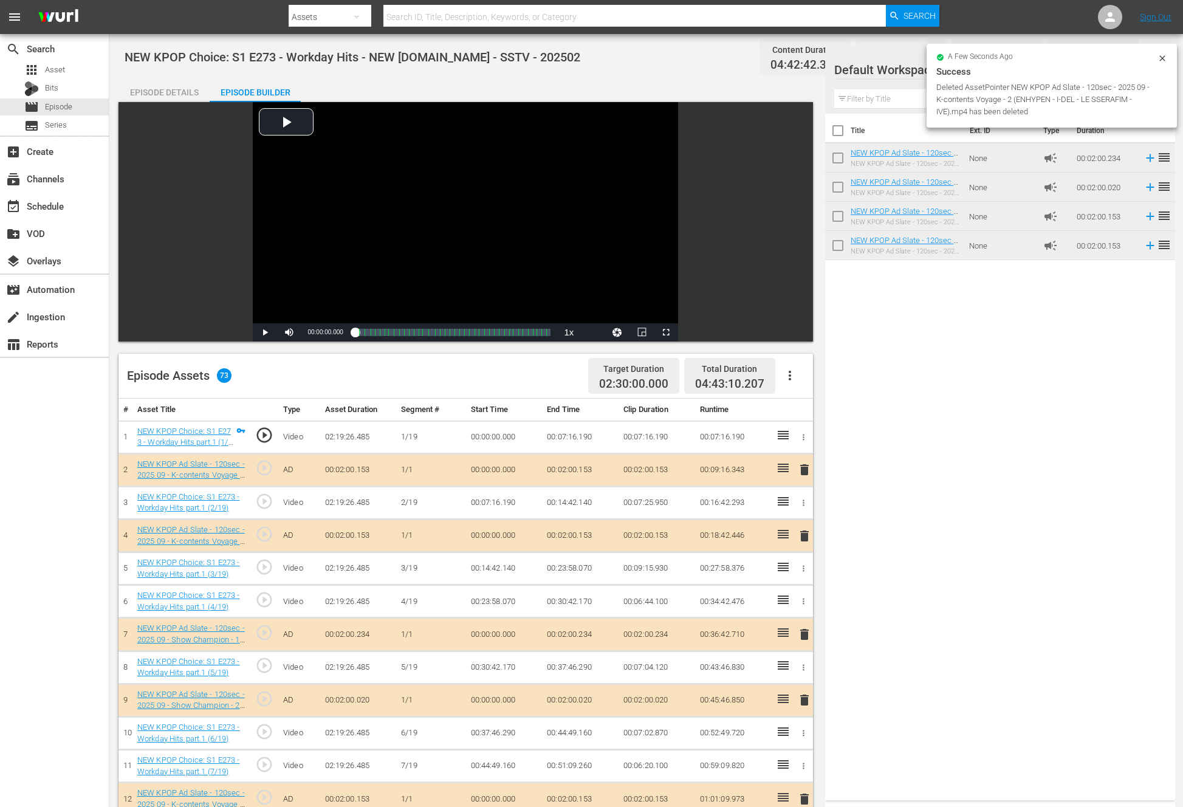
scroll to position [487, 0]
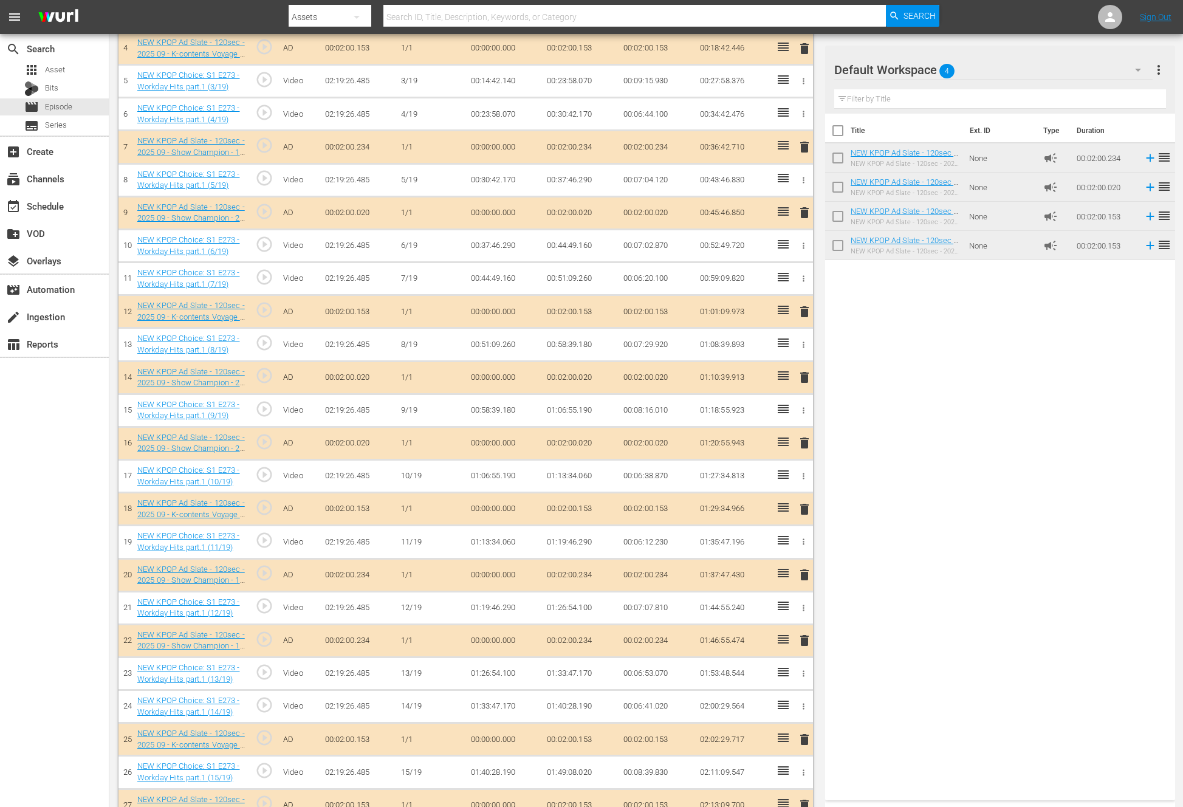
click at [809, 445] on span "delete" at bounding box center [804, 443] width 15 height 15
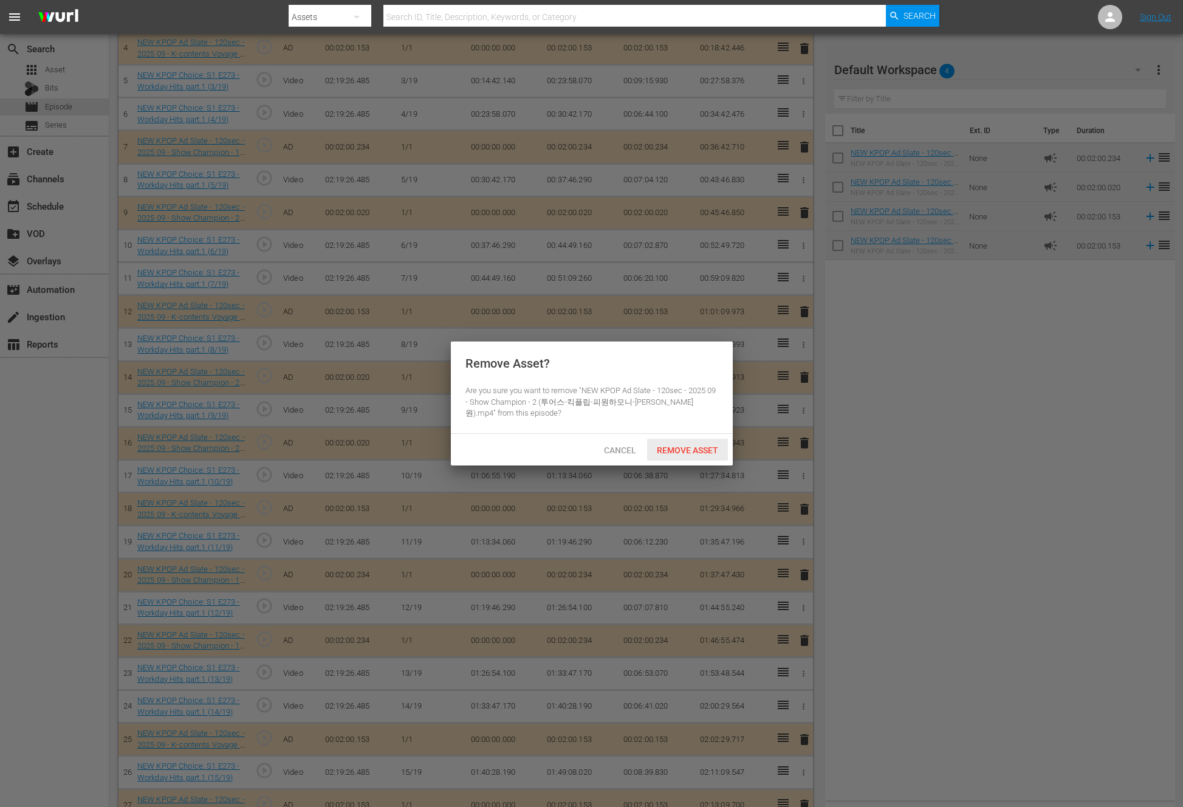
click at [674, 453] on span "Remove Asset" at bounding box center [687, 450] width 81 height 10
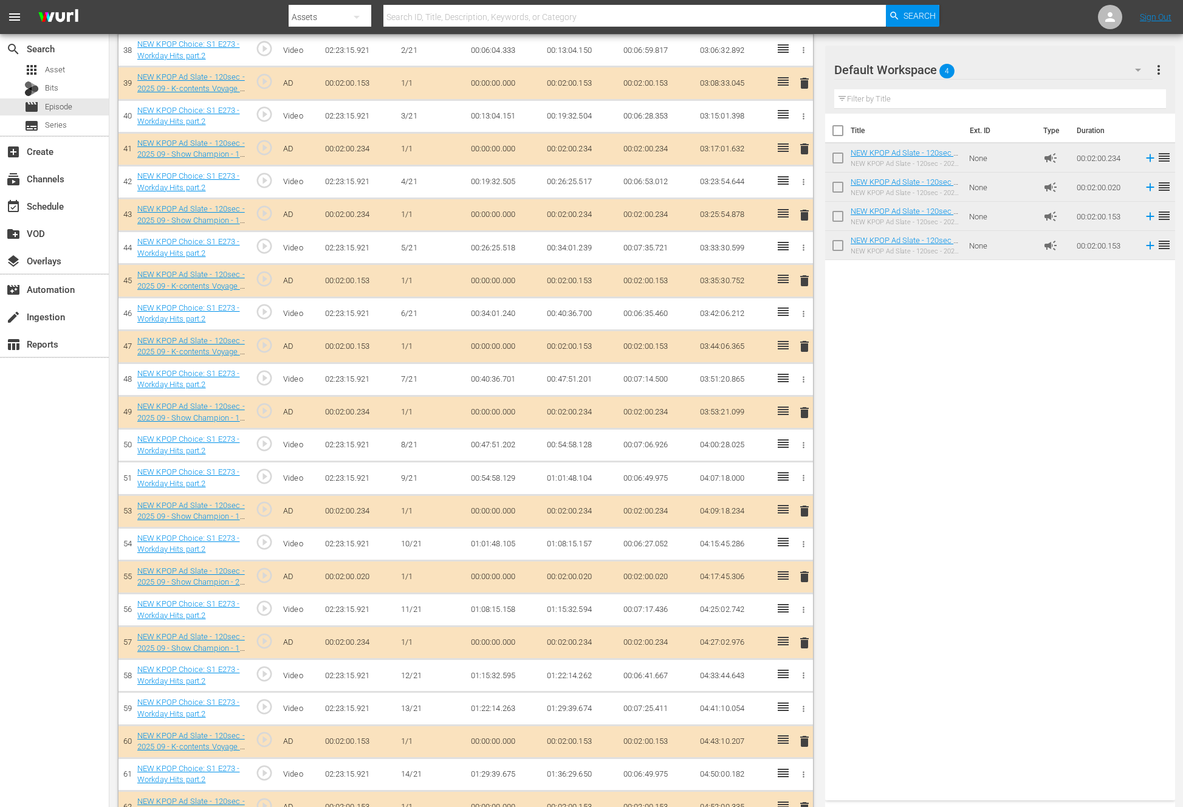
scroll to position [2026, 0]
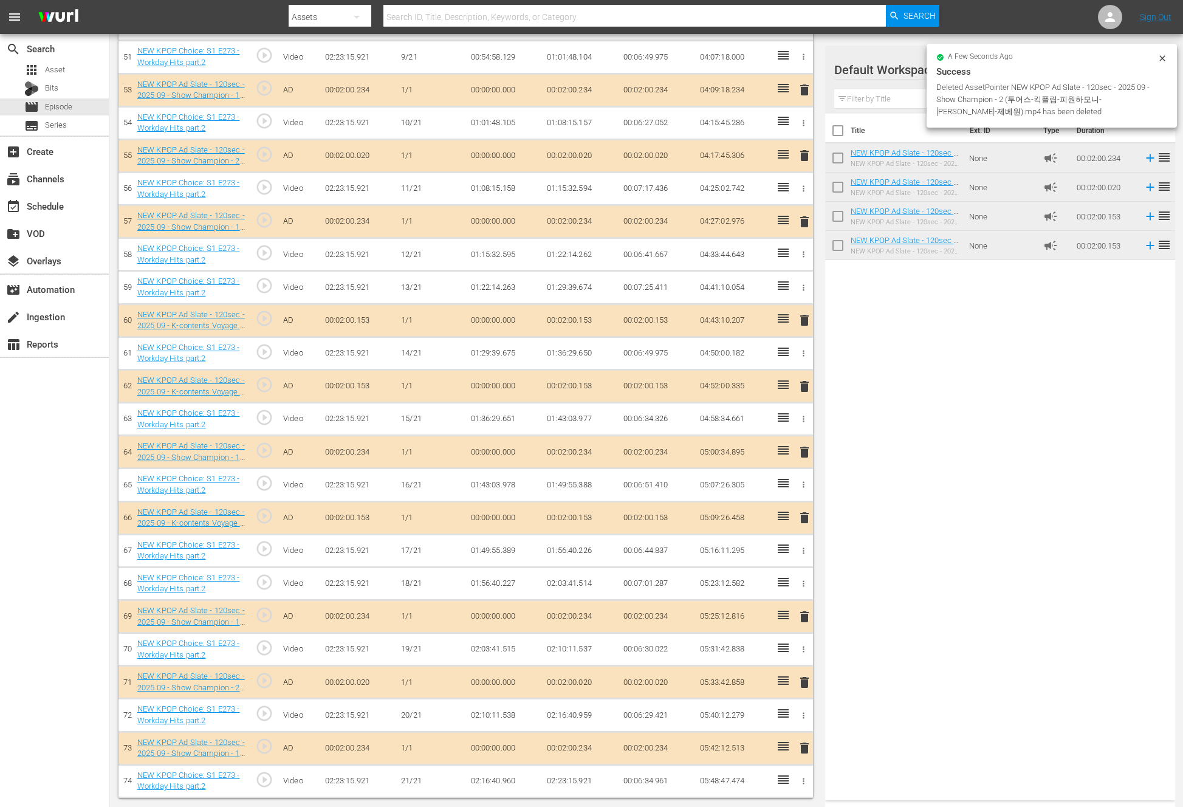
click at [802, 445] on span "delete" at bounding box center [804, 452] width 15 height 15
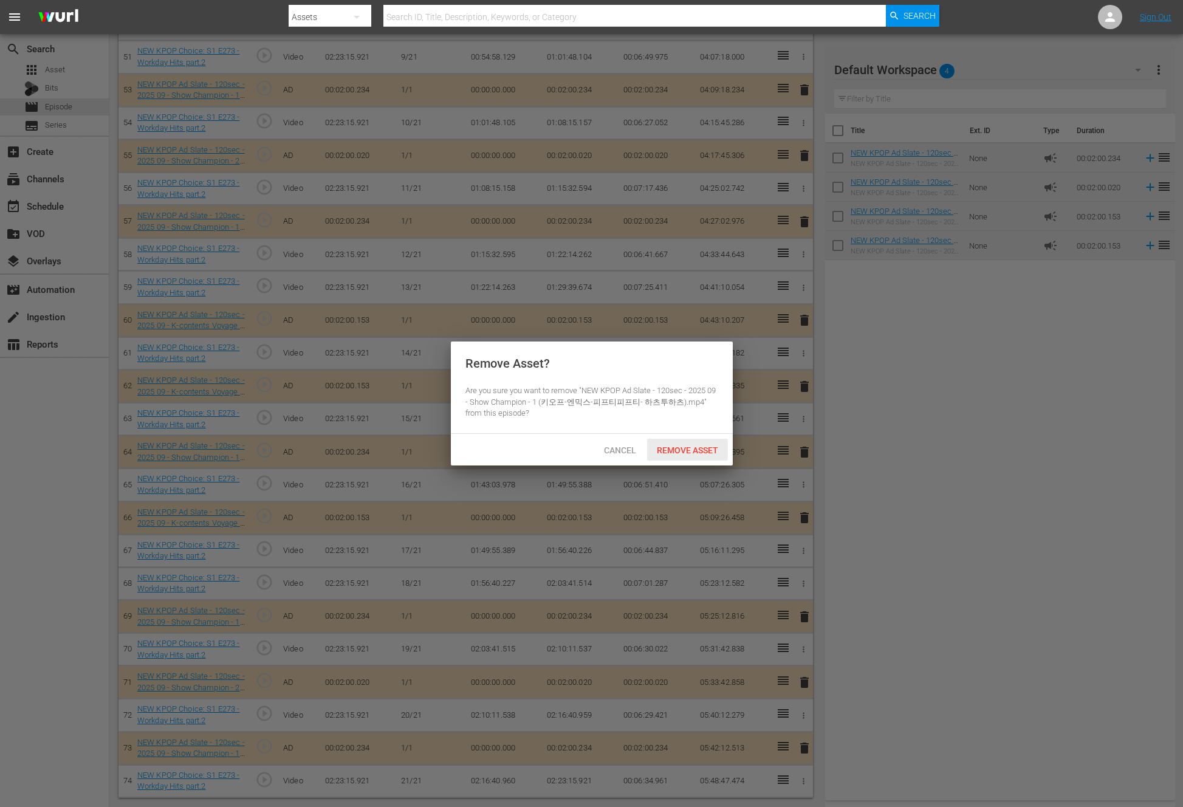
click at [688, 436] on div "Cancel Remove Asset" at bounding box center [592, 450] width 282 height 32
click at [683, 442] on div "Remove Asset" at bounding box center [687, 450] width 81 height 22
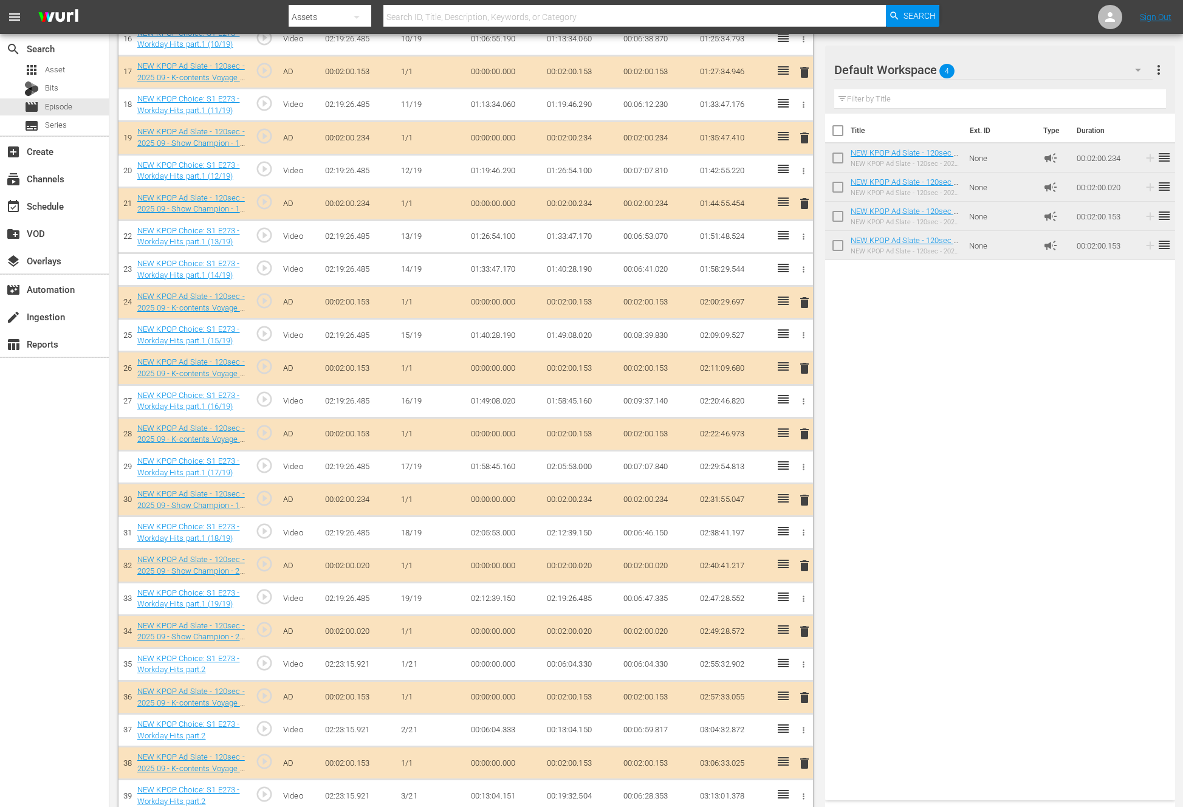
scroll to position [0, 0]
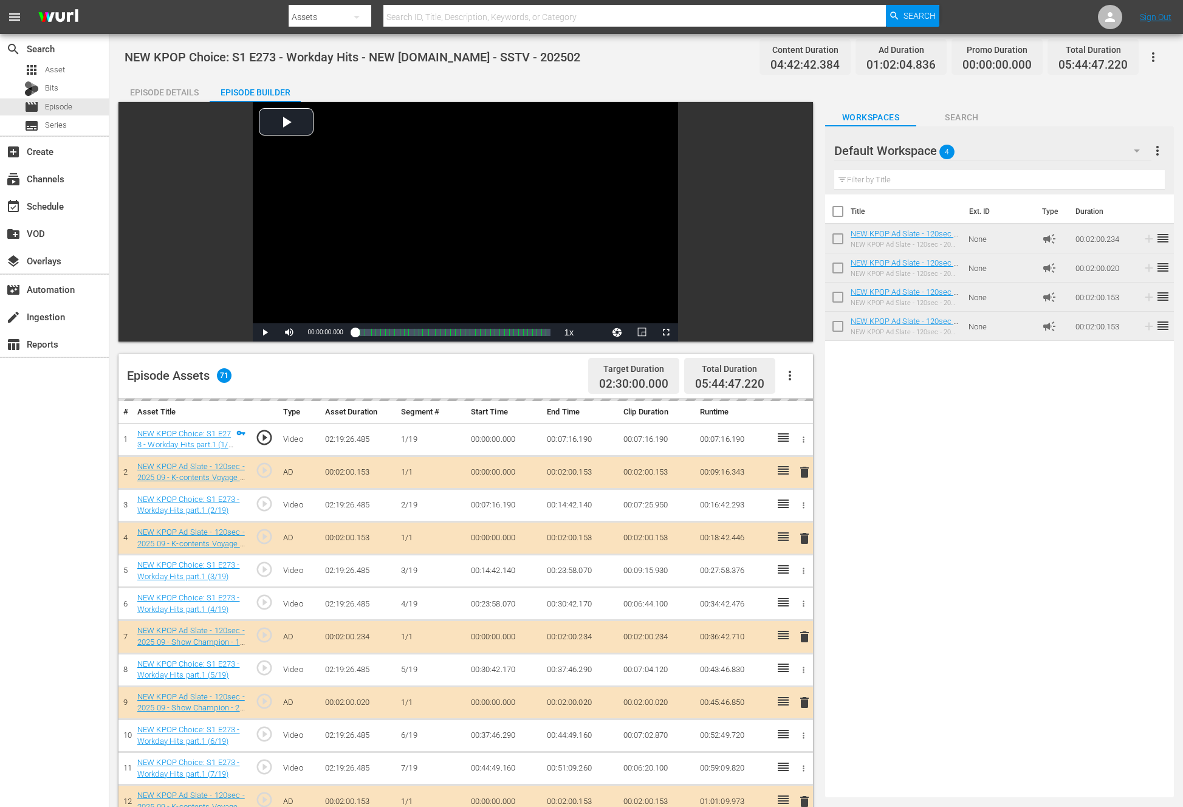
click at [964, 569] on div "Title Ext. ID Type Duration NEW KPOP Ad Slate - 120sec - 2025 09 - Show Champio…" at bounding box center [999, 493] width 349 height 598
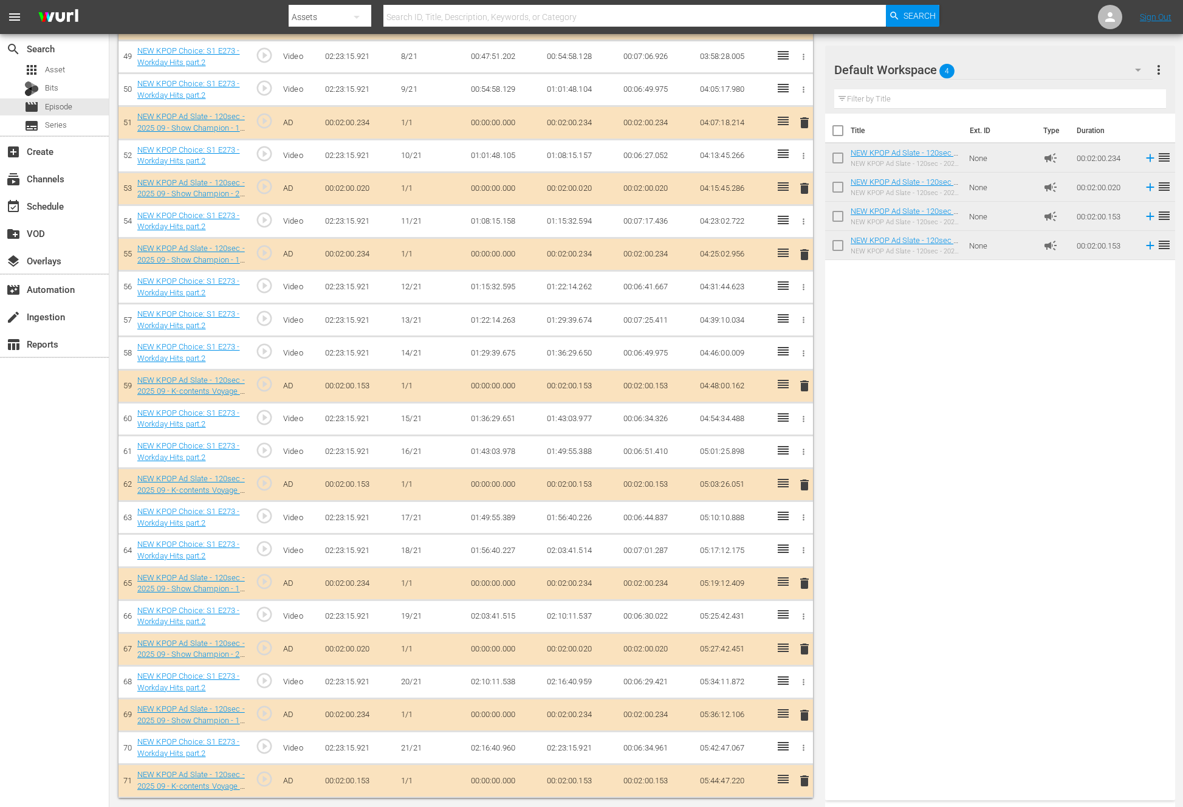
scroll to position [1815, 0]
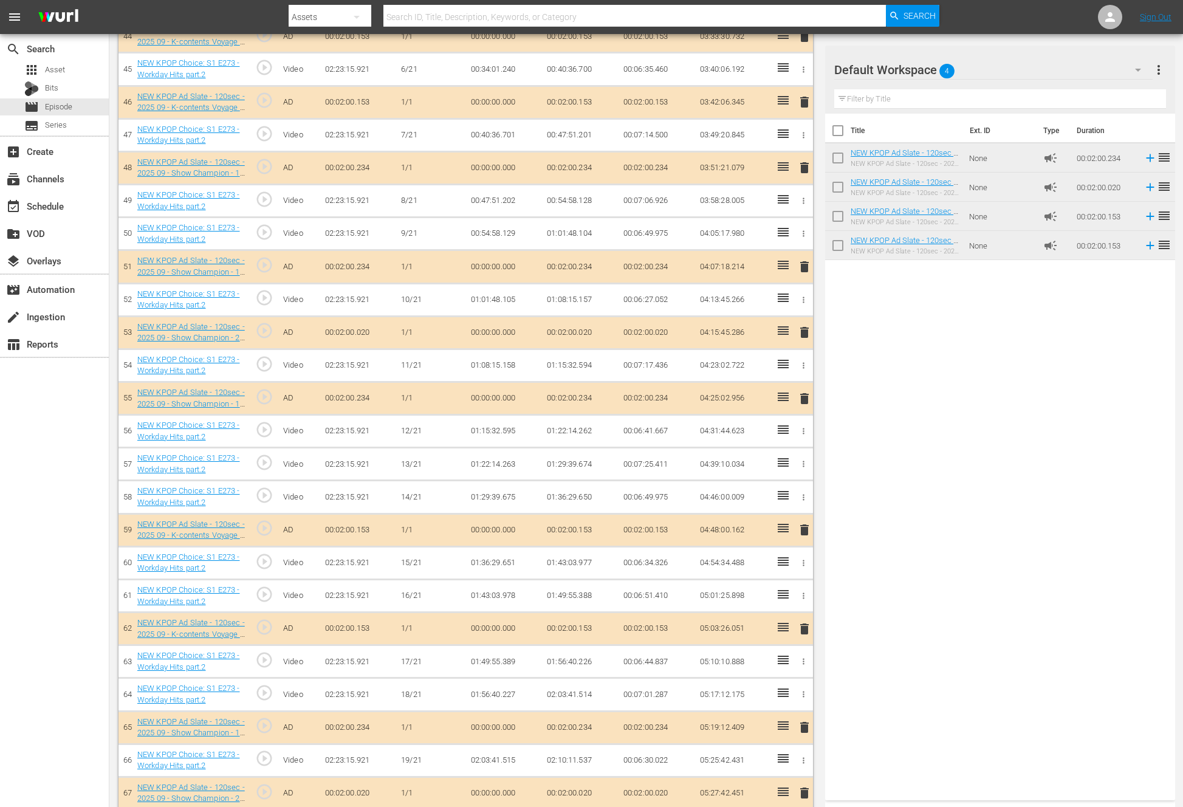
click at [902, 514] on div "Title Ext. ID Type Duration NEW KPOP Ad Slate - 120sec - 2025 09 - Show Champio…" at bounding box center [1000, 455] width 350 height 682
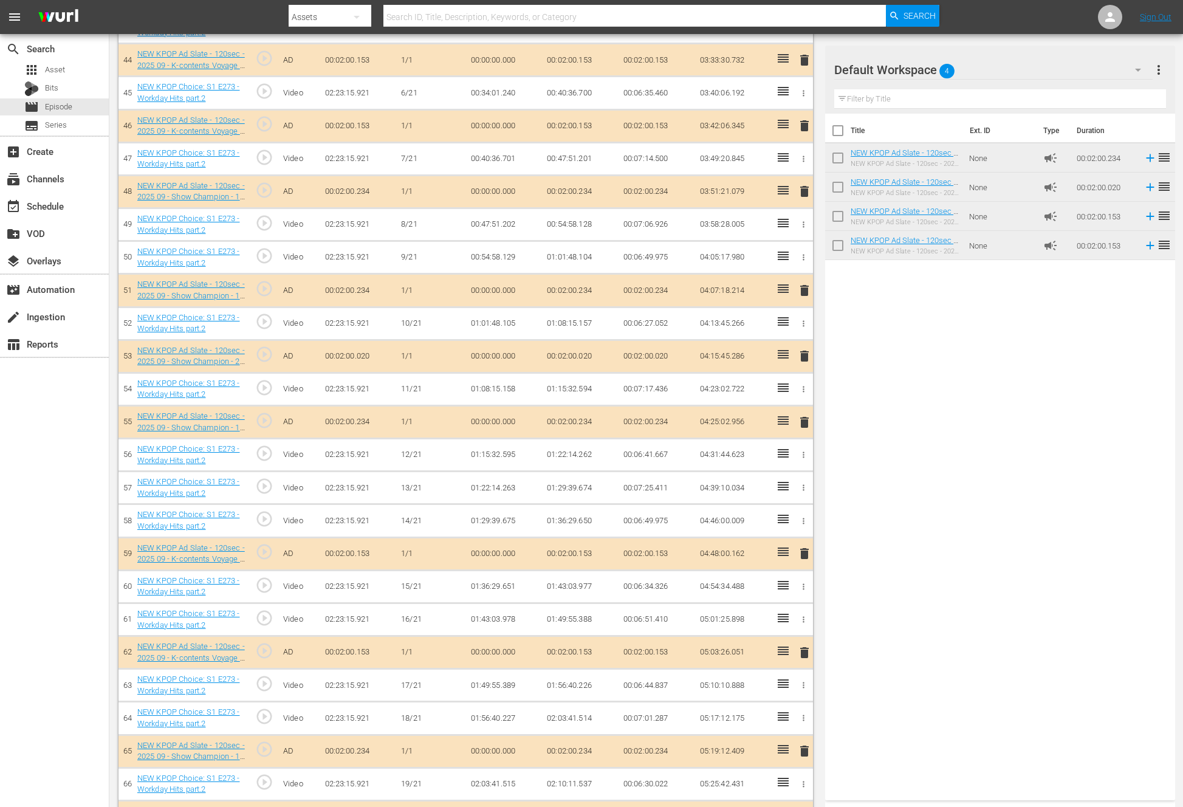
scroll to position [1784, 0]
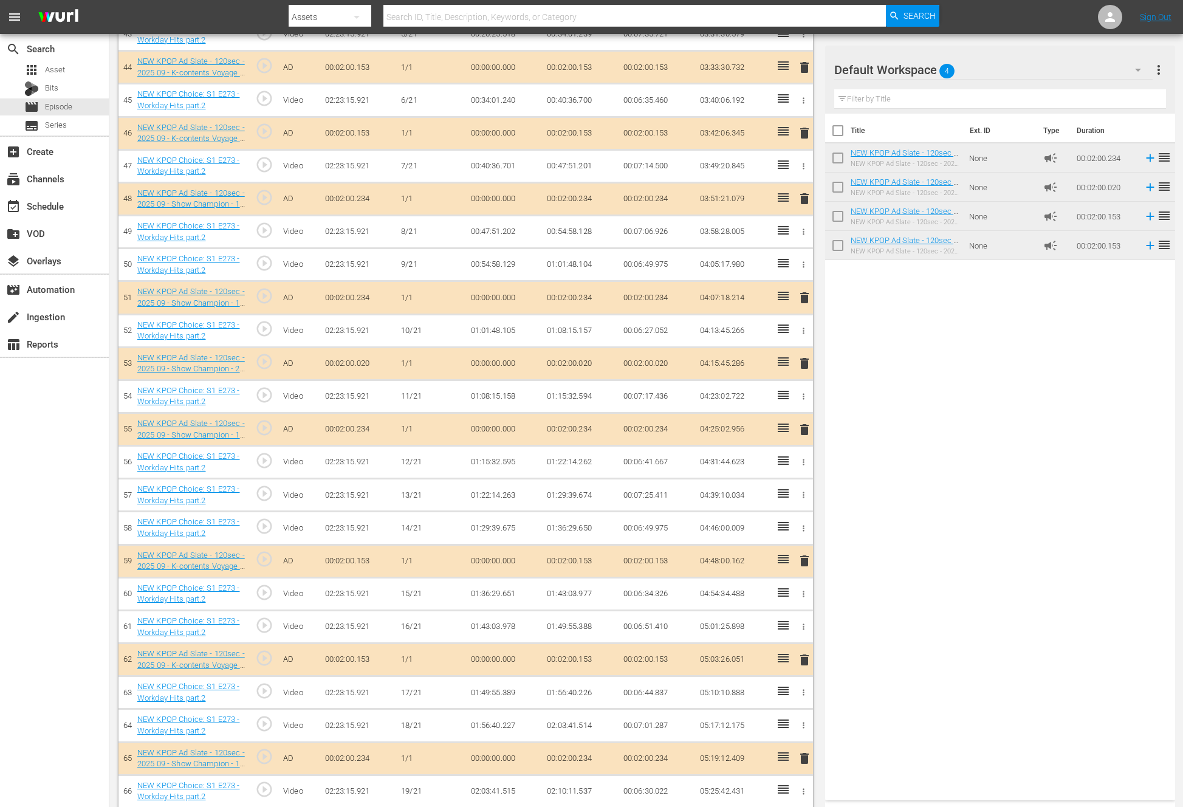
click at [803, 293] on span "delete" at bounding box center [804, 297] width 15 height 15
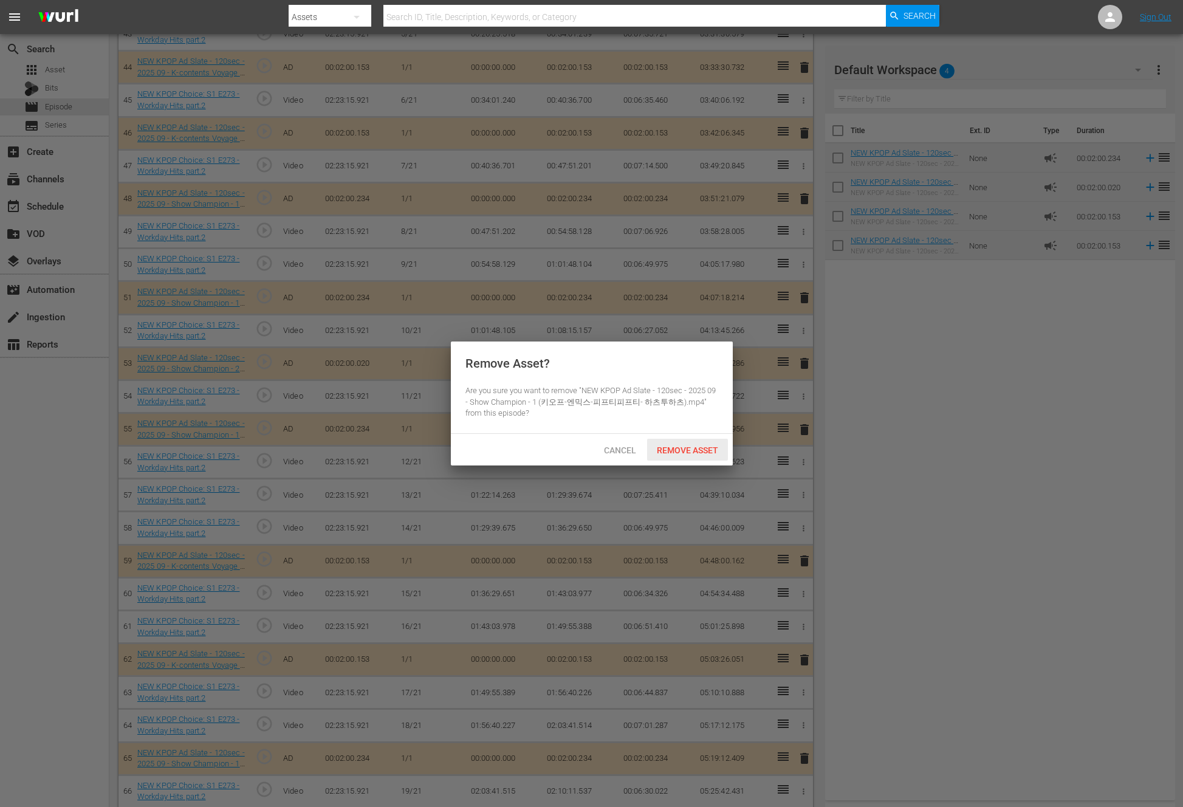
click at [692, 447] on span "Remove Asset" at bounding box center [687, 450] width 81 height 10
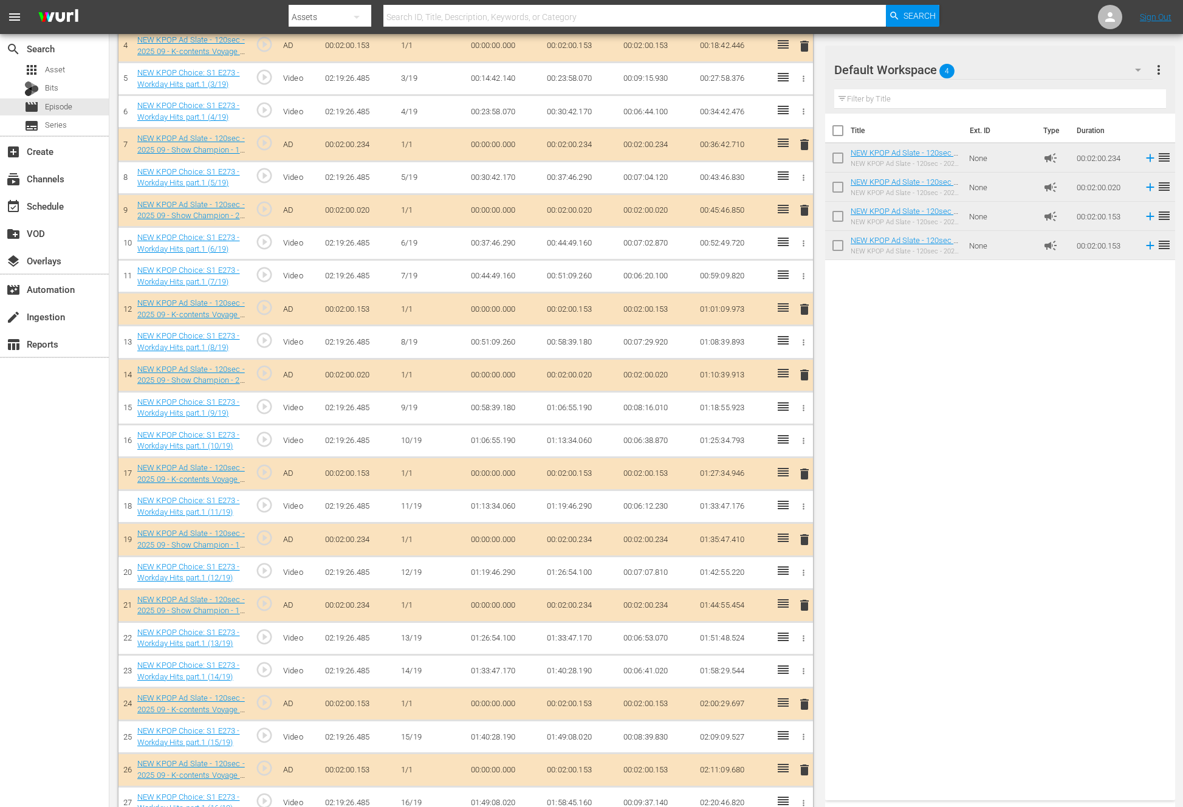
scroll to position [0, 0]
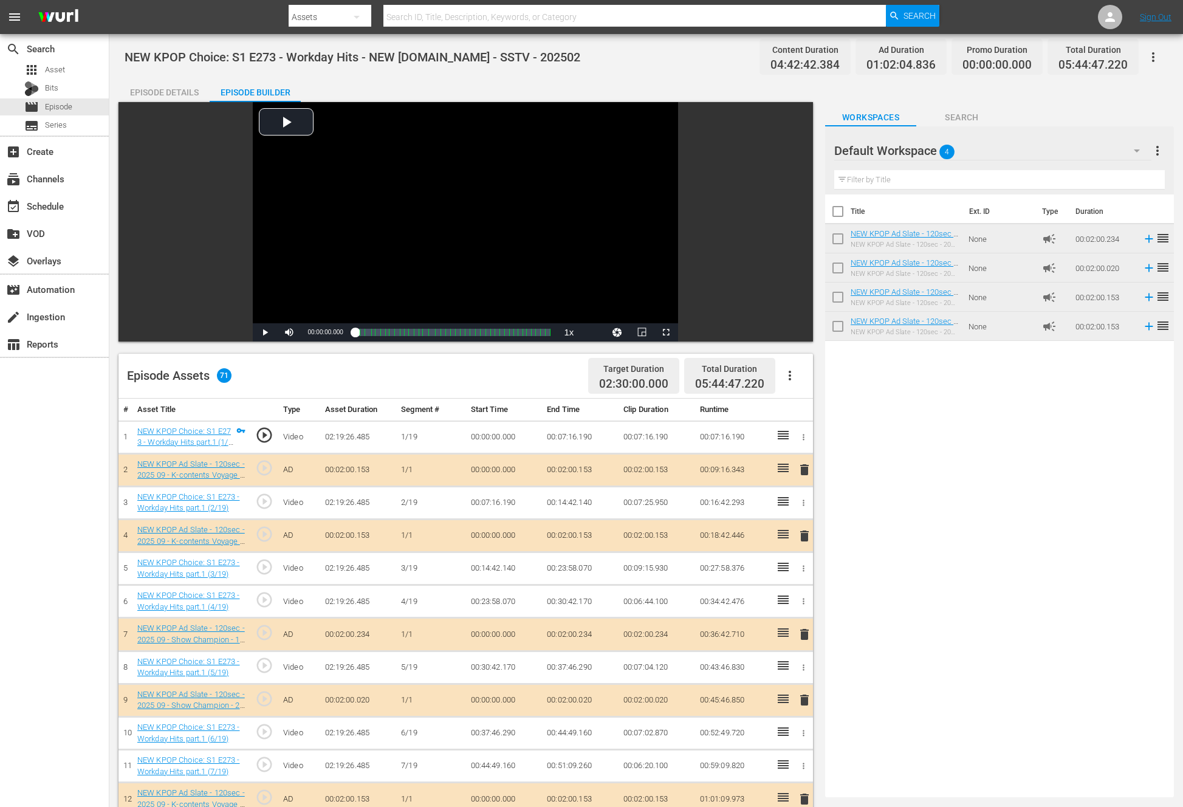
click at [871, 492] on div "Title Ext. ID Type Duration NEW KPOP Ad Slate - 120sec - 2025 09 - Show Champio…" at bounding box center [999, 493] width 349 height 598
click at [1046, 474] on div "Title Ext. ID Type Duration NEW KPOP Ad Slate - 120sec - 2025 09 - Show Champio…" at bounding box center [999, 493] width 349 height 598
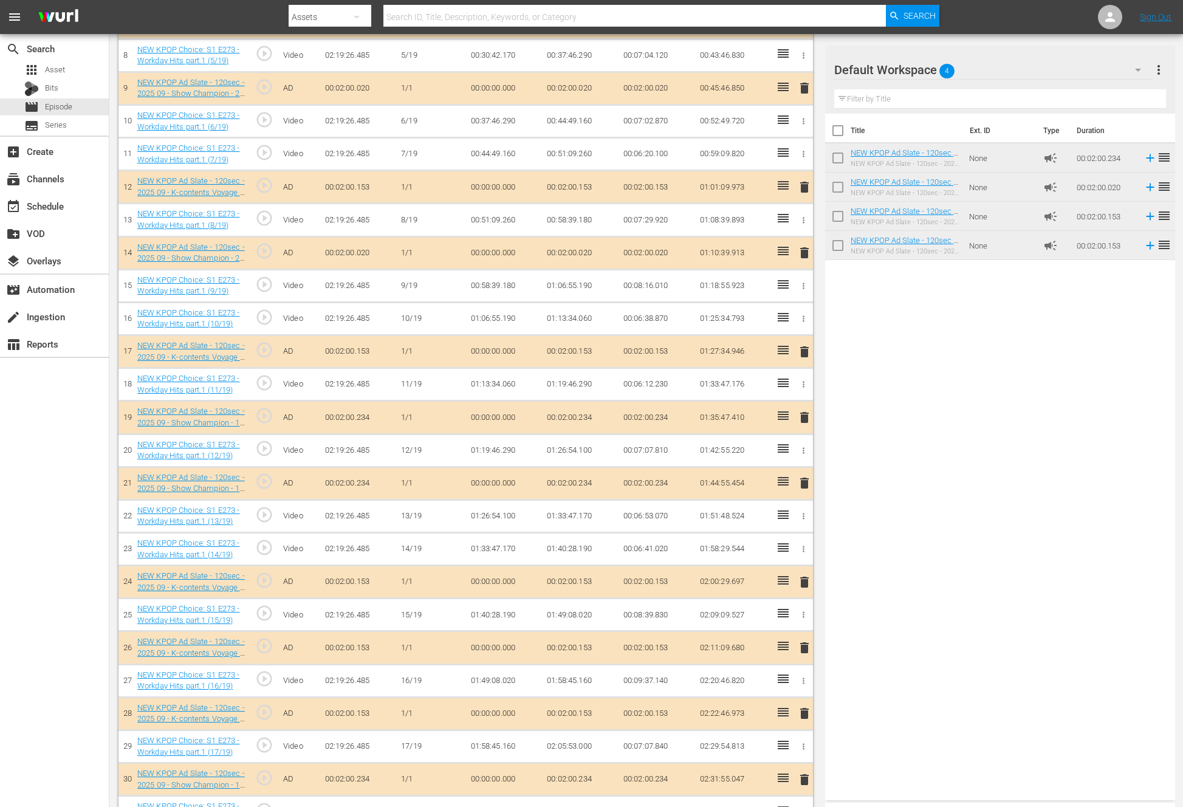
scroll to position [1208, 0]
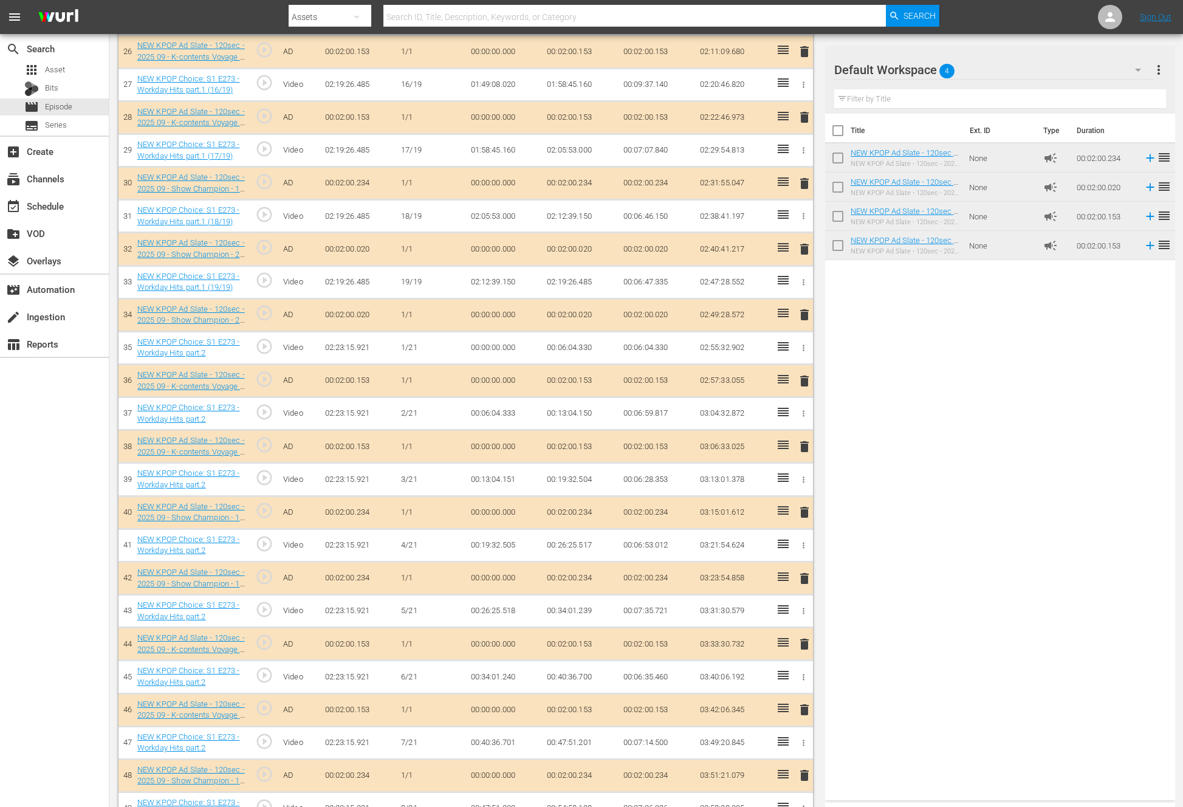
click at [948, 514] on div "Title Ext. ID Type Duration NEW KPOP Ad Slate - 120sec - 2025 09 - Show Champio…" at bounding box center [1000, 455] width 350 height 682
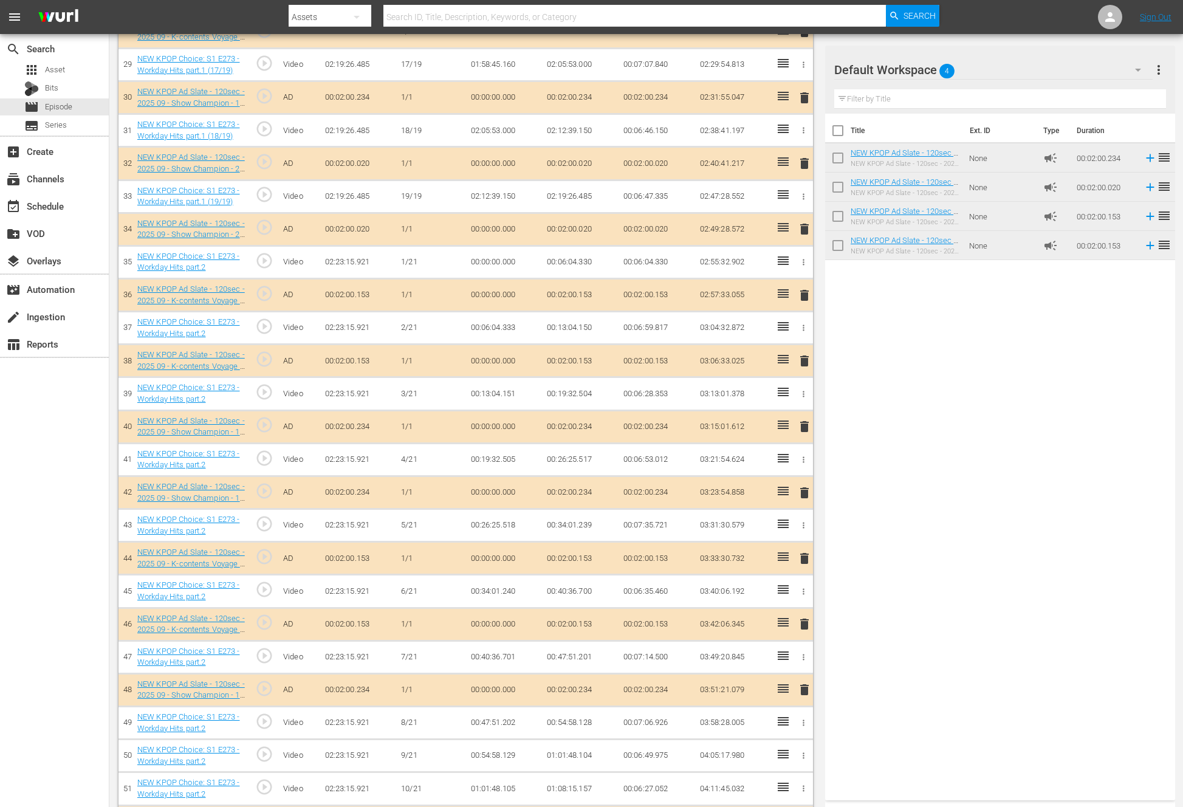
scroll to position [1114, 0]
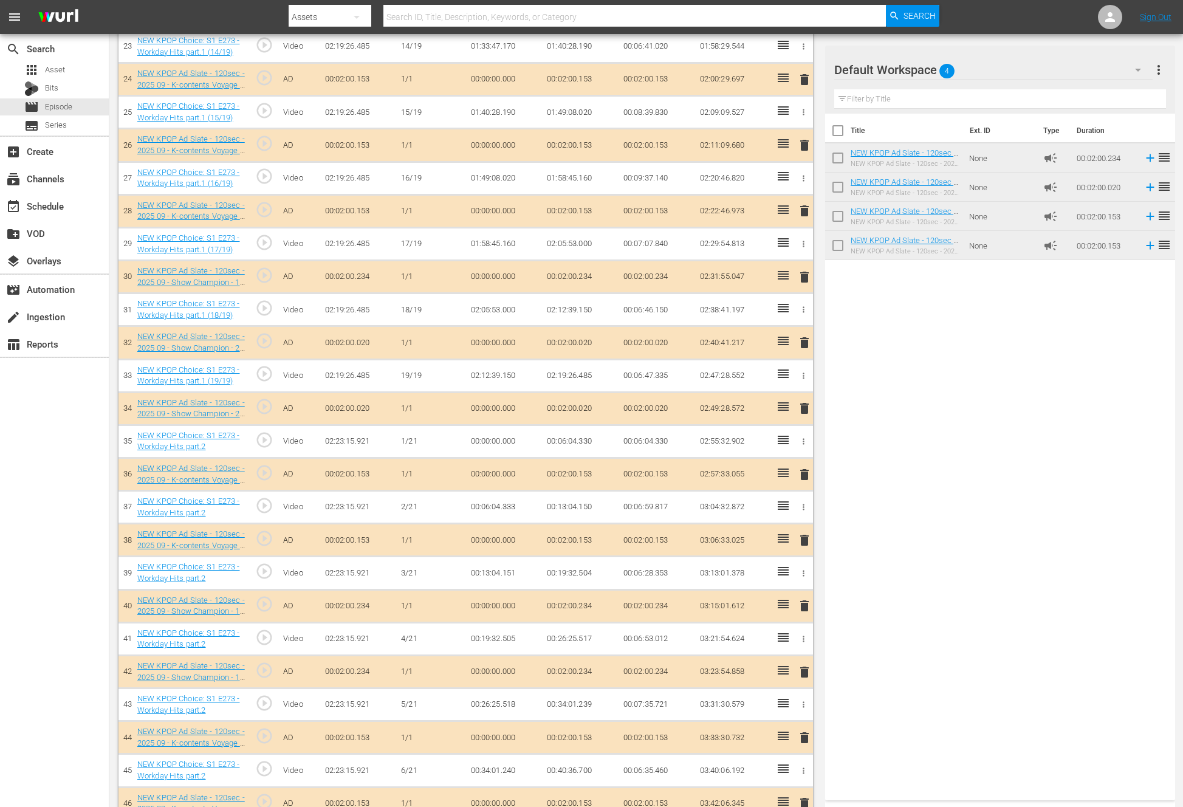
click at [798, 405] on span "delete" at bounding box center [804, 408] width 15 height 15
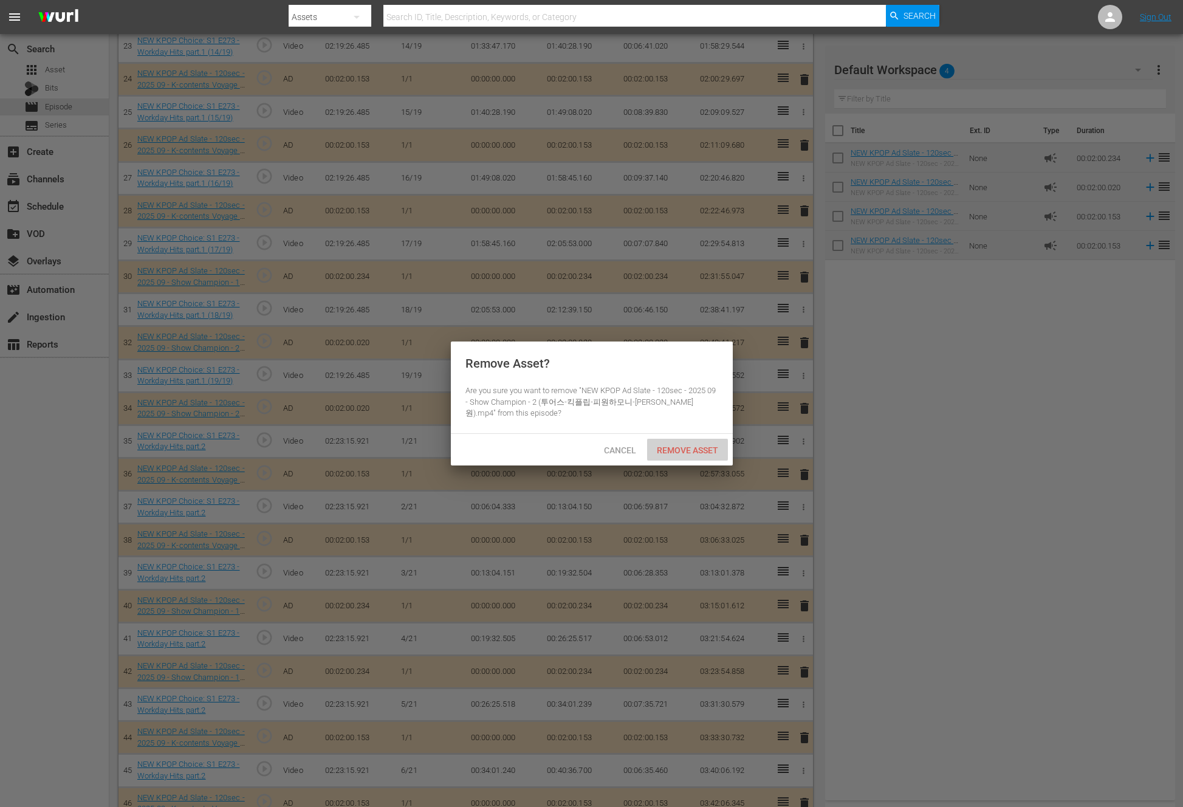
click at [695, 443] on div "Remove Asset" at bounding box center [687, 450] width 81 height 22
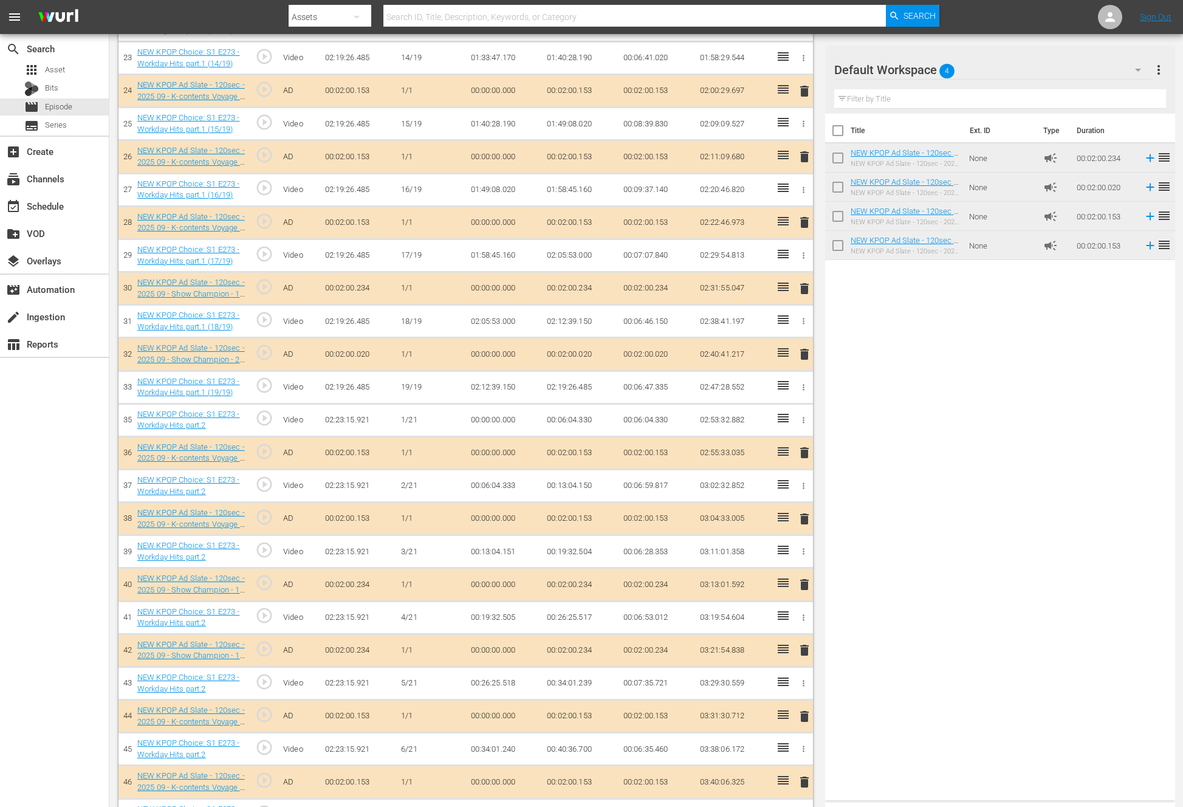
scroll to position [1305, 0]
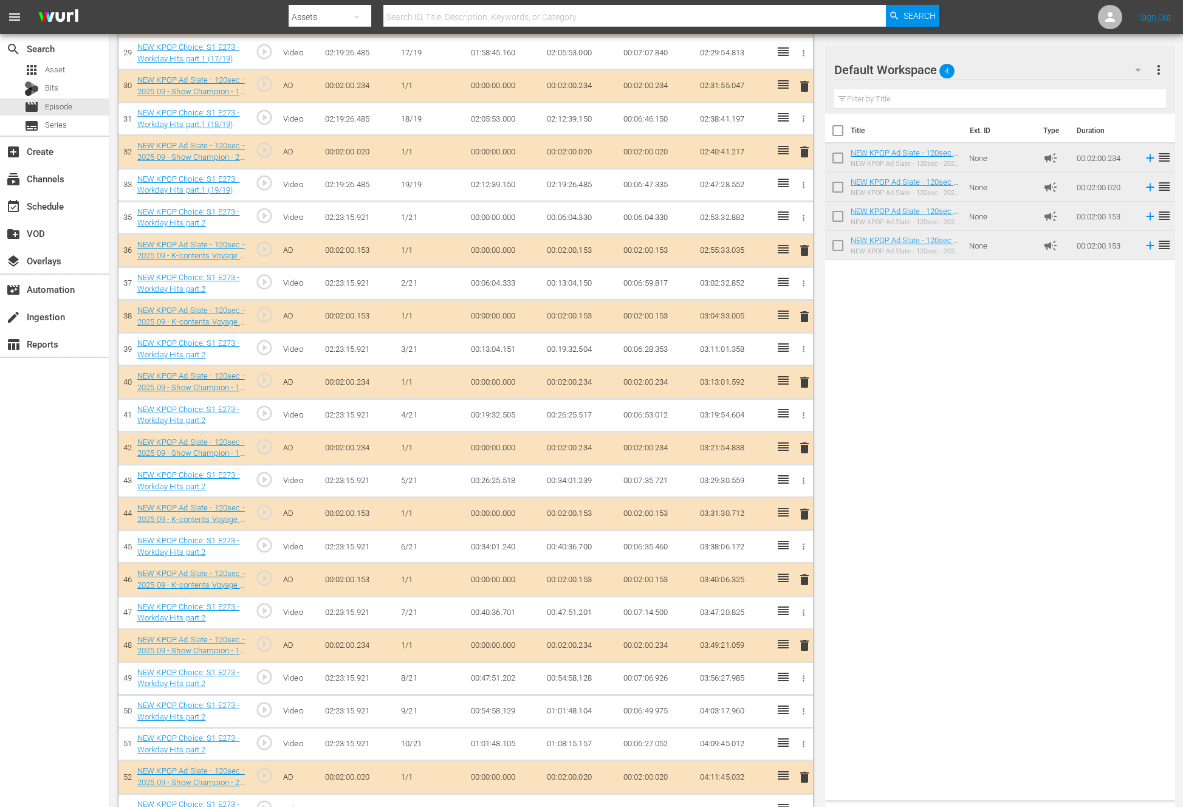
click at [807, 379] on span "delete" at bounding box center [804, 382] width 15 height 15
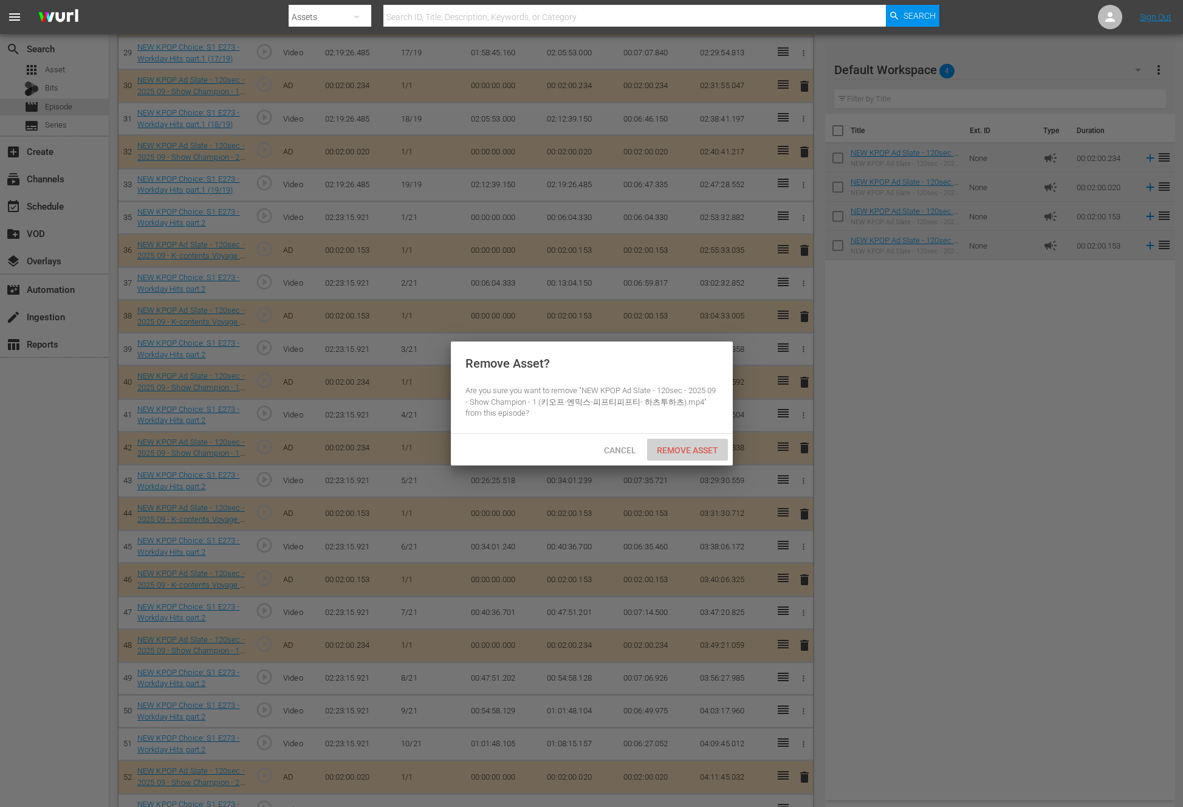
click at [706, 447] on span "Remove Asset" at bounding box center [687, 450] width 81 height 10
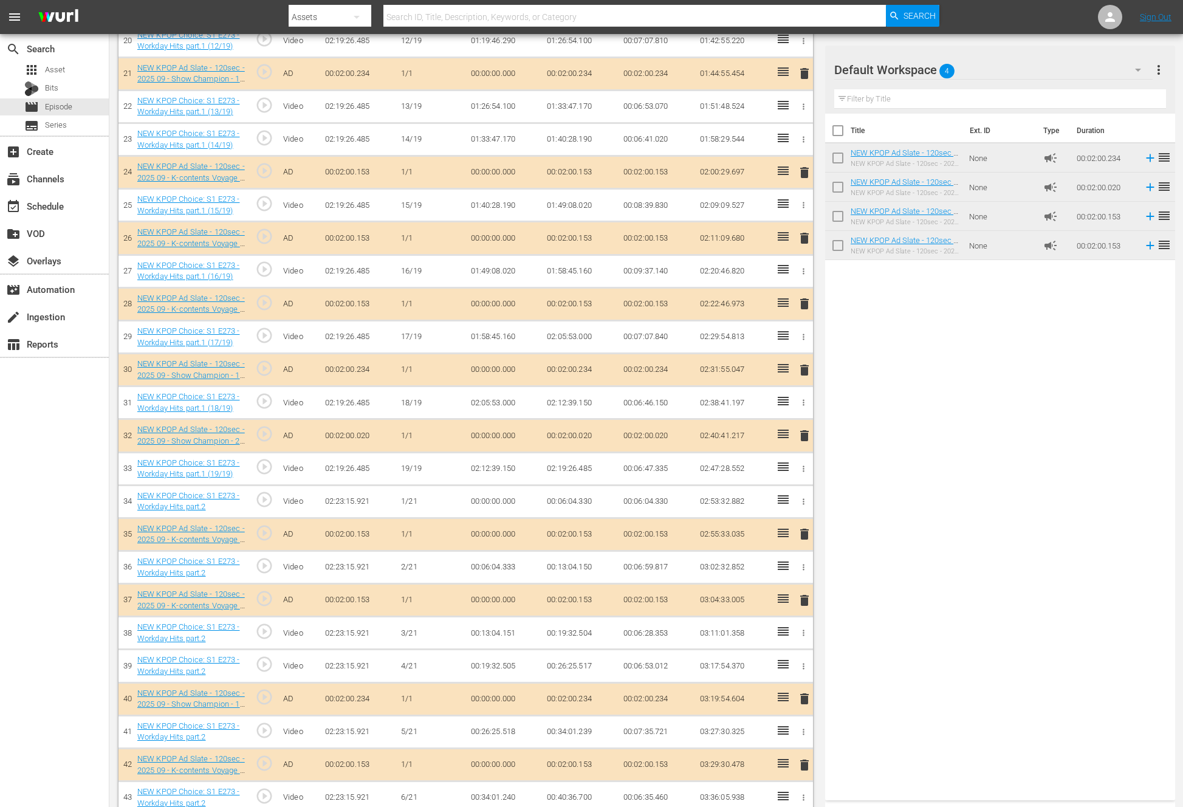
scroll to position [996, 0]
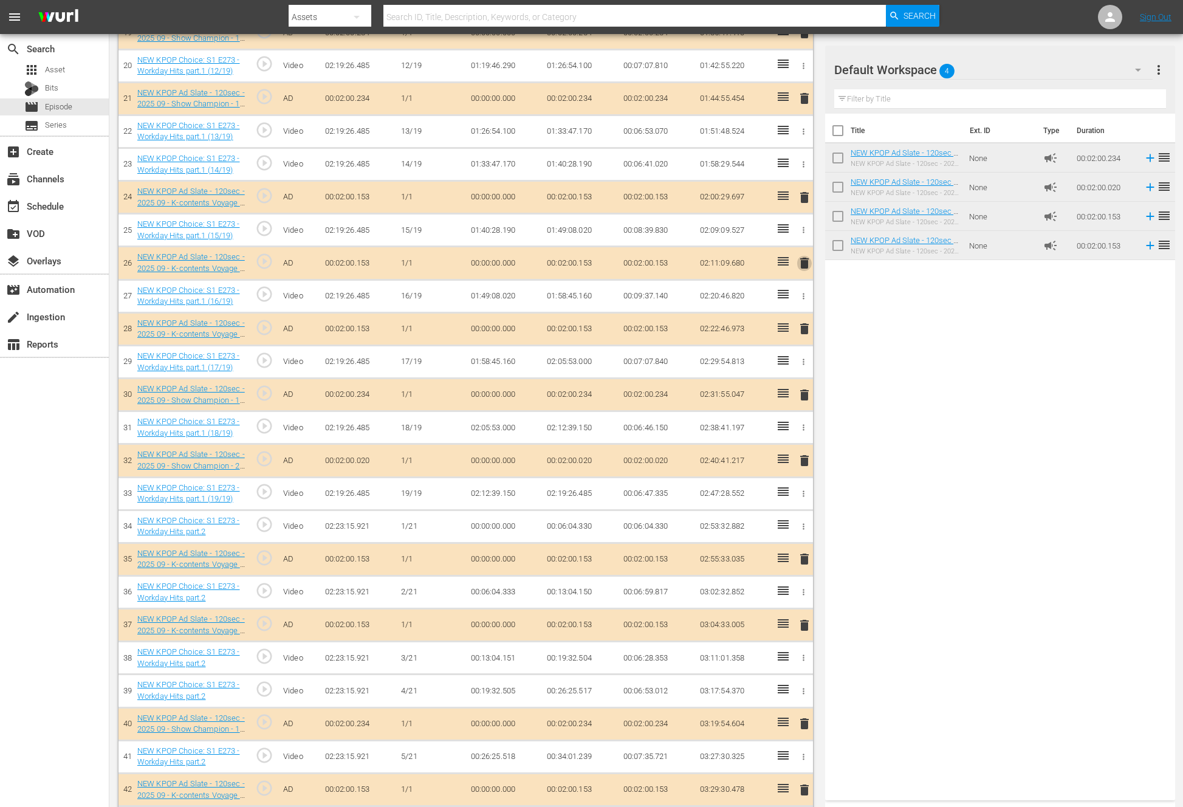
click at [808, 267] on span "delete" at bounding box center [804, 263] width 15 height 15
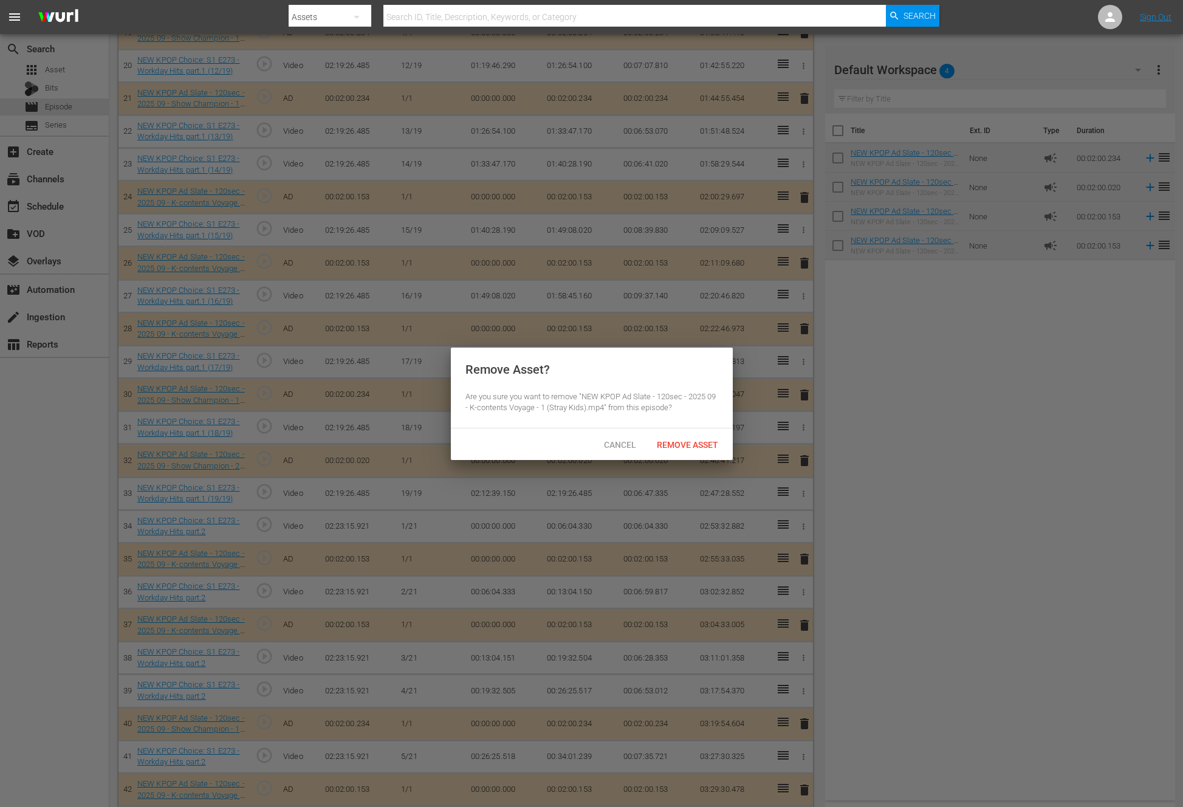
click at [653, 450] on div "Remove Asset" at bounding box center [687, 444] width 81 height 22
click at [658, 447] on span "Remove Asset" at bounding box center [687, 445] width 81 height 10
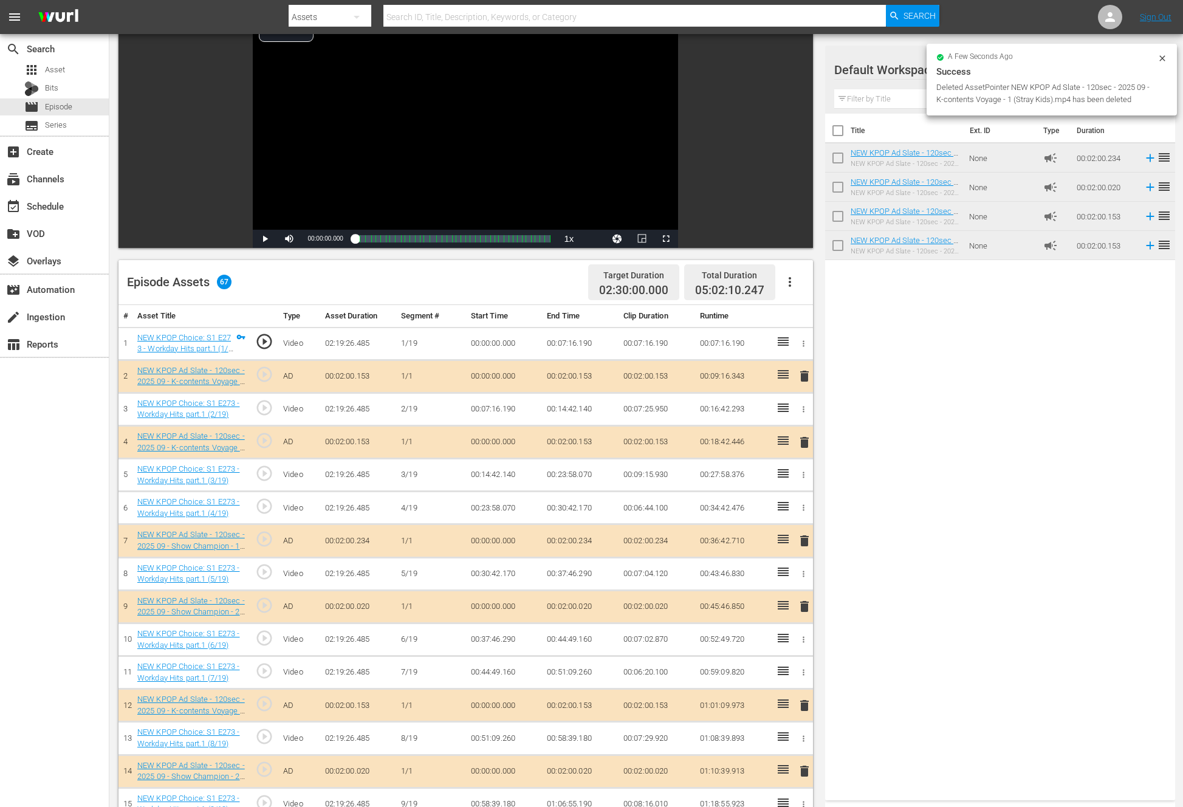
scroll to position [0, 0]
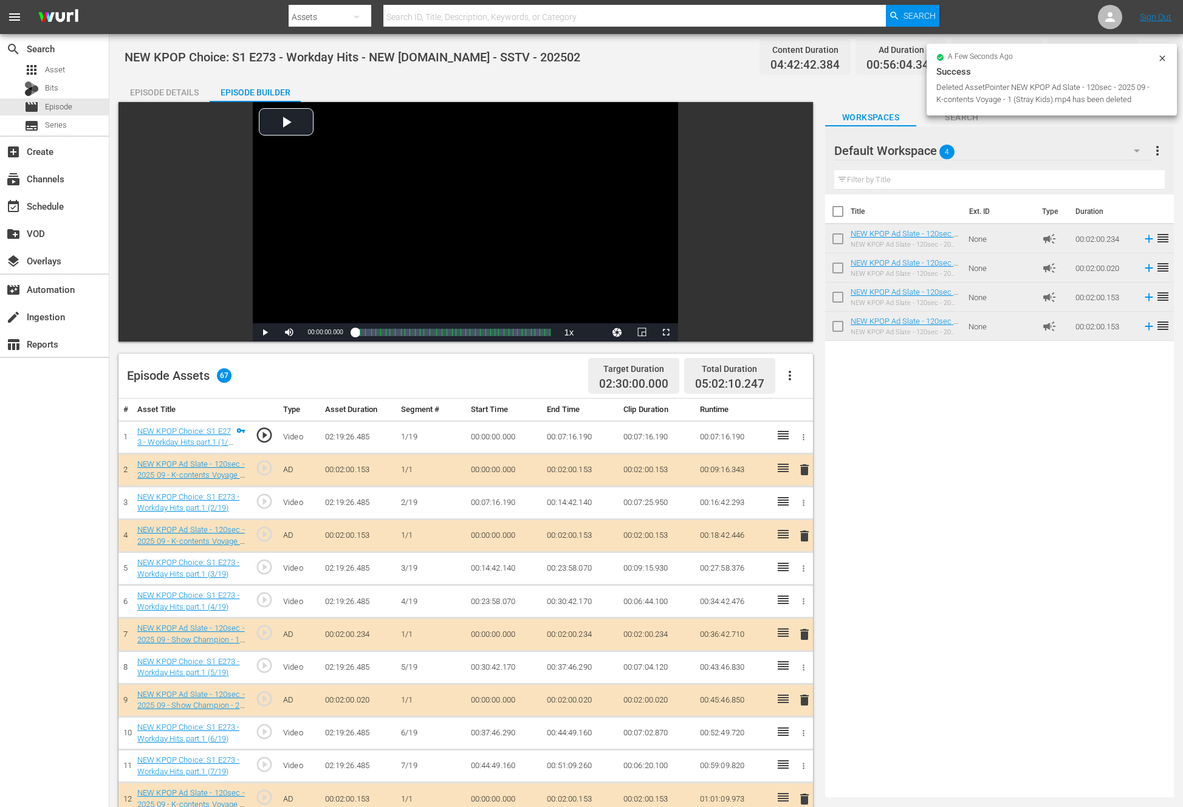
click at [885, 429] on div "Title Ext. ID Type Duration NEW KPOP Ad Slate - 120sec - 2025 09 - Show Champio…" at bounding box center [999, 493] width 349 height 598
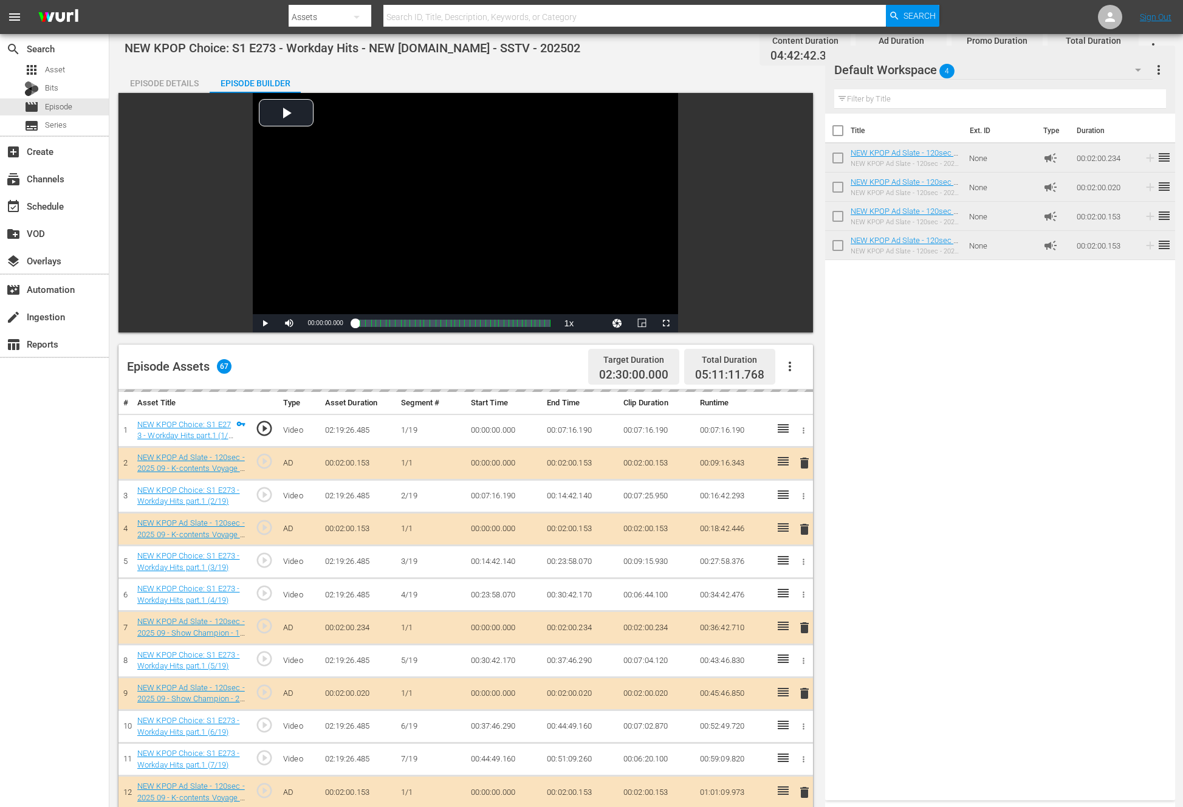
scroll to position [173, 0]
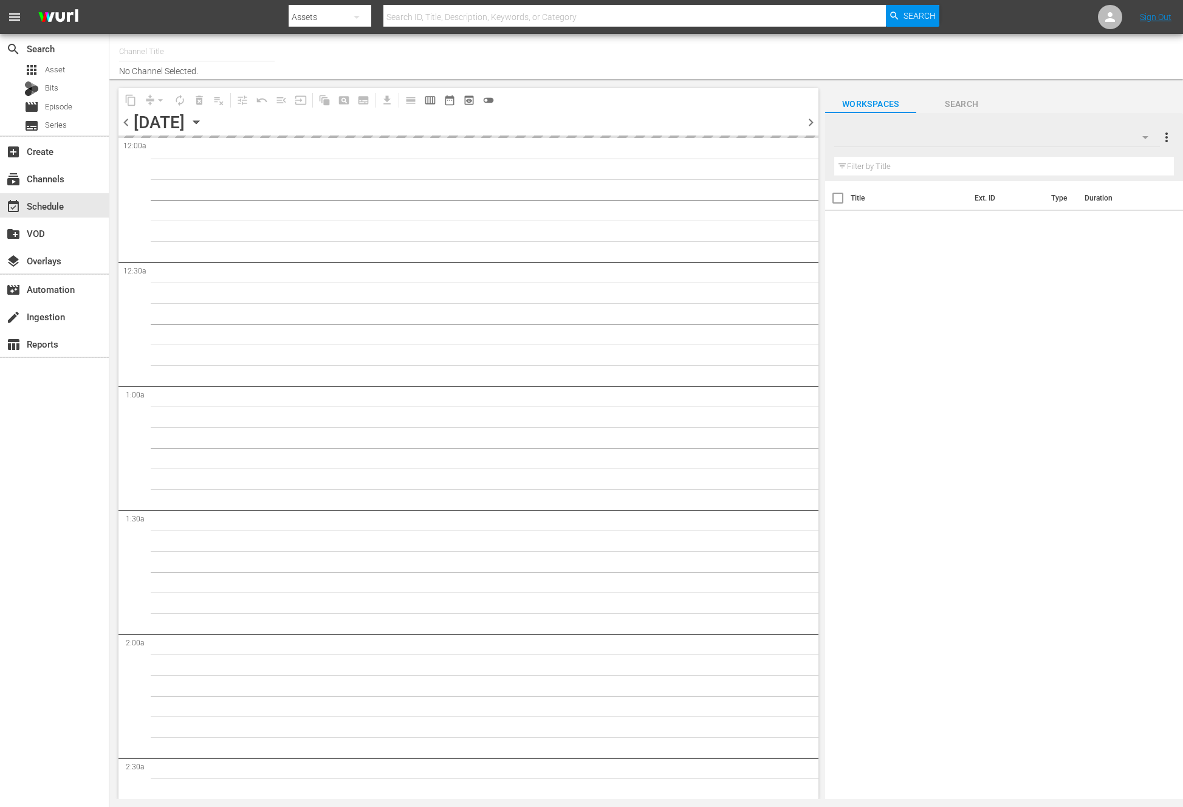
type input "NEW KPOP (617)"
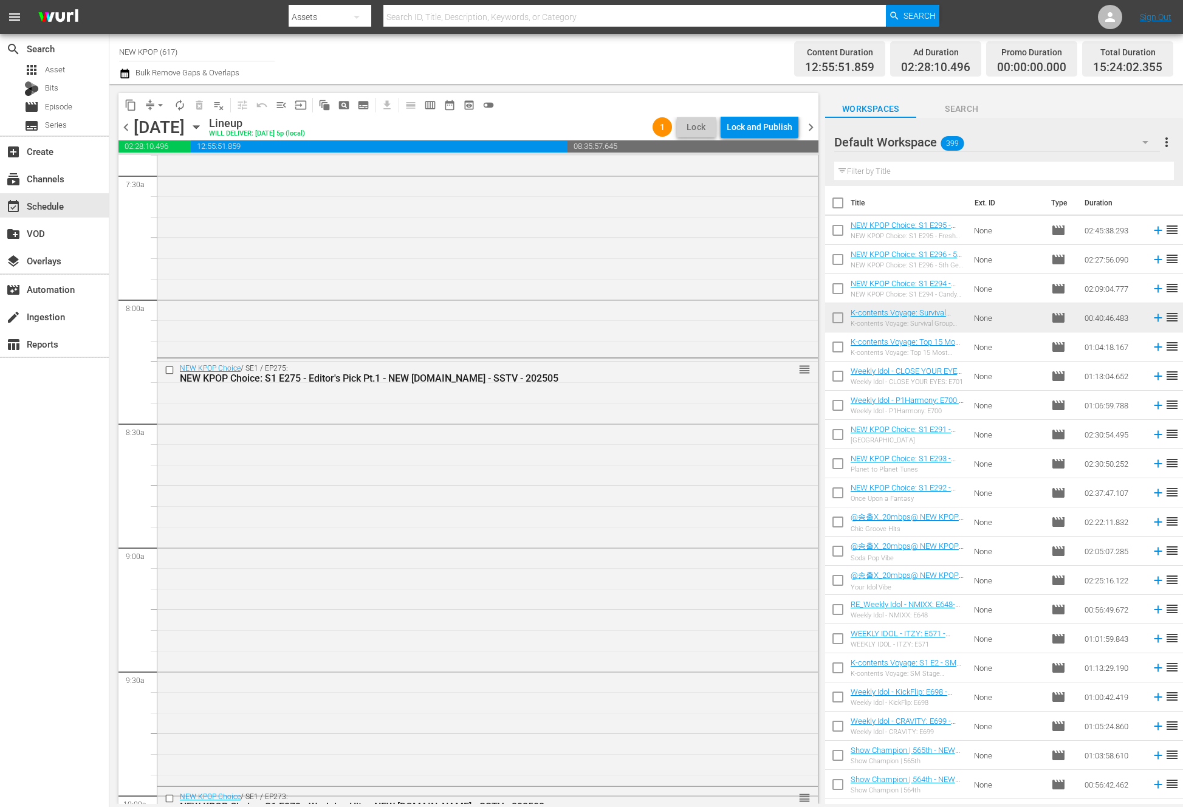
scroll to position [2843, 0]
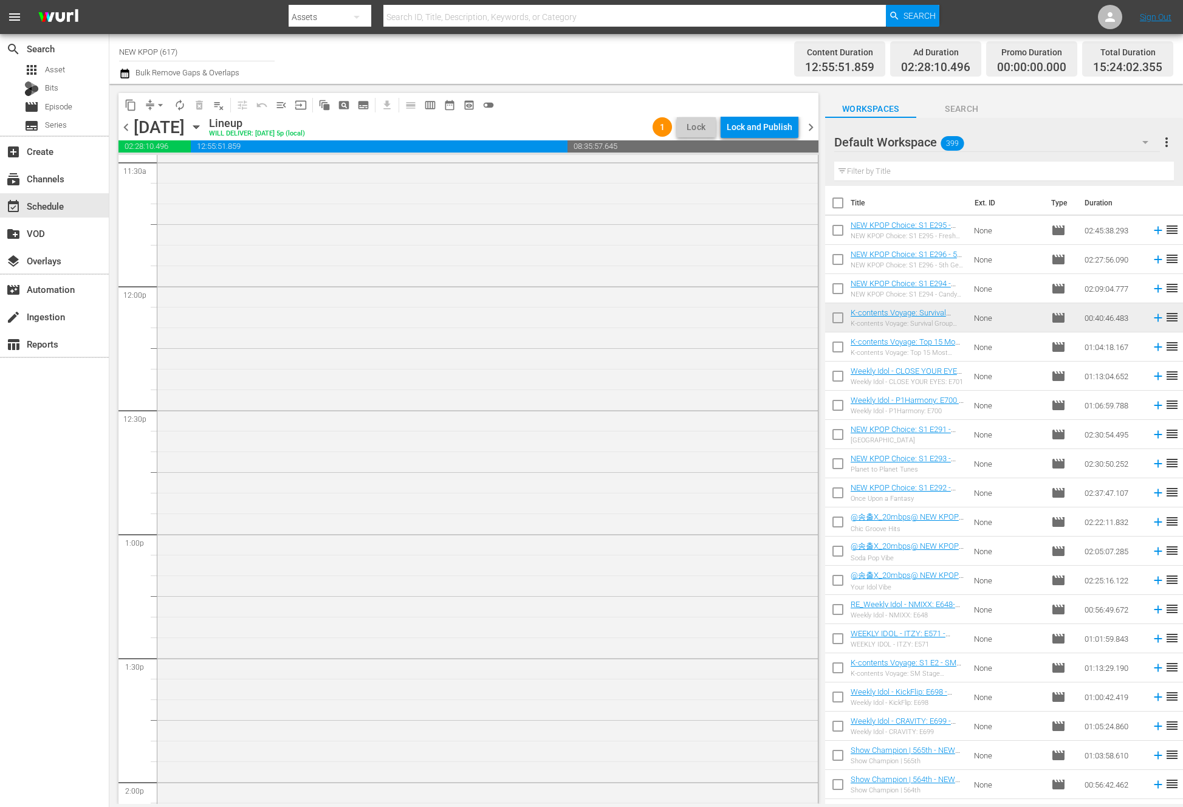
click at [655, 550] on div "NEW KPOP Choice / SE1 / EP273: NEW KPOP Choice: S1 E273 - Workday Hits - NEW [D…" at bounding box center [487, 480] width 660 height 1396
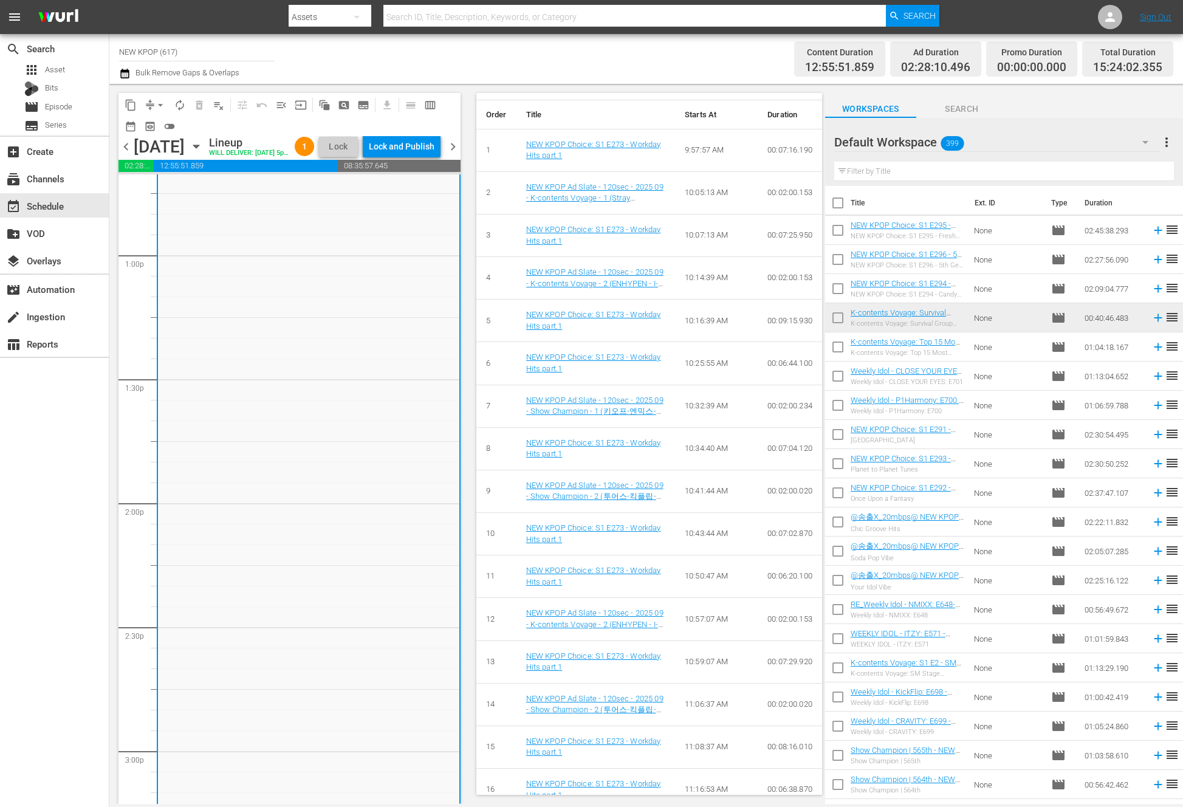
scroll to position [1670, 0]
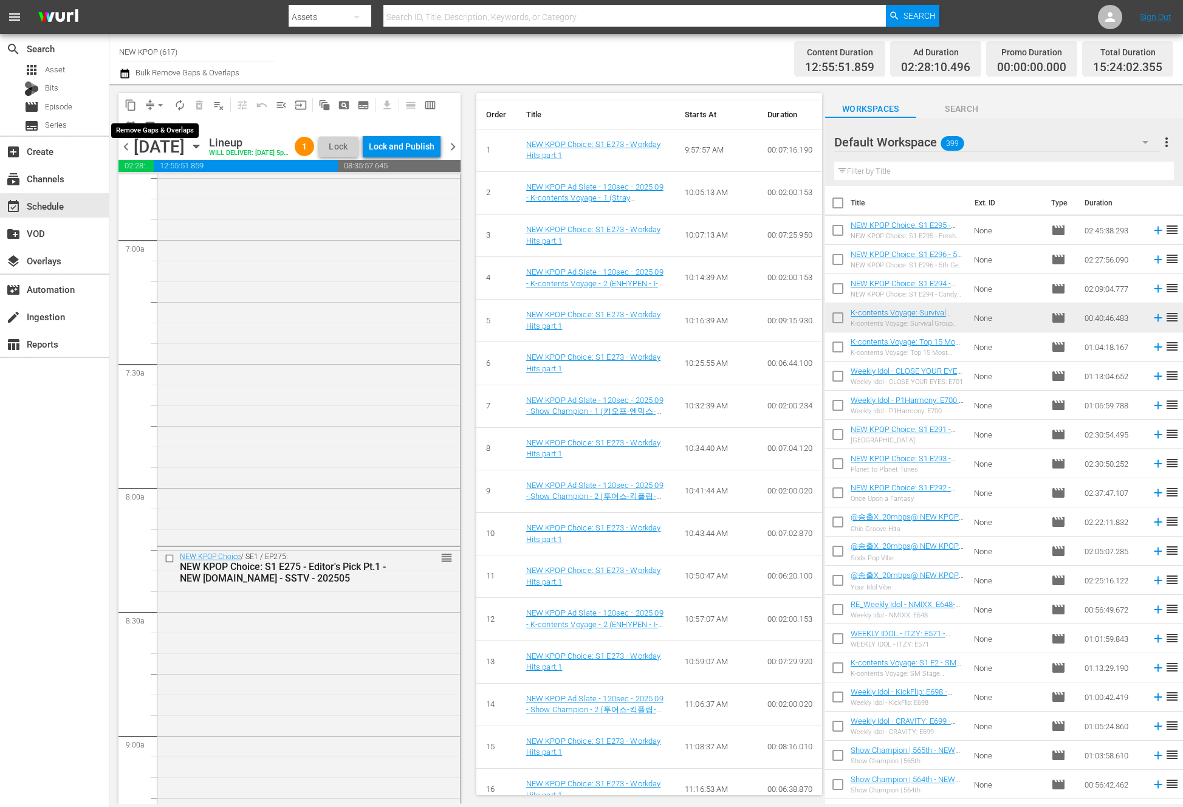
click at [158, 102] on span "arrow_drop_down" at bounding box center [160, 105] width 12 height 12
click at [205, 172] on li "Align to End of Previous Day" at bounding box center [161, 170] width 128 height 20
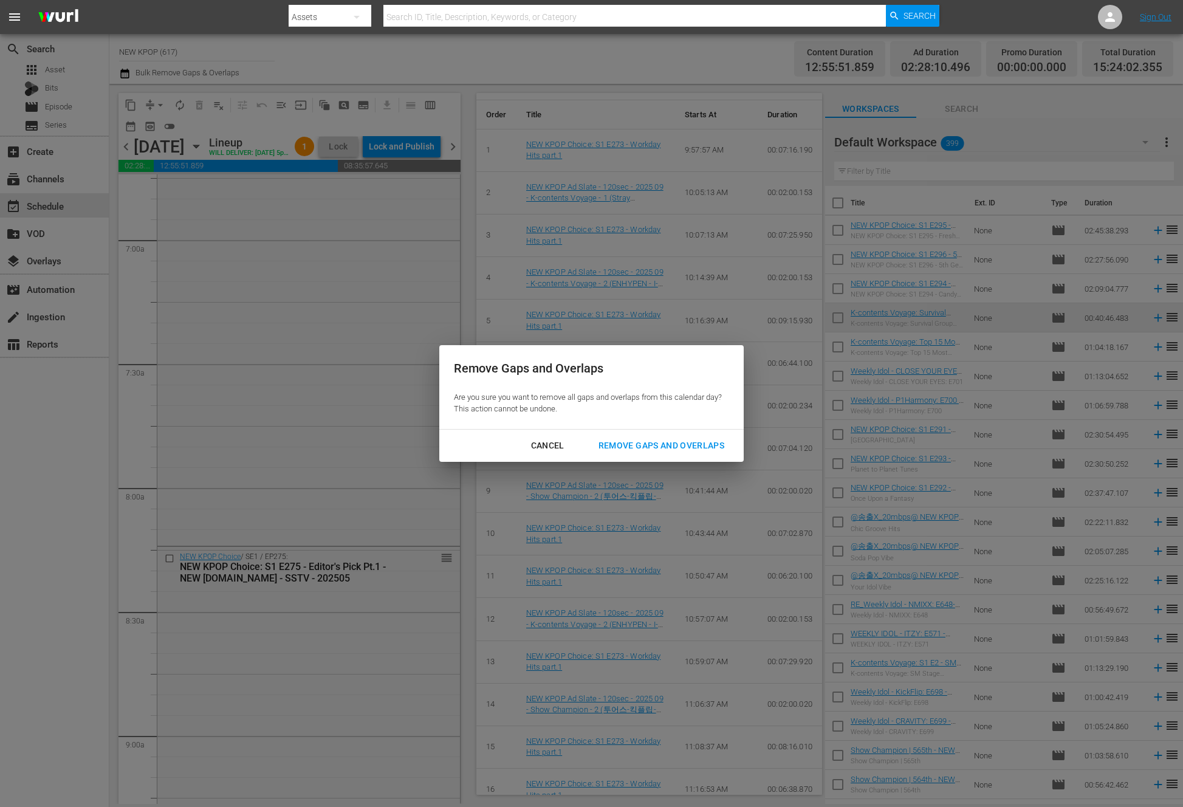
click at [721, 442] on div "Remove Gaps and Overlaps" at bounding box center [661, 445] width 145 height 15
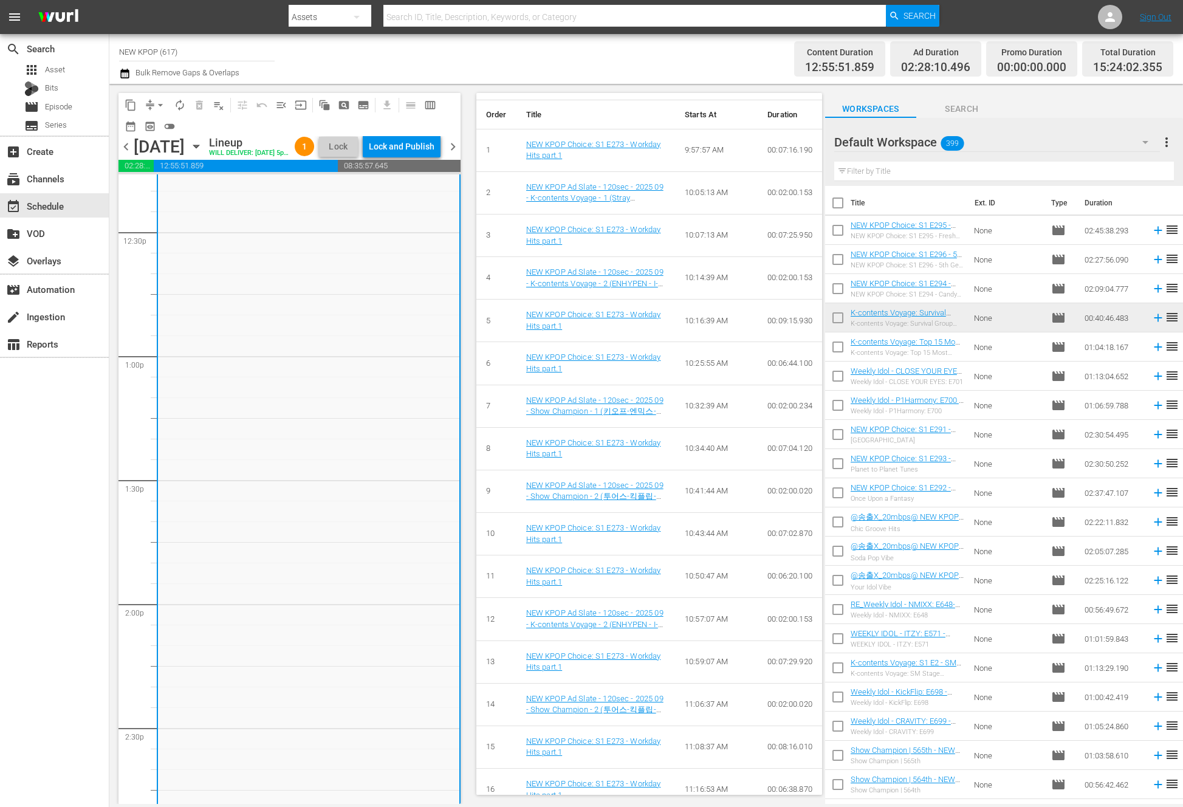
scroll to position [2905, 0]
click at [180, 104] on span "autorenew_outlined" at bounding box center [180, 105] width 12 height 12
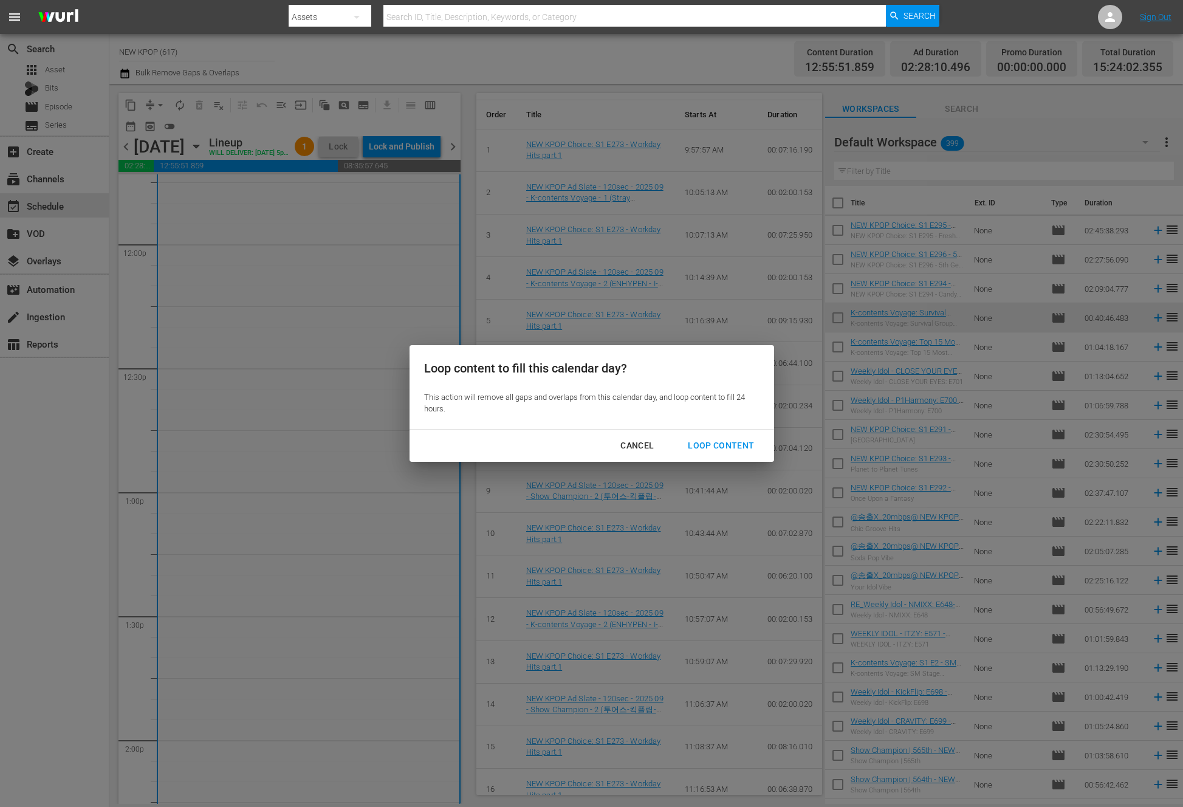
click at [637, 436] on button "Cancel" at bounding box center [637, 445] width 63 height 22
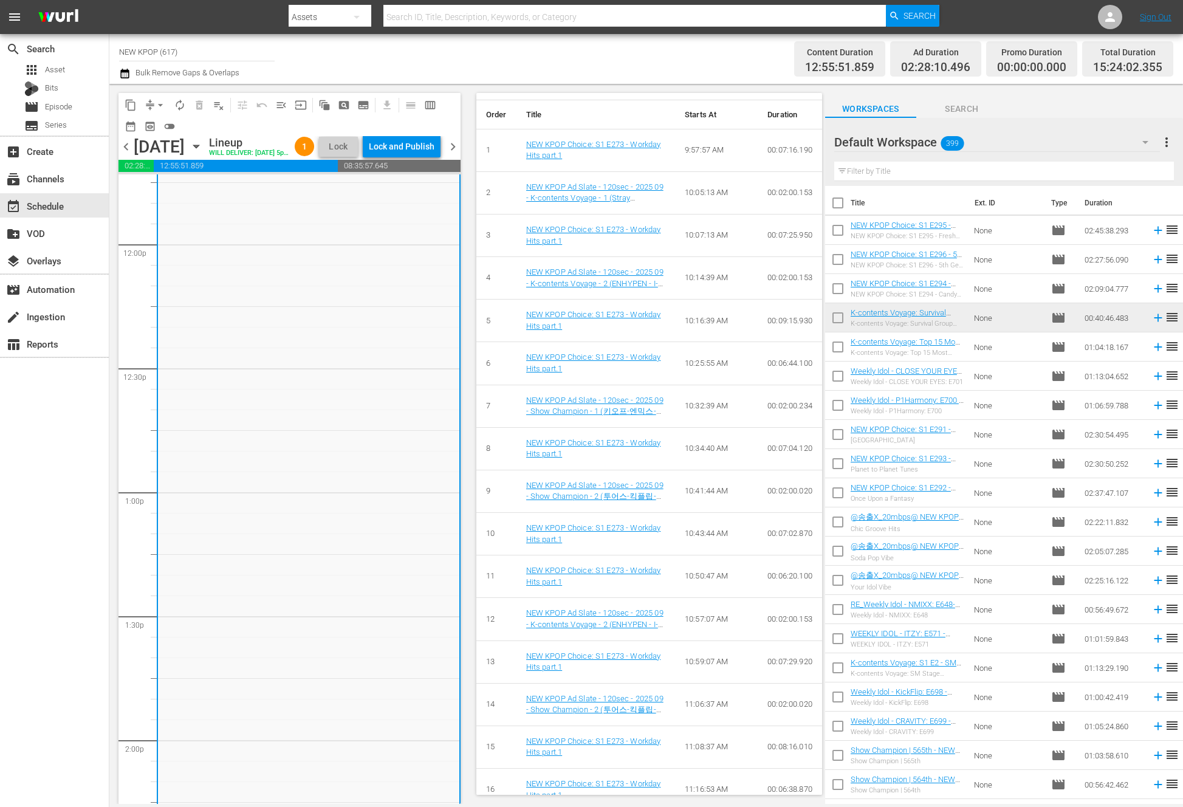
click at [634, 445] on div "Cancel" at bounding box center [637, 445] width 53 height 15
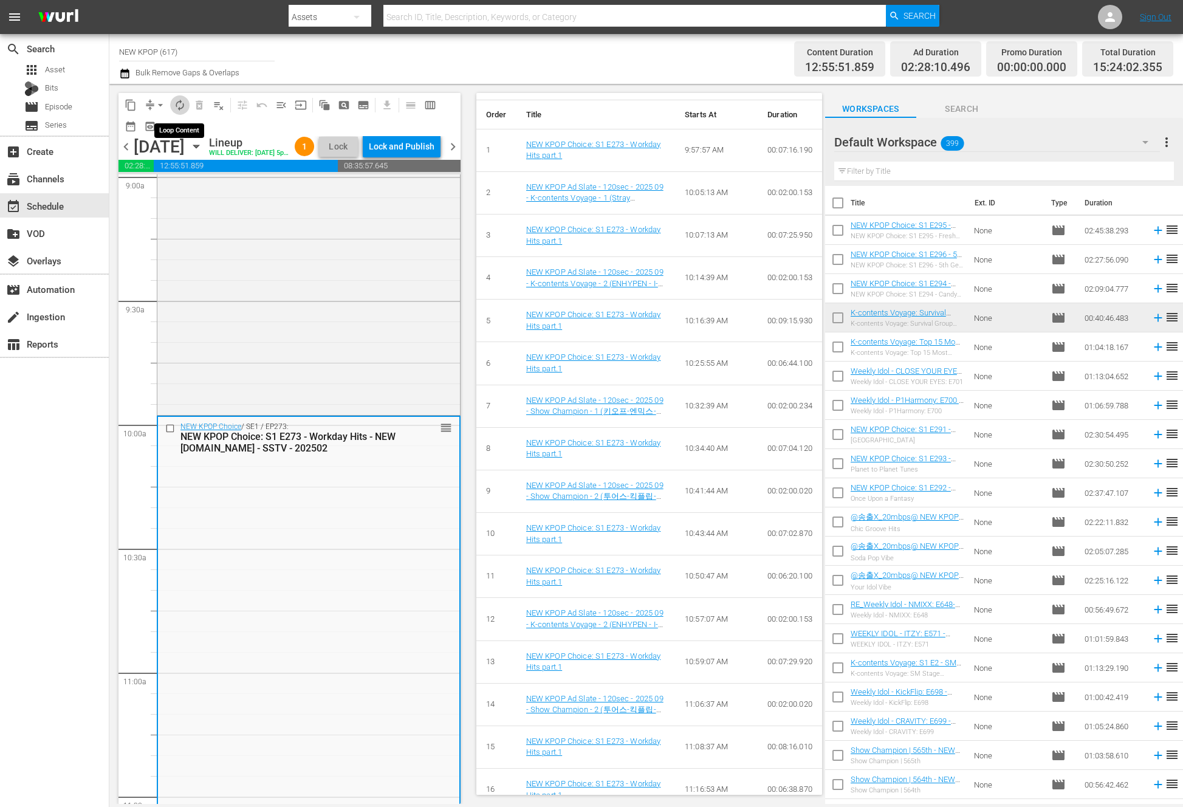
click at [179, 102] on span "autorenew_outlined" at bounding box center [180, 105] width 12 height 12
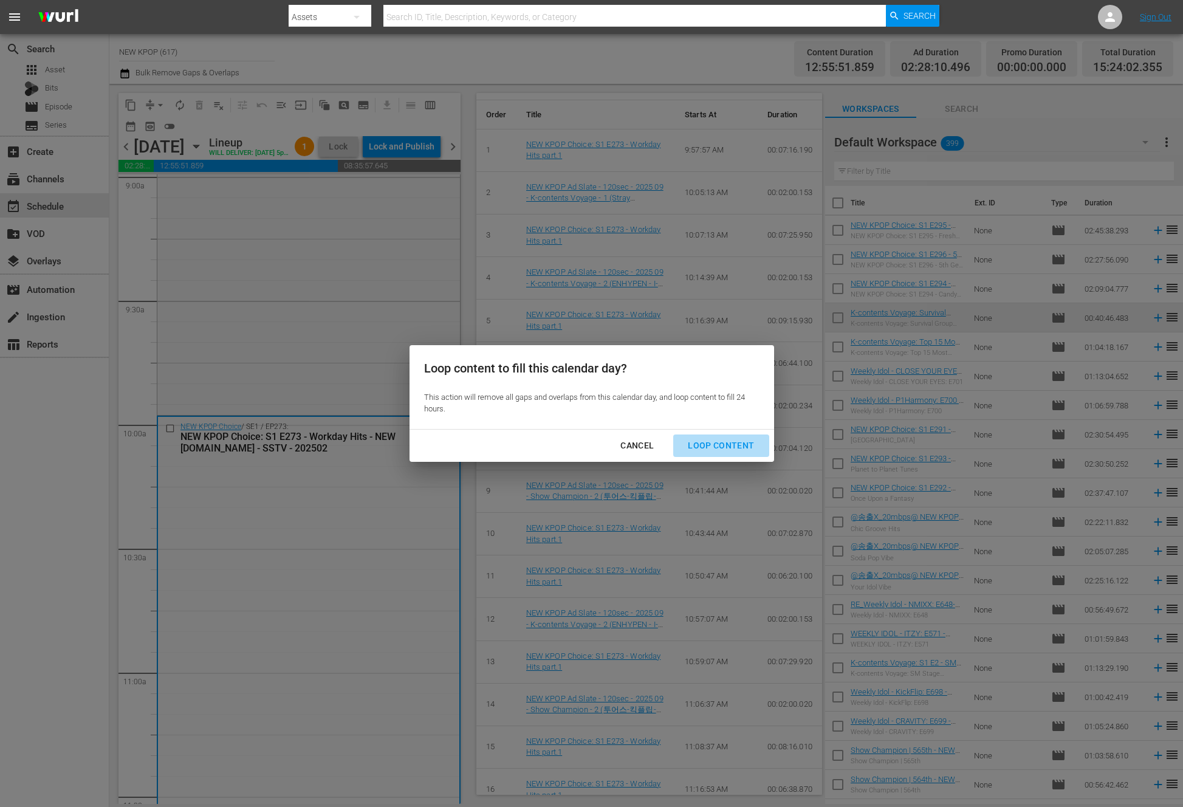
click at [738, 448] on div "Loop Content" at bounding box center [721, 445] width 86 height 15
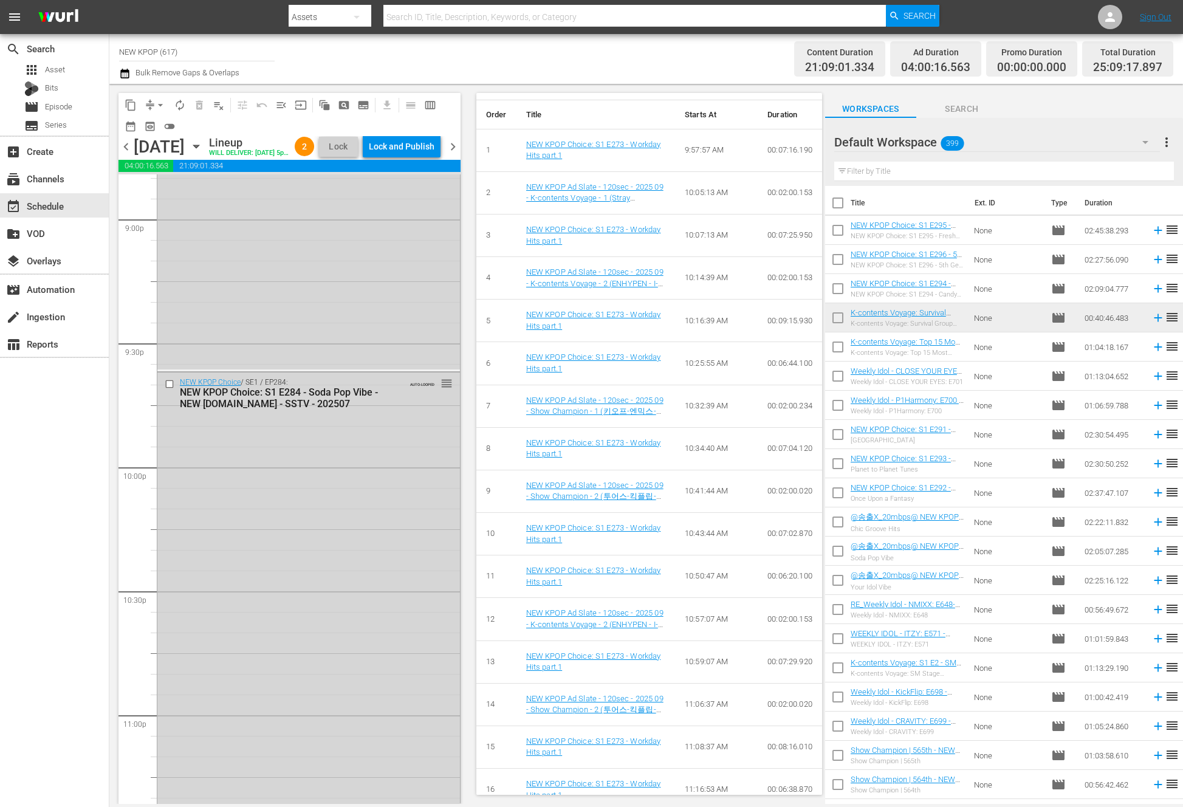
scroll to position [5677, 0]
click at [427, 140] on div "Lock and Publish" at bounding box center [402, 146] width 66 height 22
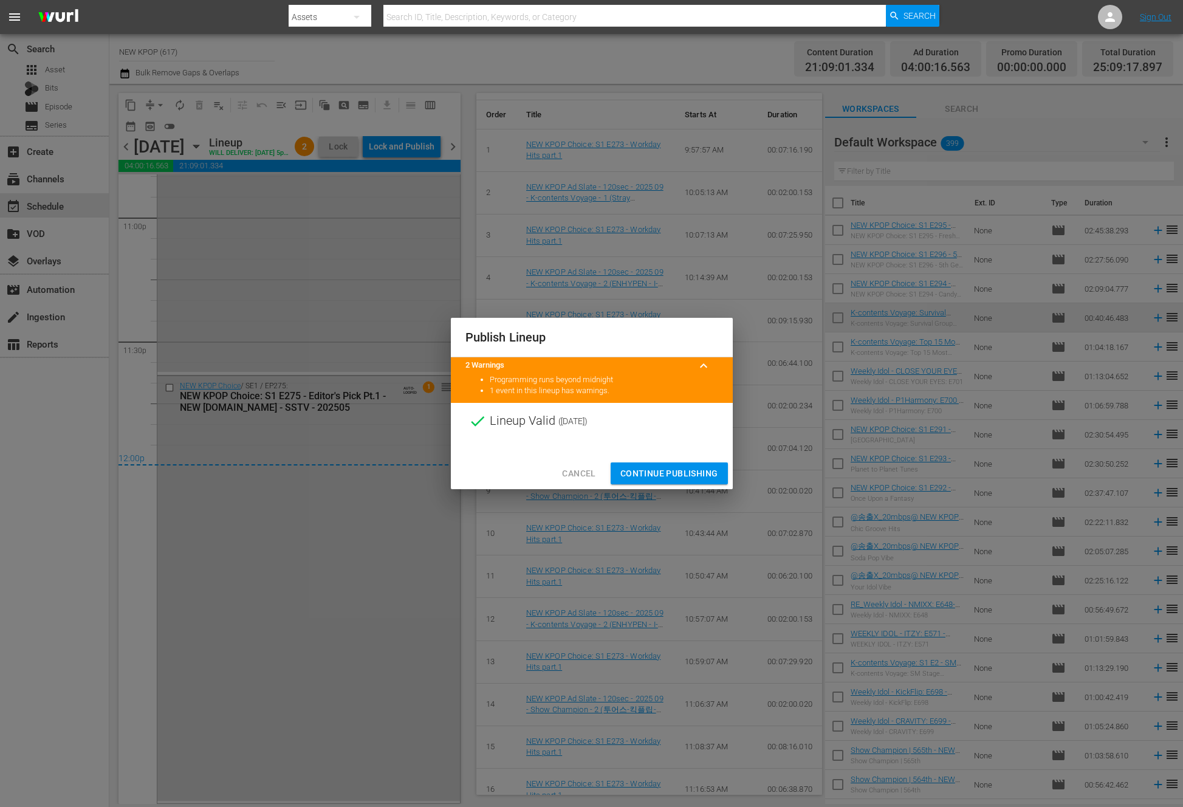
click at [691, 476] on span "Continue Publishing" at bounding box center [669, 473] width 98 height 15
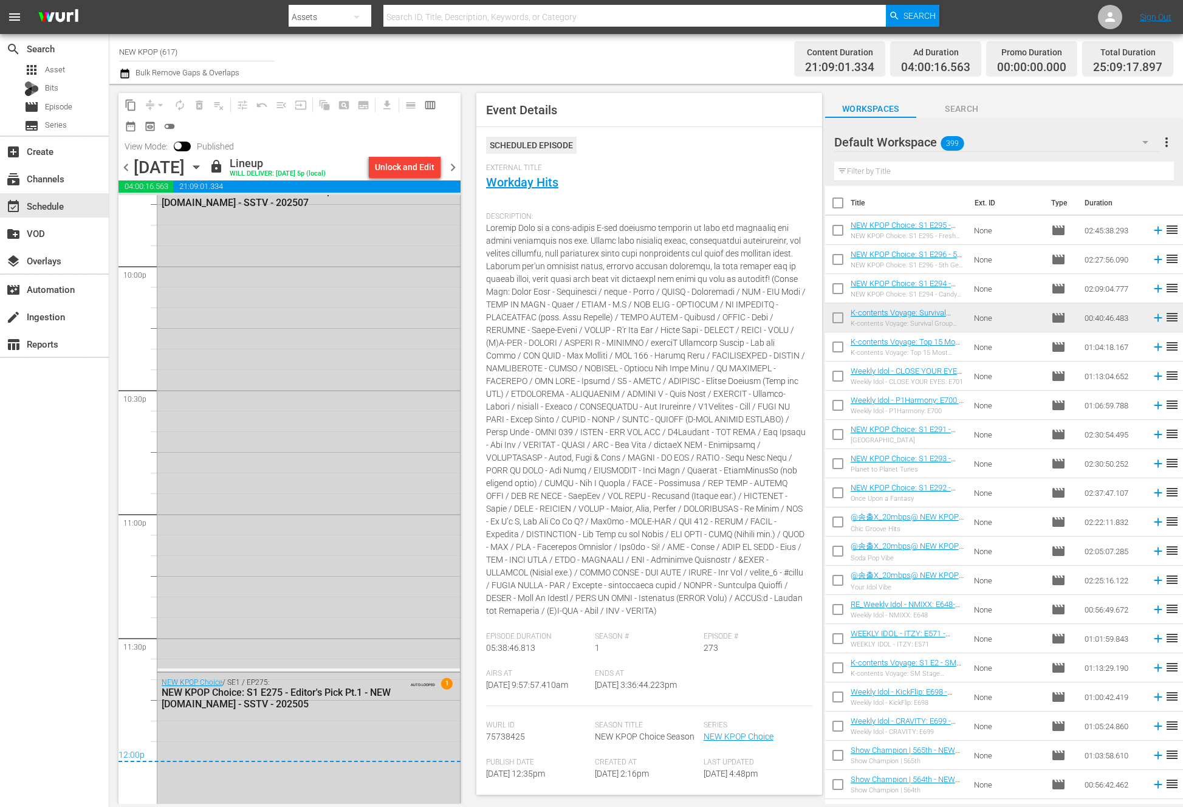
scroll to position [5678, 0]
